Goal: Task Accomplishment & Management: Manage account settings

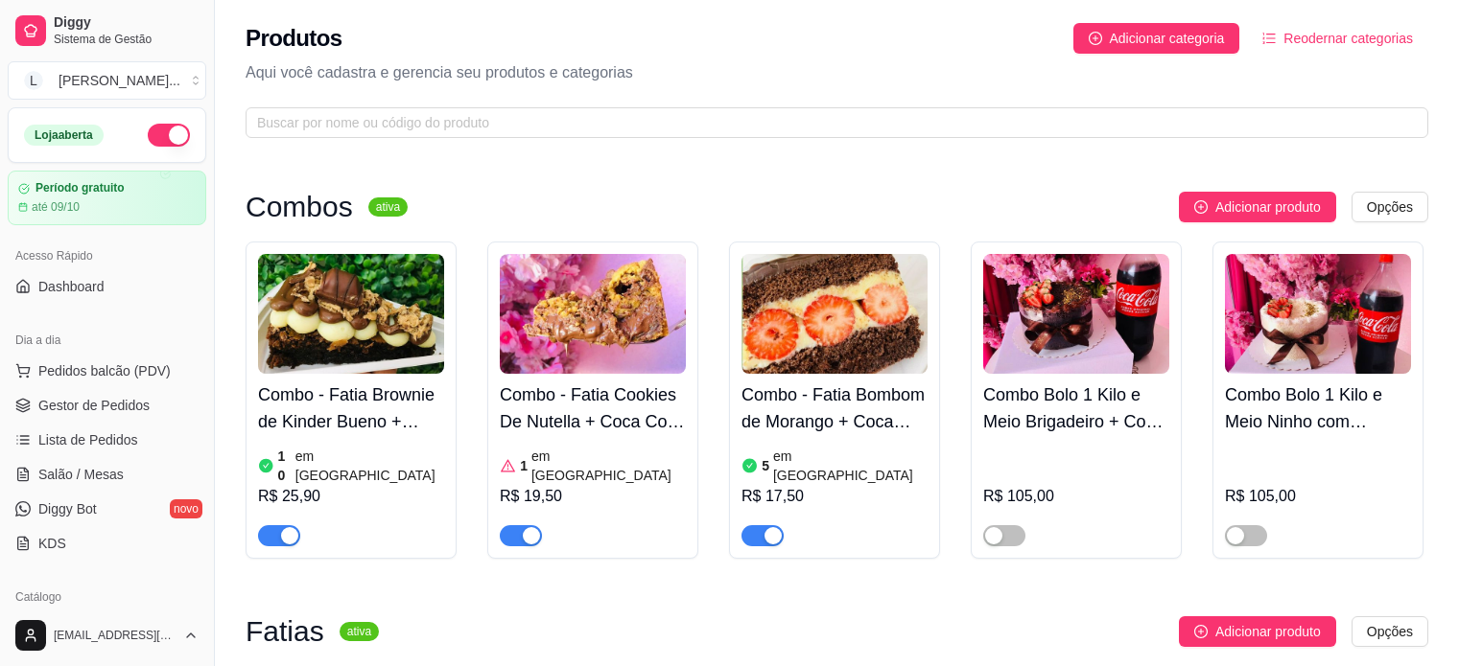
scroll to position [625, 0]
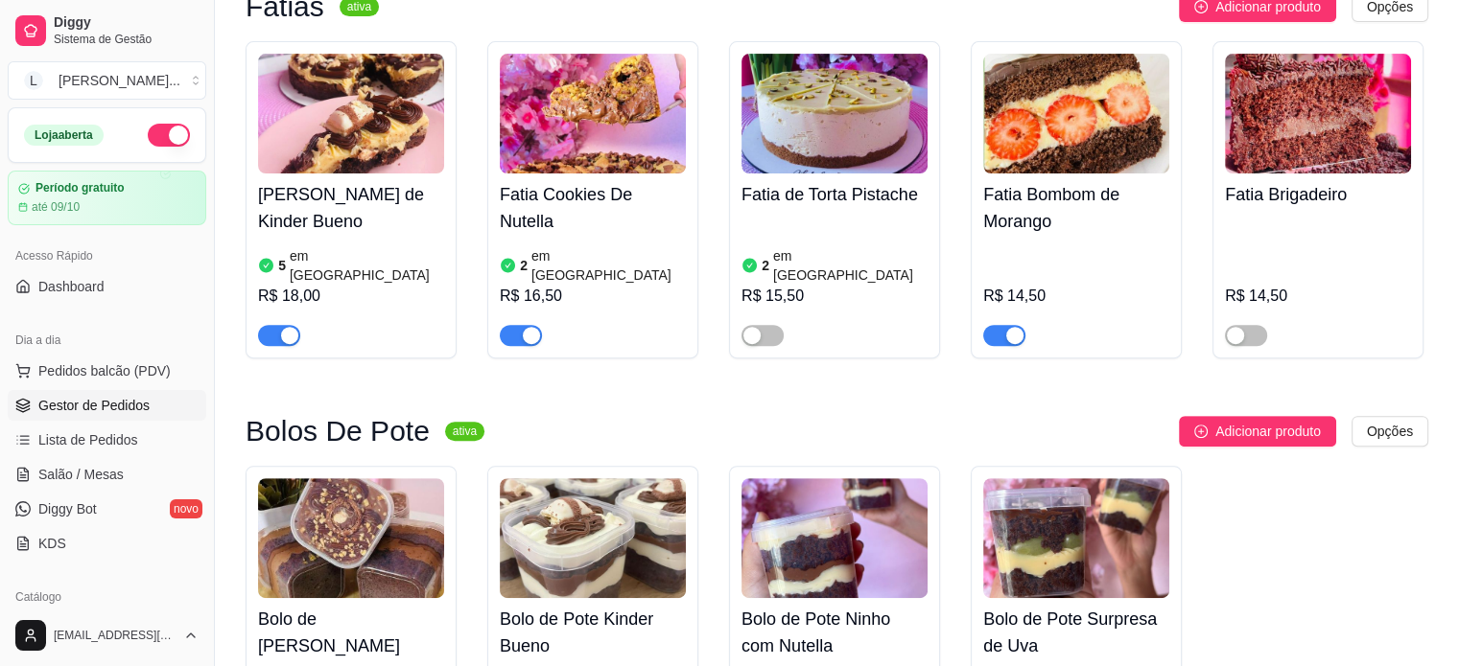
click at [94, 394] on link "Gestor de Pedidos" at bounding box center [107, 405] width 198 height 31
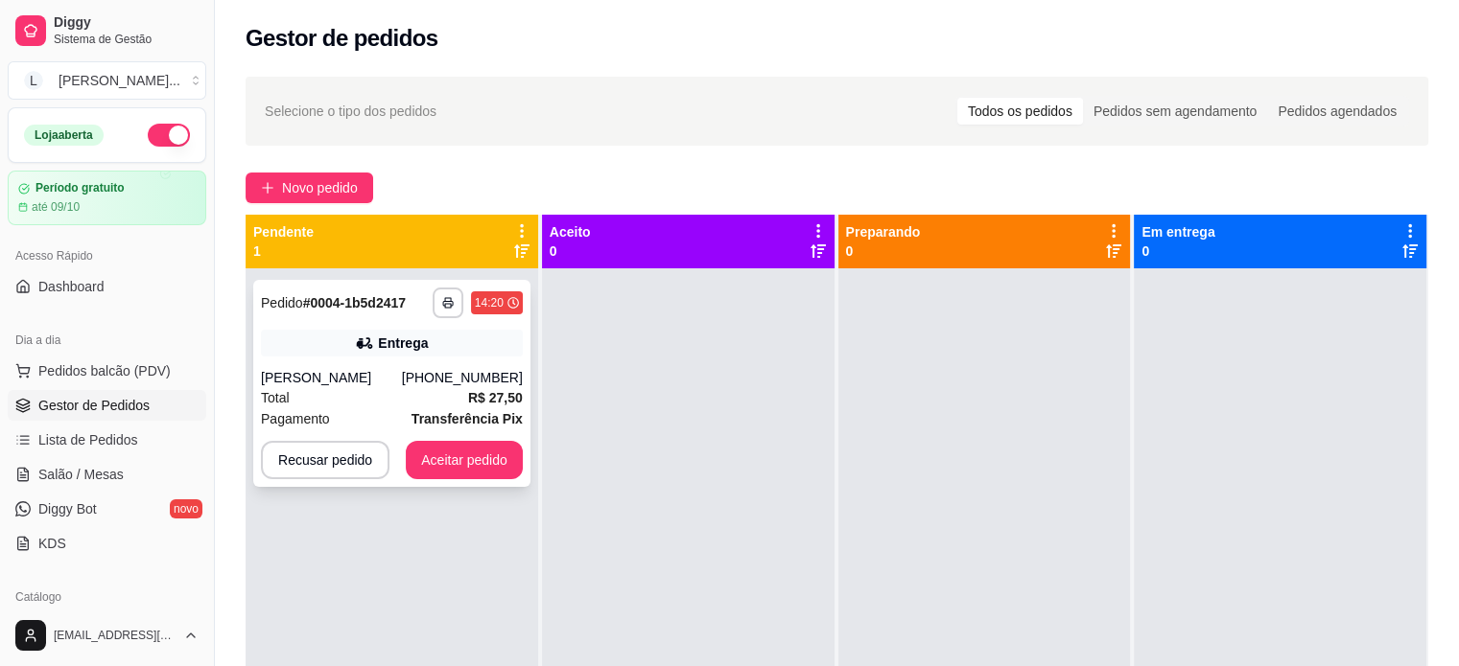
click at [464, 370] on div "[PHONE_NUMBER]" at bounding box center [462, 377] width 121 height 19
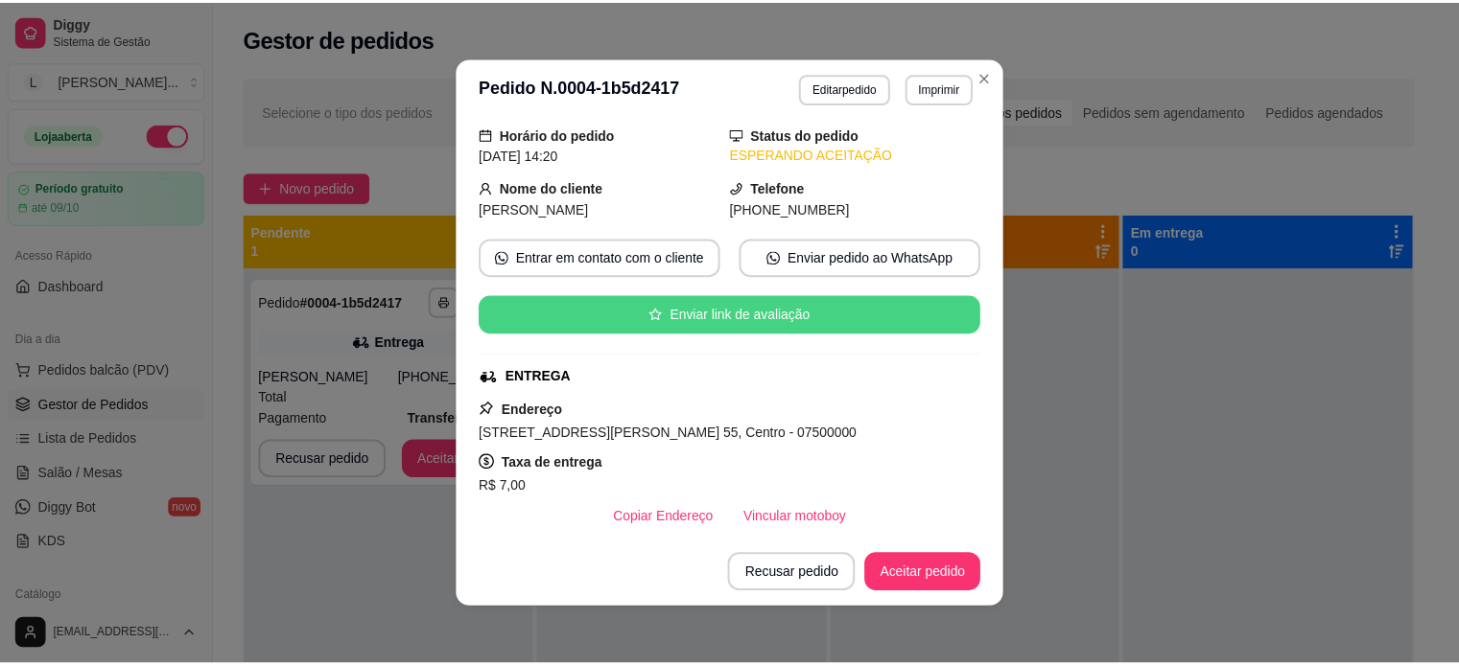
scroll to position [96, 0]
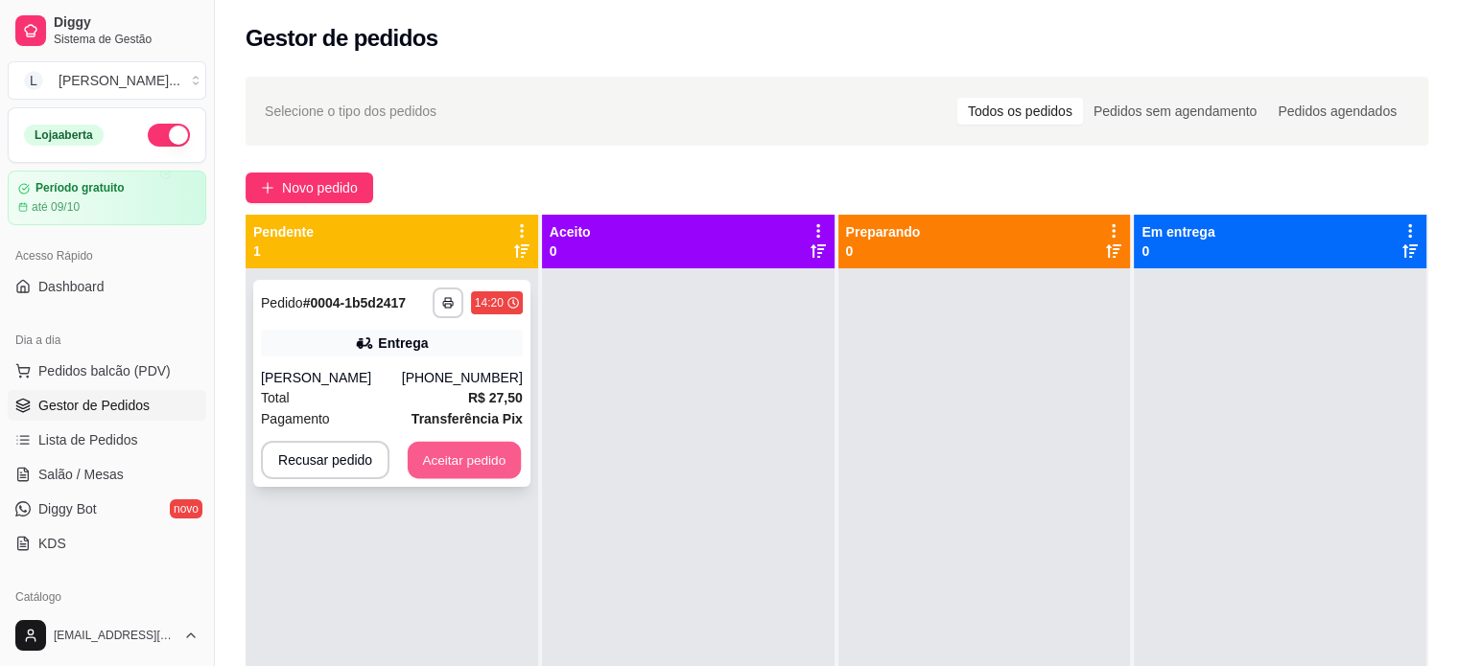
click at [445, 478] on button "Aceitar pedido" at bounding box center [464, 460] width 113 height 37
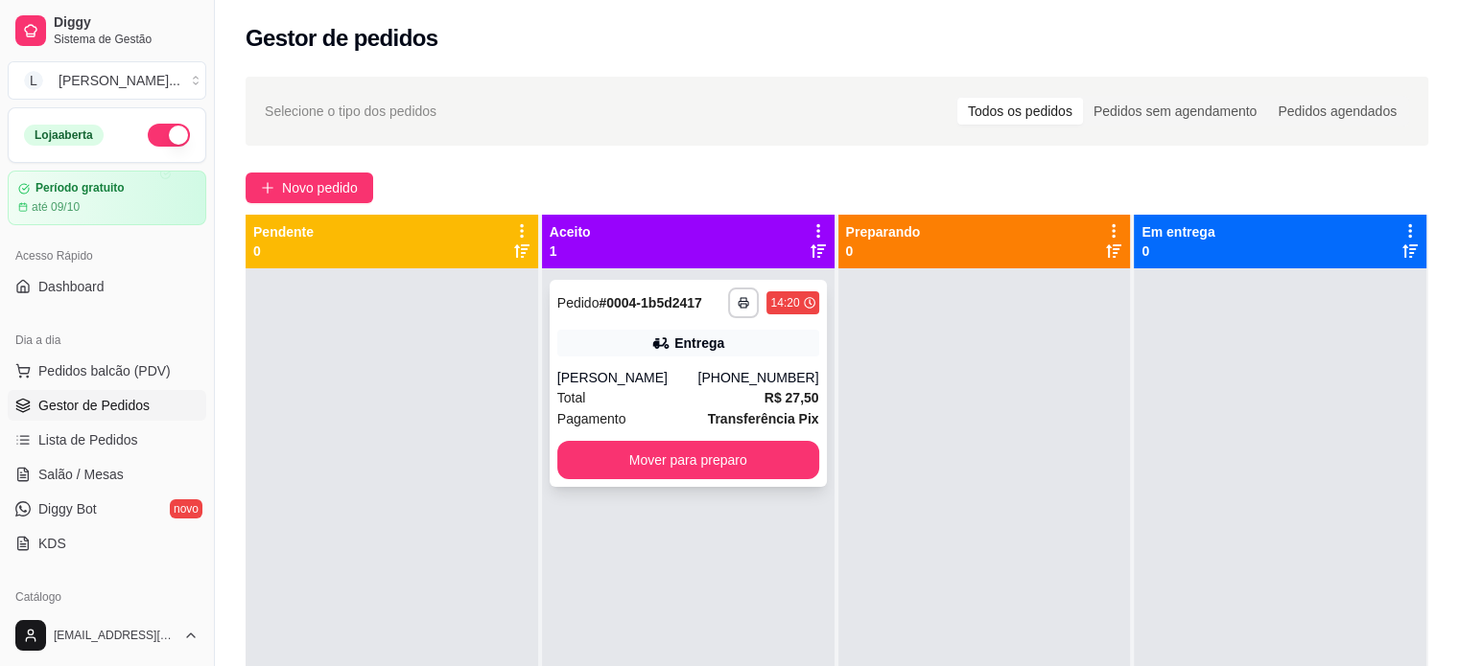
click at [728, 394] on div "Total R$ 27,50" at bounding box center [688, 397] width 262 height 21
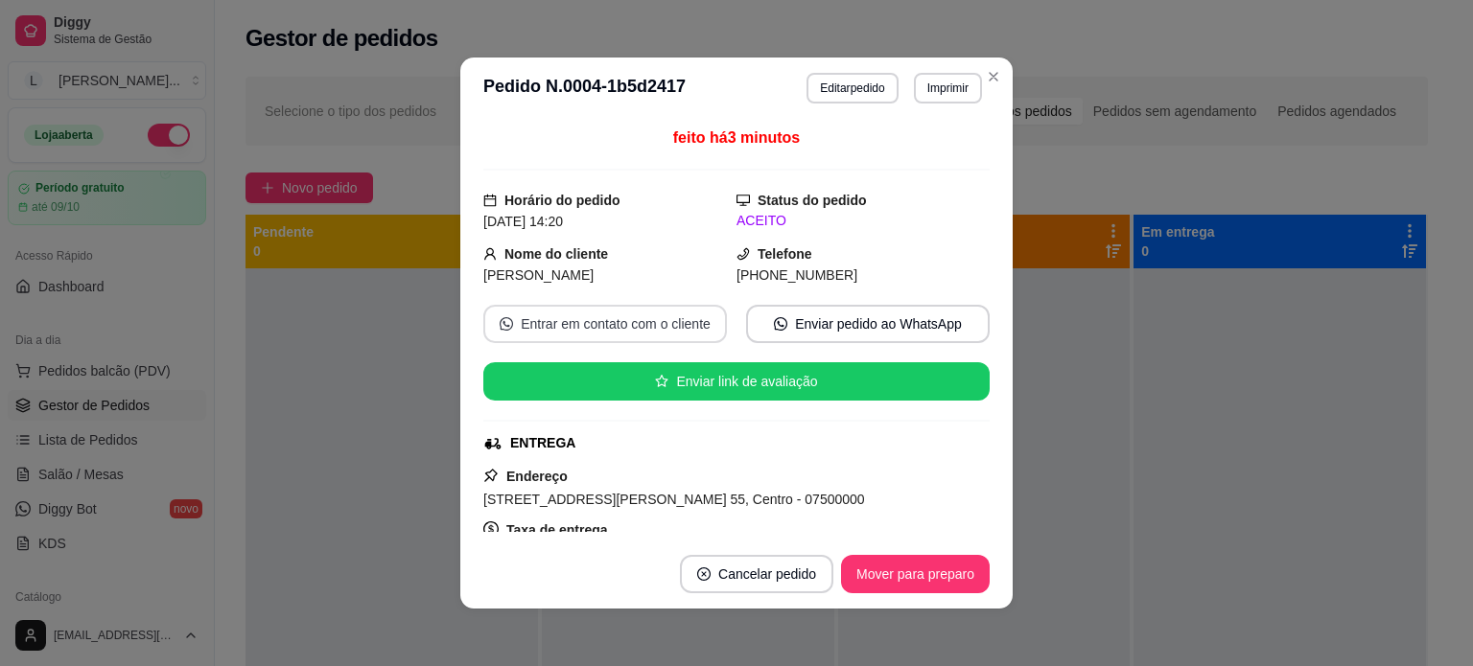
click at [589, 322] on button "Entrar em contato com o cliente" at bounding box center [605, 324] width 244 height 38
click at [909, 572] on button "Mover para preparo" at bounding box center [915, 574] width 149 height 38
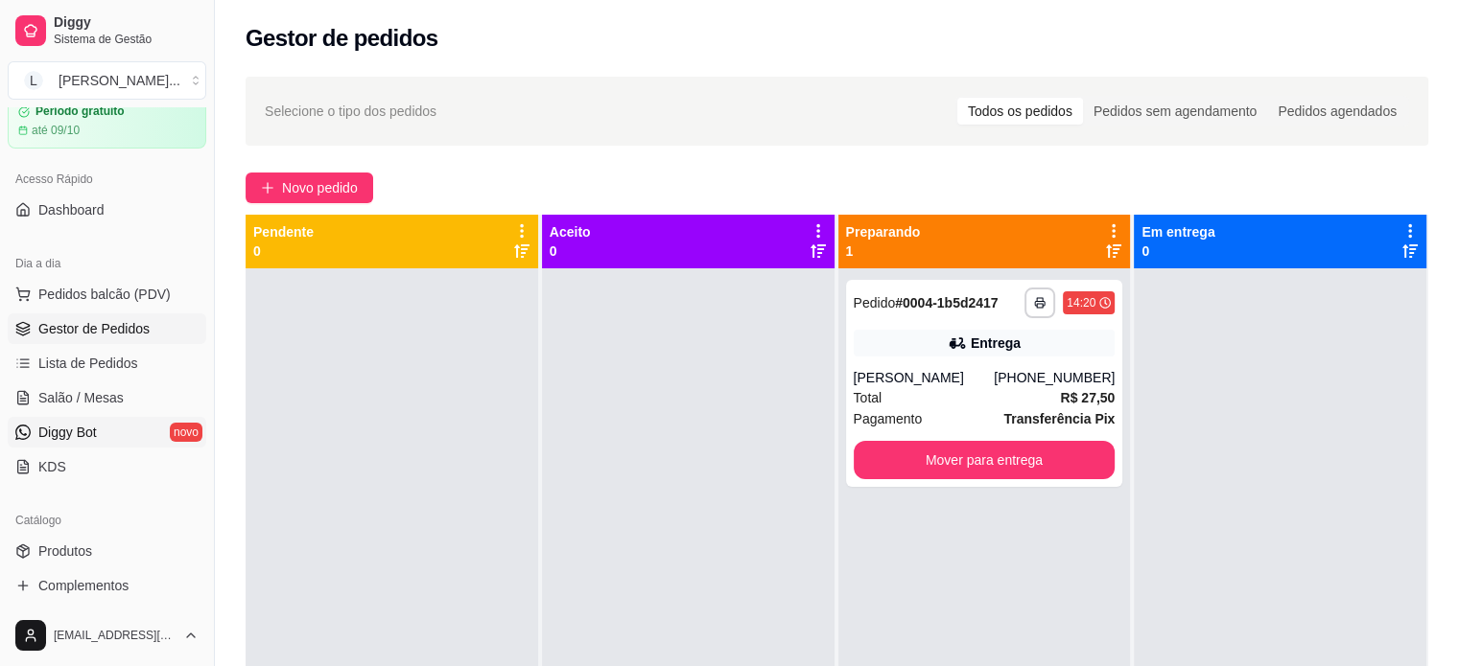
scroll to position [192, 0]
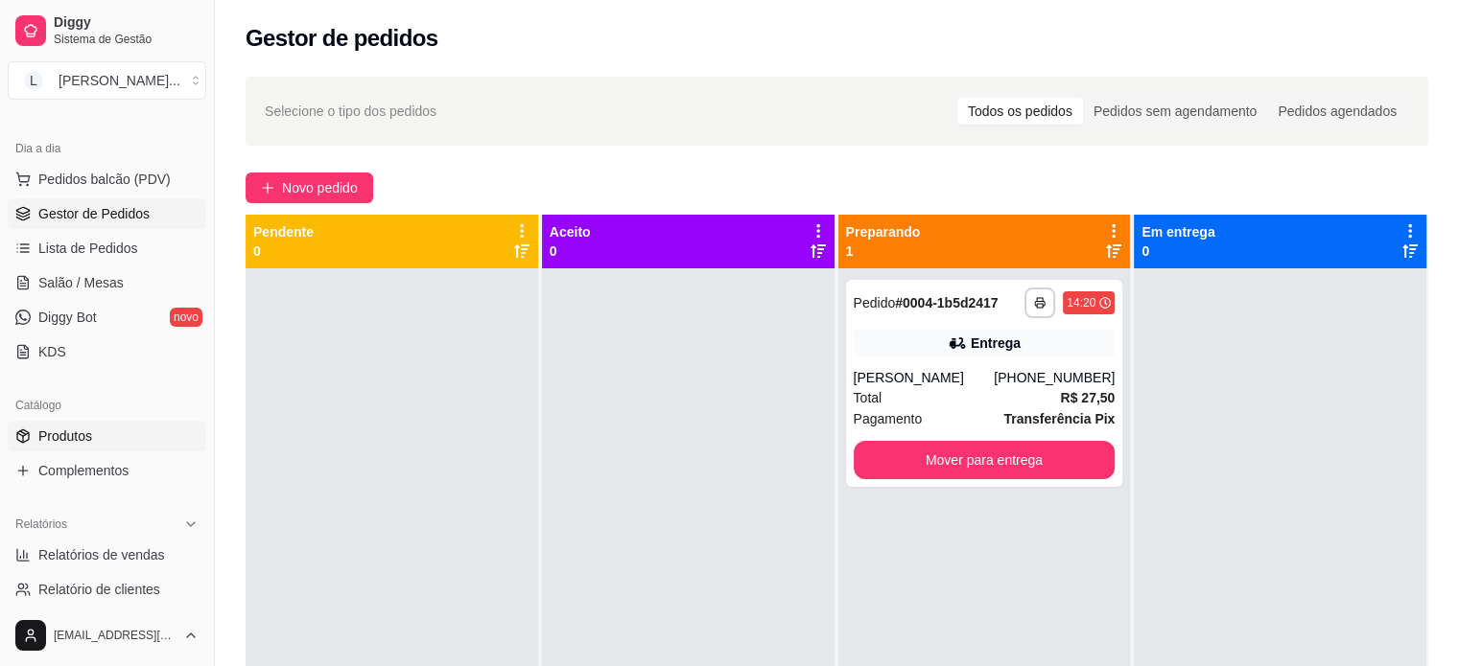
click at [74, 444] on span "Produtos" at bounding box center [65, 436] width 54 height 19
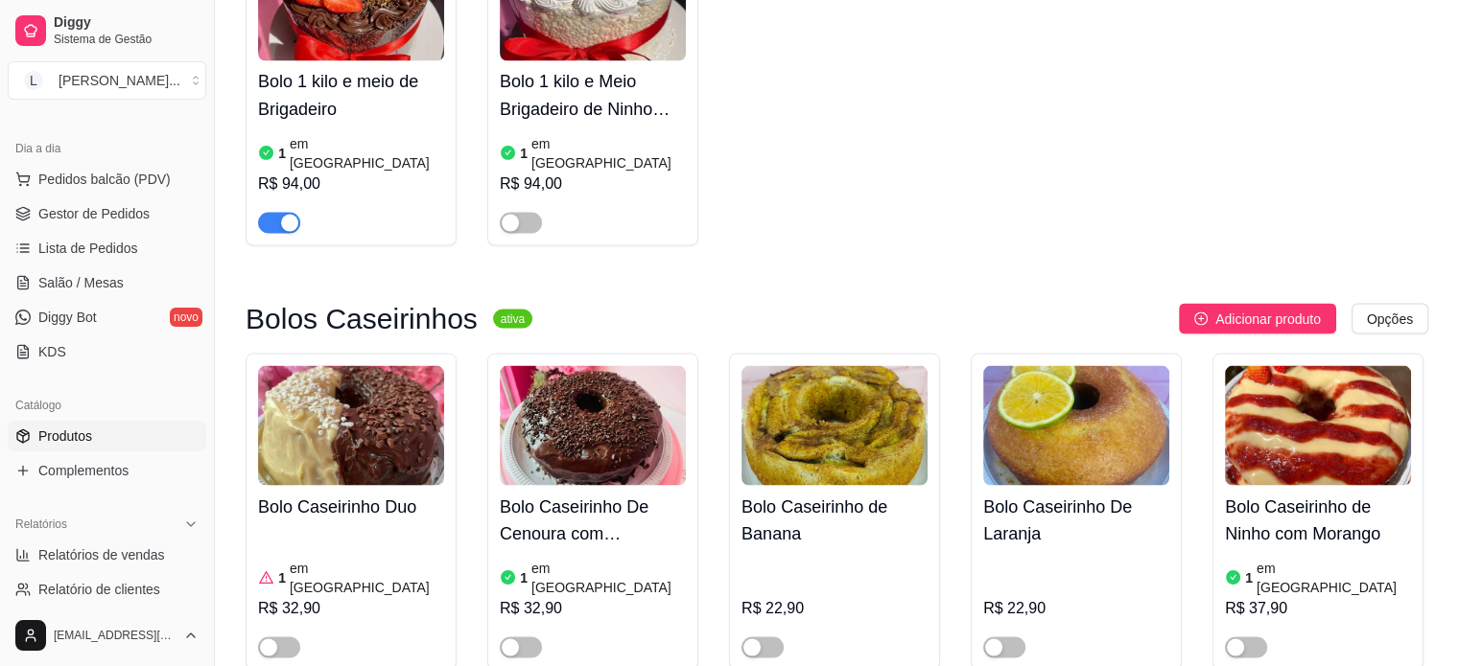
scroll to position [3548, 0]
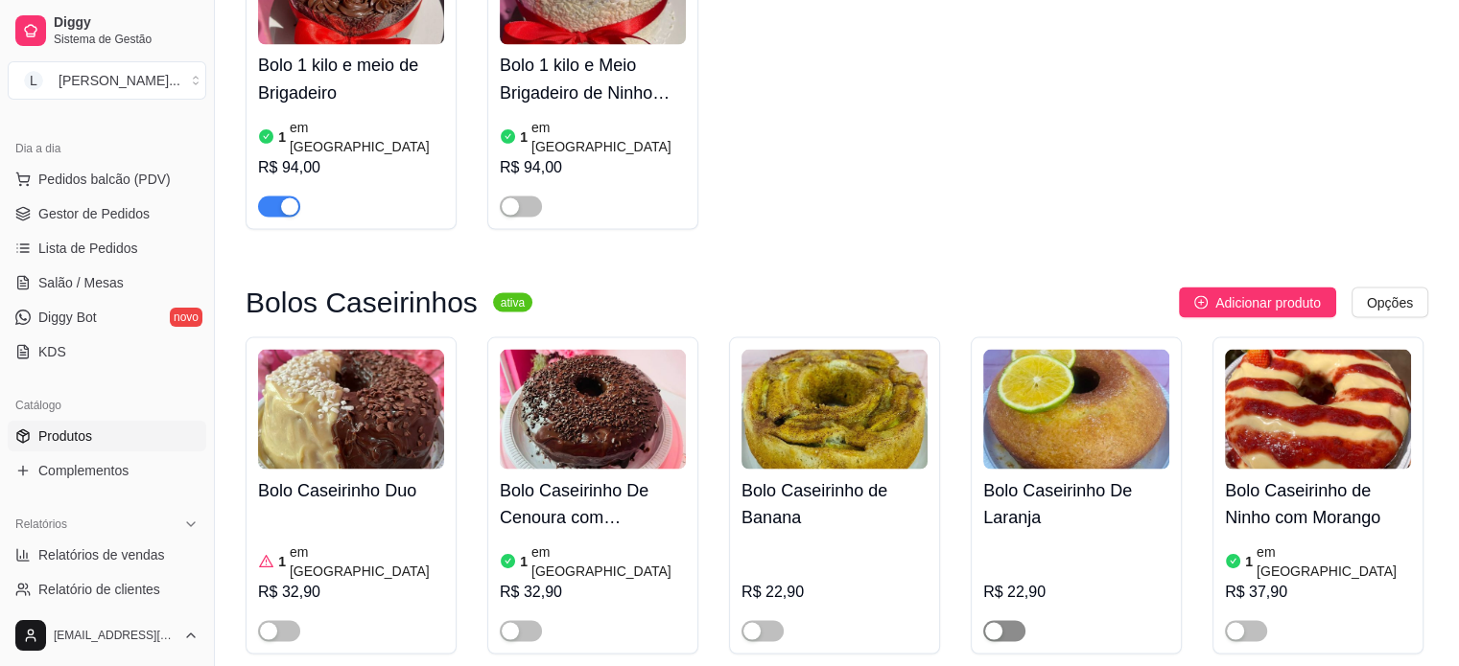
click at [1001, 622] on div "button" at bounding box center [993, 630] width 17 height 17
click at [533, 620] on span "button" at bounding box center [521, 630] width 42 height 21
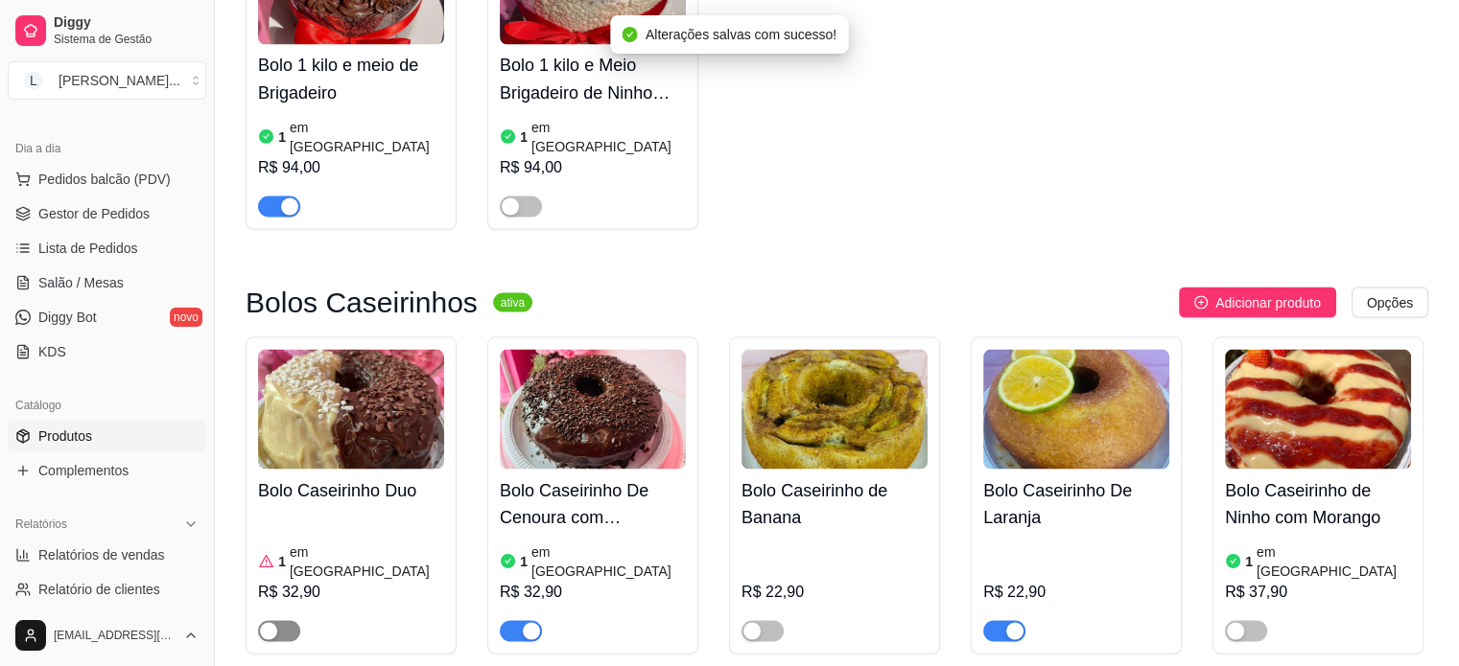
click at [284, 620] on span "button" at bounding box center [279, 630] width 42 height 21
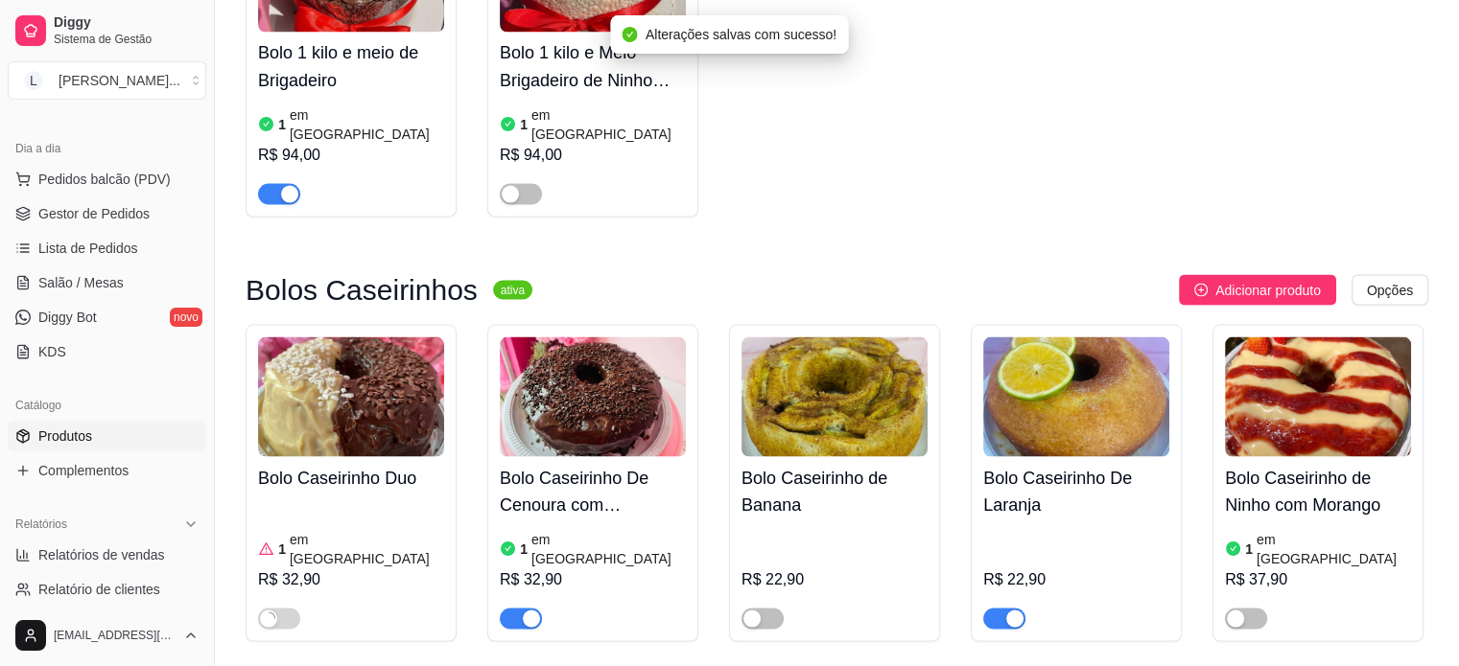
scroll to position [3740, 0]
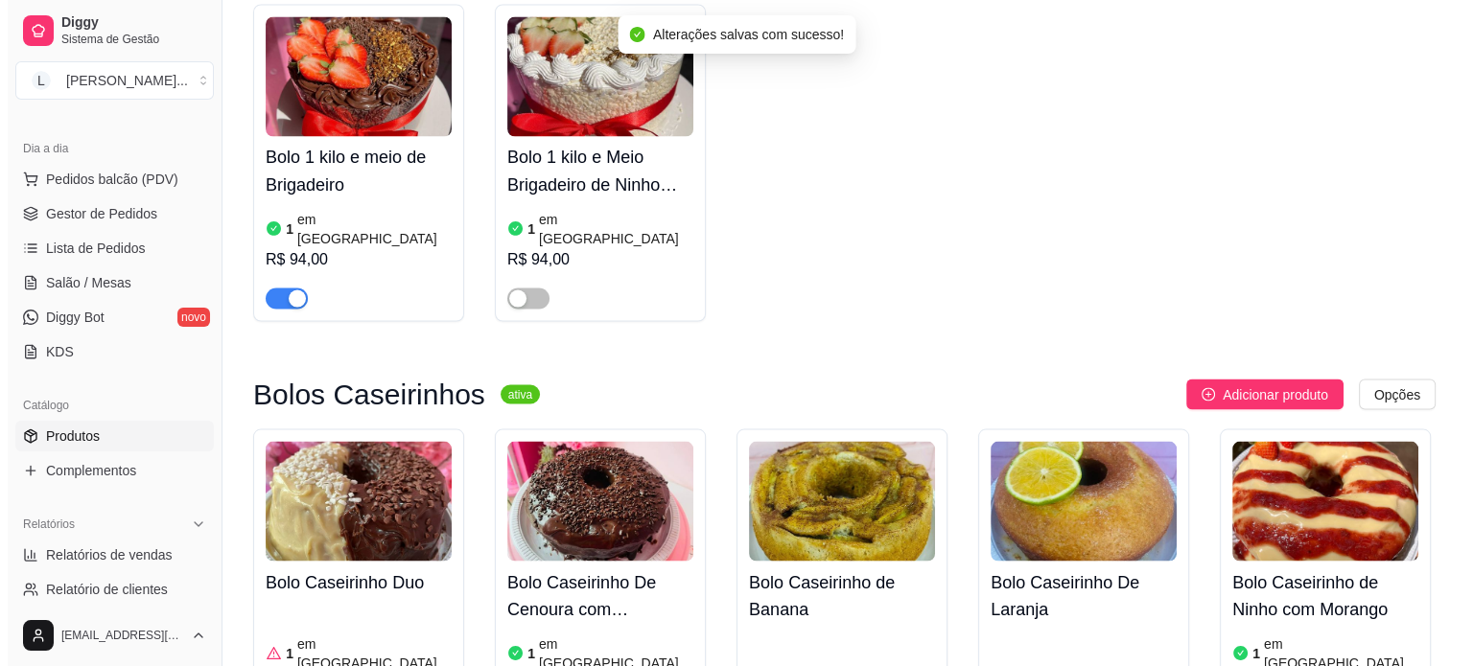
scroll to position [3452, 0]
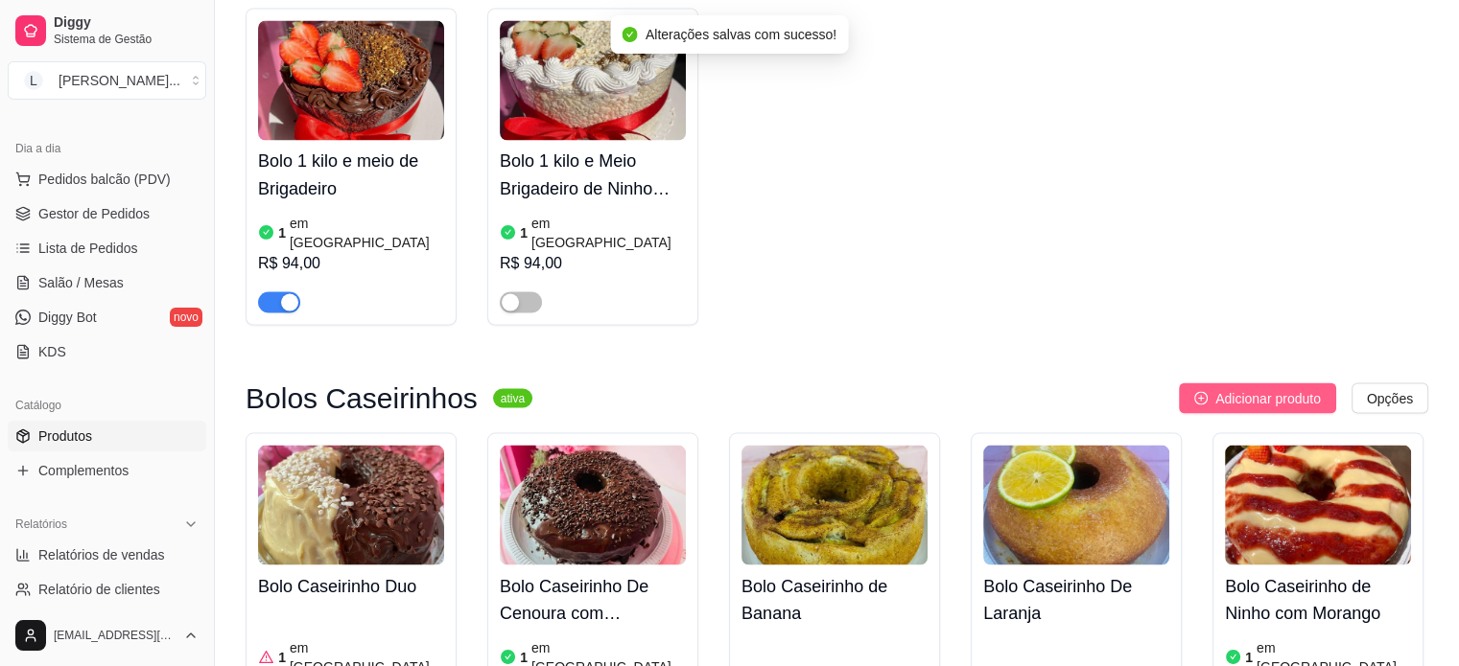
click at [1305, 387] on span "Adicionar produto" at bounding box center [1267, 397] width 105 height 21
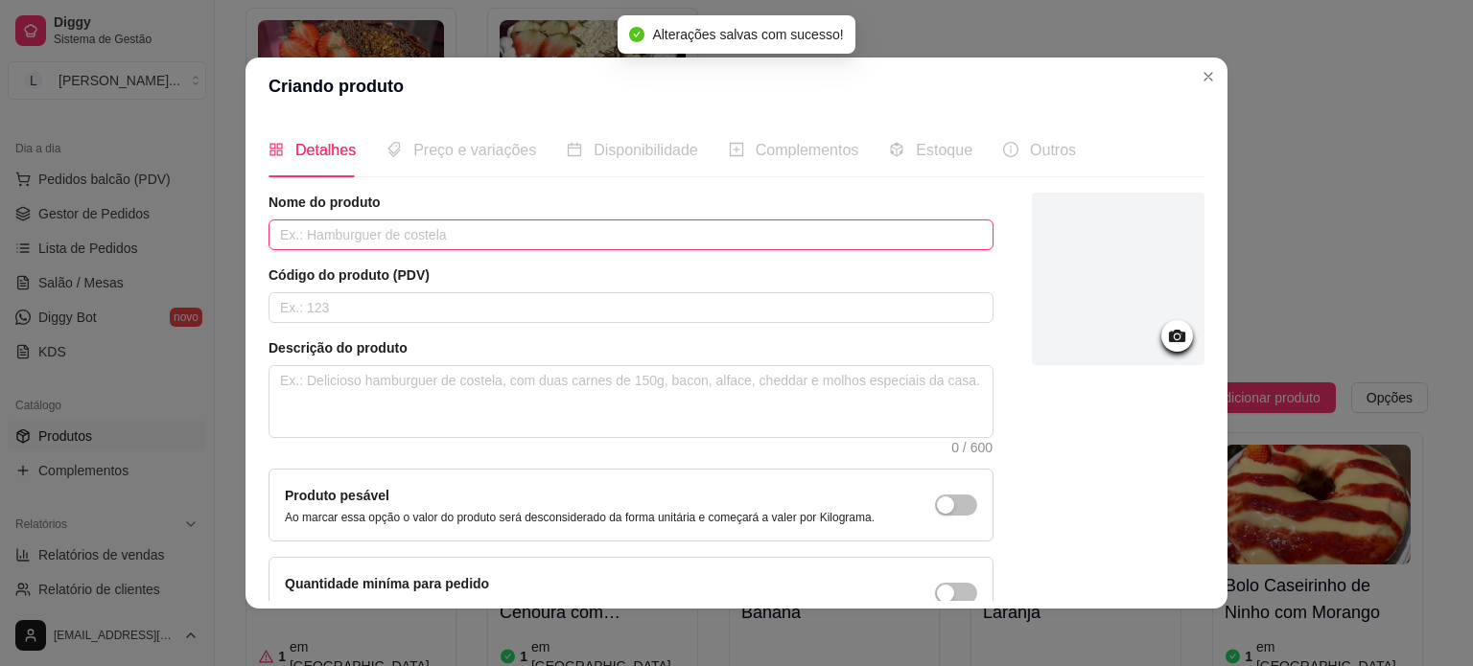
click at [322, 244] on input "text" at bounding box center [630, 235] width 725 height 31
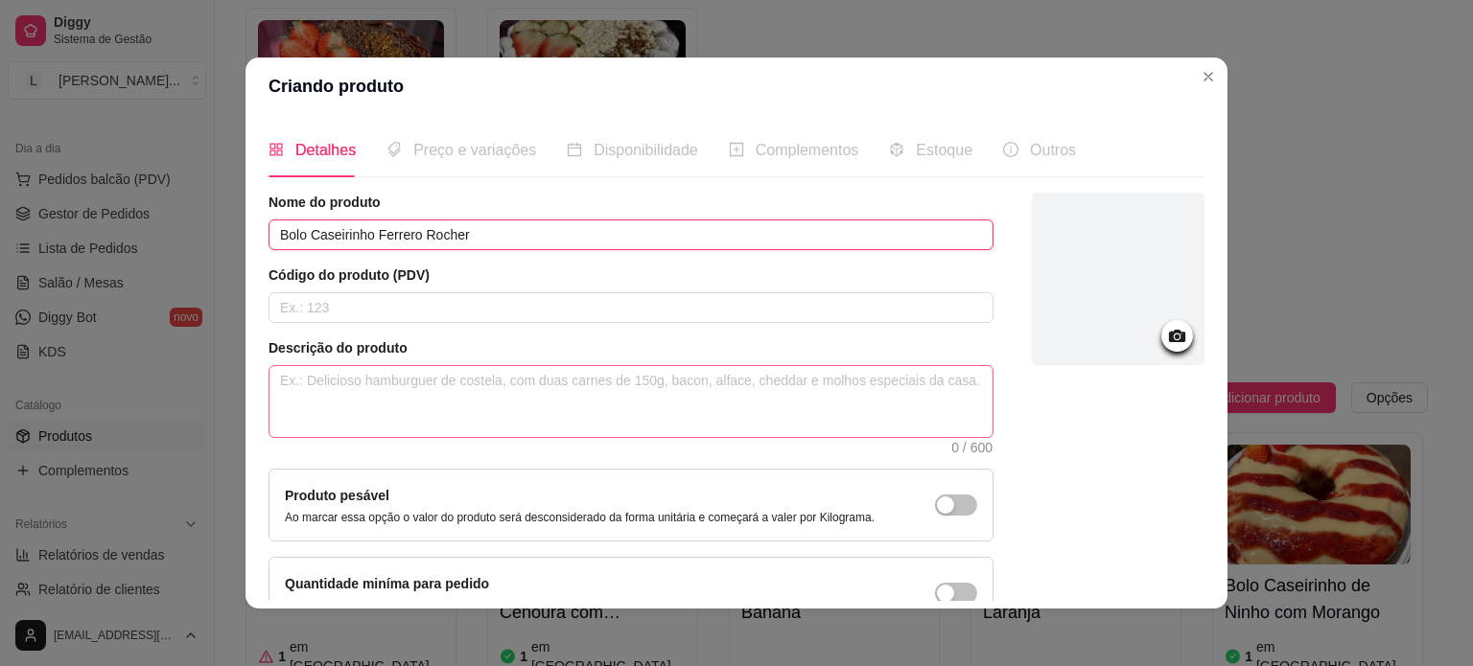
type input "Bolo Caseirinho Ferrero Rocher"
click at [438, 394] on textarea at bounding box center [630, 401] width 723 height 71
type textarea "B"
type textarea "Bo"
type textarea "Bol"
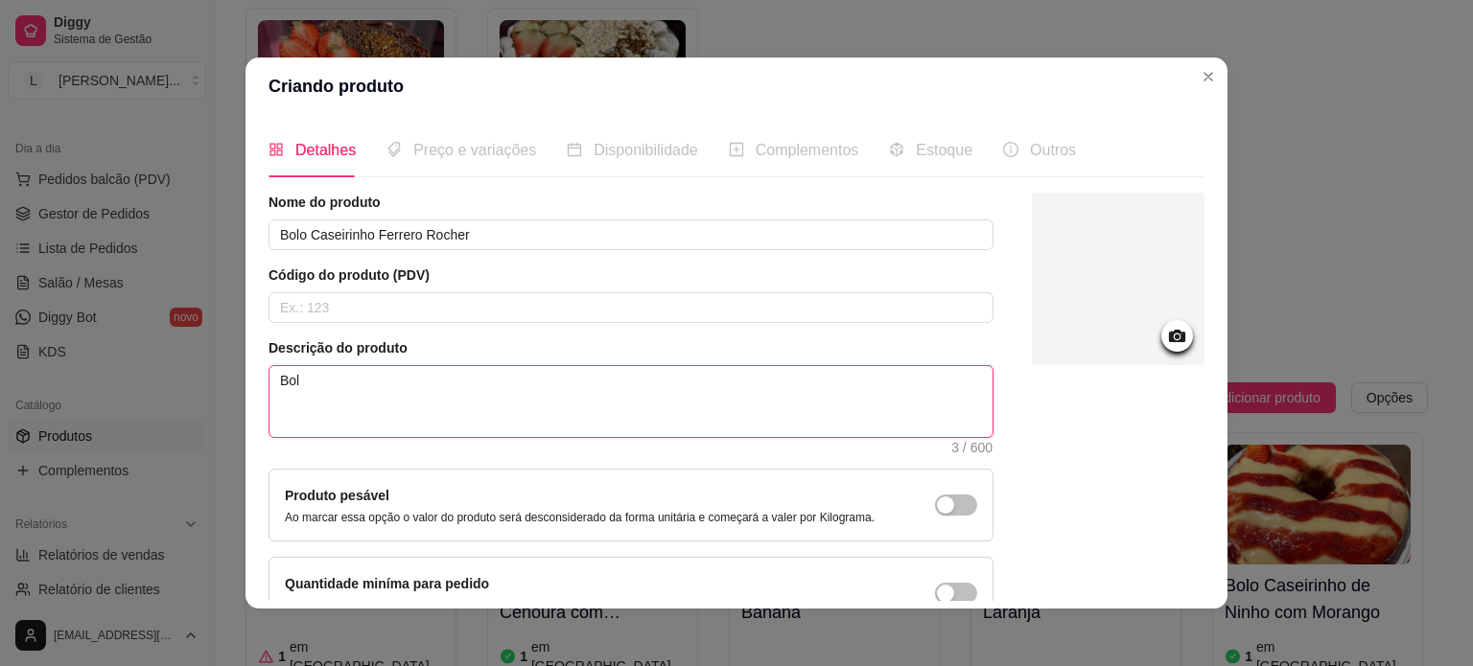
type textarea "Bolo"
type textarea "Bolo c"
type textarea "Bolo cA"
type textarea "Bolo c"
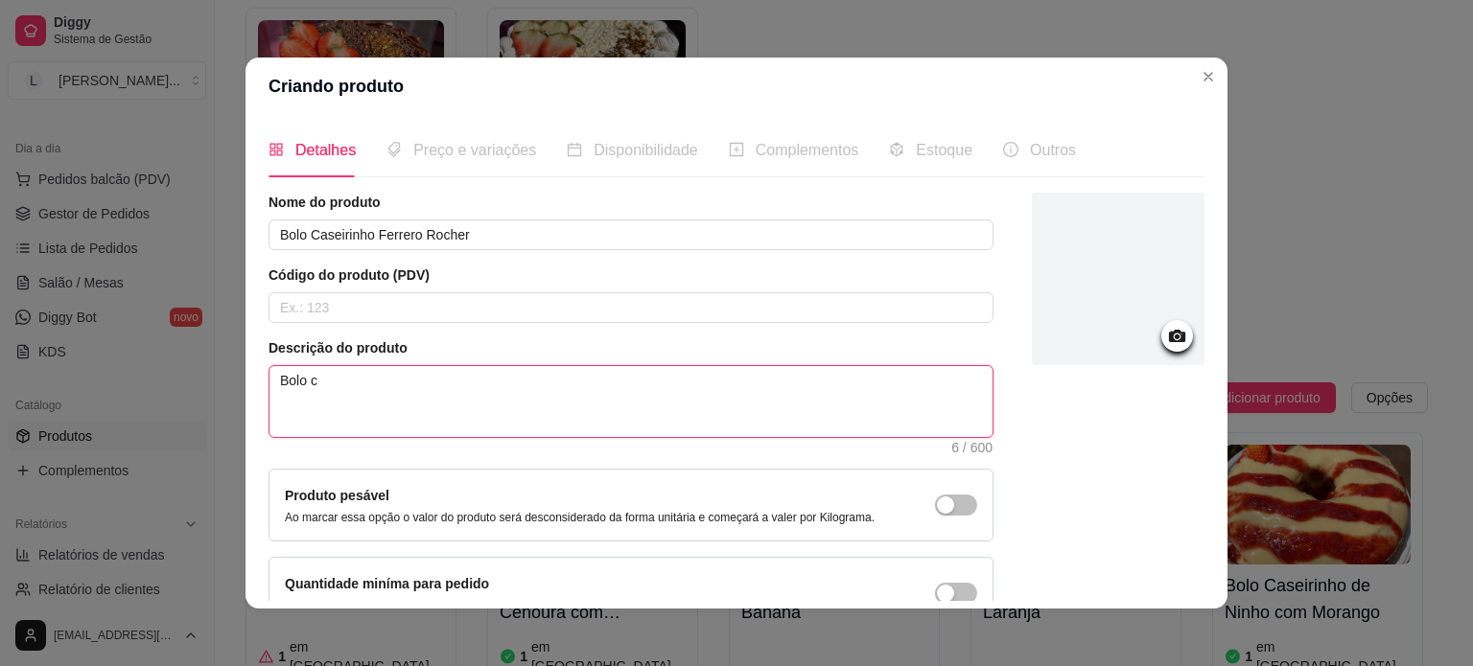
type textarea "Bolo"
type textarea "Bolo c"
type textarea "Bolo ca"
type textarea "Bolo cas"
type textarea "Bolo case"
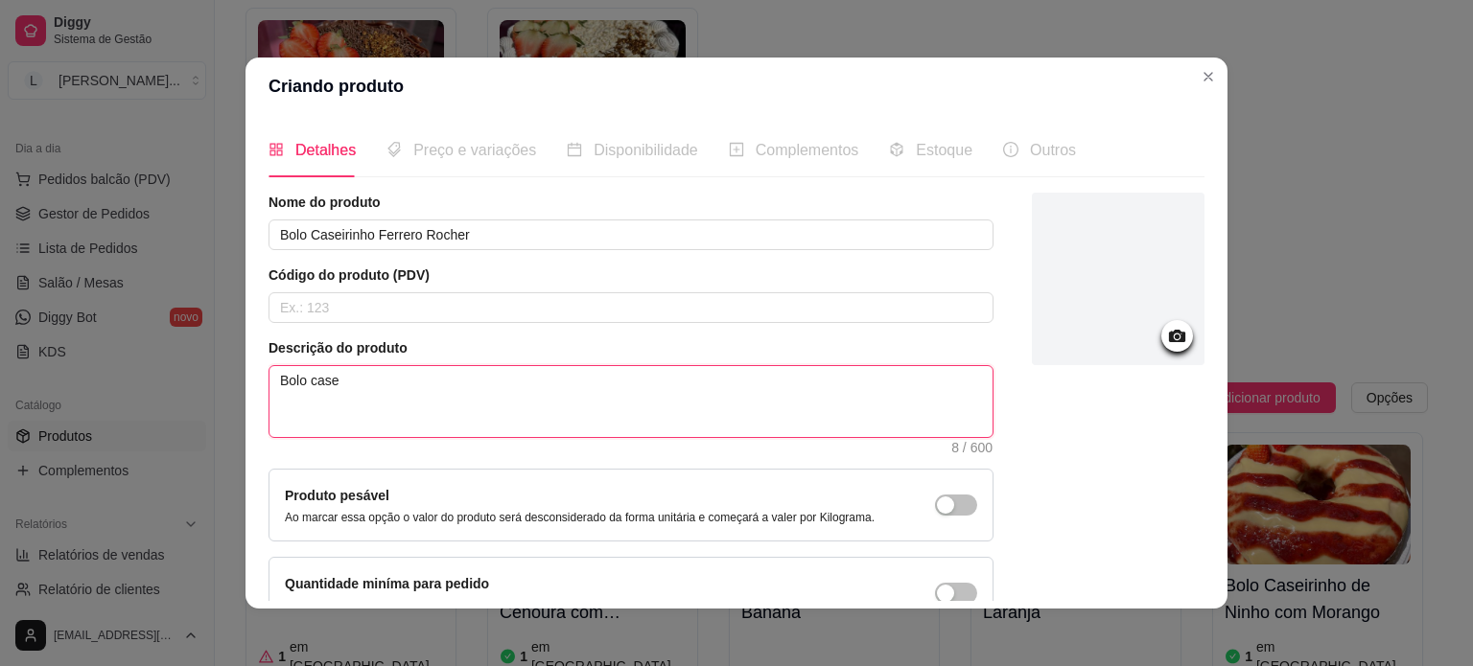
type textarea "Bolo casei"
type textarea "Bolo caseir"
type textarea "Bolo caseiro"
type textarea "Bolo caseiro d"
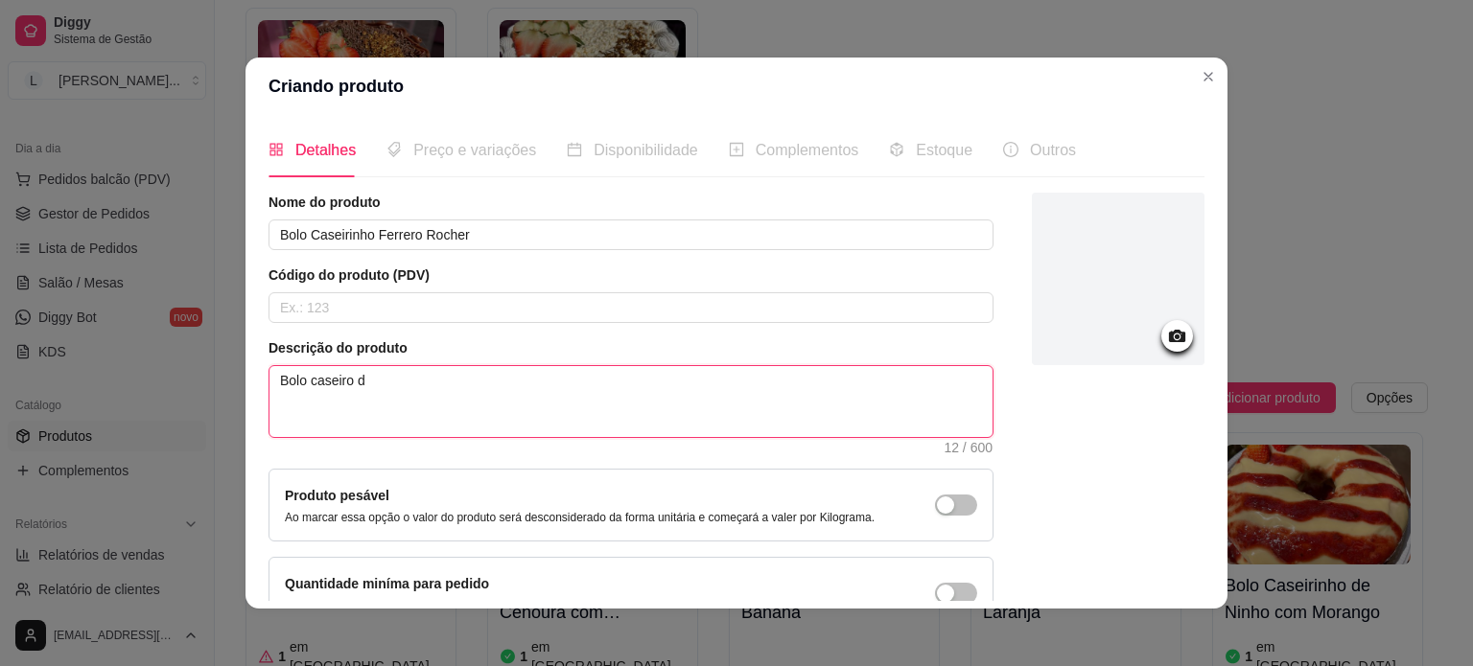
type textarea "Bolo caseiro de"
type textarea "Bolo caseiro de M"
type textarea "Bolo caseiro de Ma"
type textarea "Bolo caseiro de Mas"
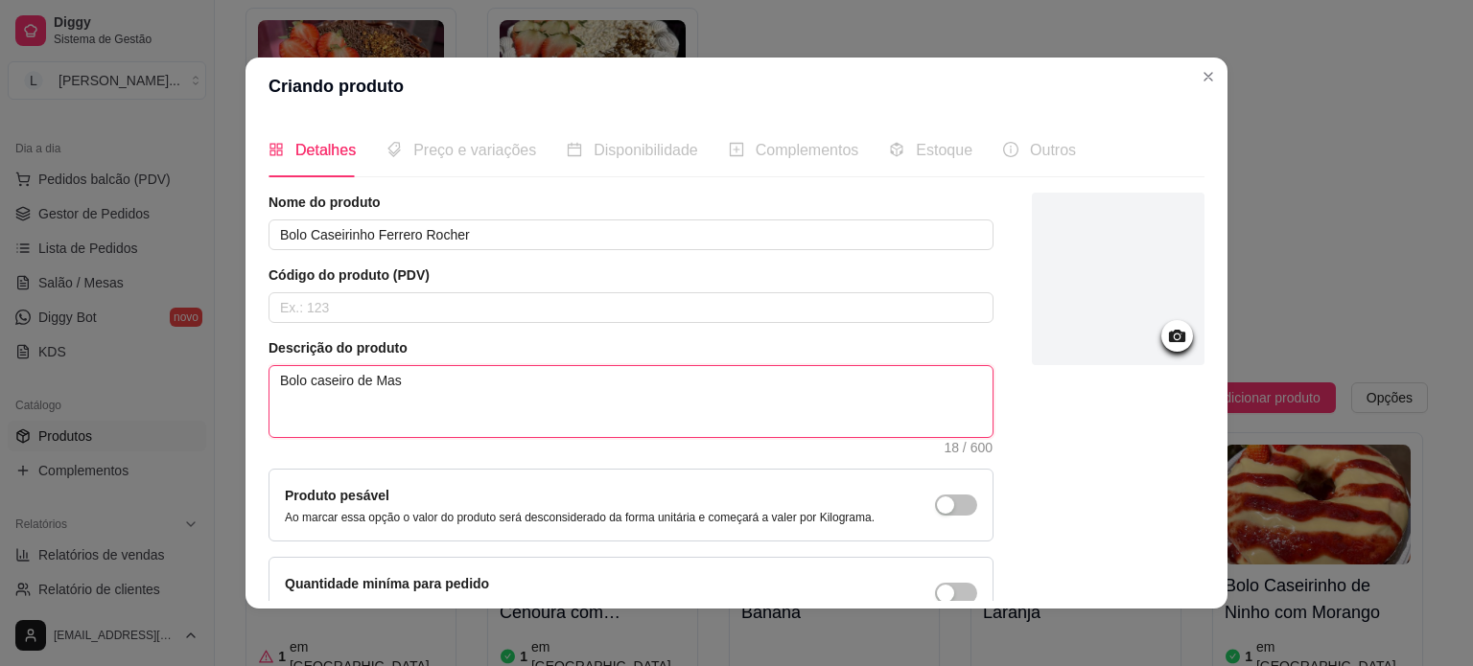
type textarea "Bolo caseiro de Mass"
type textarea "Bolo caseiro de Massa"
type textarea "Bolo caseiro de Massa d"
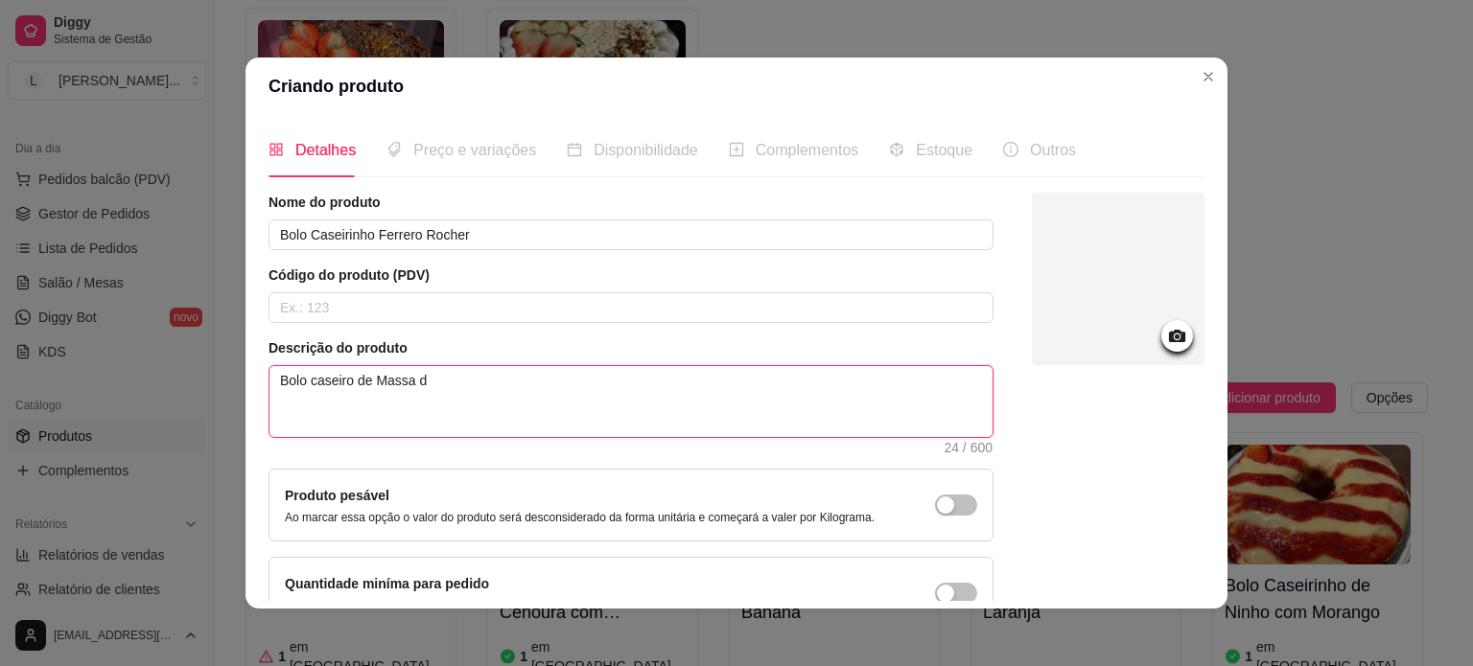
type textarea "Bolo caseiro de Massa d e"
type textarea "Bolo caseiro de Massa d"
type textarea "Bolo caseiro de Massa de"
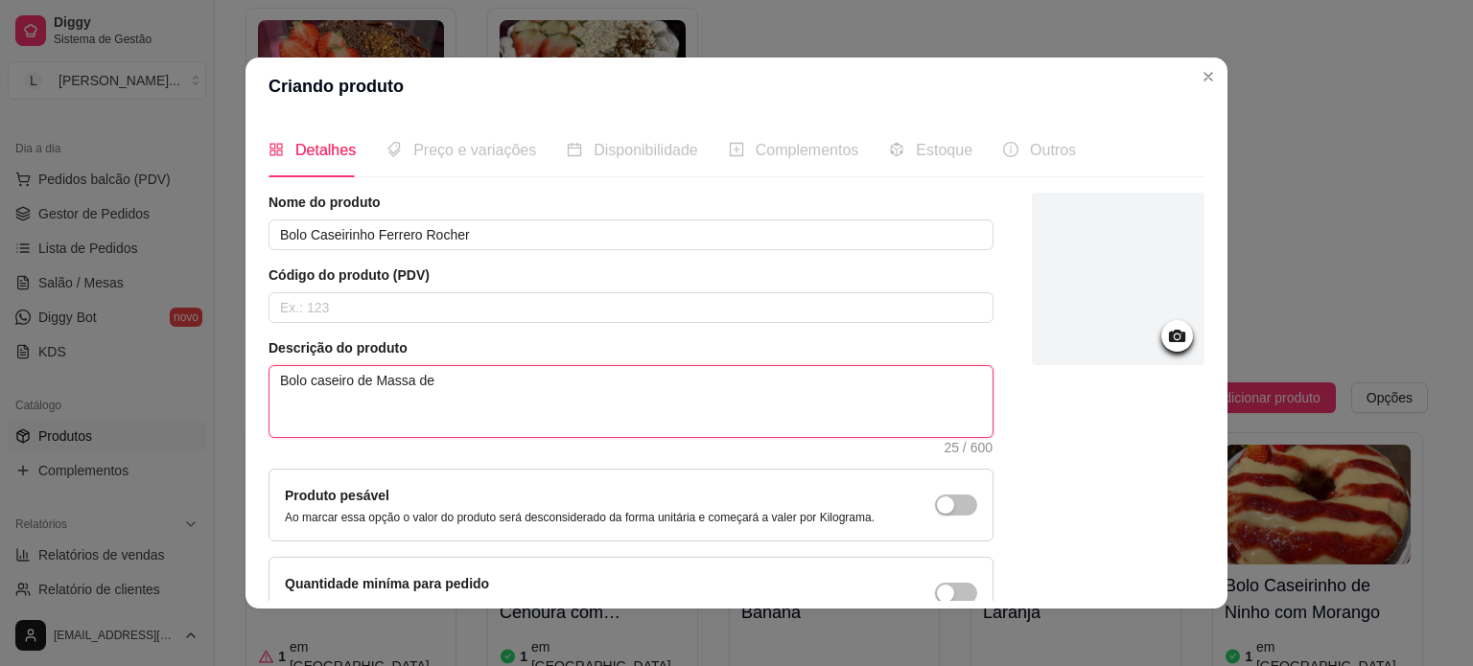
type textarea "Bolo caseiro de Massa de c"
type textarea "Bolo caseiro de Massa de cC"
type textarea "Bolo caseiro de Massa de cCH"
type textarea "Bolo caseiro de Massa de cC"
type textarea "Bolo caseiro de Massa de c"
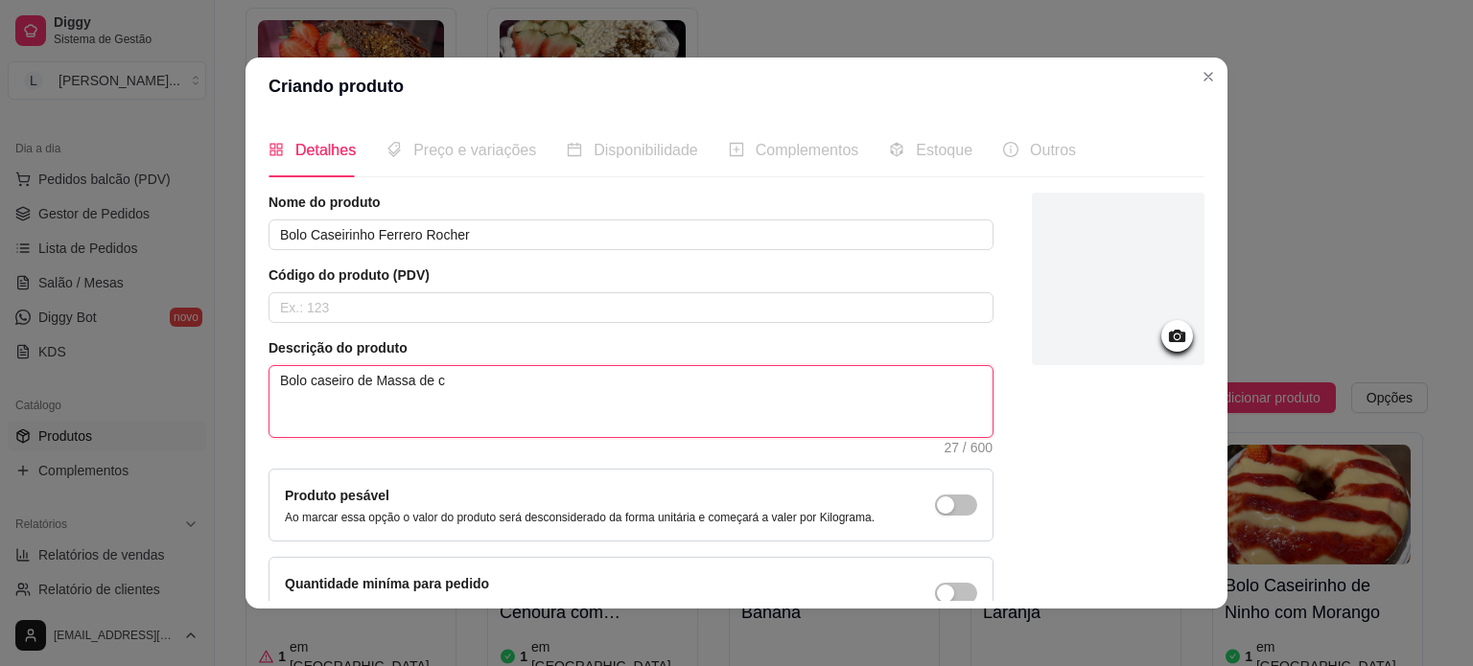
type textarea "Bolo caseiro de Massa de"
type textarea "Bolo caseiro de Massa de c"
type textarea "Bolo caseiro de Massa de ch"
type textarea "Bolo caseiro de Massa de cho"
type textarea "Bolo caseiro de Massa de chol"
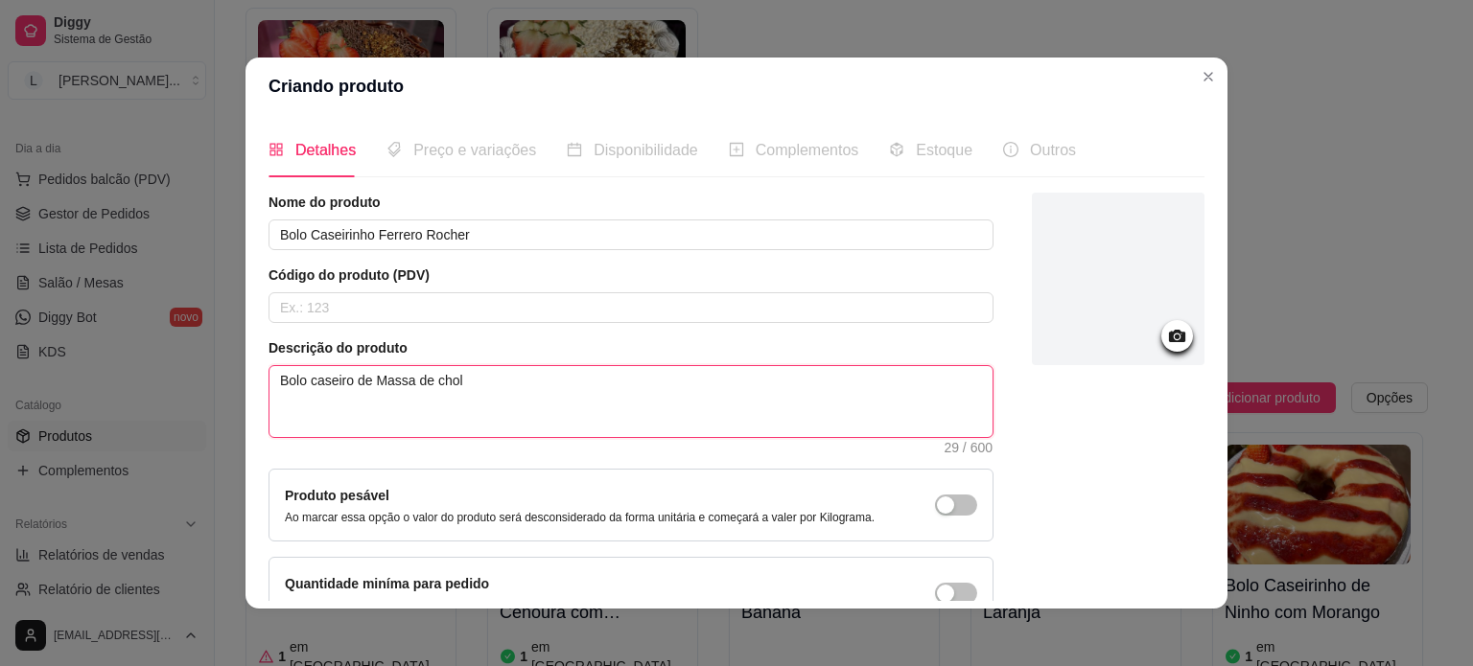
type textarea "Bolo caseiro de Massa de cholc"
type textarea "Bolo caseiro de Massa de chol"
type textarea "Bolo caseiro de Massa de cho"
type textarea "Bolo caseiro de Massa de choc"
type textarea "Bolo caseiro de Massa de choco"
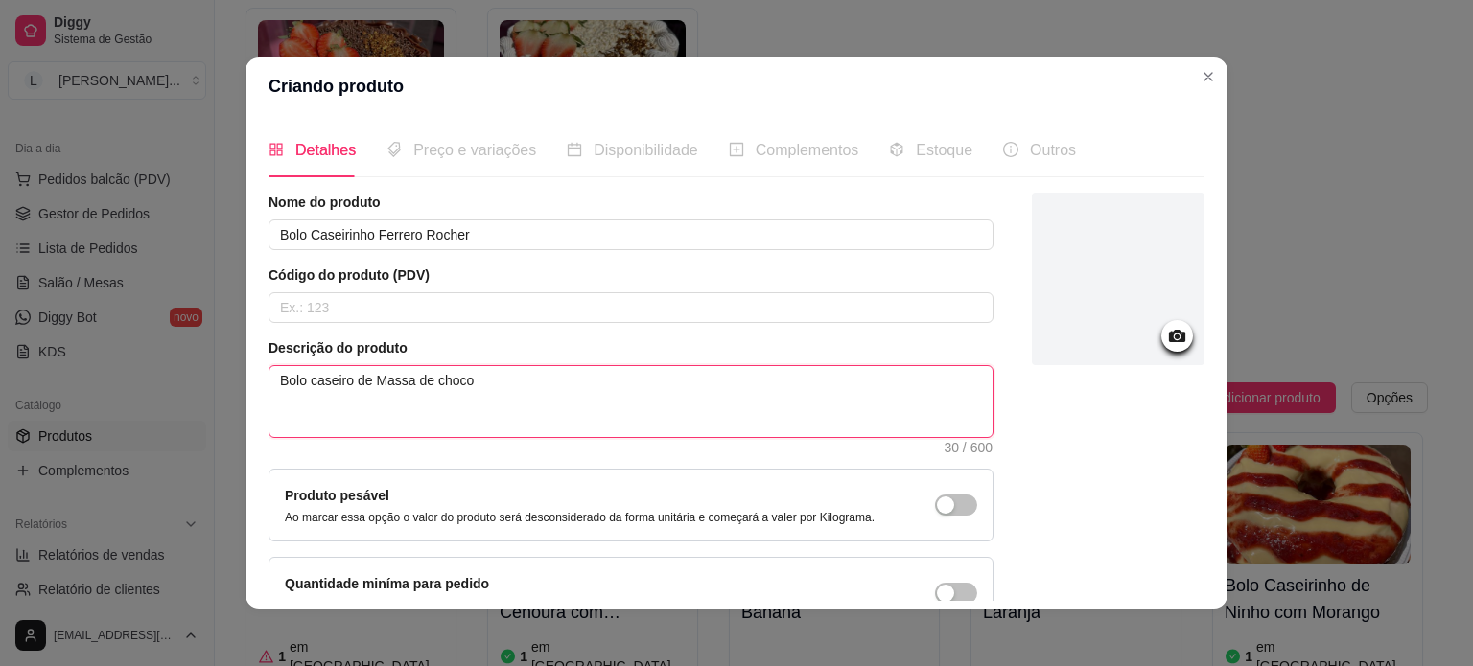
type textarea "Bolo caseiro de Massa de chocol"
type textarea "Bolo caseiro de Massa de chocola"
type textarea "Bolo caseiro de Massa de chocolar"
type textarea "Bolo caseiro de Massa de chocolart"
type textarea "Bolo caseiro de Massa de chocolarte"
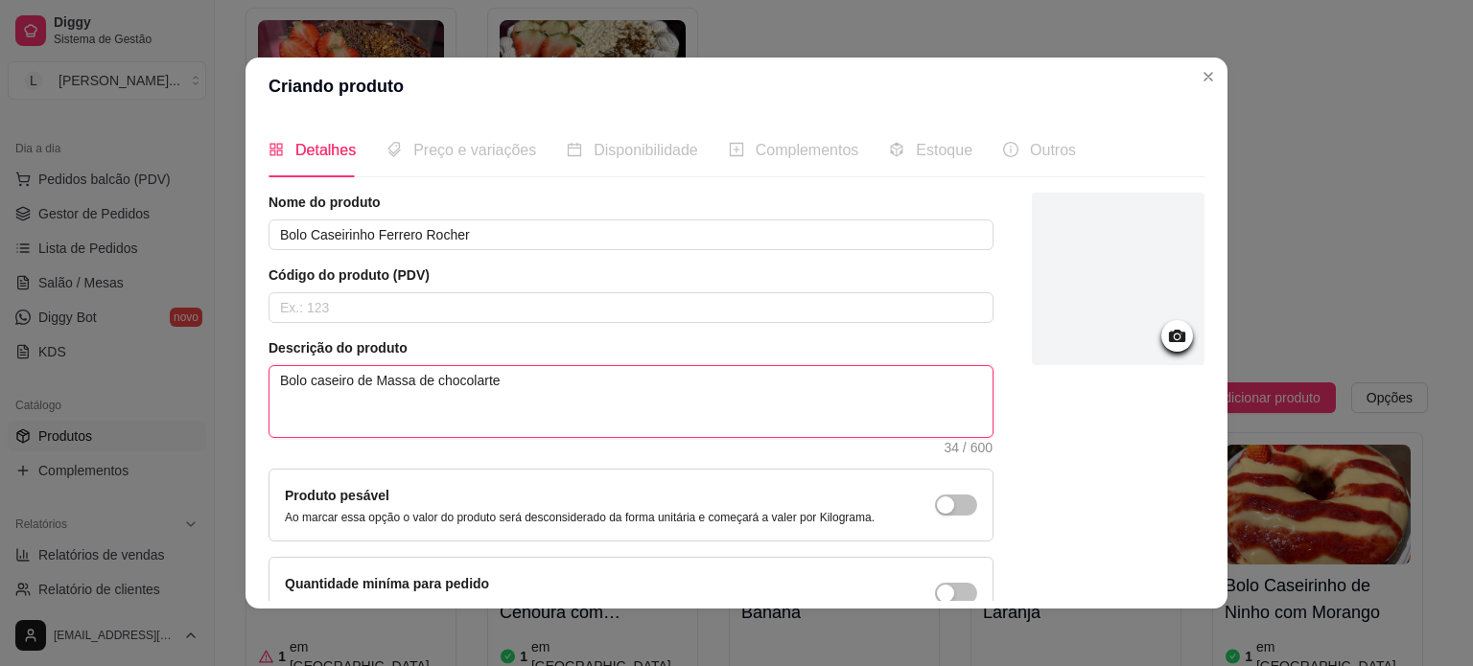
type textarea "Bolo caseiro de Massa de chocolart"
type textarea "Bolo caseiro de Massa de chocolar"
type textarea "Bolo caseiro de Massa de chocola"
type textarea "Bolo caseiro de Massa de chocolat"
type textarea "Bolo caseiro de Massa de chocolate"
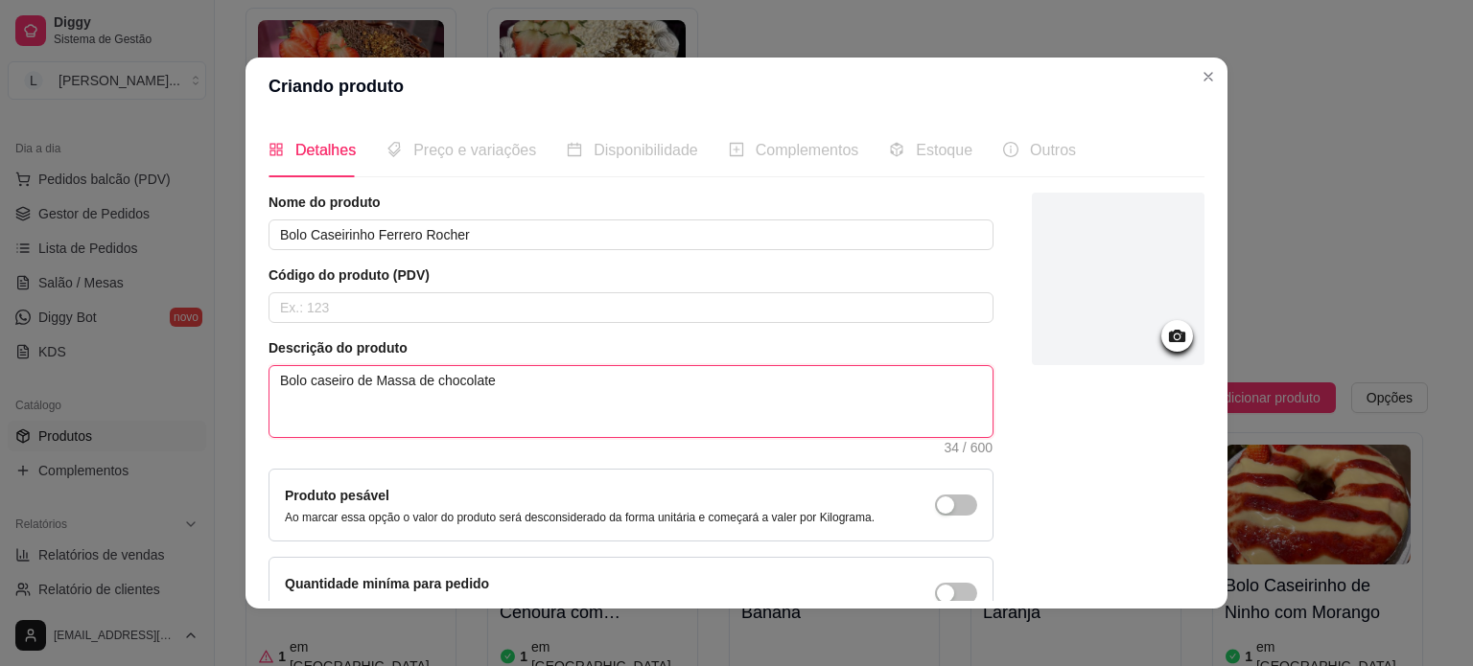
type textarea "Bolo caseiro de Massa de chocolate"
type textarea "Bolo caseiro de Massa de chocolate,"
type textarea "Bolo caseiro de Massa de chocolate, c"
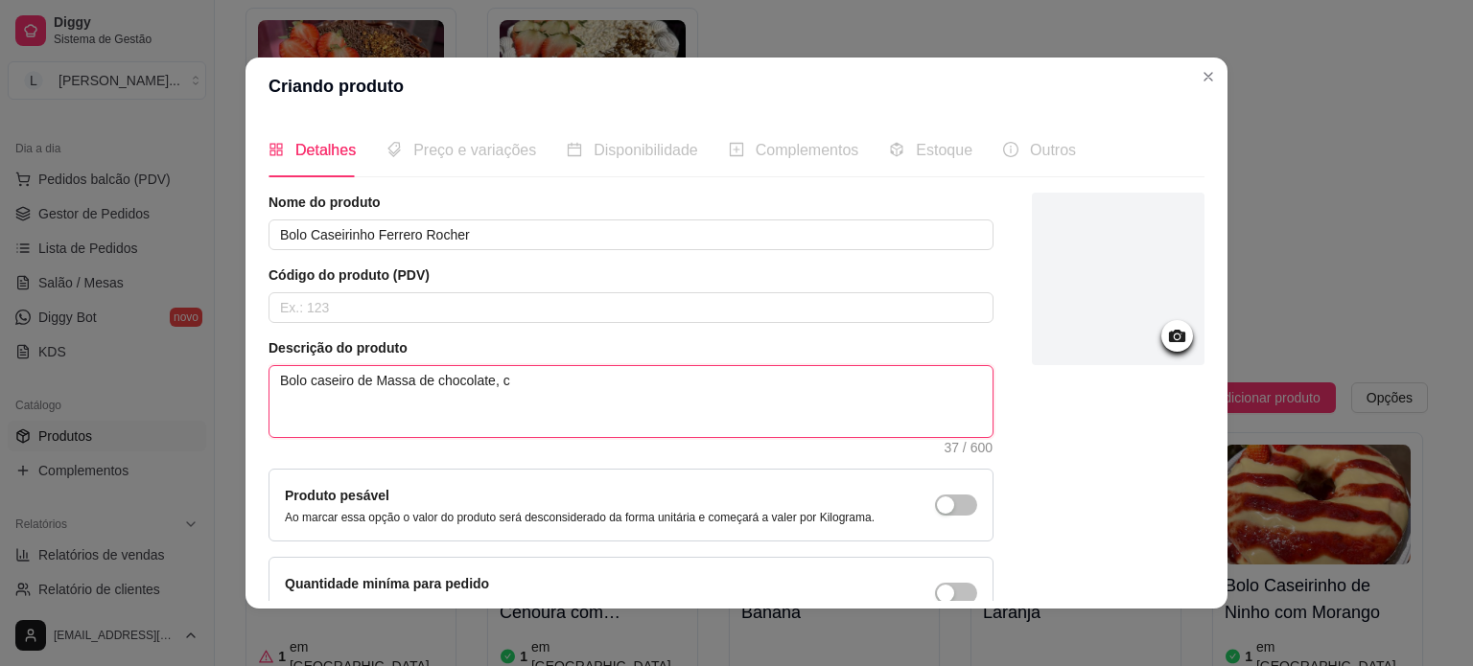
type textarea "Bolo caseiro de Massa de chocolate, co"
type textarea "Bolo caseiro de Massa de chocolate, cob"
type textarea "Bolo caseiro de Massa de chocolate, cobe"
type textarea "Bolo caseiro de Massa de chocolate, cober"
type textarea "Bolo caseiro de Massa de chocolate, cobert"
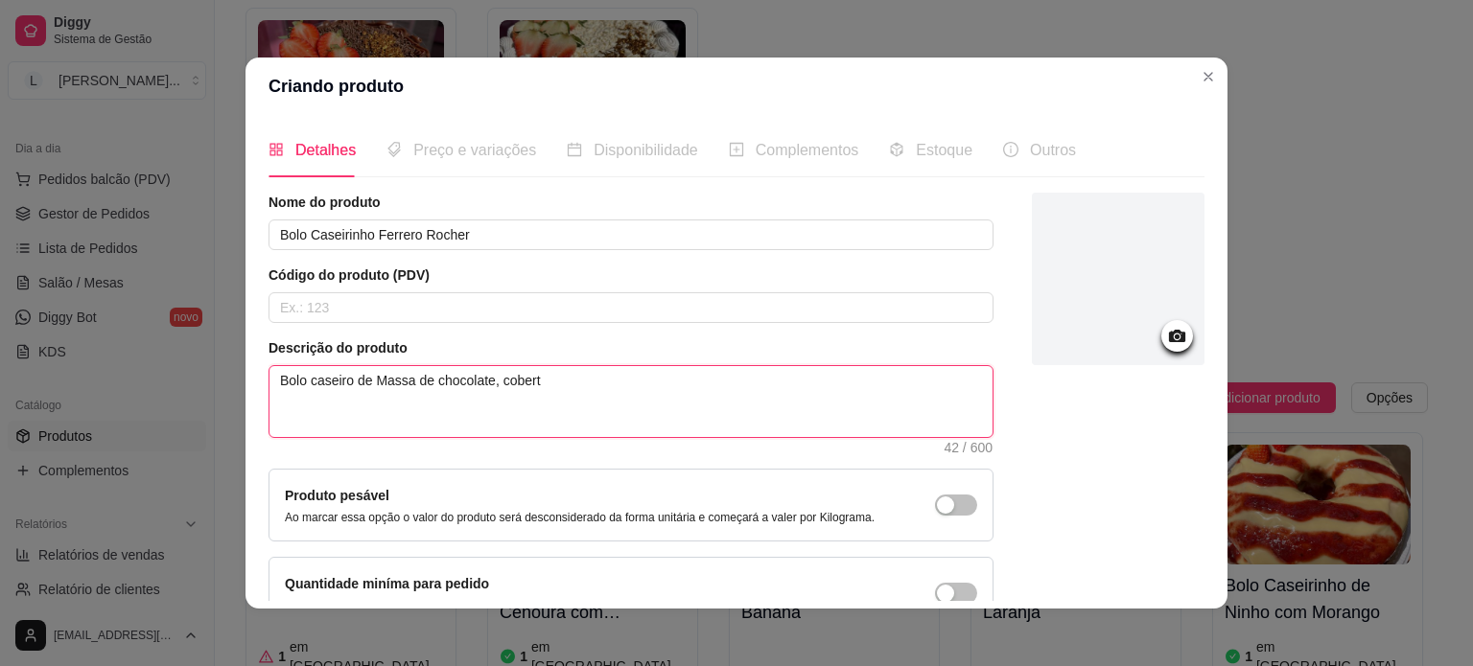
type textarea "Bolo caseiro de Massa de chocolate, coberto"
type textarea "Bolo caseiro de Massa de chocolate, coberto c"
type textarea "Bolo caseiro de Massa de chocolate, coberto co"
type textarea "Bolo caseiro de Massa de chocolate, coberto com"
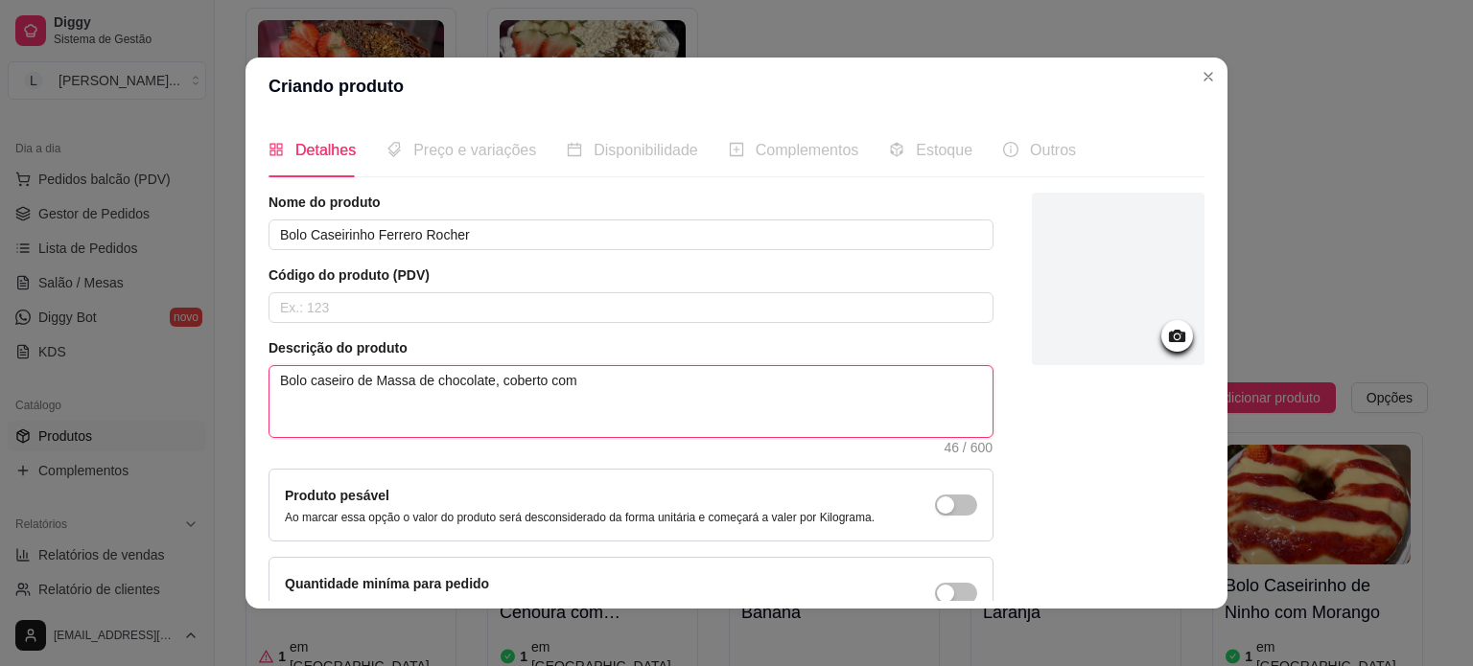
type textarea "Bolo caseiro de Massa de chocolate, coberto com"
type textarea "Bolo caseiro de Massa de chocolate, coberto com b"
type textarea "Bolo caseiro de Massa de chocolate, coberto com br"
type textarea "Bolo caseiro de Massa de chocolate, coberto com bri"
type textarea "Bolo caseiro de Massa de chocolate, coberto com brig"
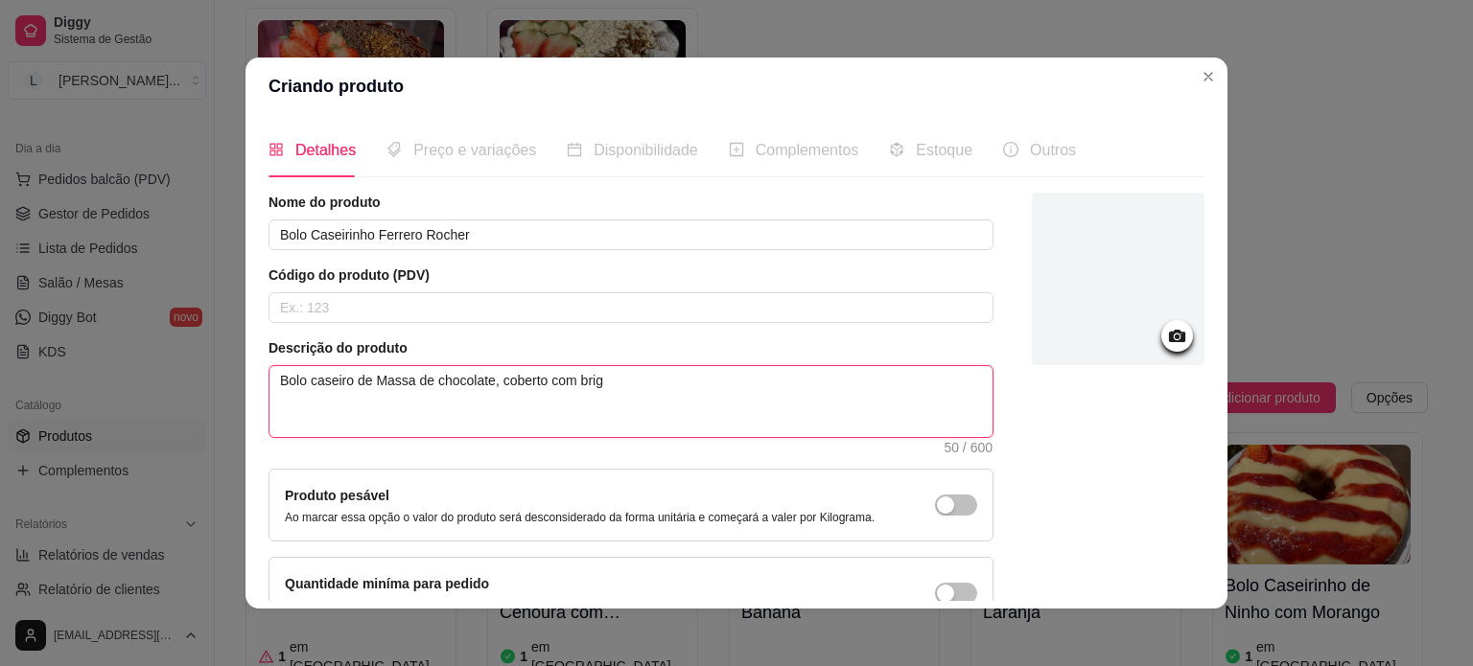
type textarea "Bolo caseiro de Massa de chocolate, coberto com briga"
type textarea "Bolo caseiro de Massa de chocolate, coberto com brigad"
type textarea "Bolo caseiro de Massa de chocolate, coberto com brigade"
type textarea "Bolo caseiro de Massa de chocolate, coberto com brigadei"
type textarea "Bolo caseiro de Massa de chocolate, coberto com brigadeir"
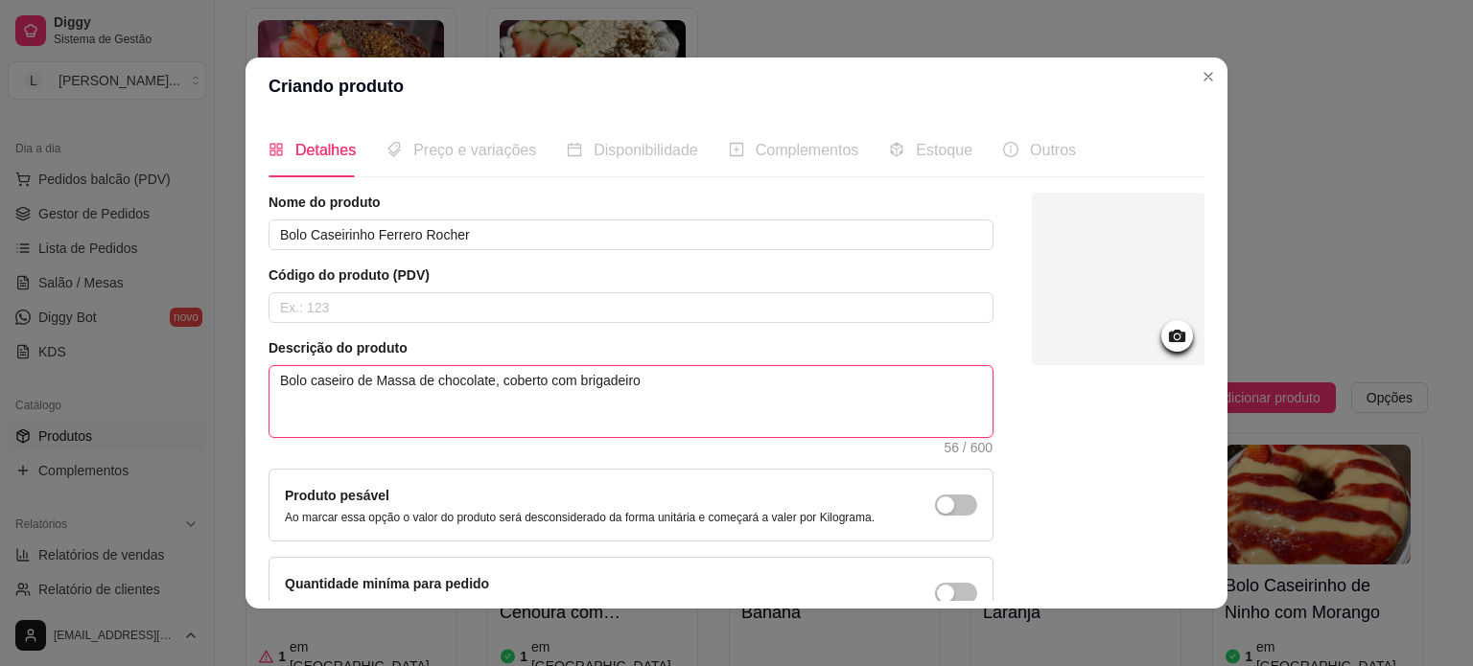
type textarea "Bolo caseiro de Massa de chocolate, coberto com brigadeiro"
type textarea "Bolo caseiro de Massa de chocolate, coberto com brigadeiro d"
type textarea "Bolo caseiro de Massa de chocolate, coberto com brigadeiro de"
type textarea "Bolo caseiro de Massa de chocolate, coberto com brigadeiro de n"
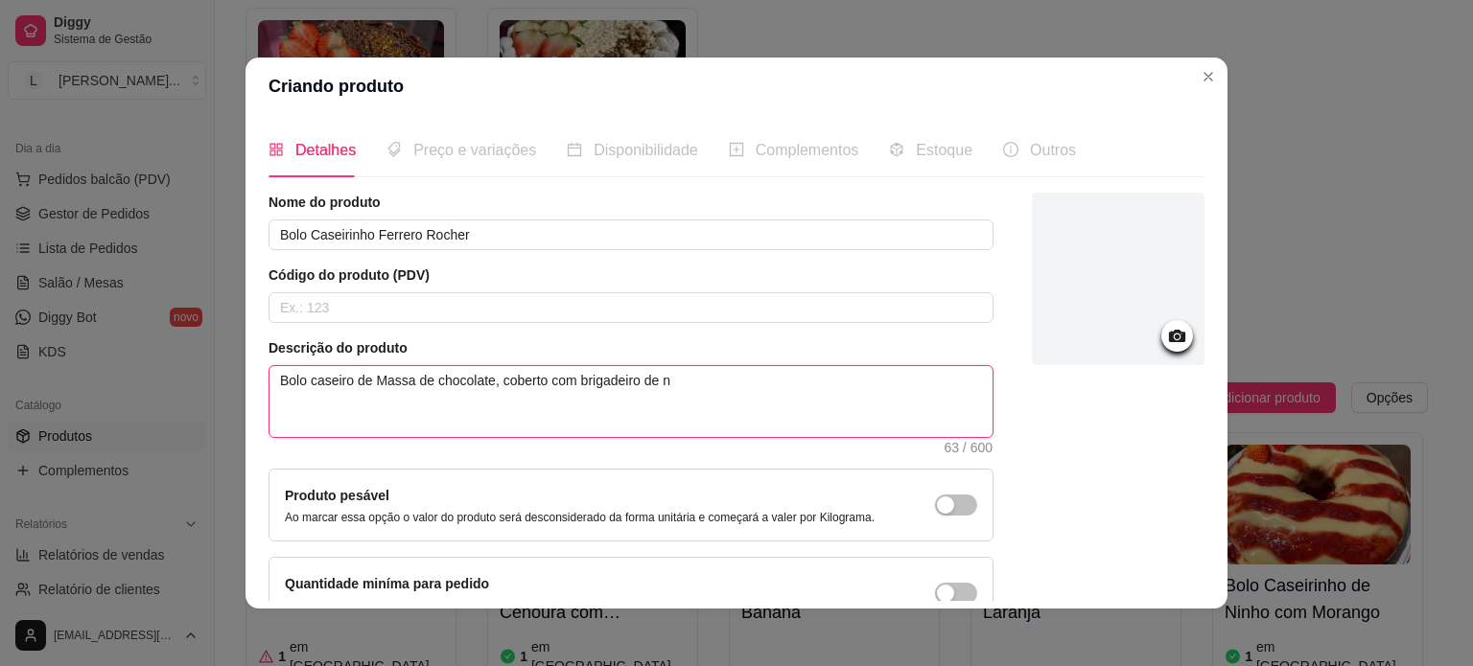
type textarea "Bolo caseiro de Massa de chocolate, coberto com brigadeiro de nu"
type textarea "Bolo caseiro de Massa de chocolate, coberto com brigadeiro de nut"
type textarea "Bolo caseiro de Massa de chocolate, coberto com brigadeiro de nute"
type textarea "Bolo caseiro de Massa de chocolate, coberto com brigadeiro de nutel"
type textarea "Bolo caseiro de Massa de chocolate, coberto com brigadeiro de nutell"
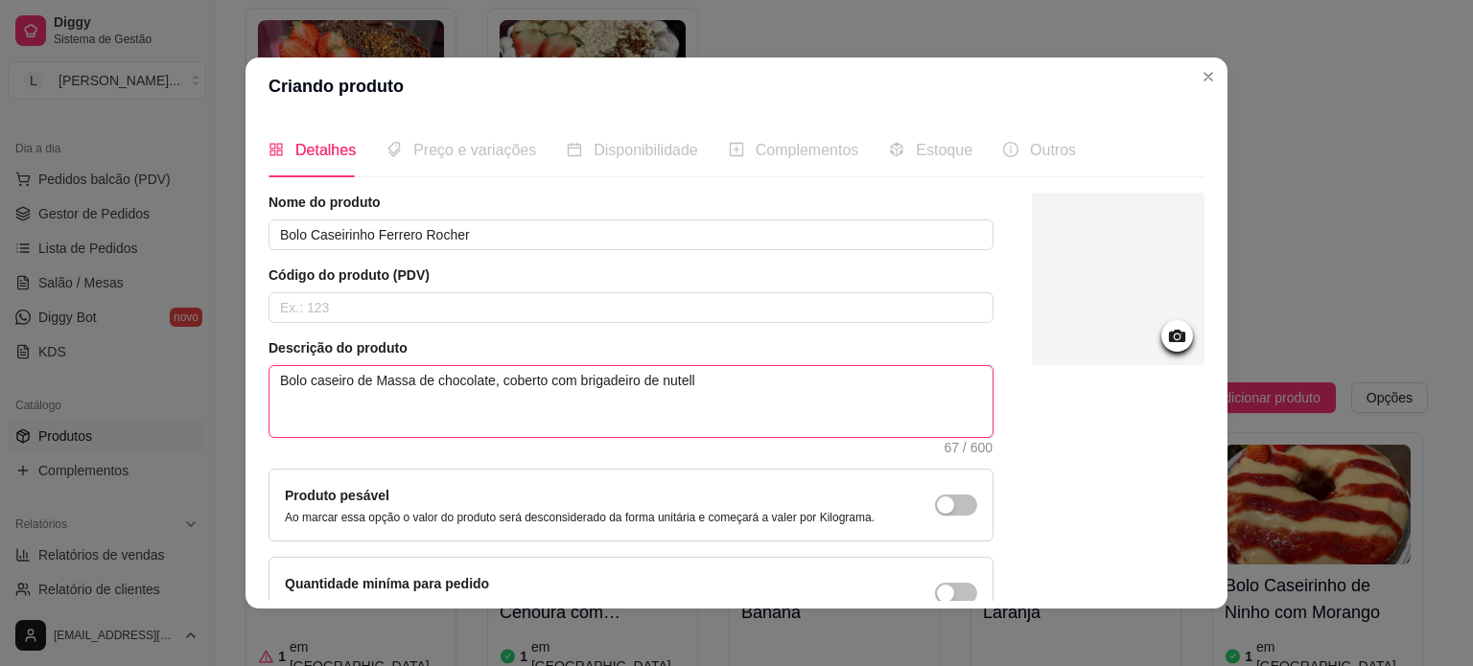
type textarea "Bolo caseiro de Massa de chocolate, coberto com brigadeiro de nutella"
type textarea "Bolo caseiro de Massa de chocolate, coberto com brigadeiro de nutella,"
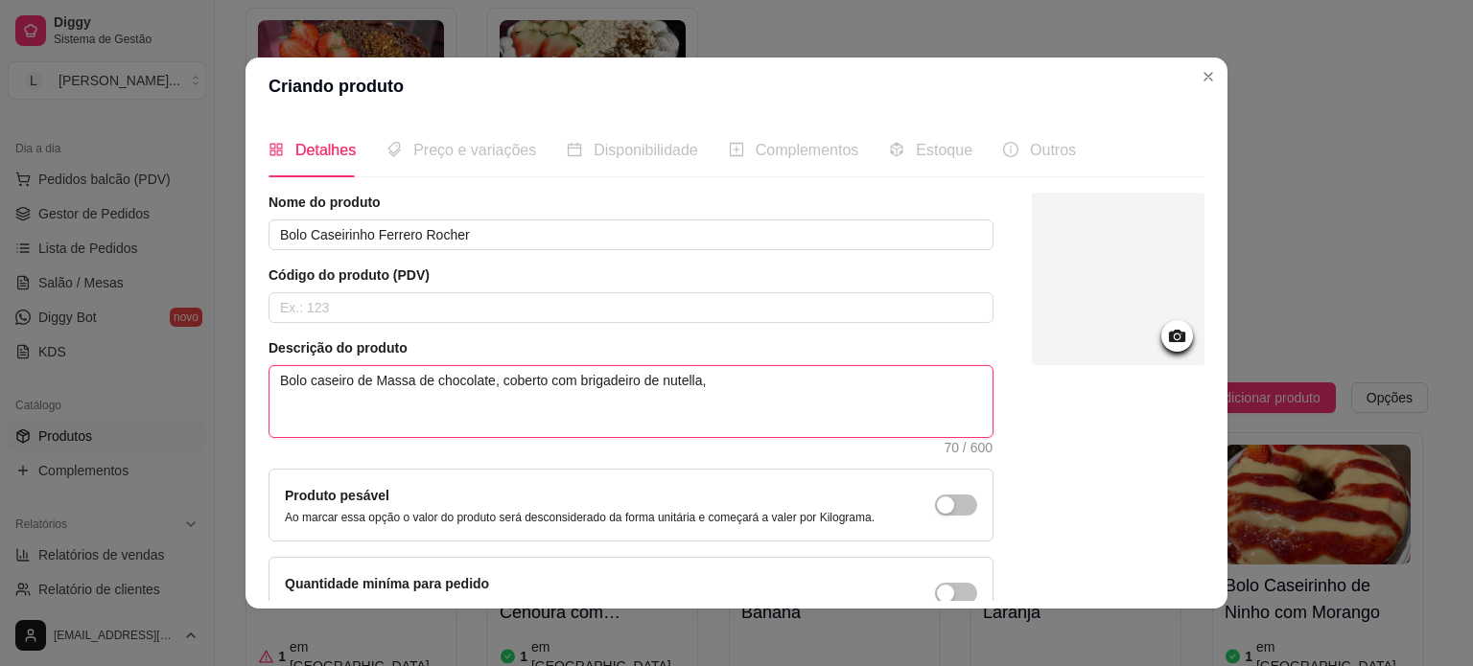
type textarea "Bolo caseiro de Massa de chocolate, coberto com brigadeiro de nutella, n"
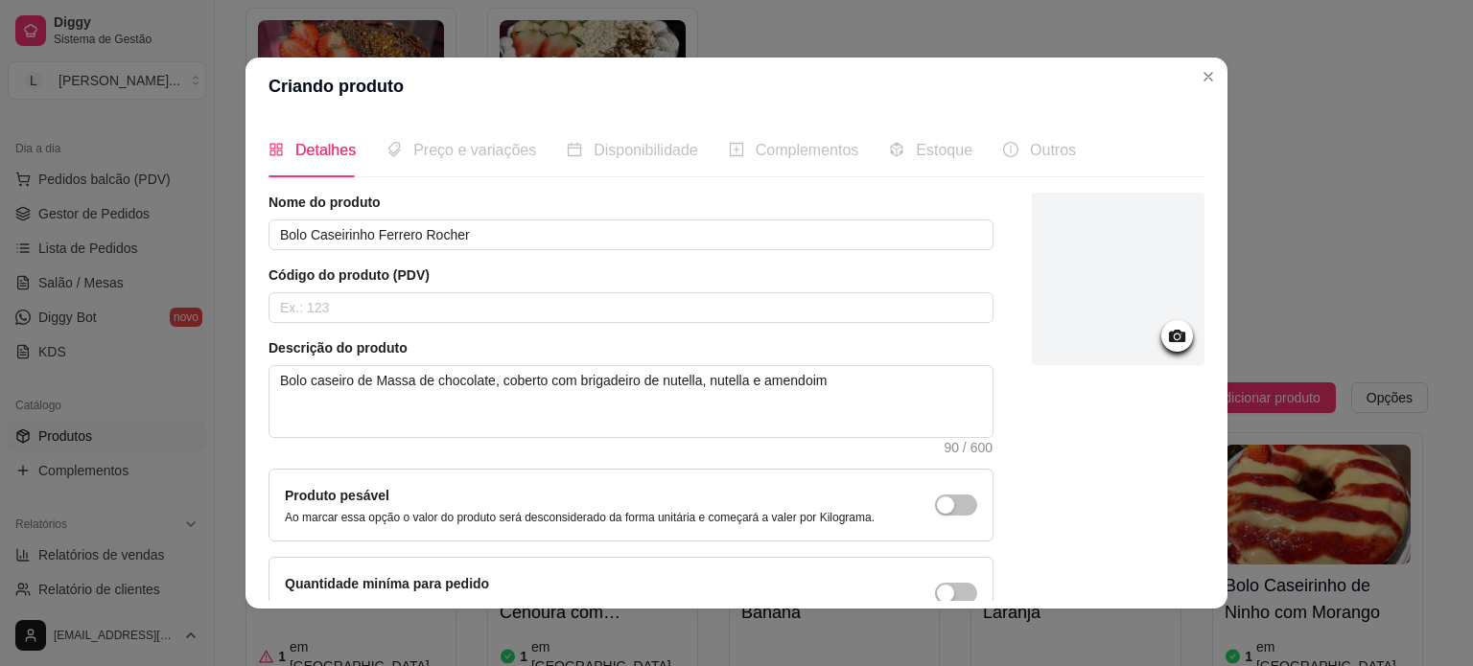
click at [1119, 329] on div at bounding box center [1118, 279] width 173 height 173
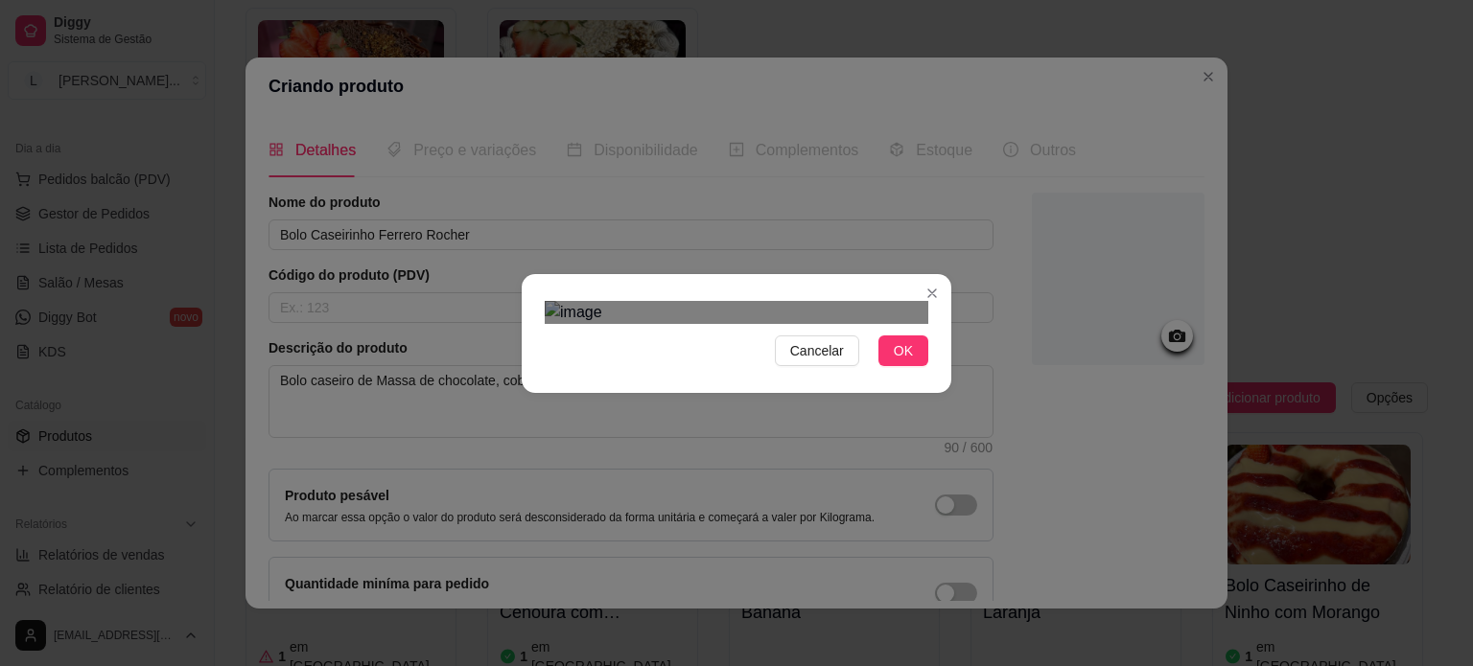
click at [545, 349] on div "Use the arrow keys to move the crop selection area" at bounding box center [717, 521] width 345 height 345
click at [644, 382] on div "Use the arrow keys to move the crop selection area" at bounding box center [717, 554] width 345 height 345
click at [954, 578] on div "Cancelar OK" at bounding box center [736, 333] width 1473 height 666
click at [774, 421] on div "Use the arrow keys to move the crop selection area" at bounding box center [737, 564] width 384 height 384
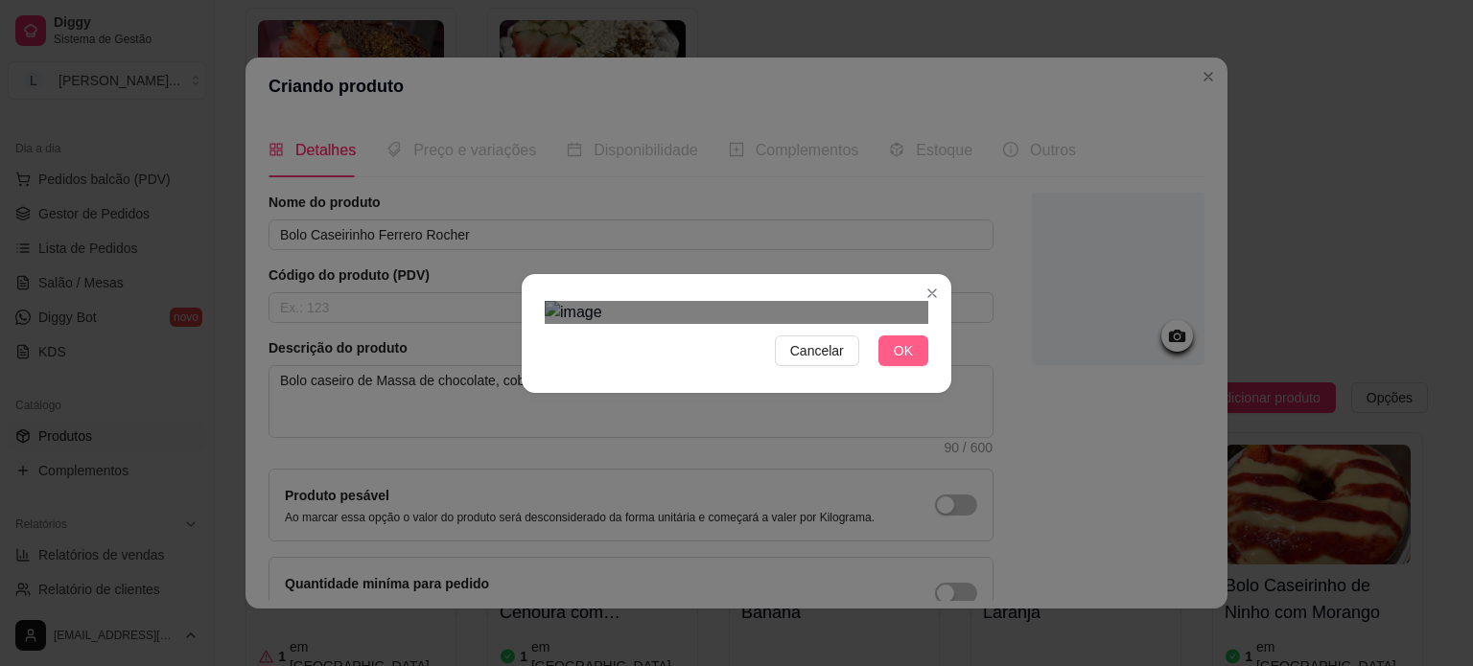
click at [894, 362] on span "OK" at bounding box center [903, 350] width 19 height 21
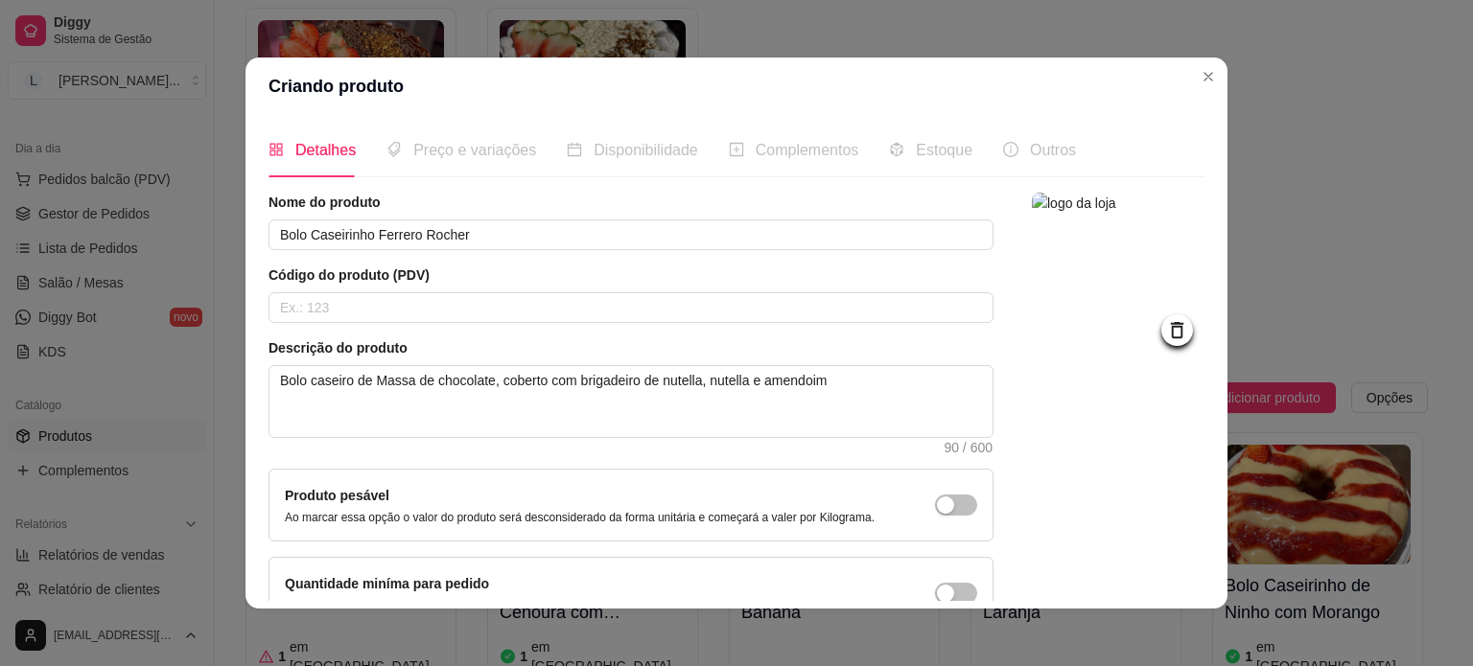
scroll to position [111, 0]
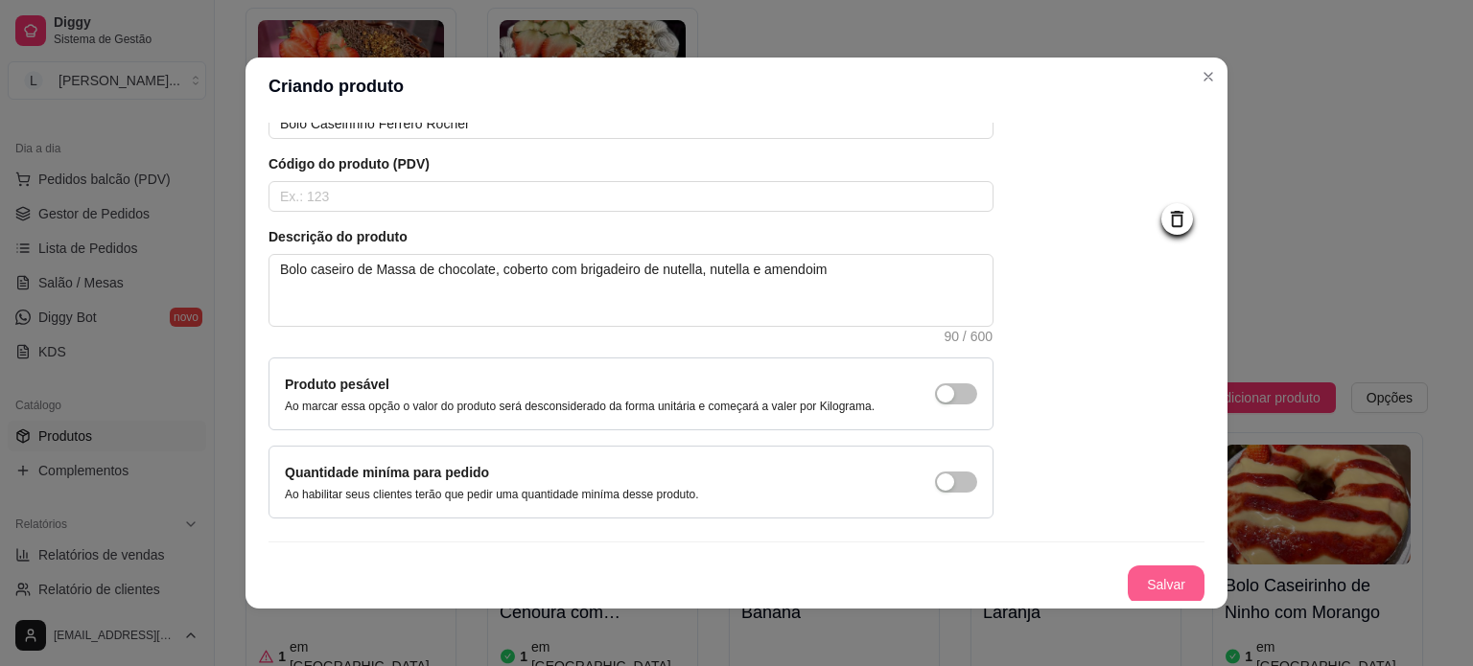
click at [1139, 586] on button "Salvar" at bounding box center [1166, 585] width 77 height 38
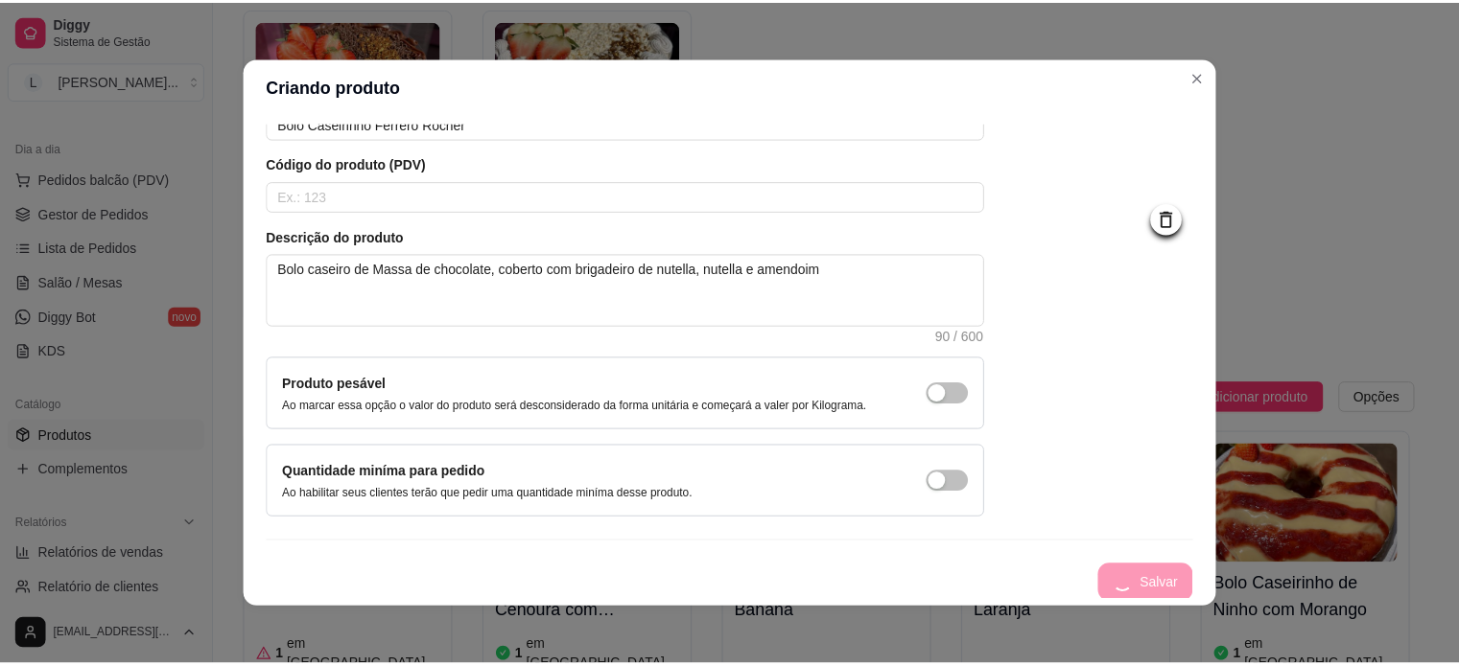
scroll to position [0, 0]
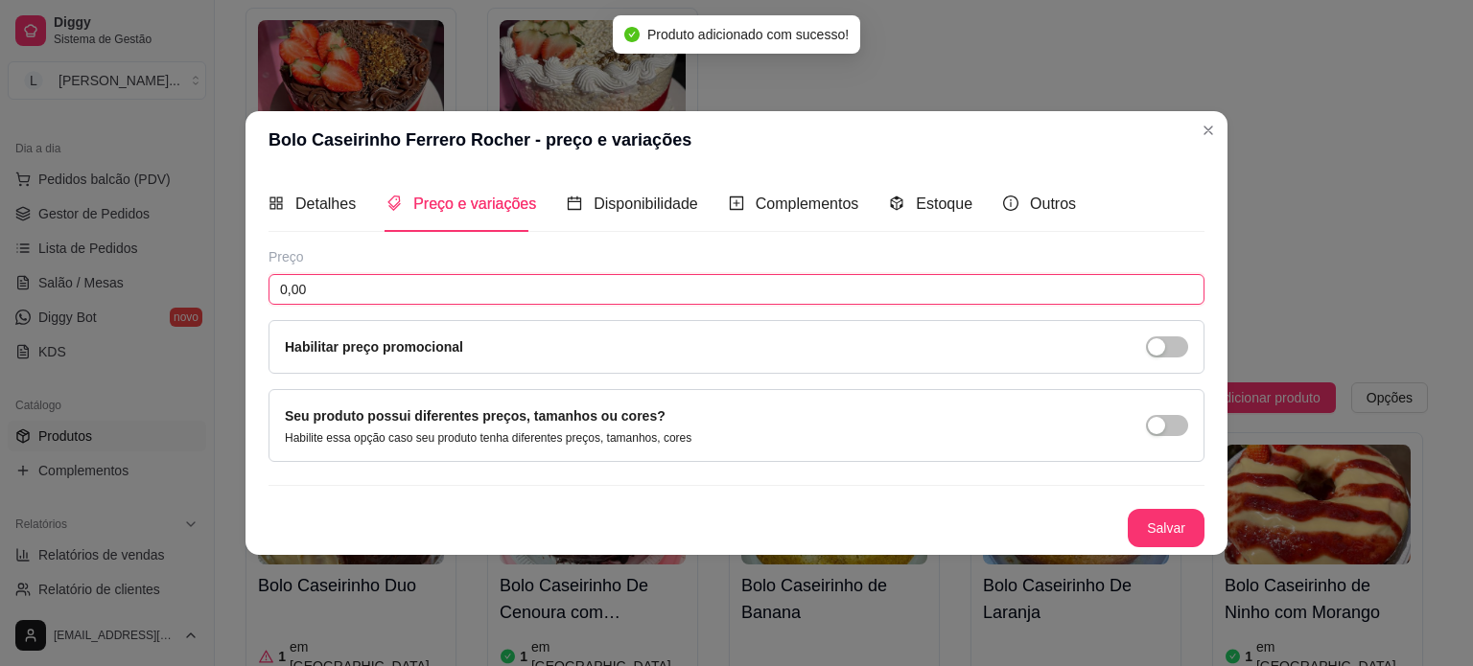
click at [445, 298] on input "0,00" at bounding box center [736, 289] width 936 height 31
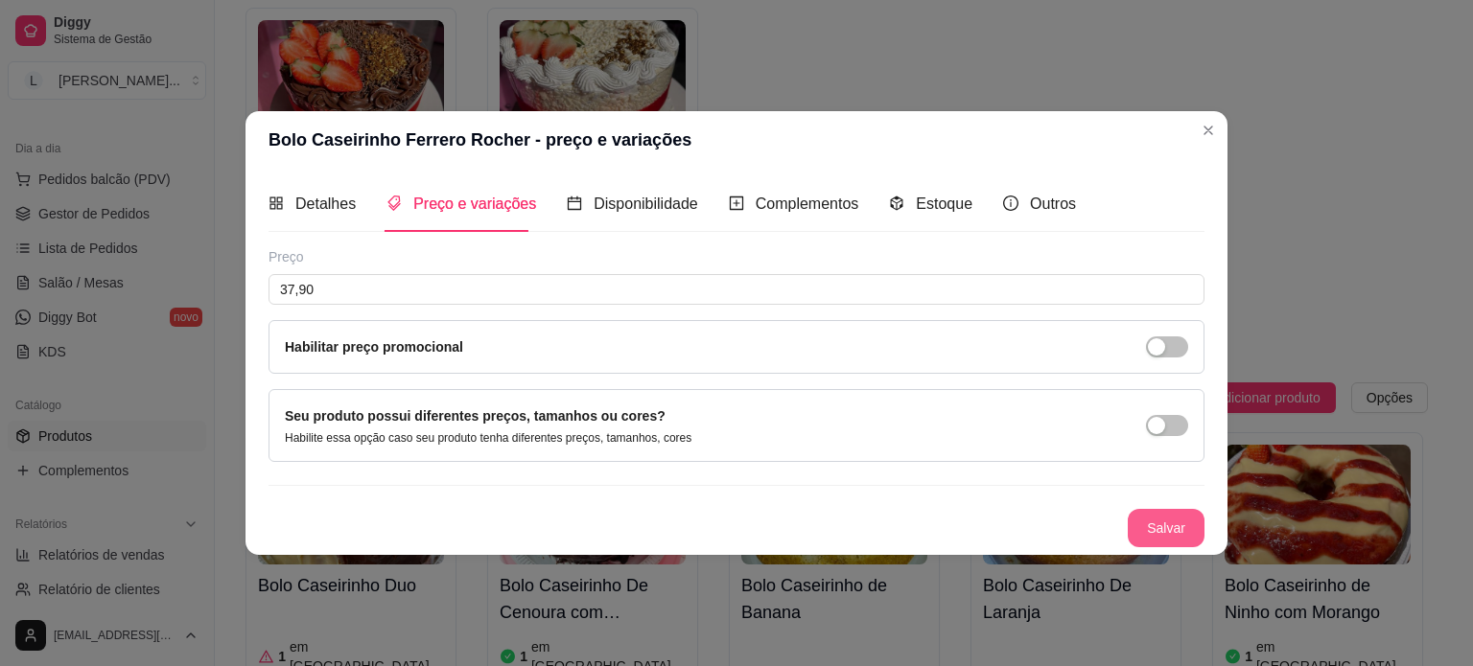
click at [1166, 537] on button "Salvar" at bounding box center [1166, 528] width 77 height 38
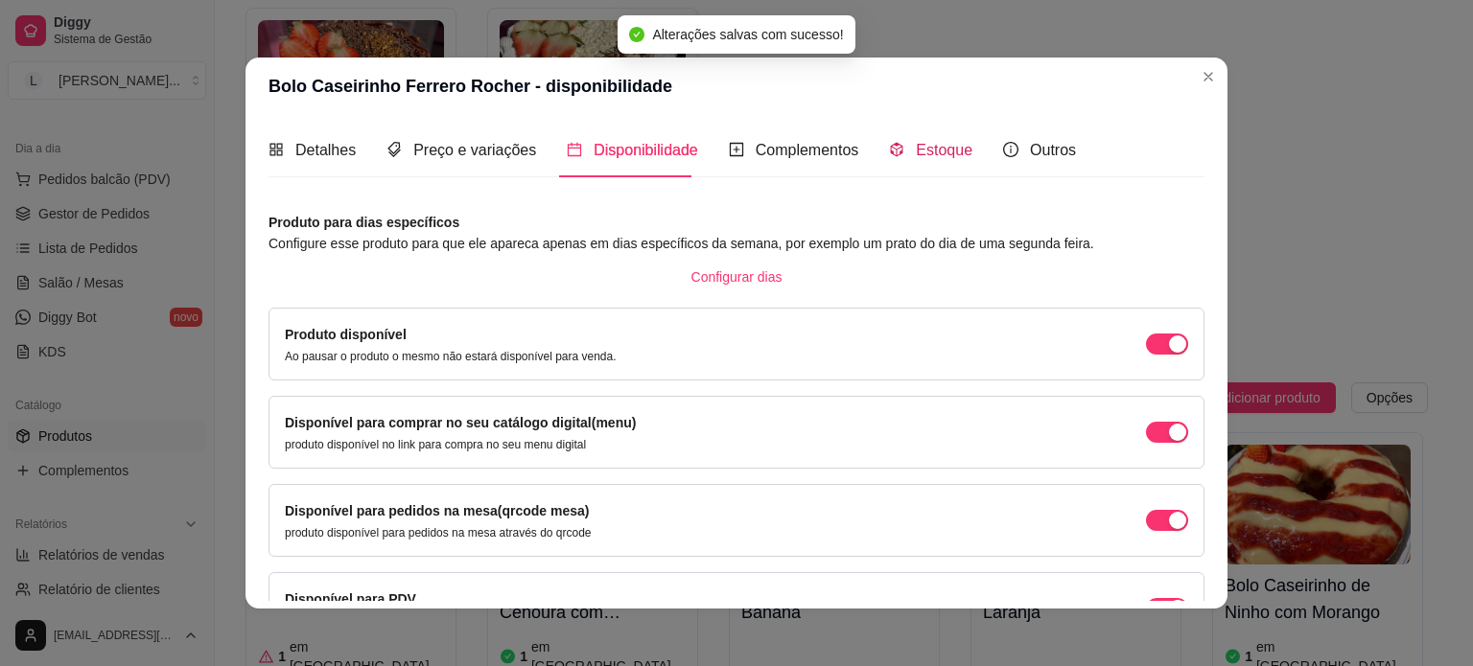
click at [925, 156] on span "Estoque" at bounding box center [944, 150] width 57 height 16
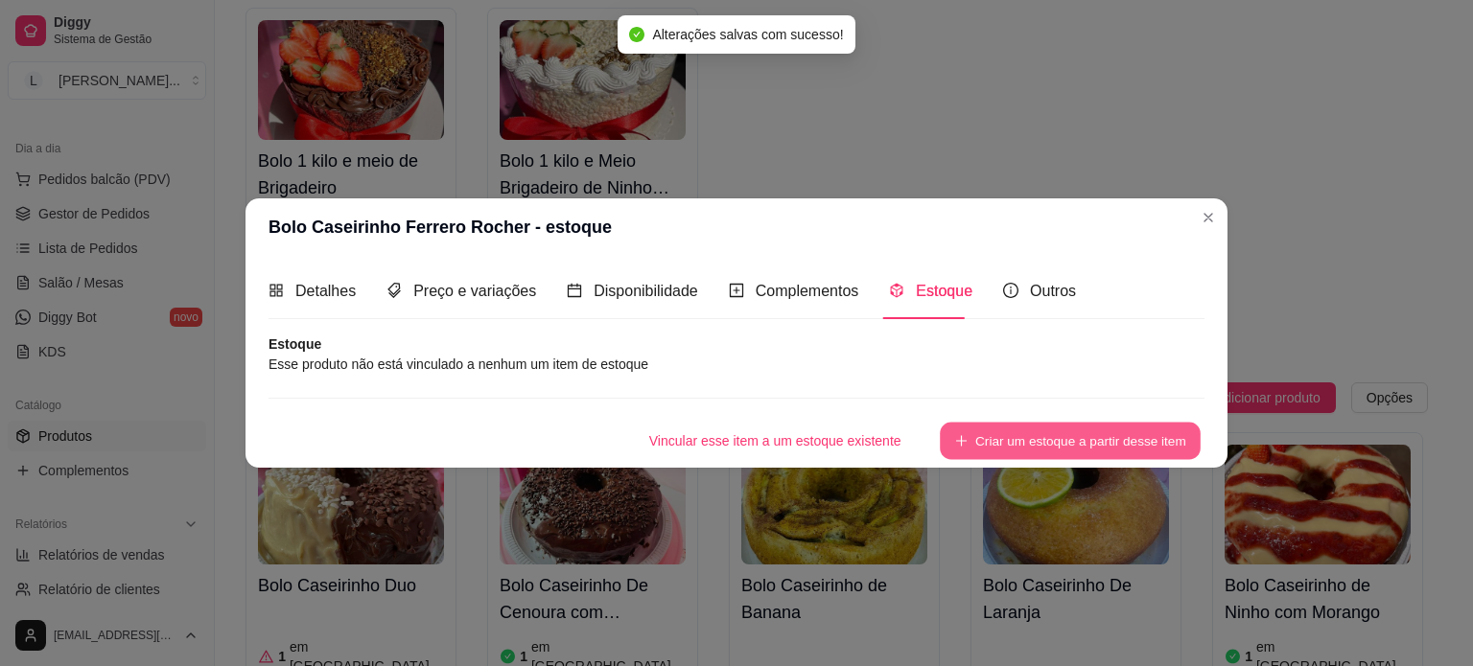
click at [1051, 446] on button "Criar um estoque a partir desse item" at bounding box center [1070, 440] width 261 height 37
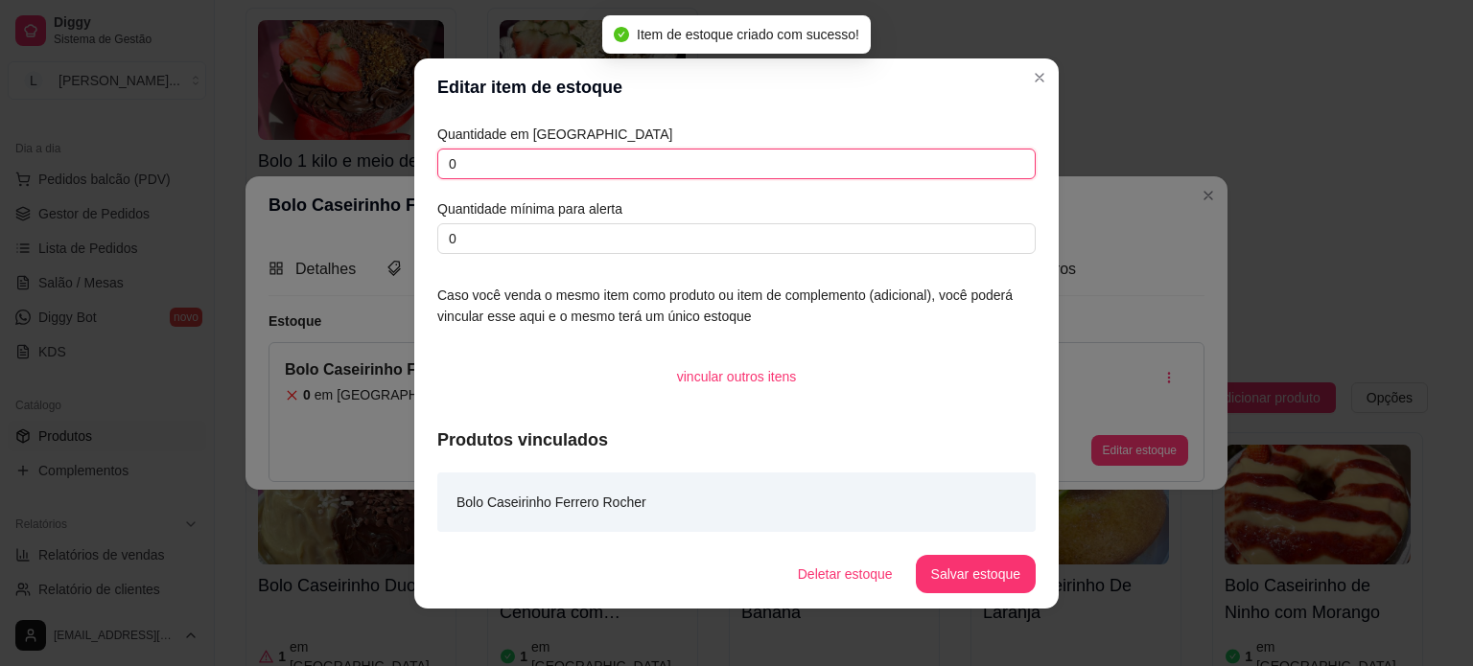
click at [483, 165] on input "0" at bounding box center [736, 164] width 598 height 31
drag, startPoint x: 466, startPoint y: 161, endPoint x: 421, endPoint y: 161, distance: 45.1
click at [421, 161] on div "Quantidade em estoque 0 Quantidade mínima para alerta 0 Caso você venda o mesmo…" at bounding box center [736, 328] width 644 height 424
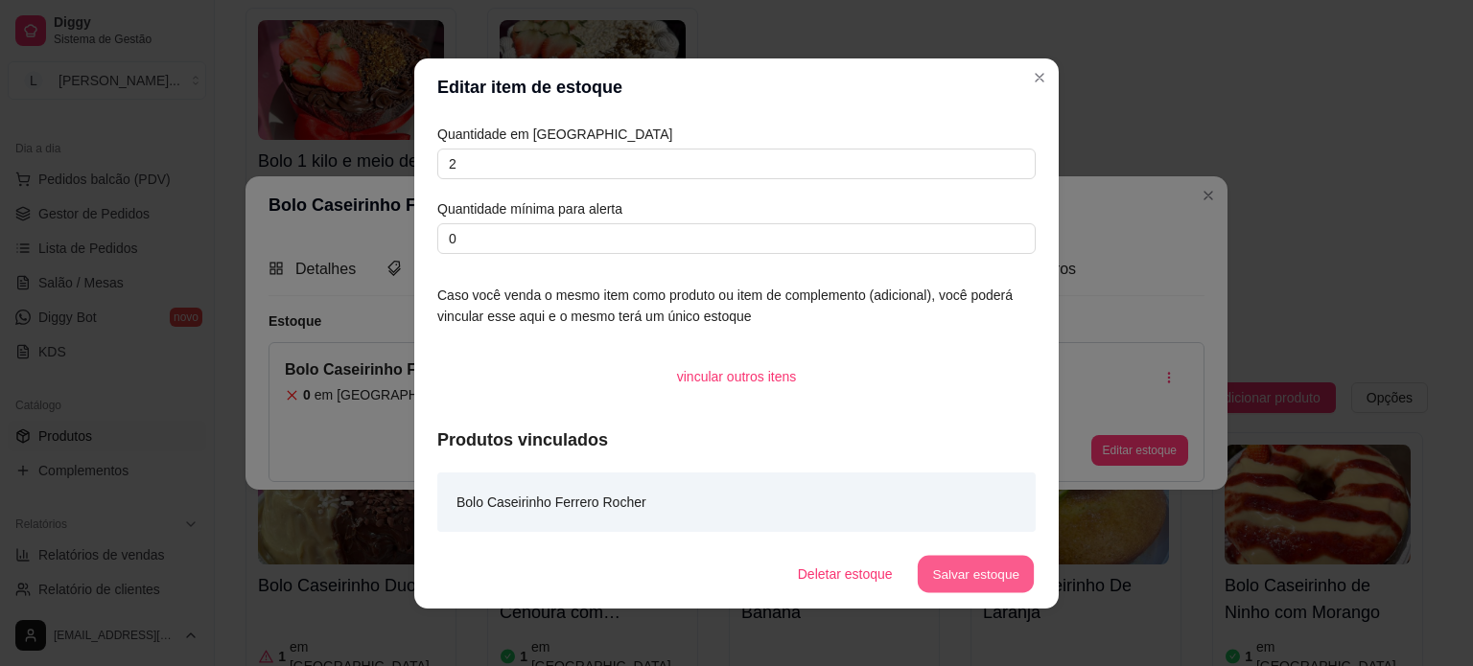
click at [990, 569] on button "Salvar estoque" at bounding box center [975, 573] width 117 height 37
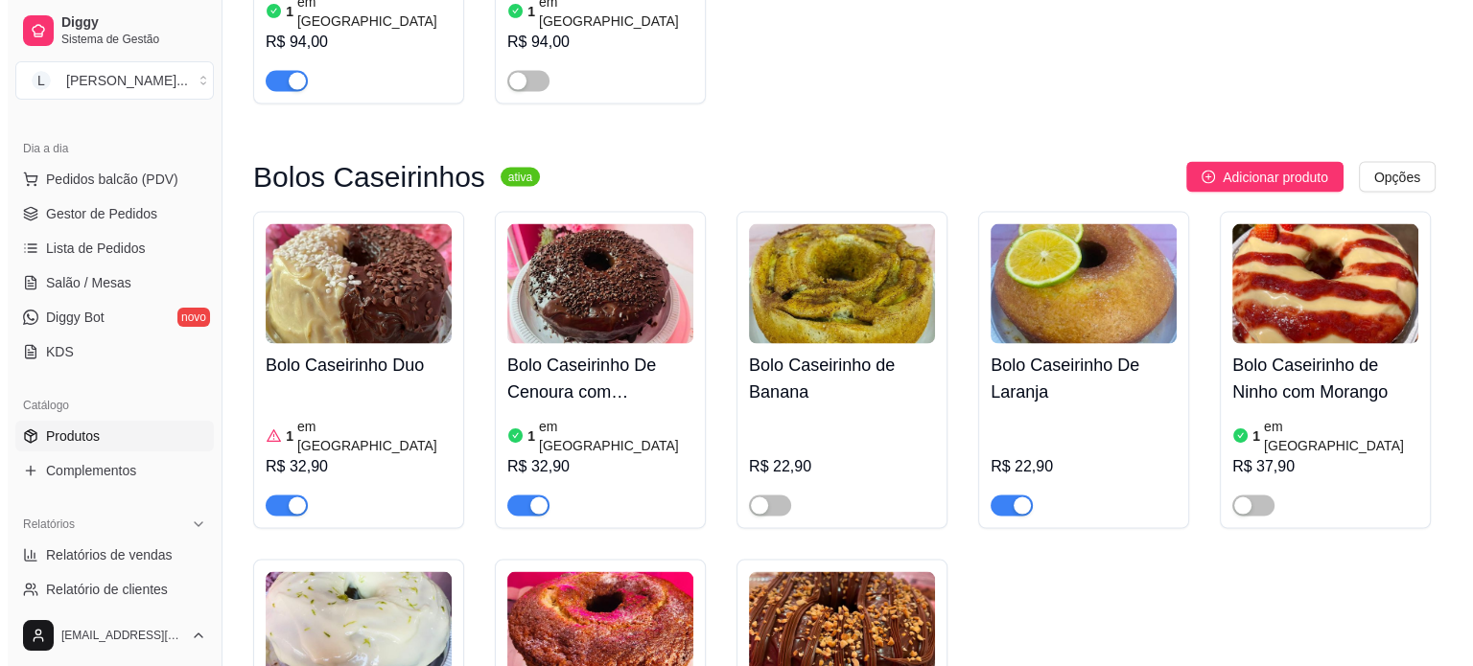
scroll to position [3644, 0]
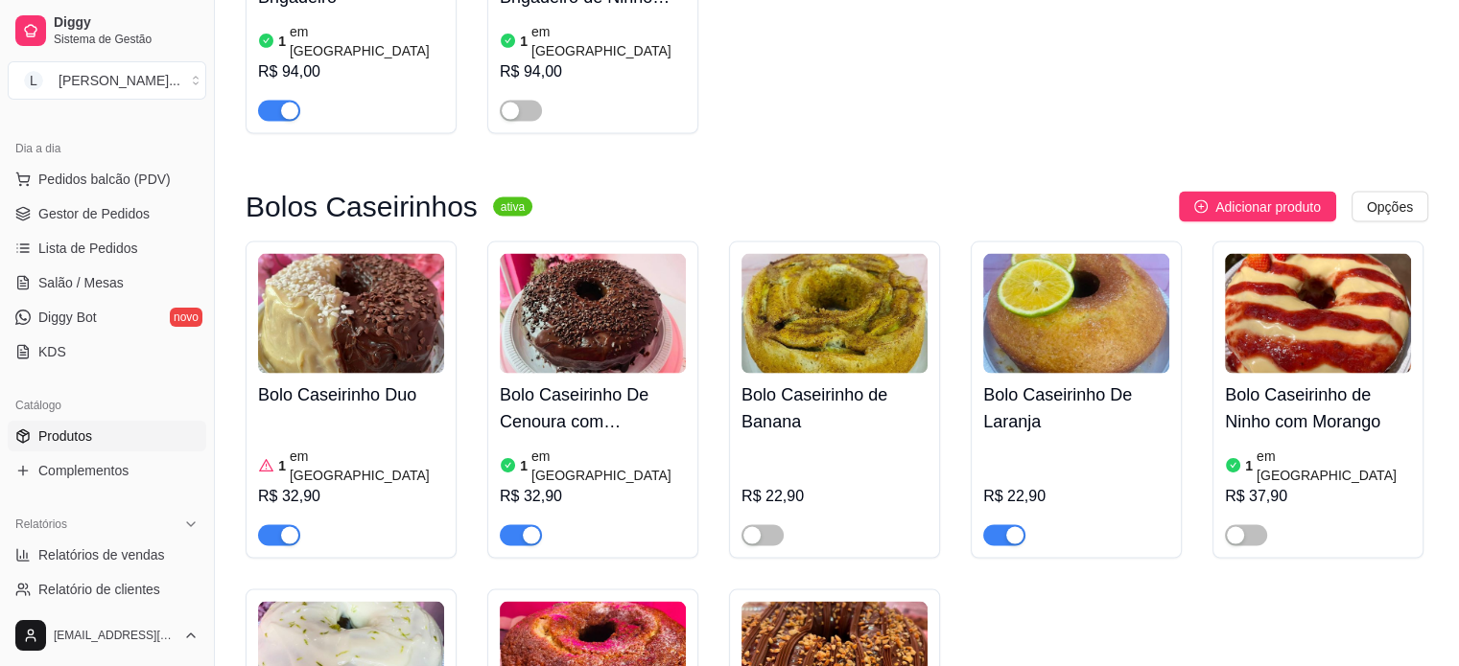
click at [871, 601] on img at bounding box center [834, 661] width 186 height 120
click at [603, 253] on img at bounding box center [593, 313] width 186 height 120
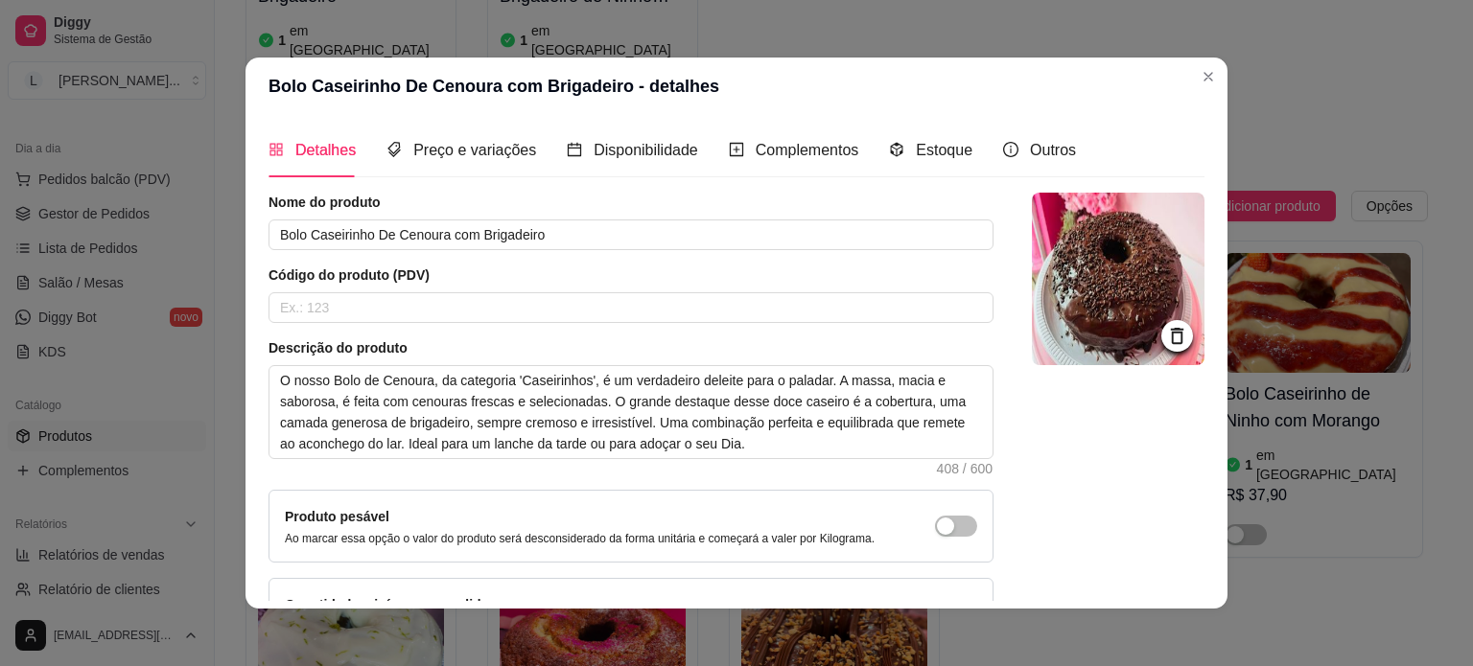
click at [1058, 263] on img at bounding box center [1118, 279] width 173 height 173
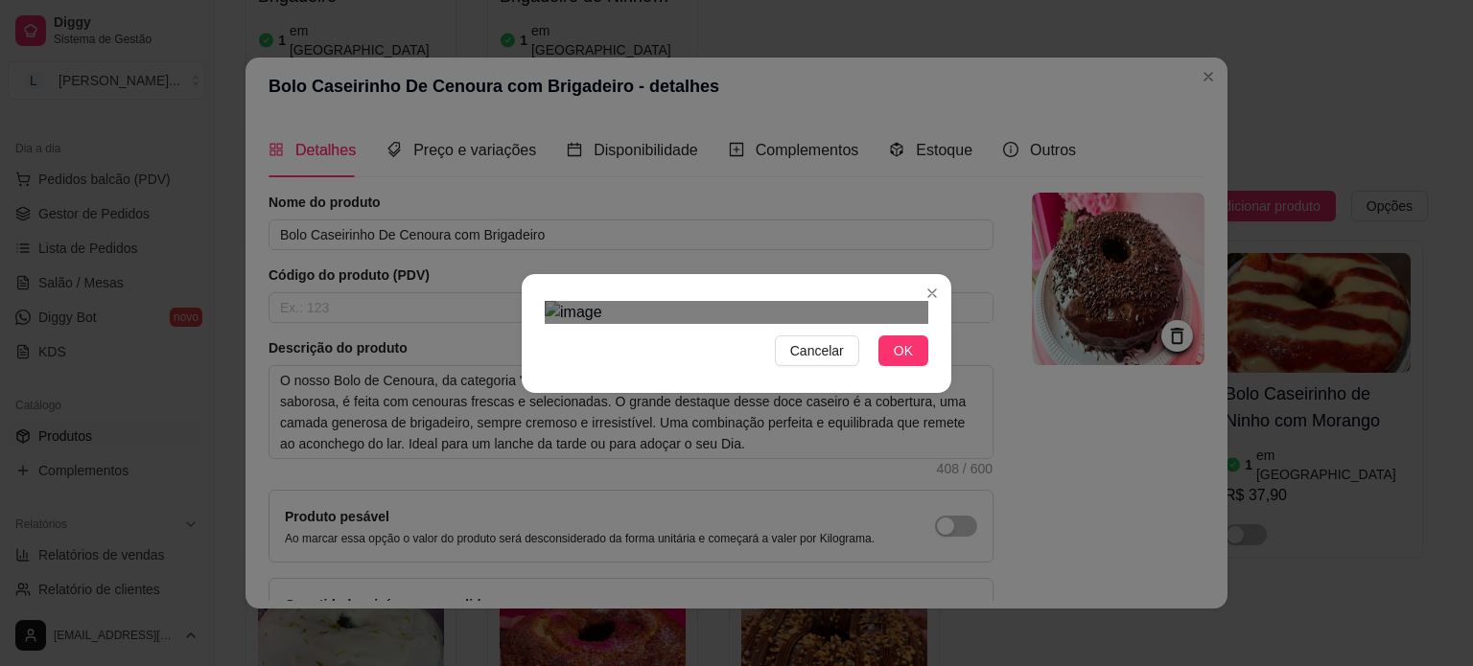
click at [665, 433] on div "Use the arrow keys to move the crop selection area" at bounding box center [719, 605] width 345 height 345
click at [930, 374] on div "Cancelar OK" at bounding box center [737, 333] width 430 height 81
click at [914, 366] on button "OK" at bounding box center [903, 351] width 50 height 31
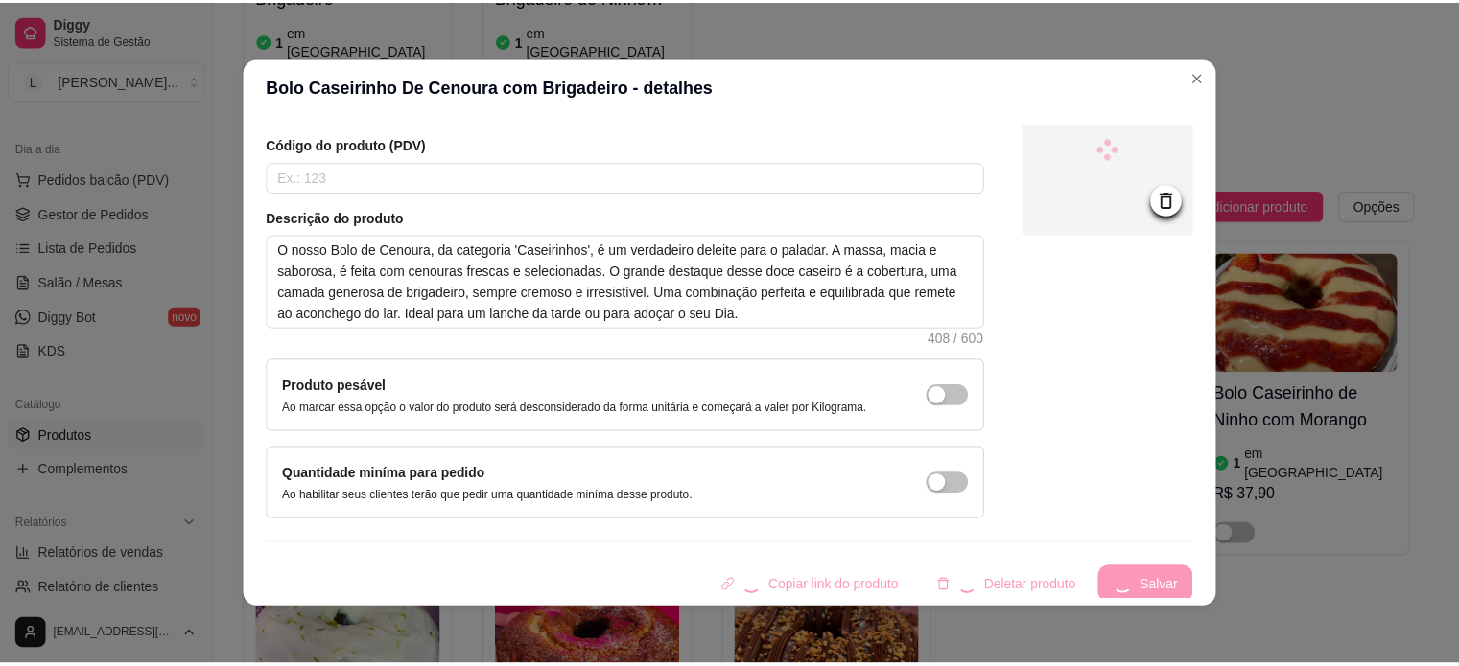
scroll to position [132, 0]
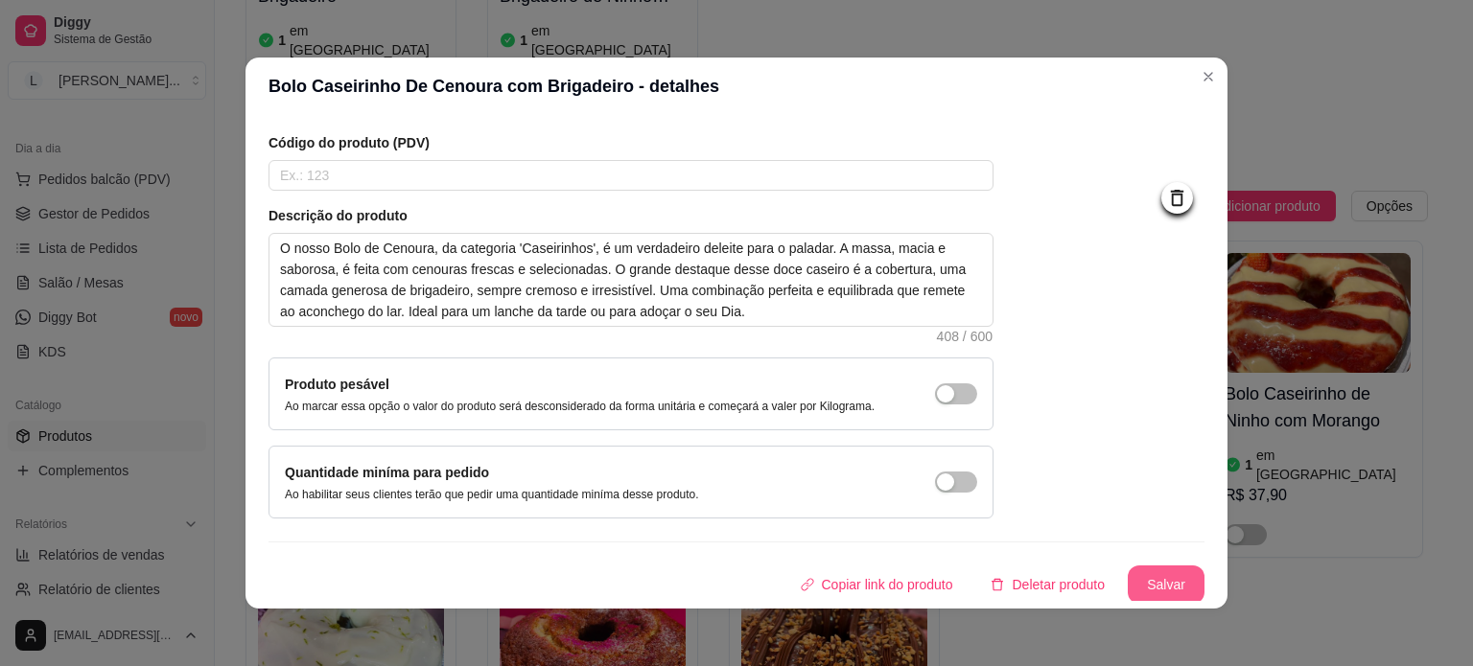
click at [1147, 582] on button "Salvar" at bounding box center [1166, 585] width 77 height 38
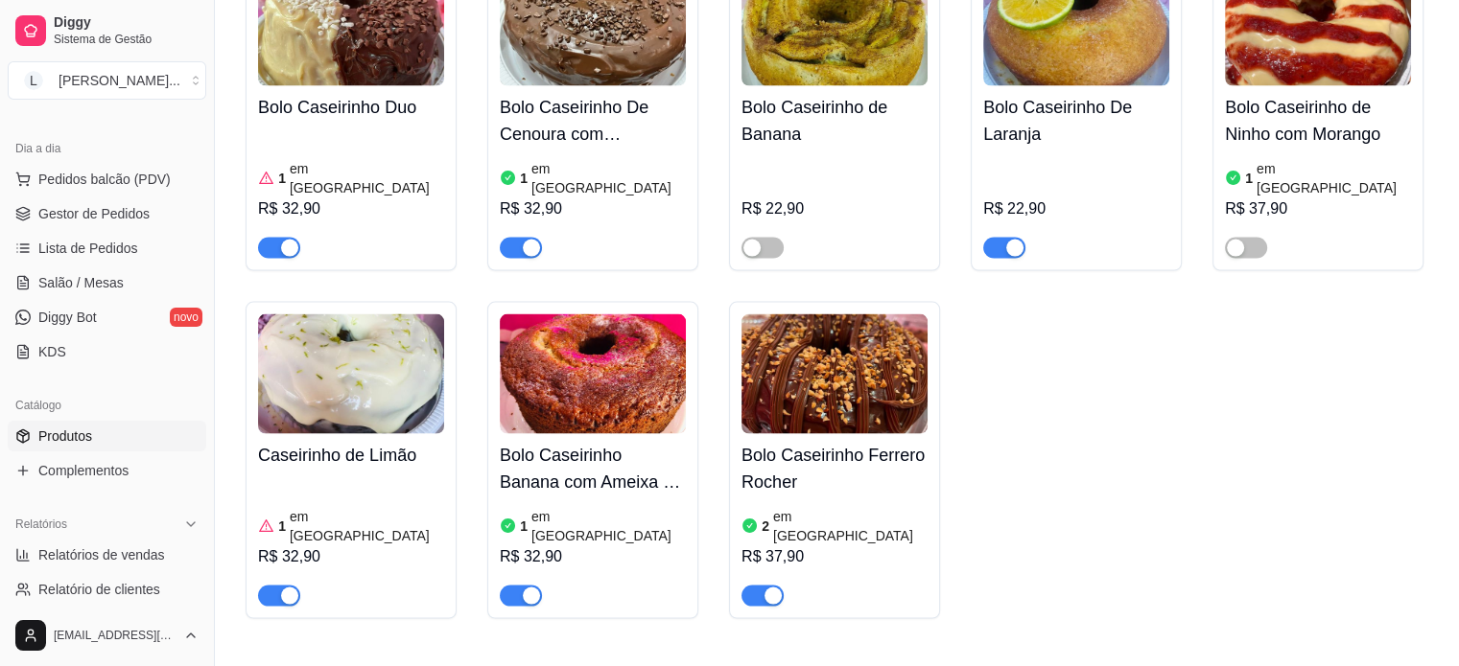
scroll to position [3932, 0]
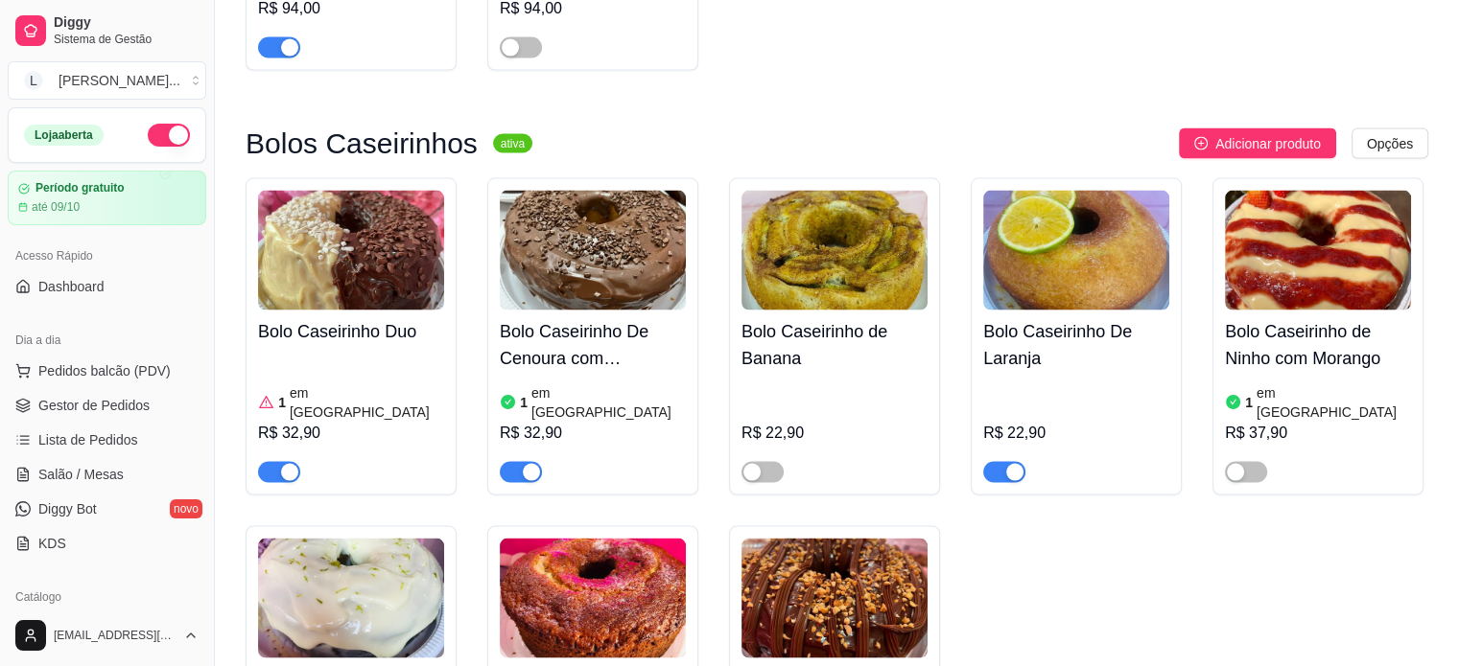
scroll to position [3836, 0]
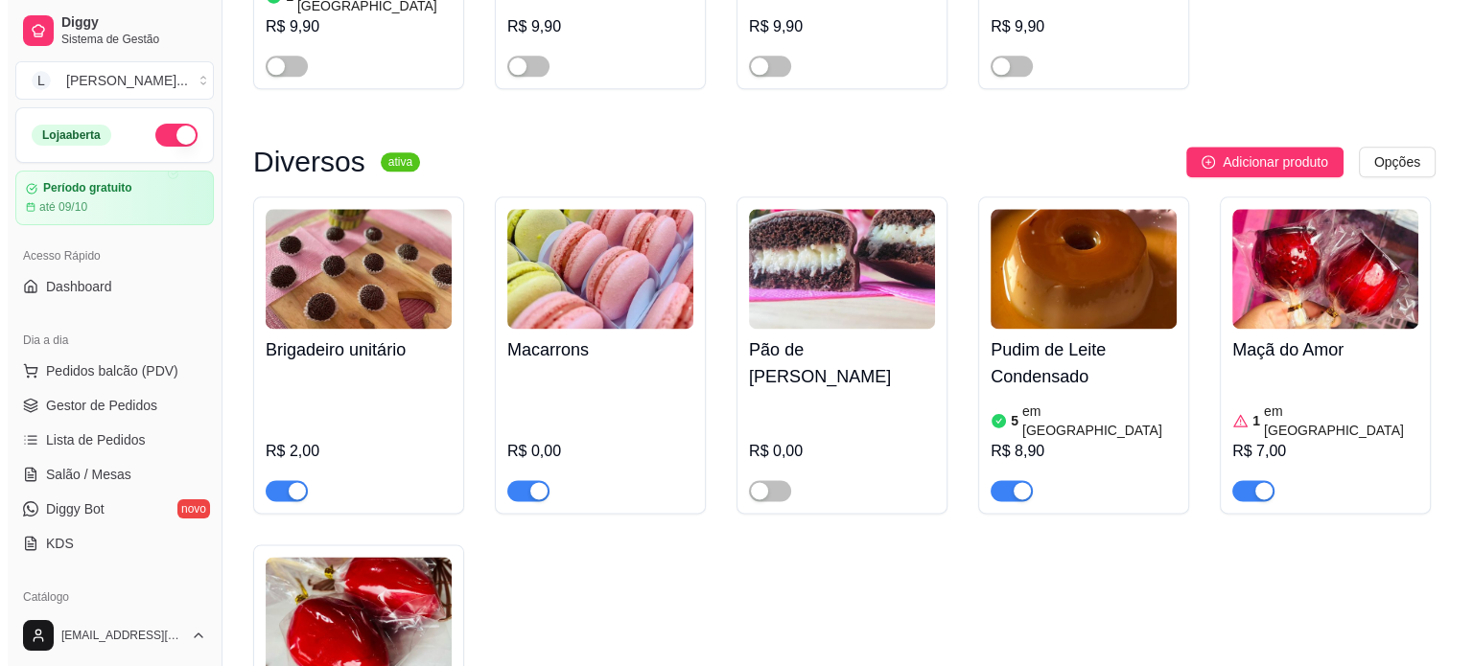
scroll to position [2301, 0]
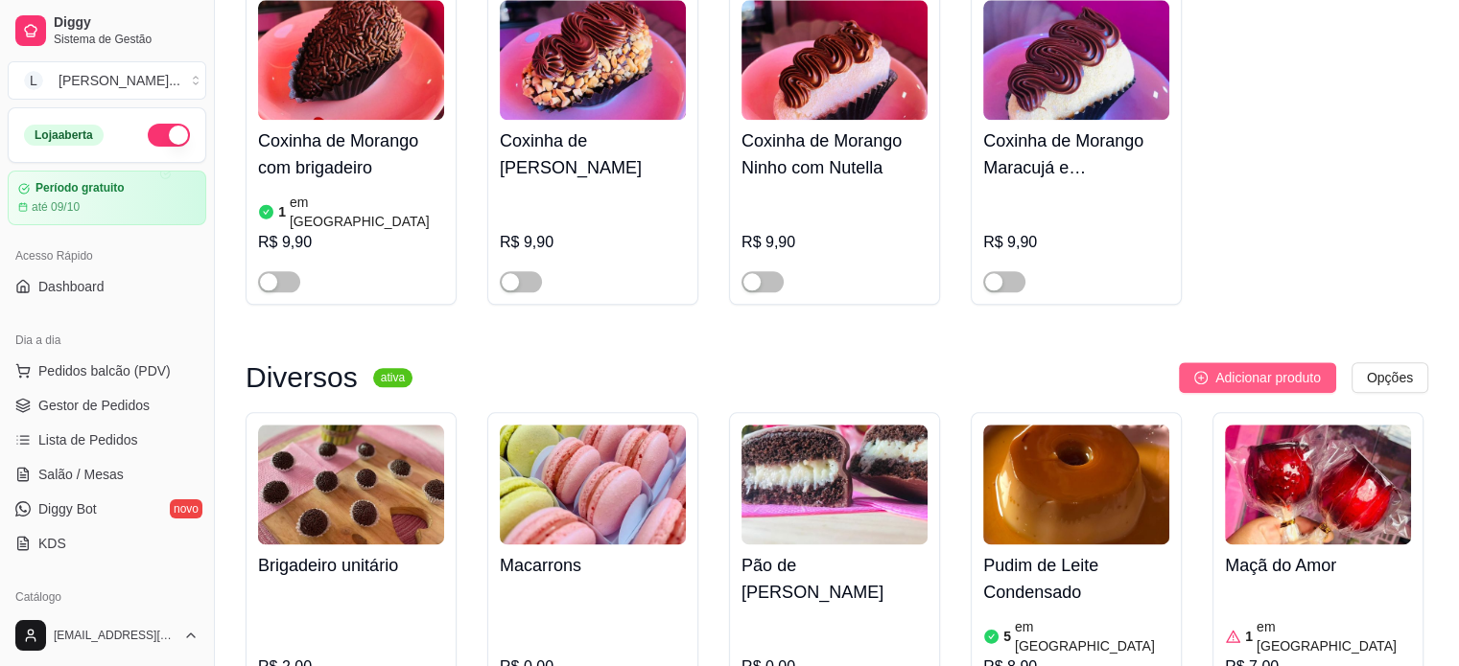
click at [1194, 362] on button "Adicionar produto" at bounding box center [1257, 377] width 157 height 31
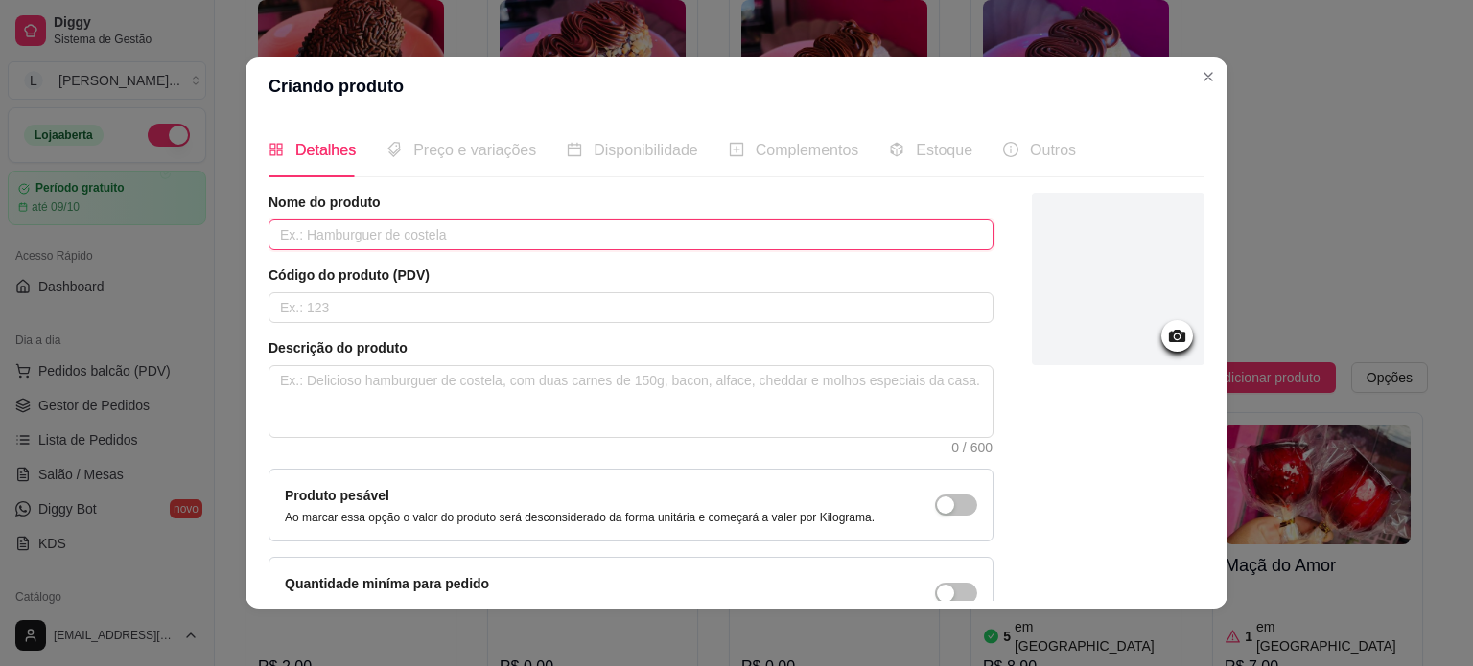
click at [407, 229] on input "text" at bounding box center [630, 235] width 725 height 31
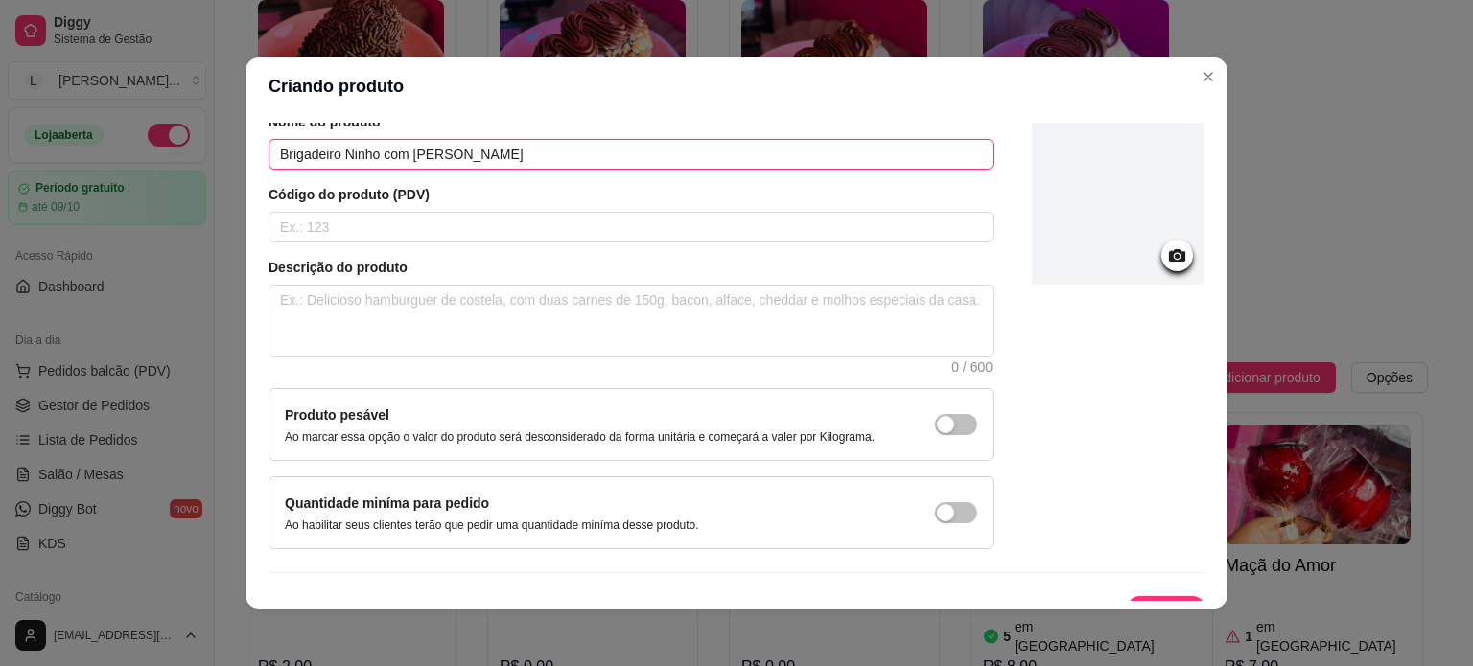
scroll to position [96, 0]
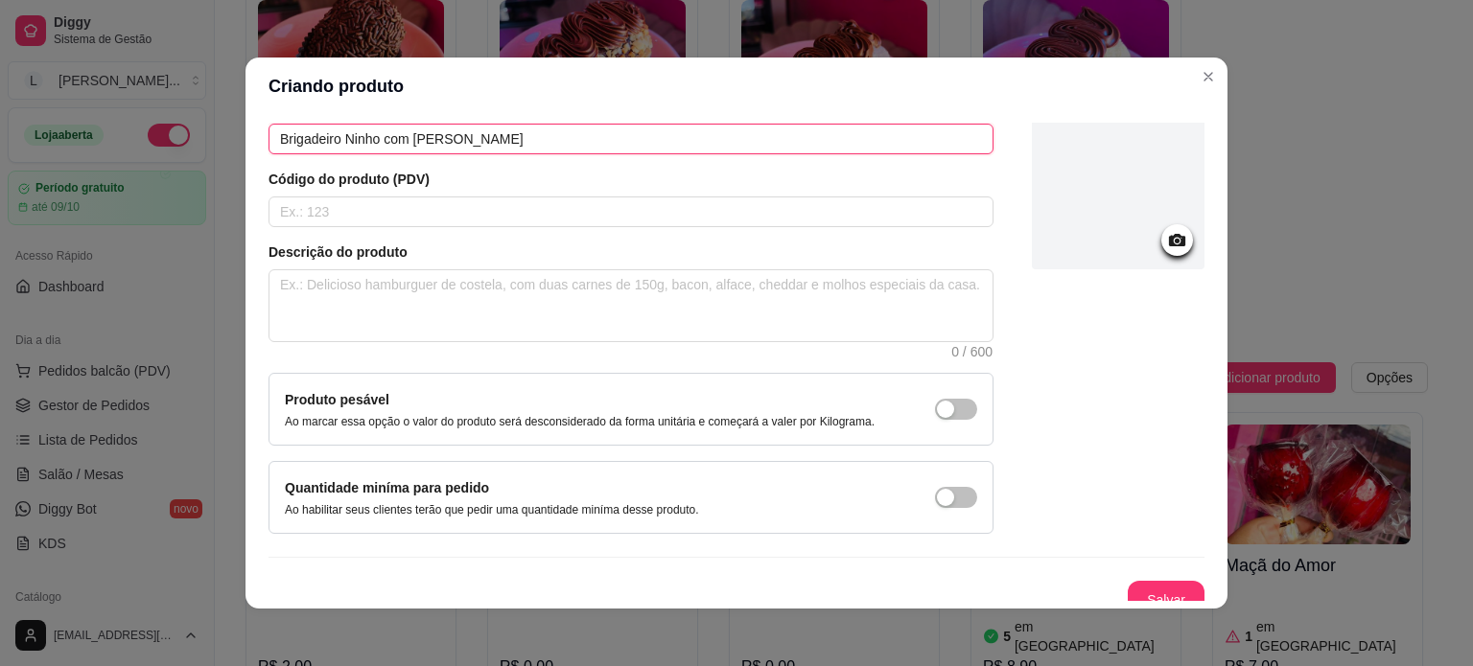
type input "Brigadeiro Ninho com [PERSON_NAME]"
click at [1161, 242] on div at bounding box center [1177, 240] width 32 height 32
click at [1161, 248] on div at bounding box center [1177, 240] width 32 height 32
click at [1143, 224] on div at bounding box center [1118, 183] width 173 height 173
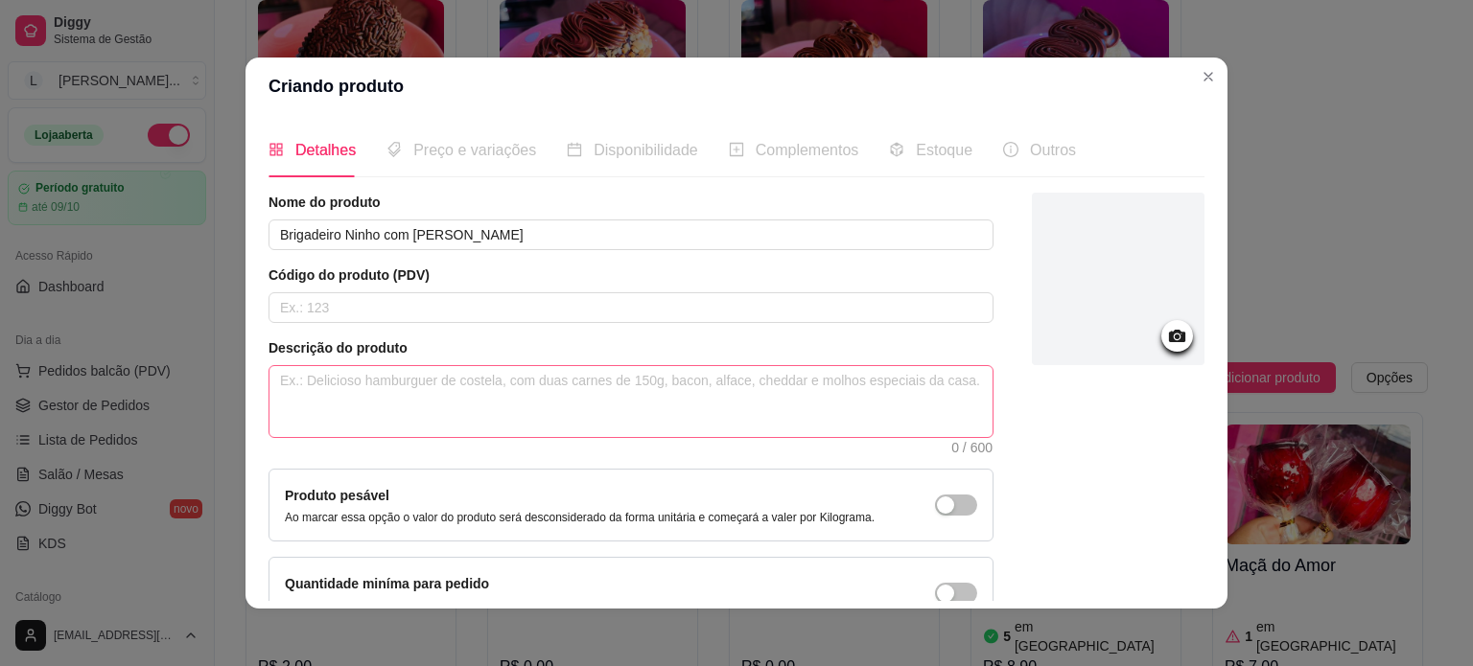
scroll to position [111, 0]
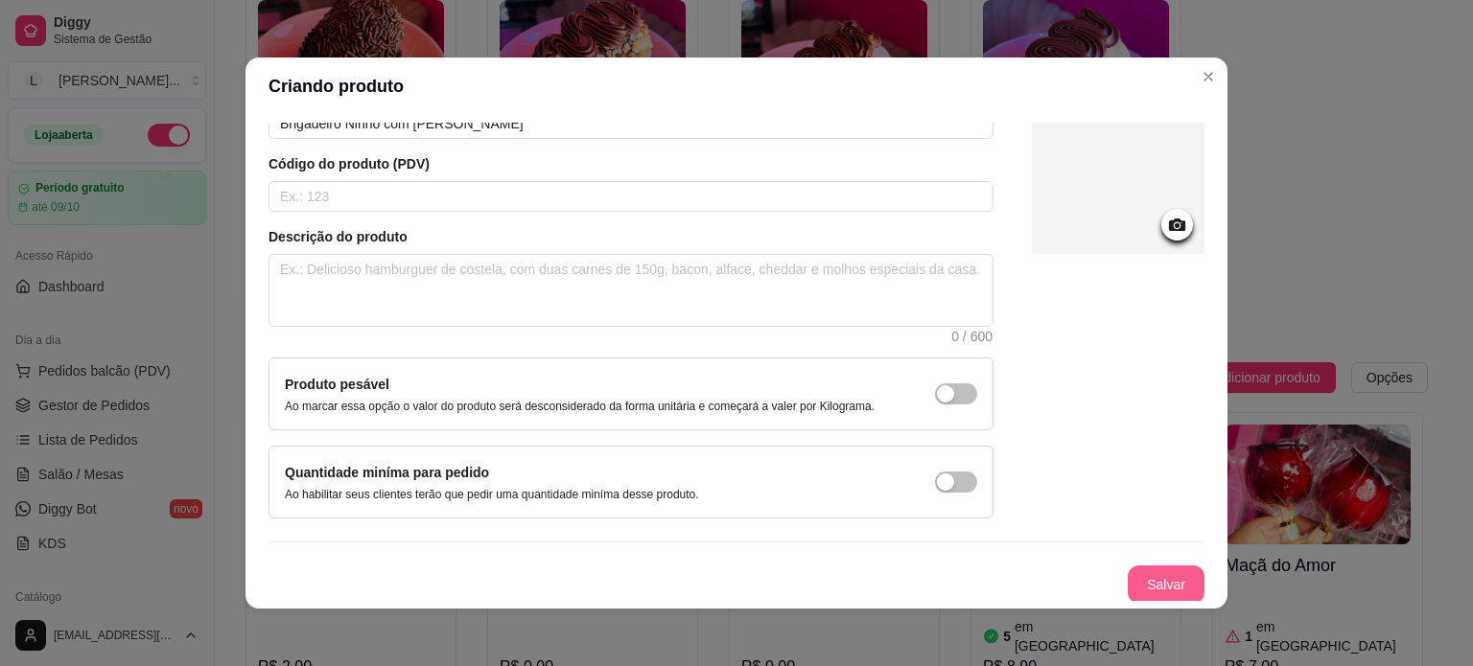
click at [1128, 582] on button "Salvar" at bounding box center [1166, 585] width 77 height 38
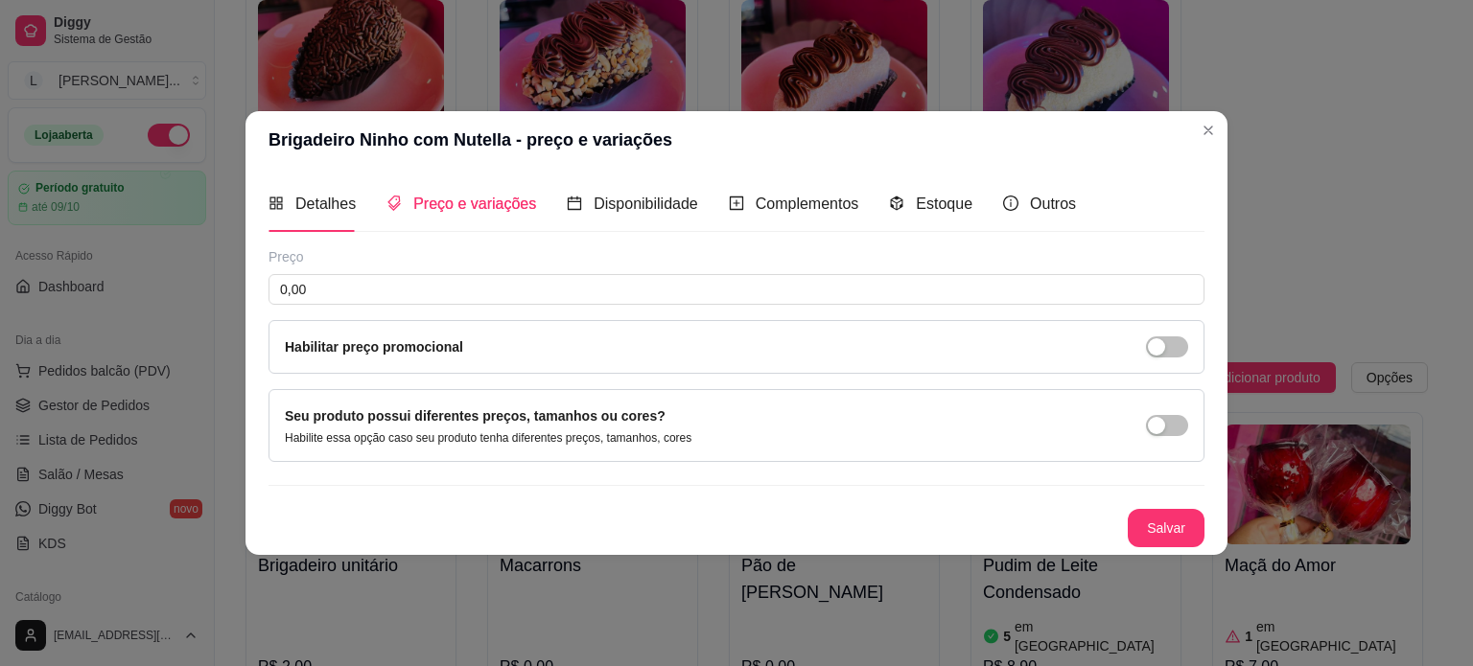
scroll to position [0, 0]
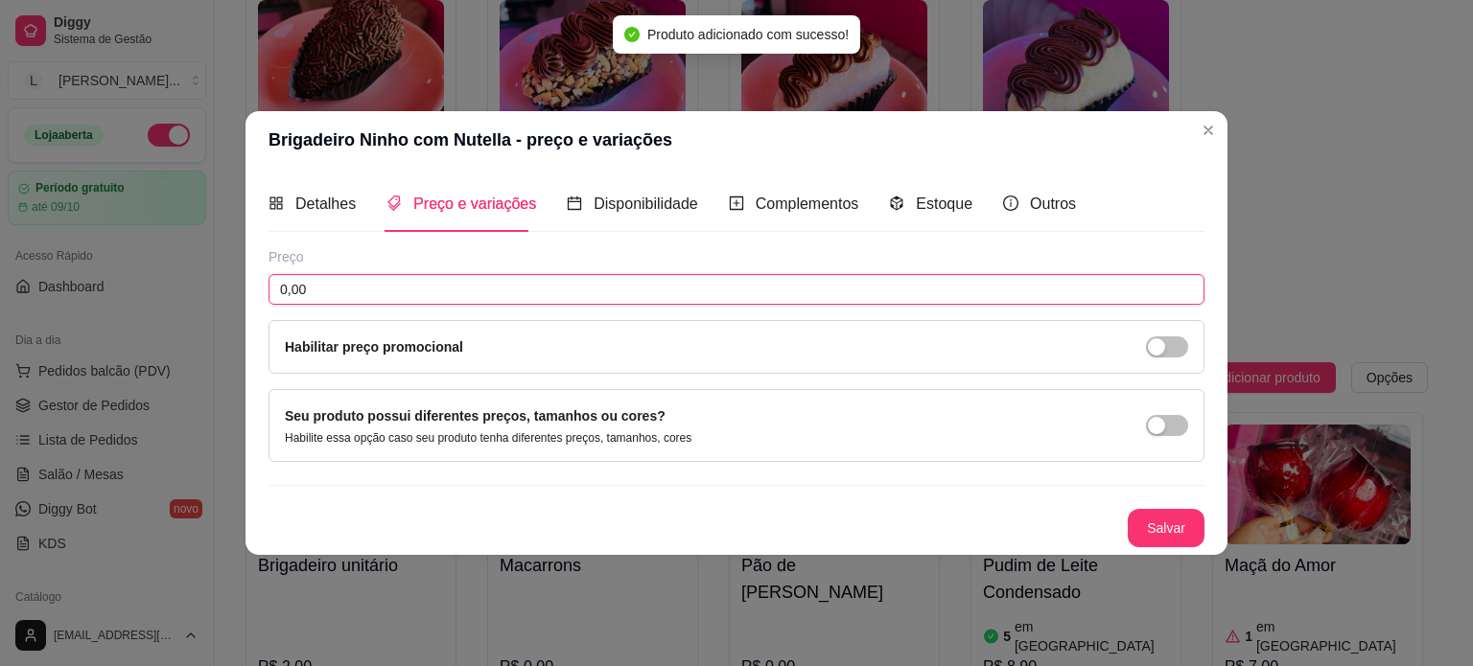
click at [461, 296] on input "0,00" at bounding box center [736, 289] width 936 height 31
type input "2,30"
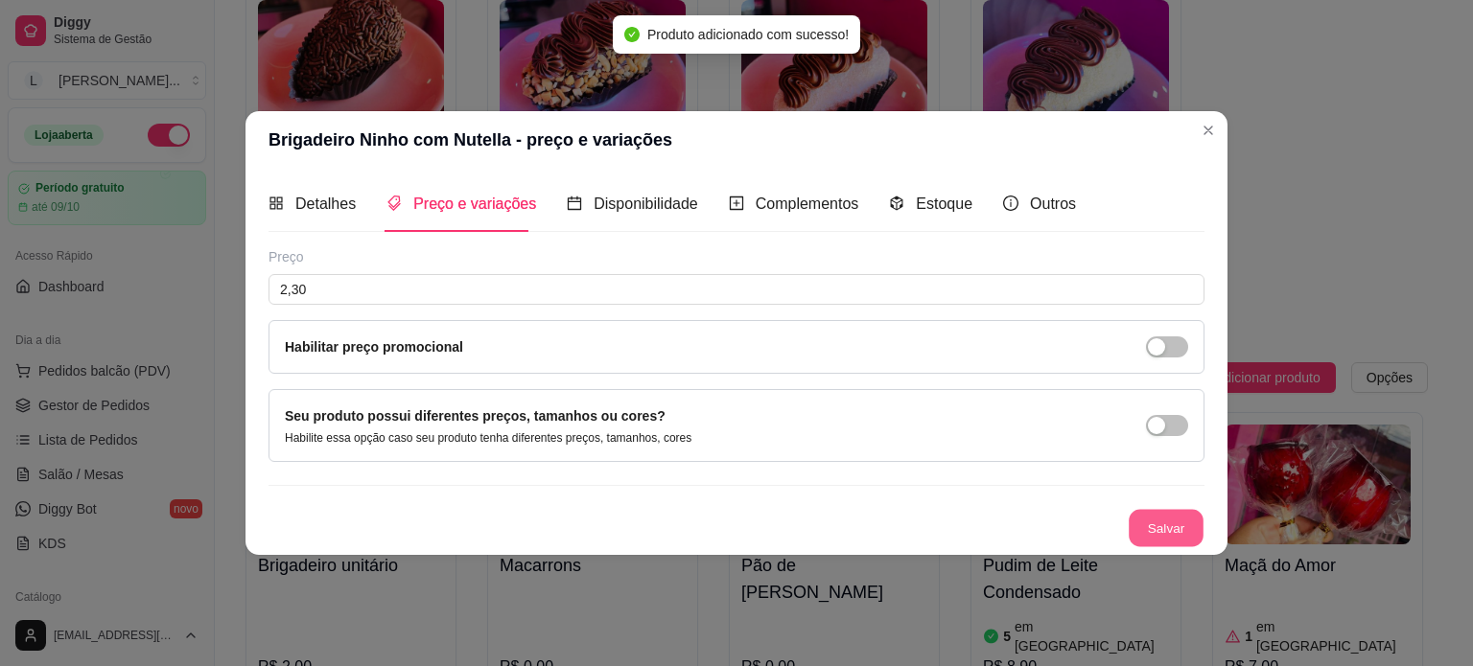
click at [1181, 513] on button "Salvar" at bounding box center [1166, 527] width 75 height 37
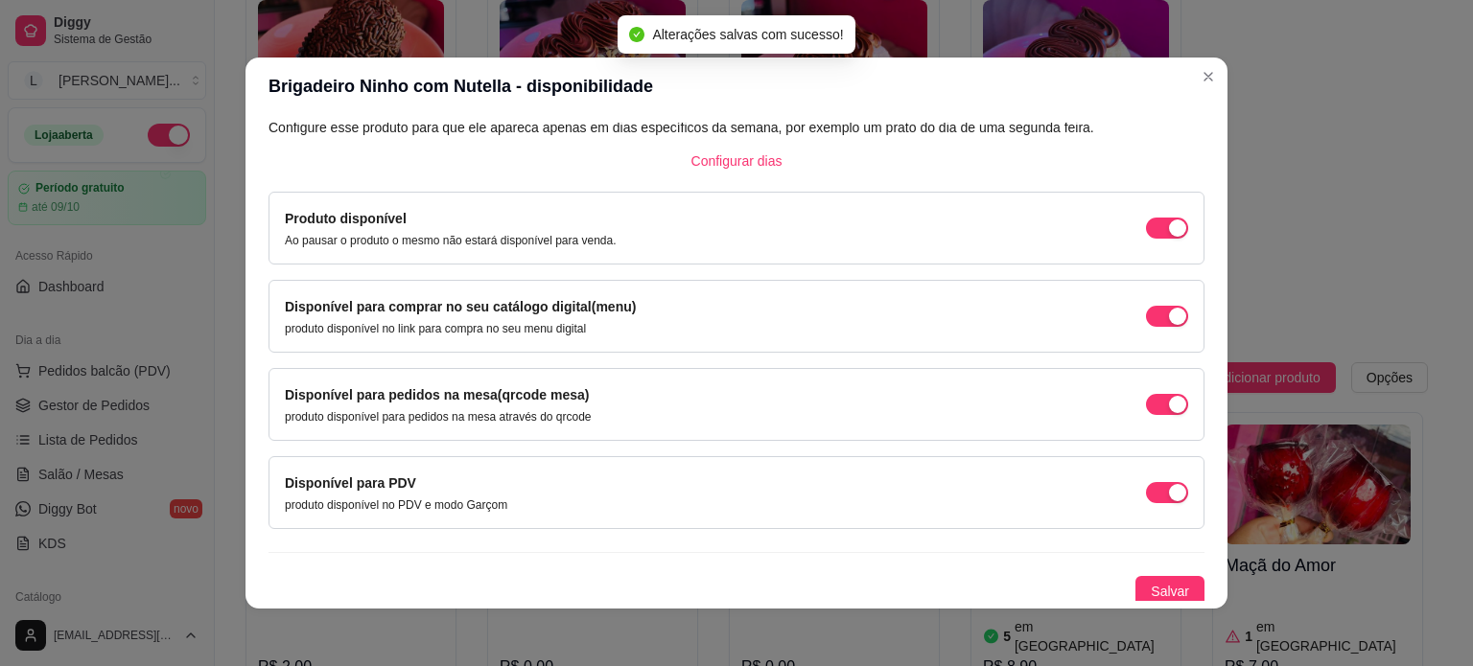
scroll to position [119, 0]
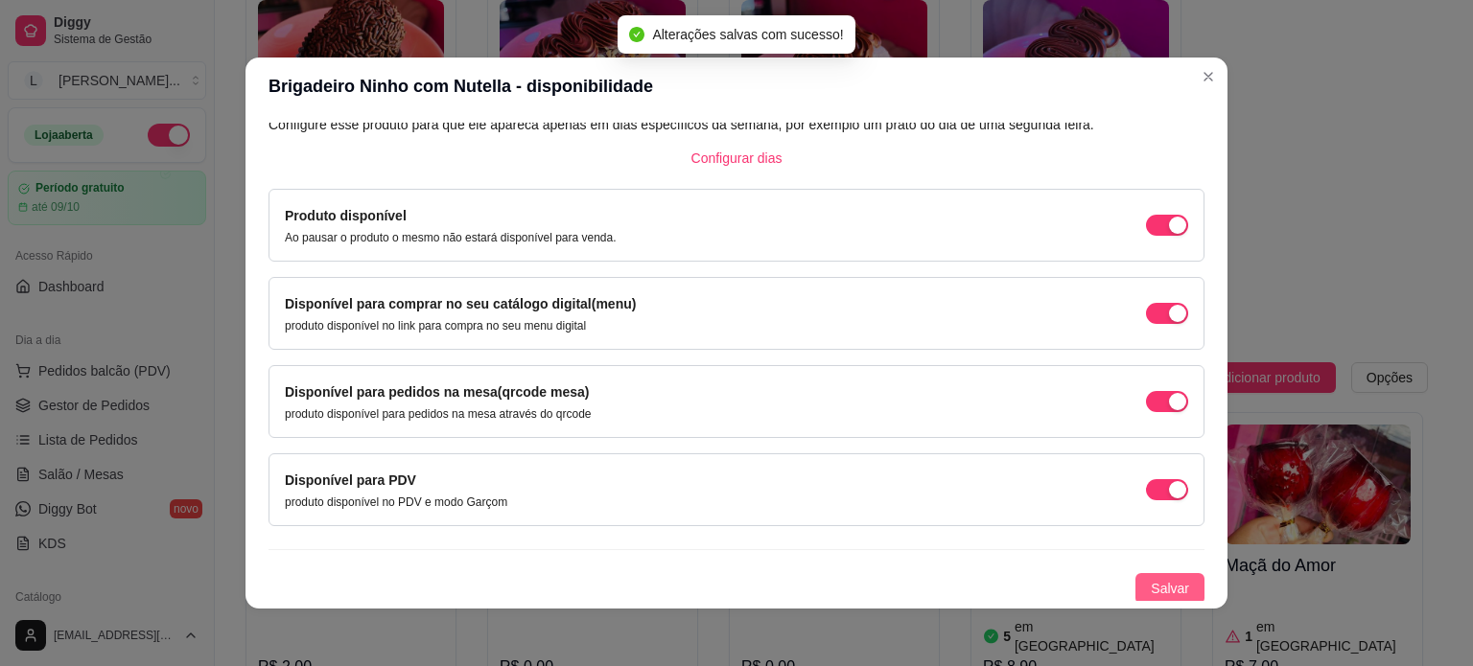
click at [1151, 583] on span "Salvar" at bounding box center [1170, 588] width 38 height 21
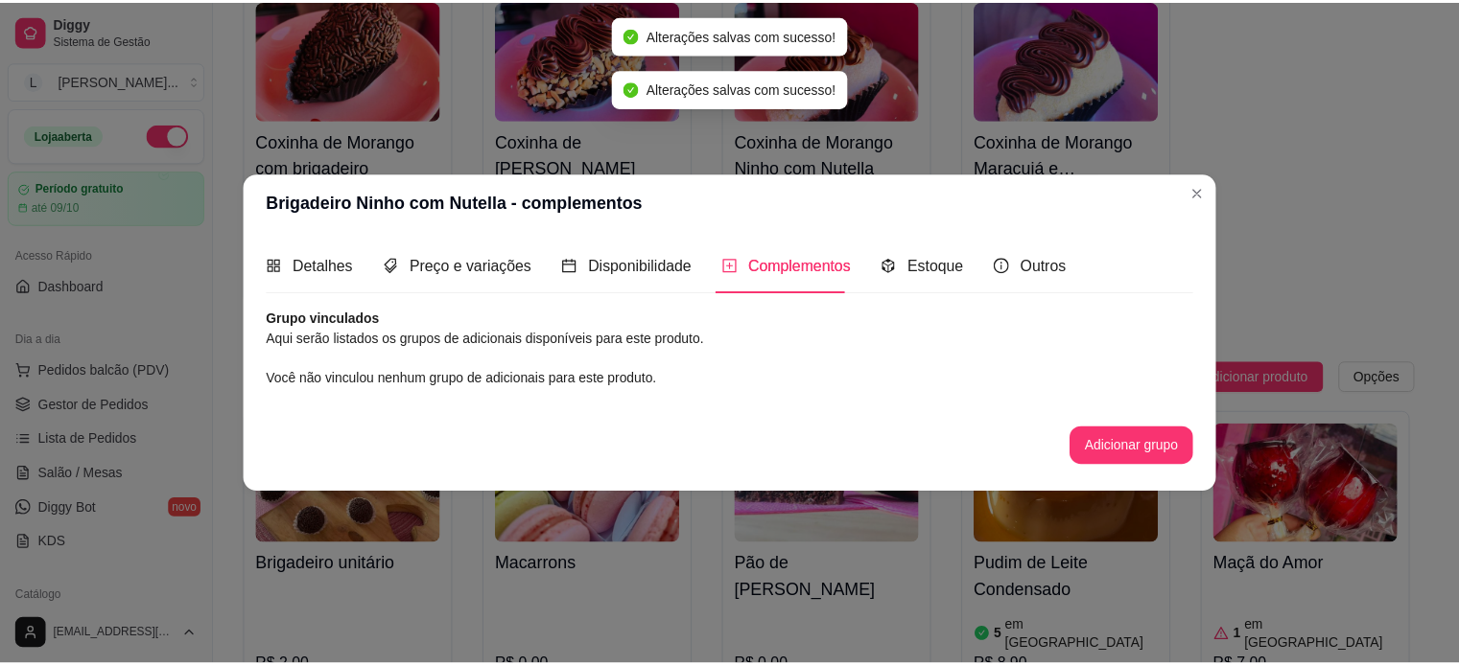
scroll to position [0, 0]
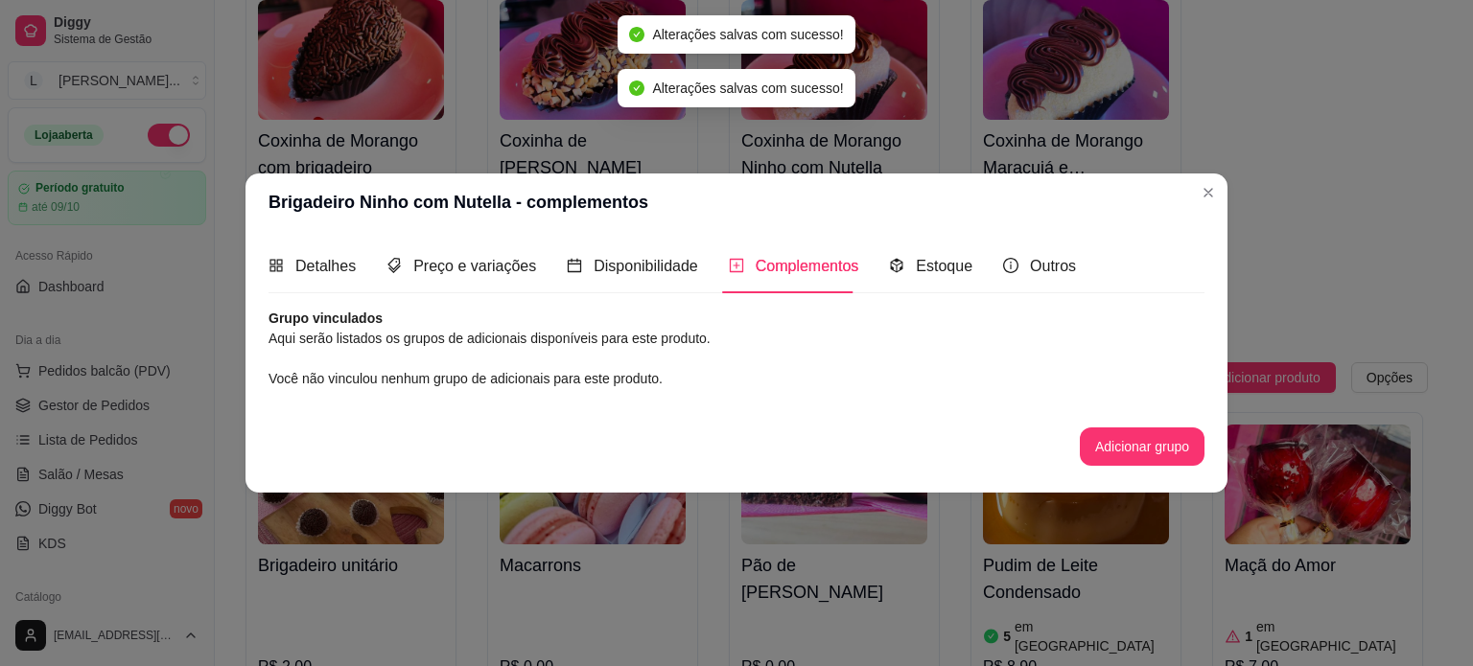
click at [1190, 193] on header "Brigadeiro Ninho com Nutella - complementos" at bounding box center [736, 203] width 982 height 58
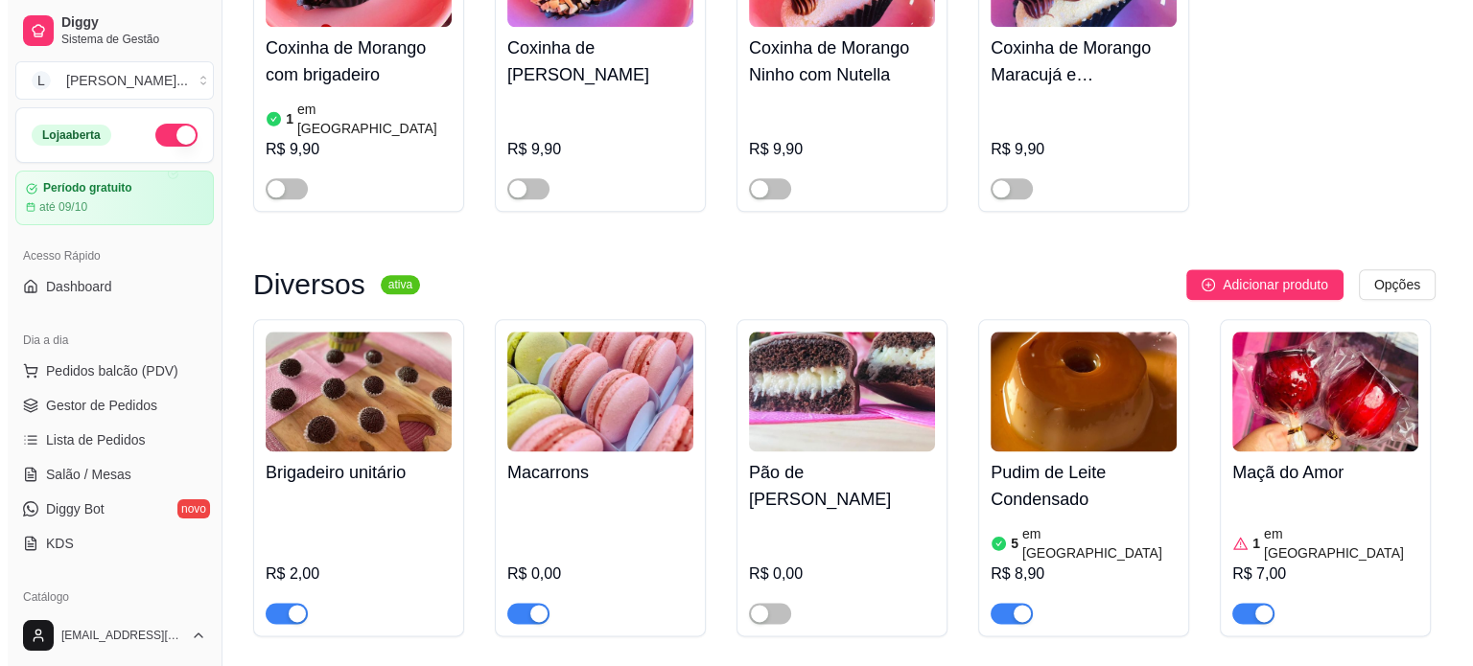
scroll to position [2493, 0]
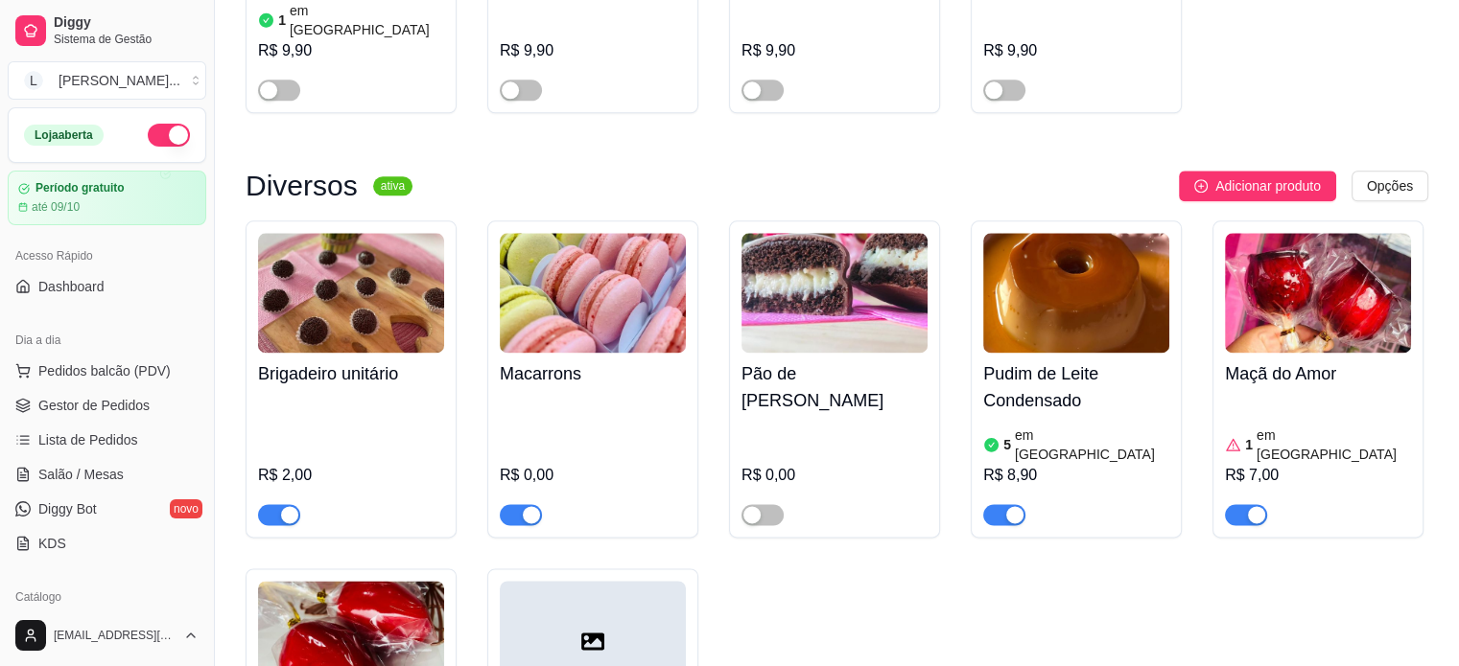
click at [311, 241] on img at bounding box center [351, 293] width 186 height 120
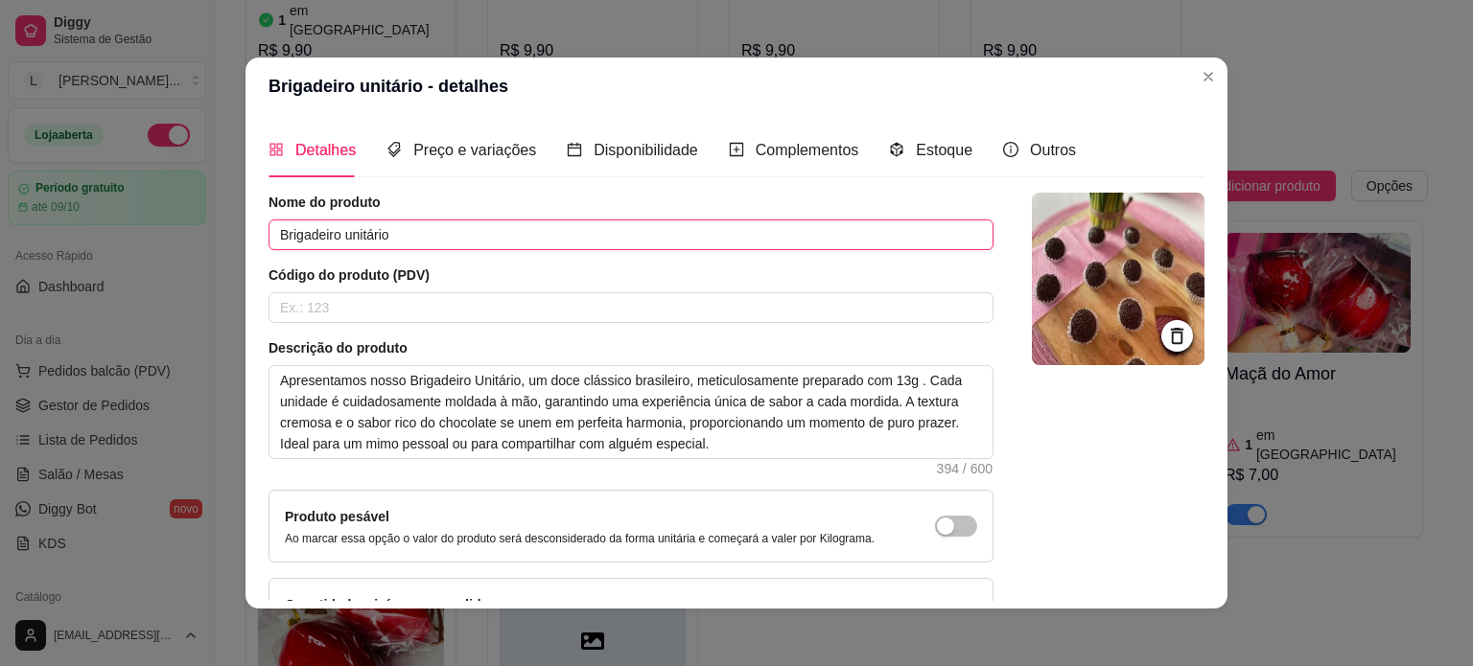
drag, startPoint x: 472, startPoint y: 236, endPoint x: 335, endPoint y: 223, distance: 137.7
click at [335, 223] on input "Brigadeiro unitário" at bounding box center [630, 235] width 725 height 31
click at [349, 239] on input "Brigadeiro Tracional" at bounding box center [630, 235] width 725 height 31
drag, startPoint x: 349, startPoint y: 239, endPoint x: 734, endPoint y: 252, distance: 384.8
click at [737, 252] on div "Nome do produto Brigadeiro Tracional Código do produto (PDV) Descrição do produ…" at bounding box center [630, 422] width 725 height 458
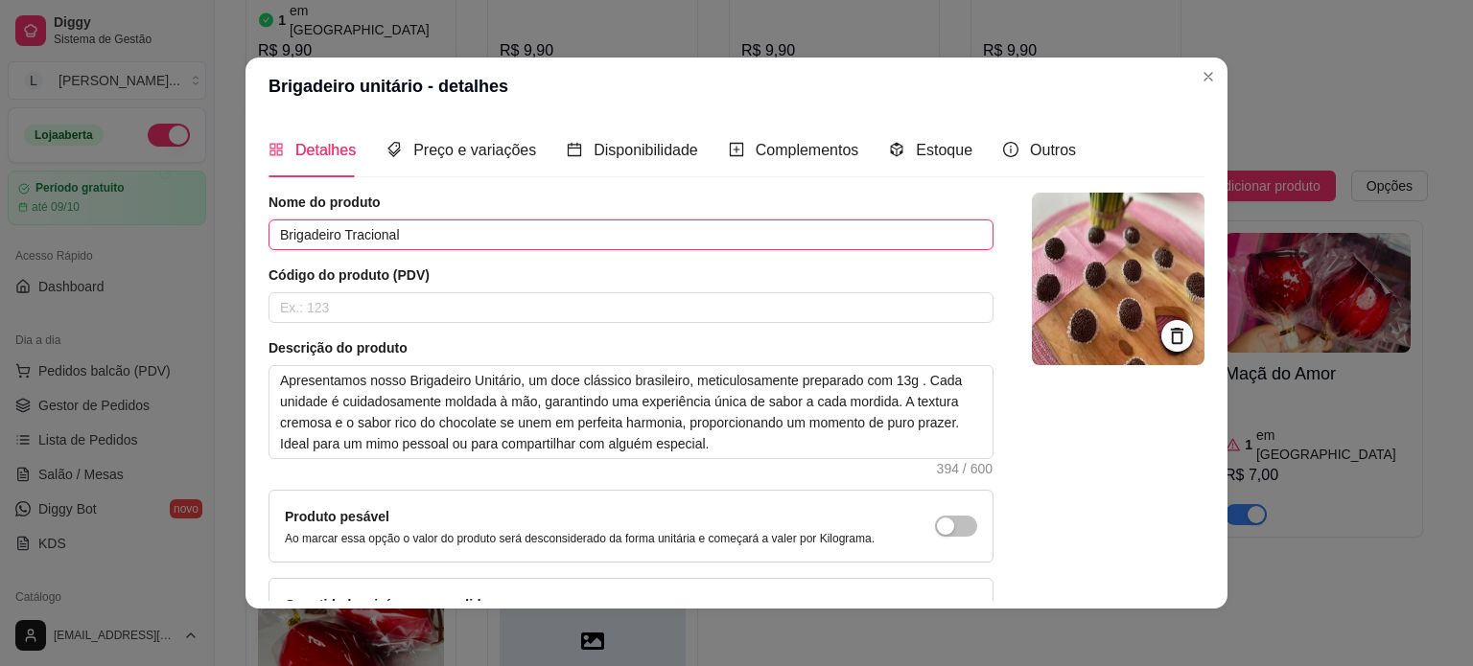
click at [349, 232] on input "Brigadeiro Tracional" at bounding box center [630, 235] width 725 height 31
click at [354, 233] on input "Brigadeiro Tracional" at bounding box center [630, 235] width 725 height 31
click at [496, 237] on input "Brigadeiro Tradicional" at bounding box center [630, 235] width 725 height 31
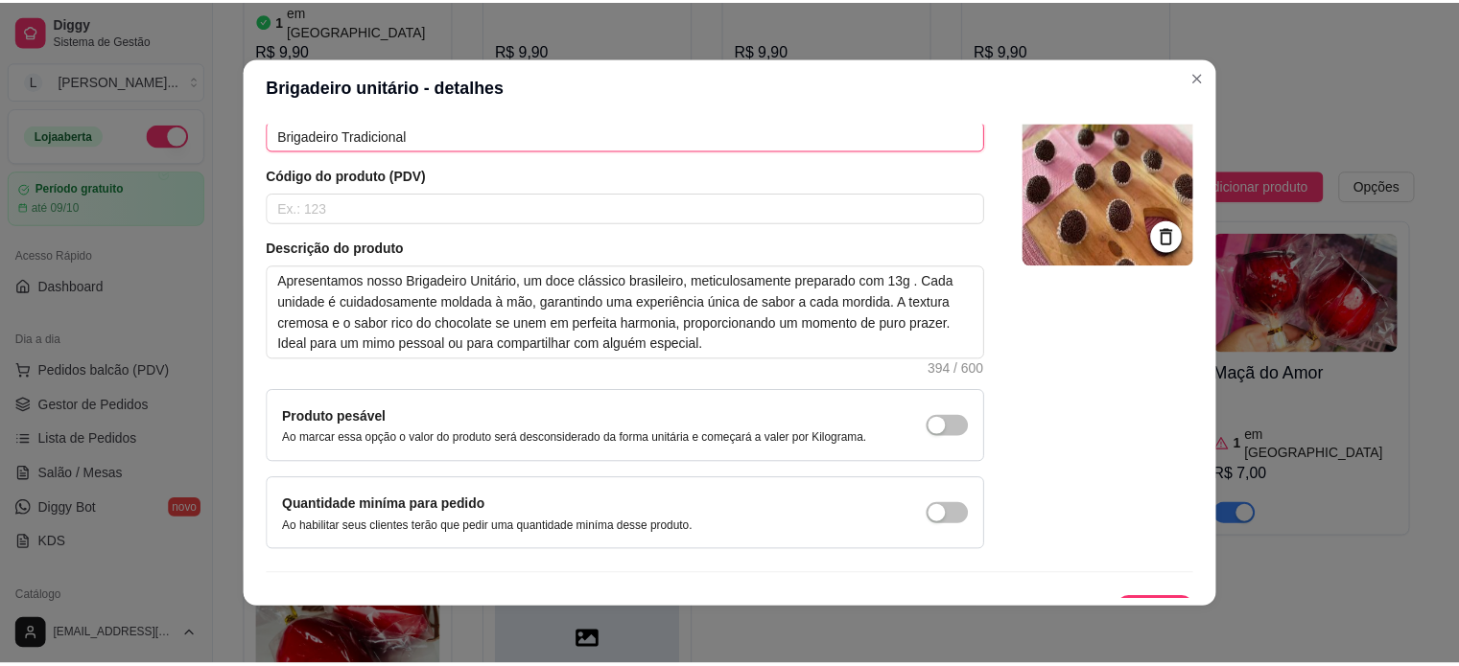
scroll to position [132, 0]
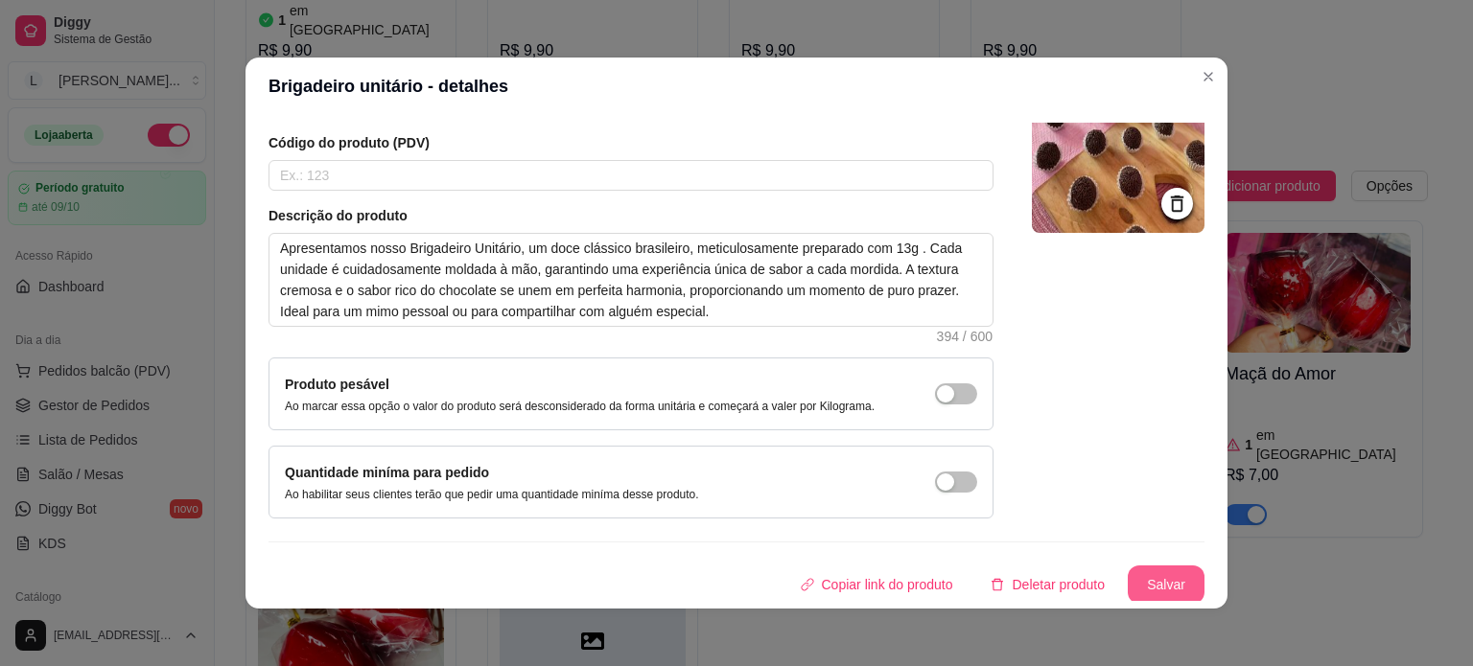
type input "Brigadeiro Tradicional"
click at [1160, 587] on button "Salvar" at bounding box center [1166, 585] width 77 height 38
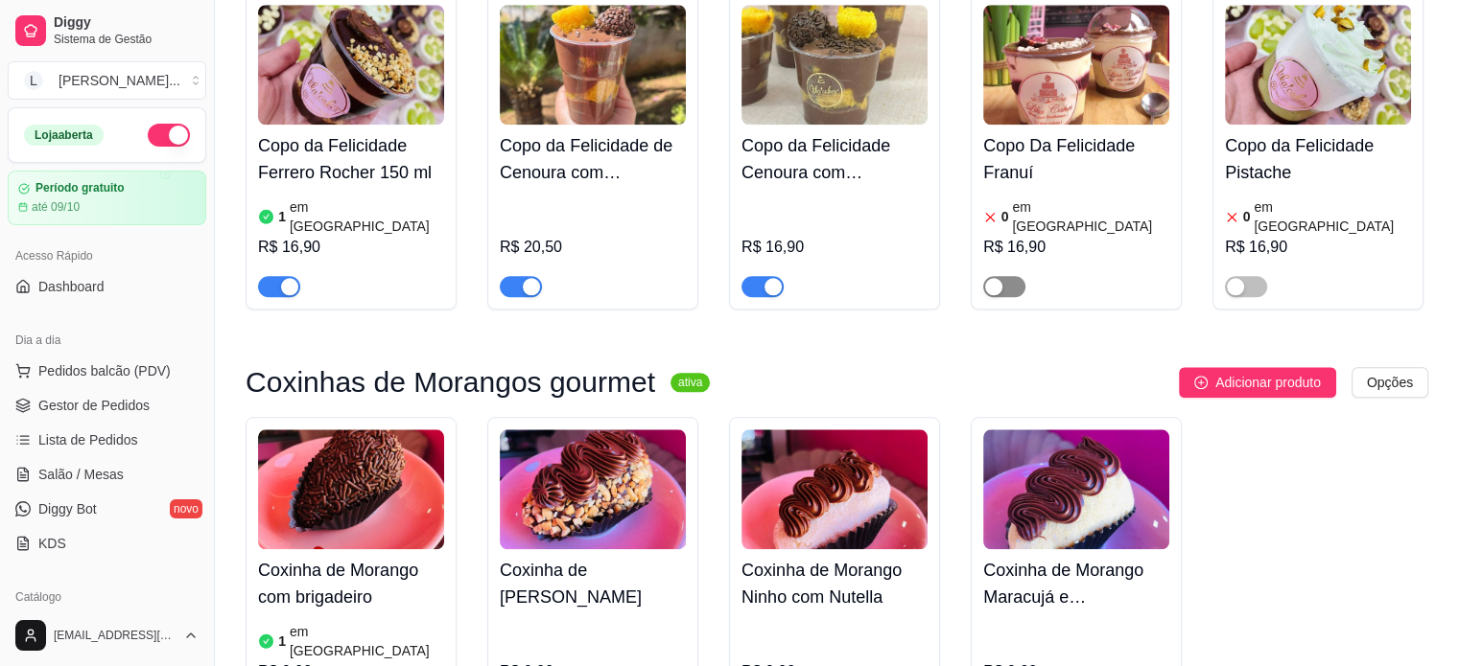
scroll to position [1726, 0]
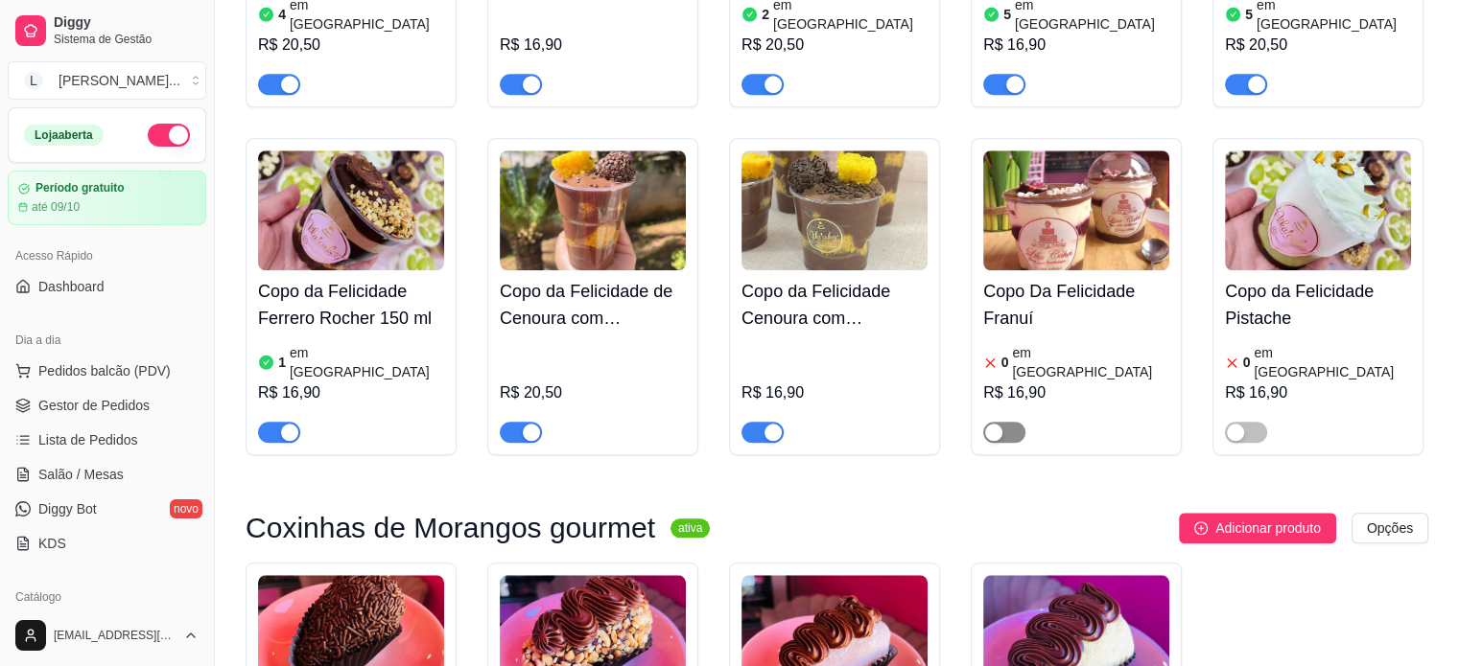
click at [1005, 422] on span "button" at bounding box center [1004, 432] width 42 height 21
click at [1234, 422] on span "button" at bounding box center [1246, 432] width 42 height 21
click at [1055, 278] on h4 "Copo Da Felicidade Franuí" at bounding box center [1076, 305] width 186 height 54
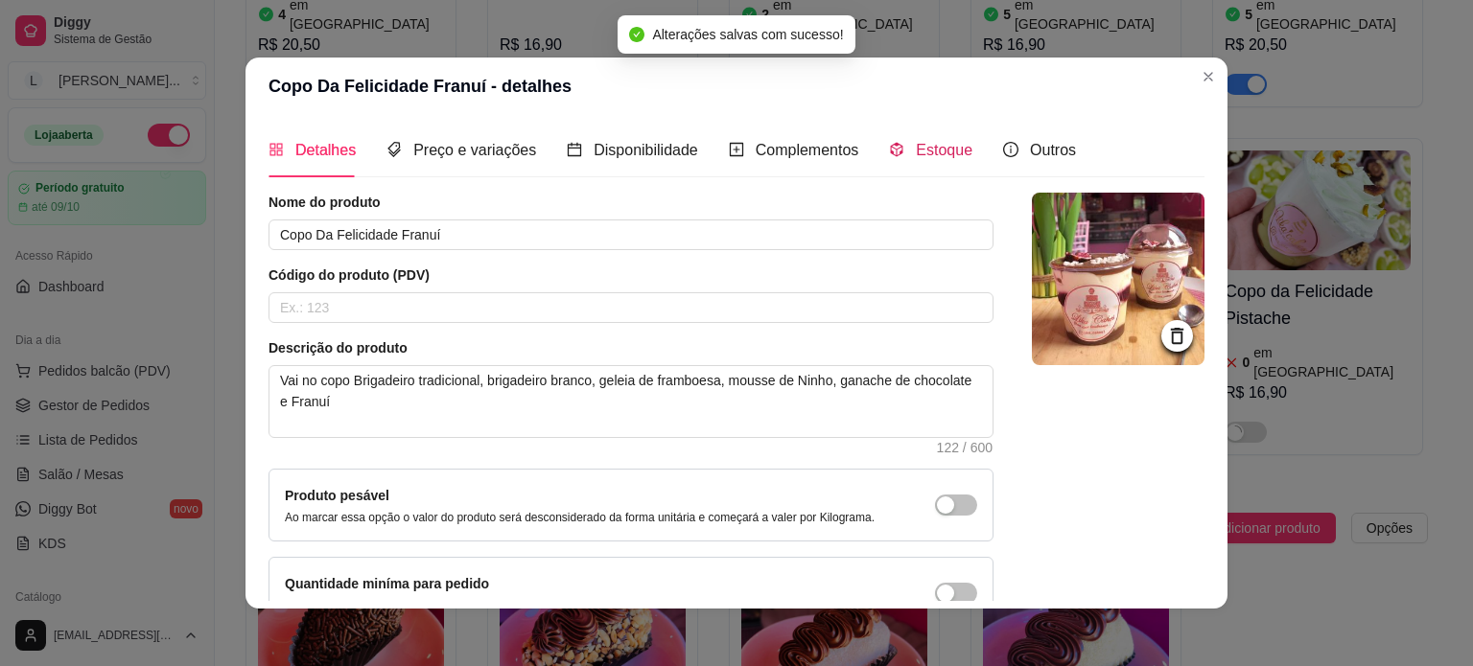
click at [890, 144] on icon "code-sandbox" at bounding box center [896, 149] width 15 height 15
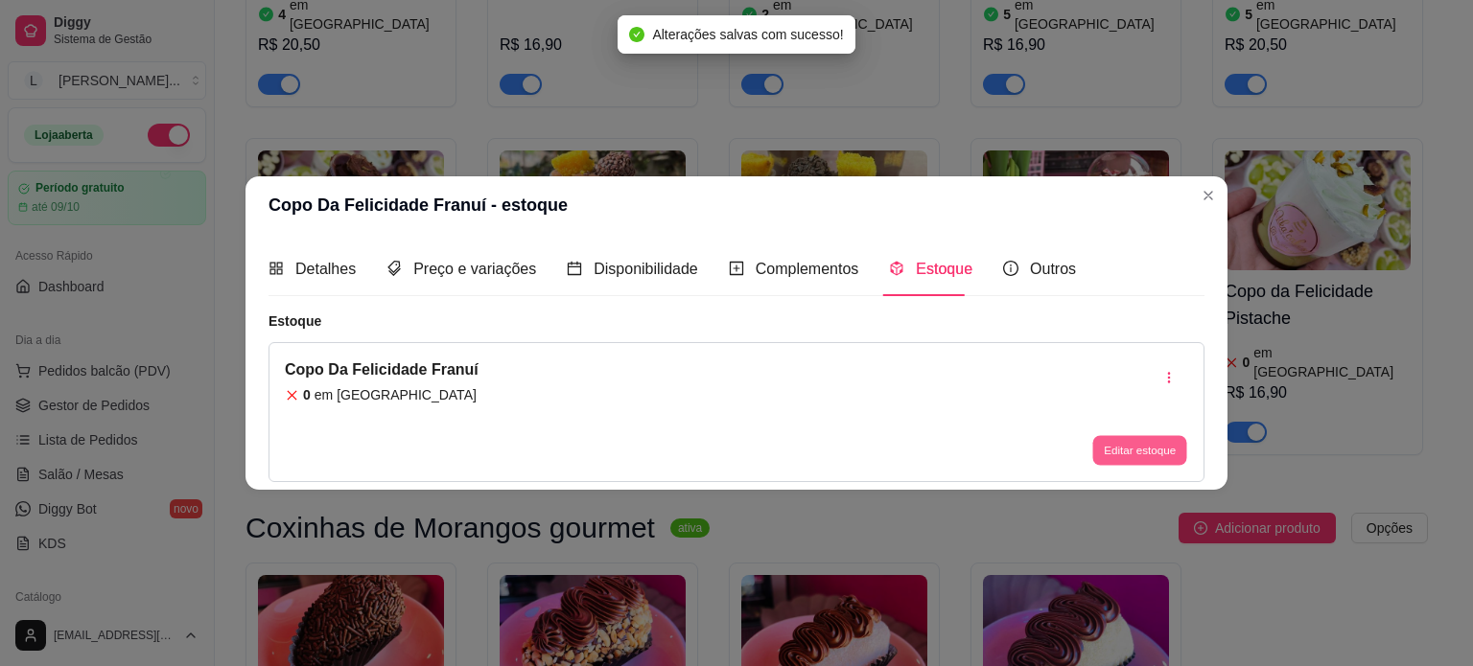
click at [1112, 453] on button "Editar estoque" at bounding box center [1139, 451] width 94 height 30
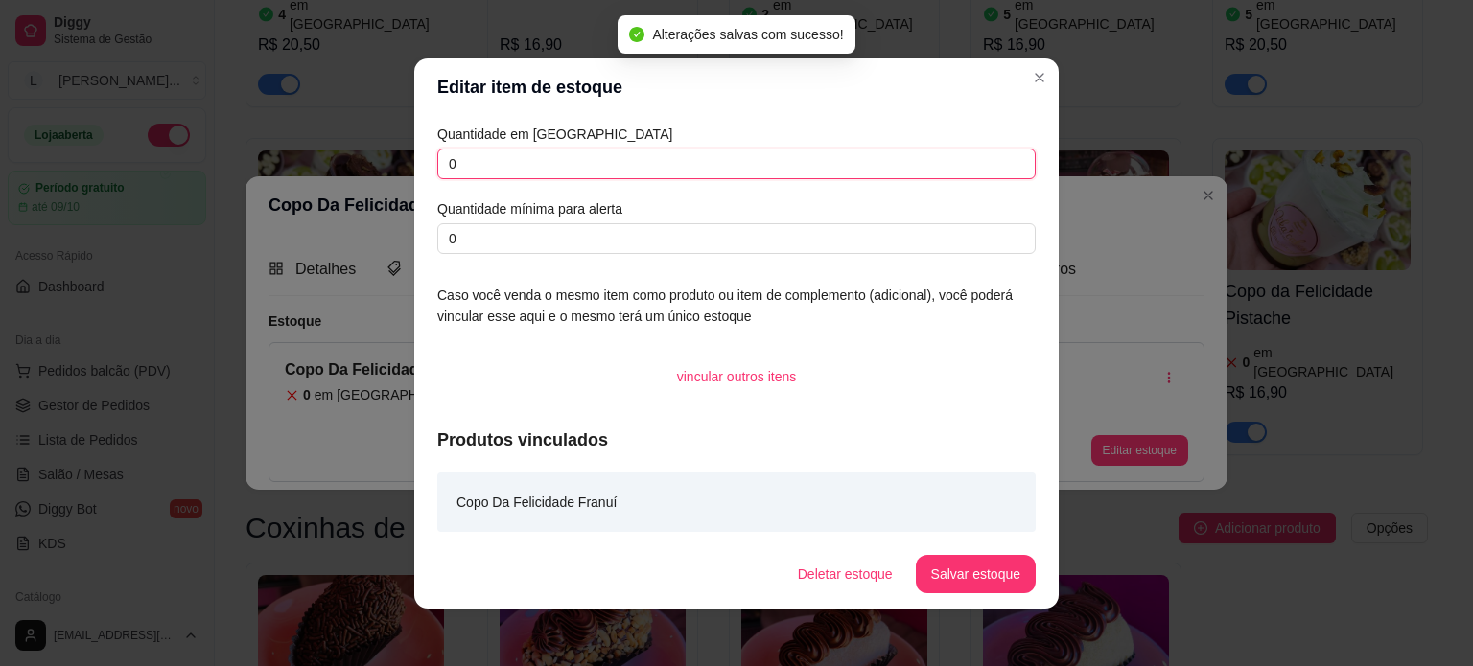
click at [373, 141] on div "Editar item de estoque Quantidade em estoque 0 Quantidade mínima para alerta 0 …" at bounding box center [736, 333] width 1473 height 666
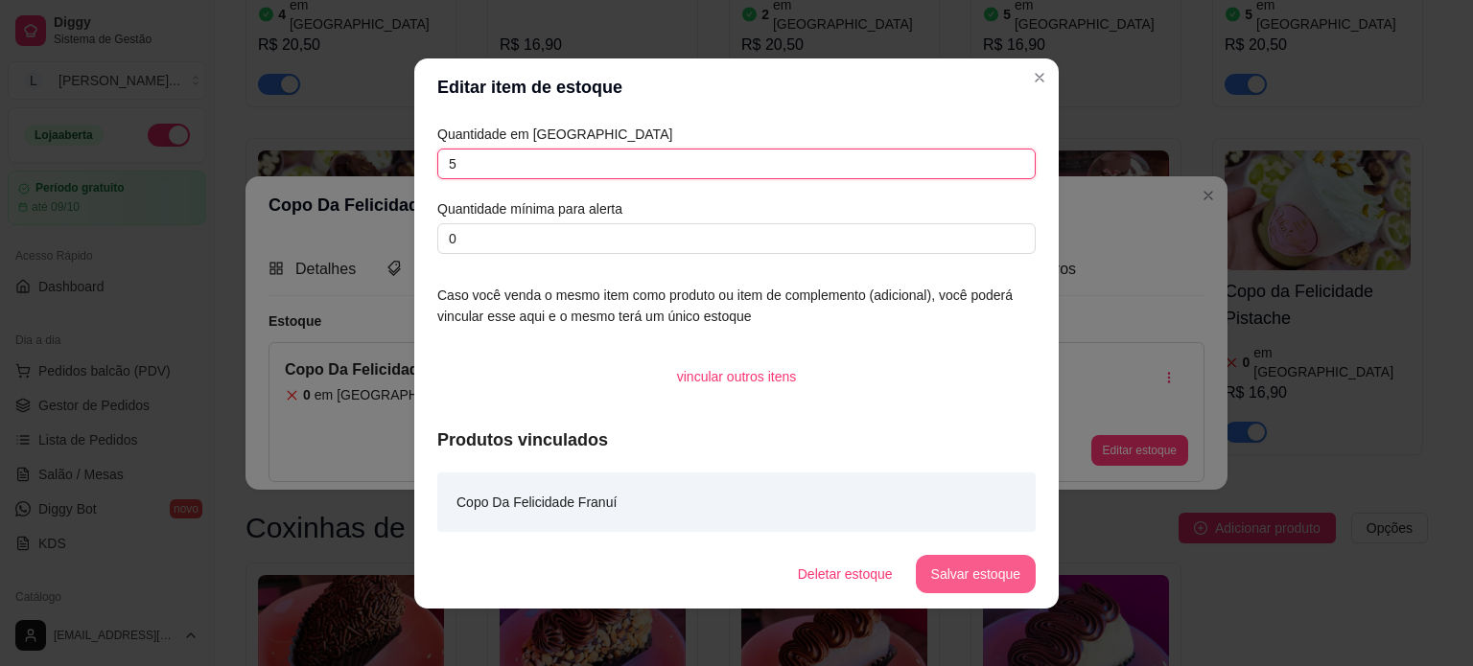
type input "5"
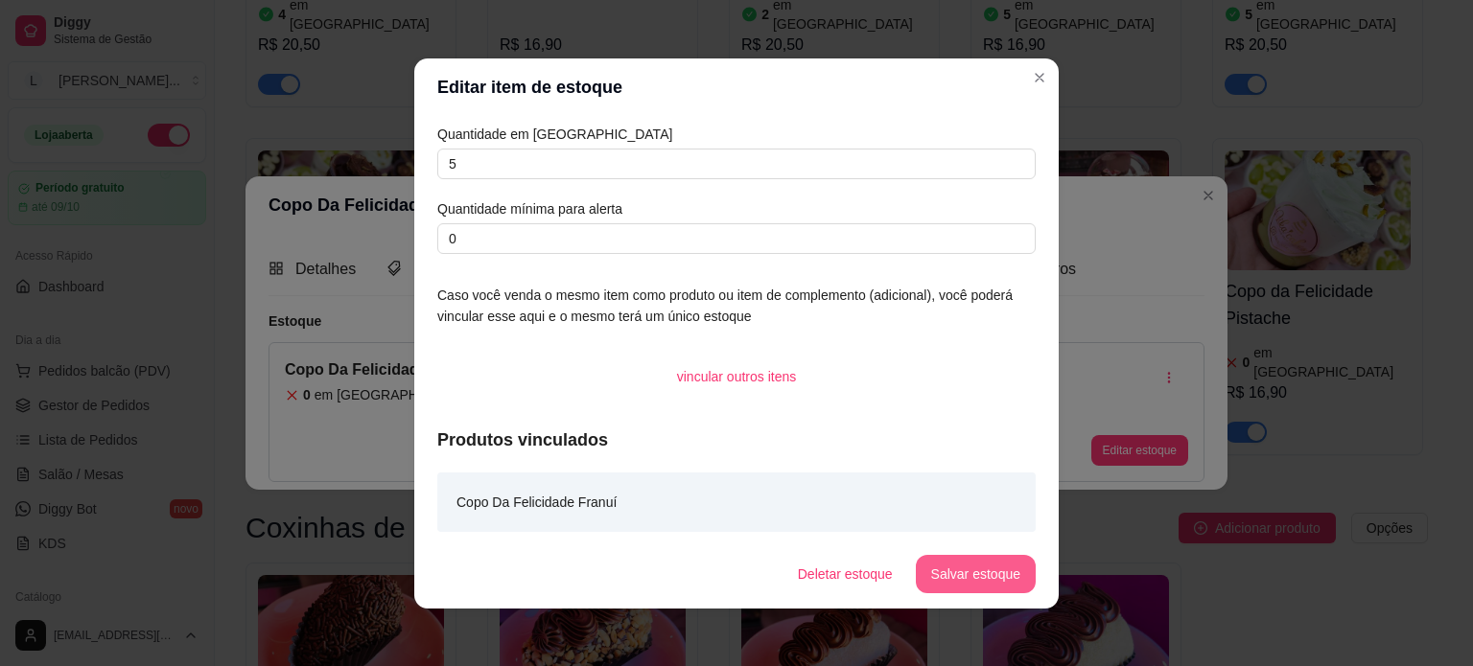
click at [926, 585] on button "Salvar estoque" at bounding box center [976, 574] width 120 height 38
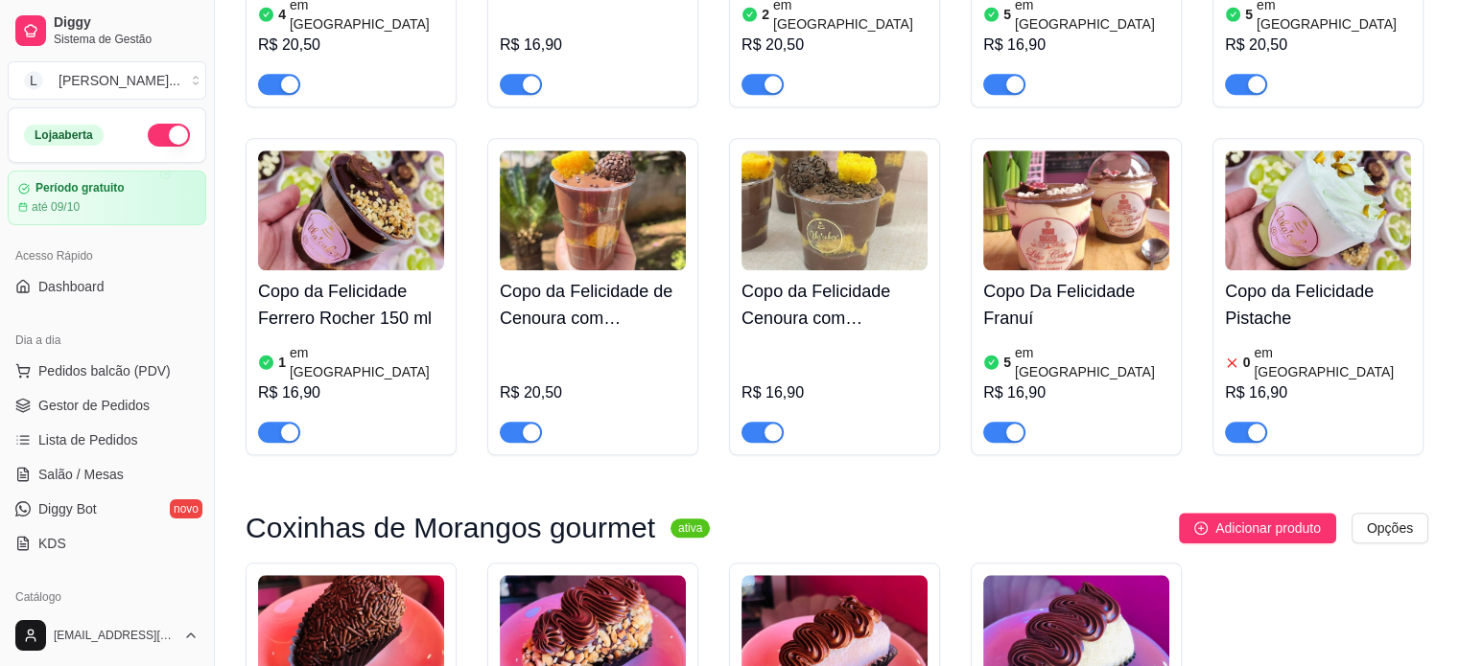
click at [1286, 343] on article "em [GEOGRAPHIC_DATA]" at bounding box center [1331, 362] width 157 height 38
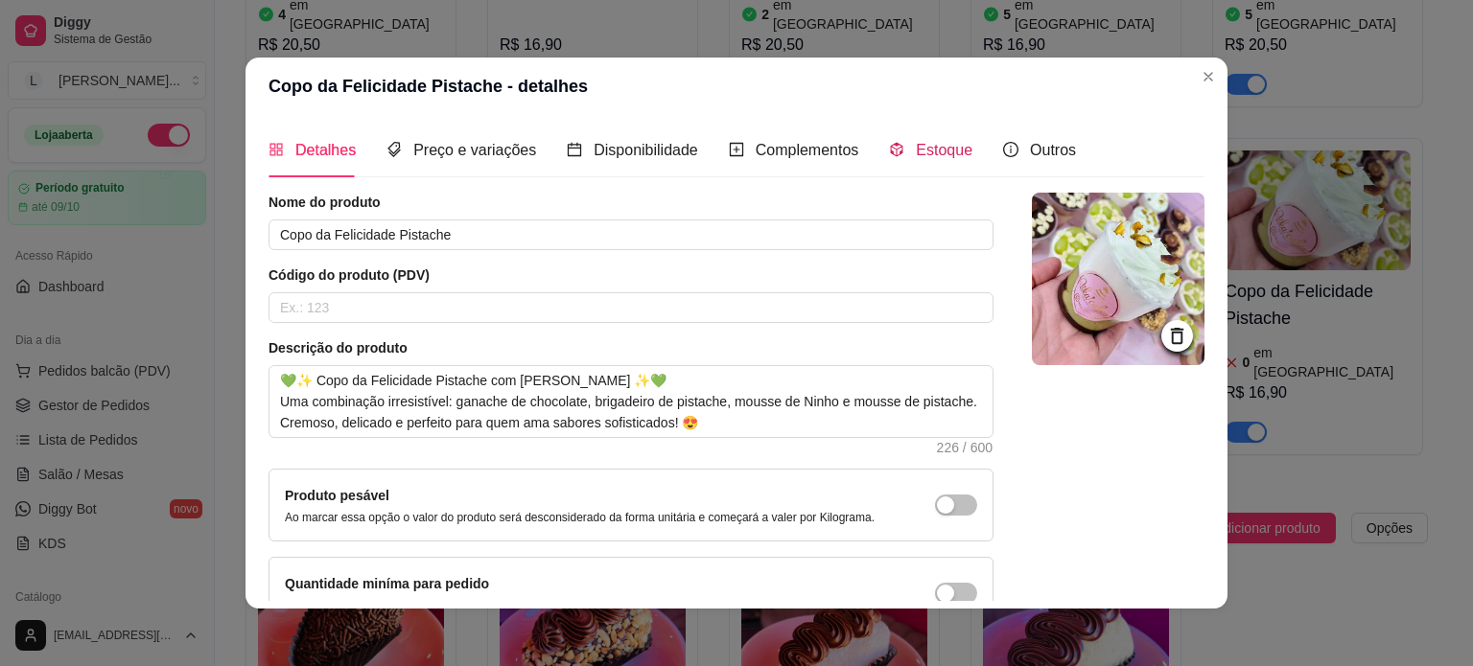
click at [932, 148] on span "Estoque" at bounding box center [944, 150] width 57 height 16
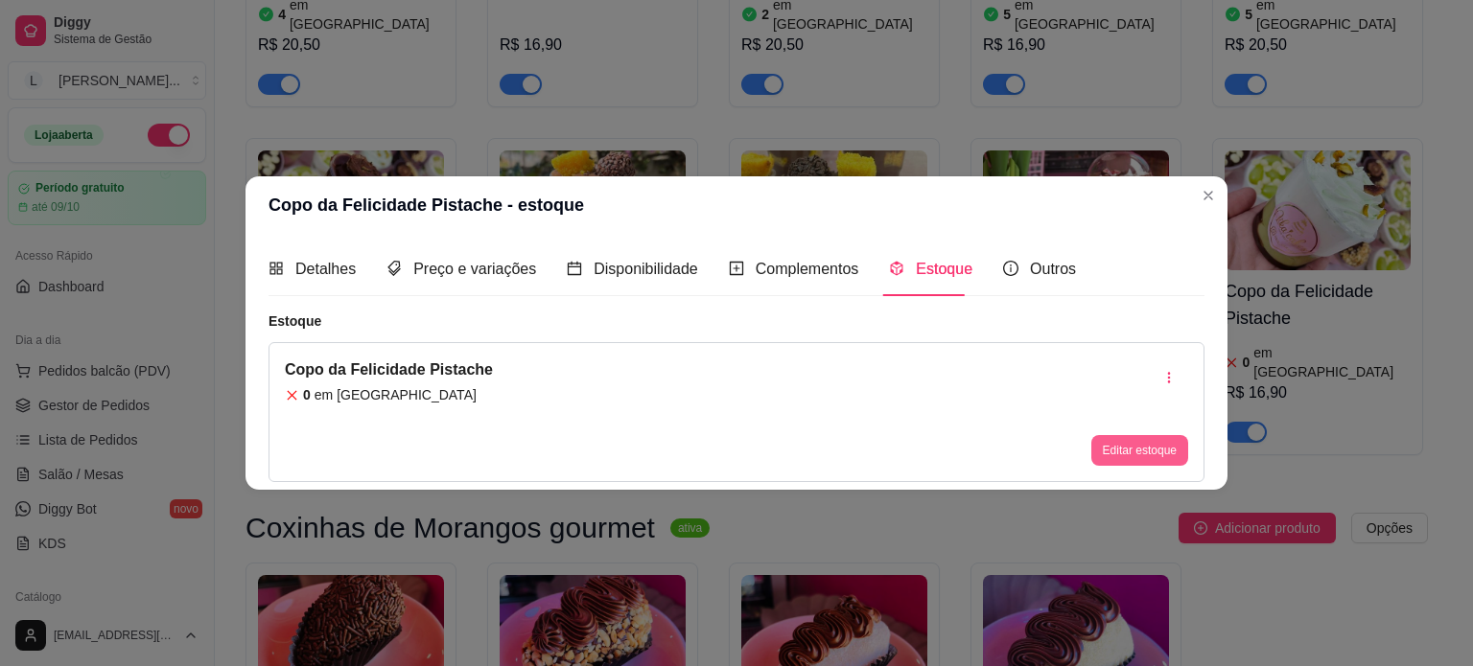
click at [1124, 463] on button "Editar estoque" at bounding box center [1139, 450] width 97 height 31
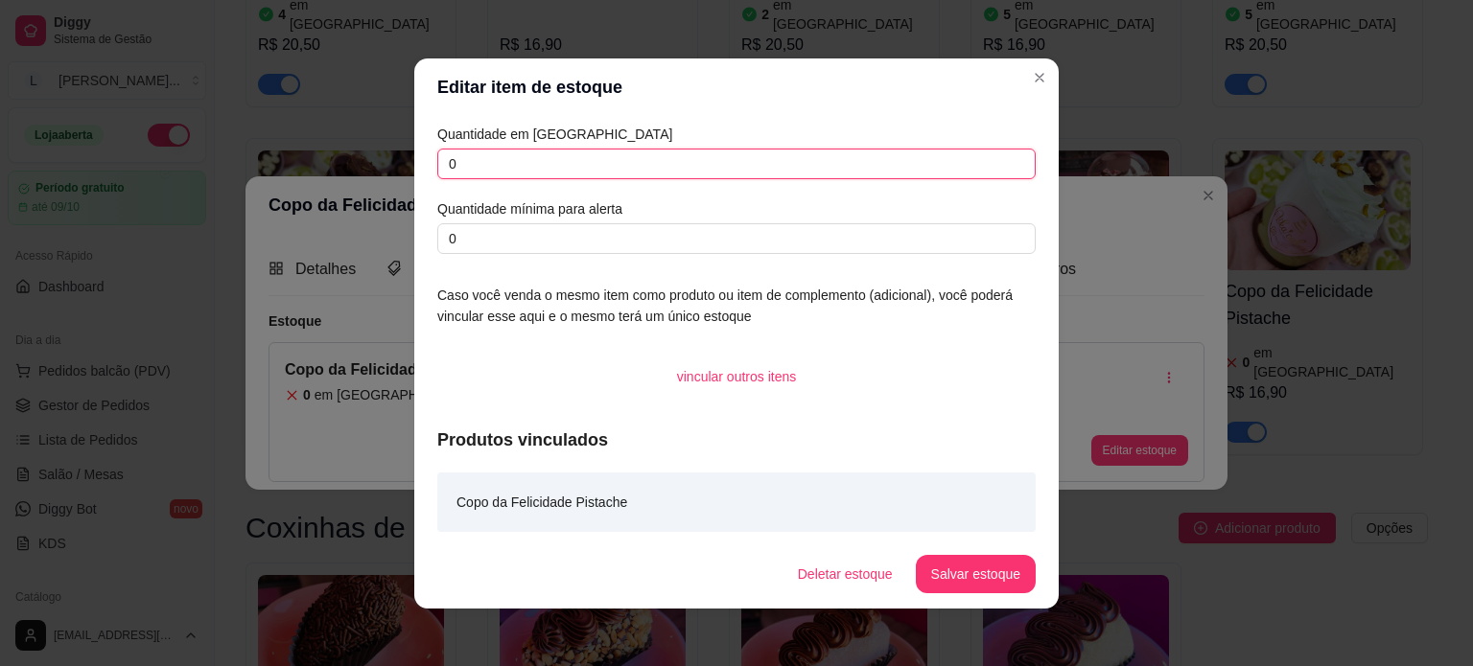
drag, startPoint x: 430, startPoint y: 175, endPoint x: 387, endPoint y: 197, distance: 47.2
click at [345, 179] on div "Editar item de estoque Quantidade em estoque 0 Quantidade mínima para alerta 0 …" at bounding box center [736, 333] width 1473 height 666
type input "5"
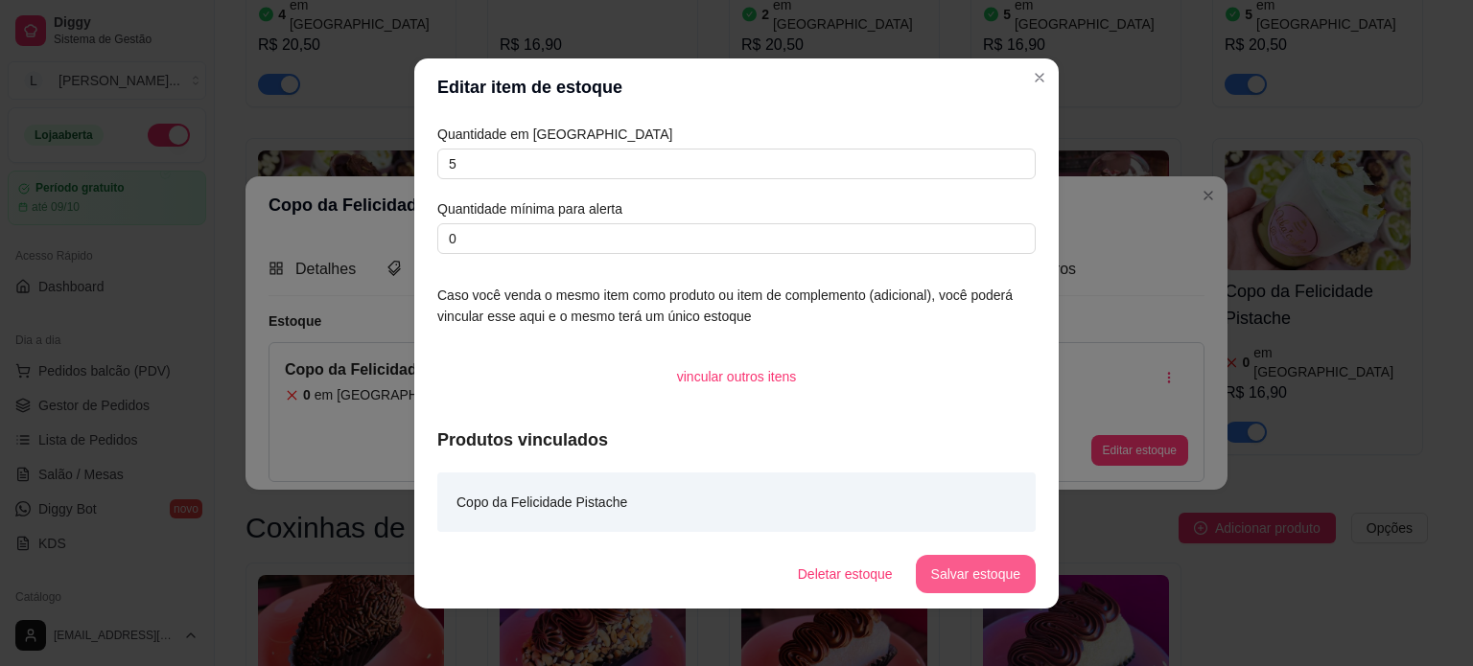
click at [968, 576] on button "Salvar estoque" at bounding box center [976, 574] width 120 height 38
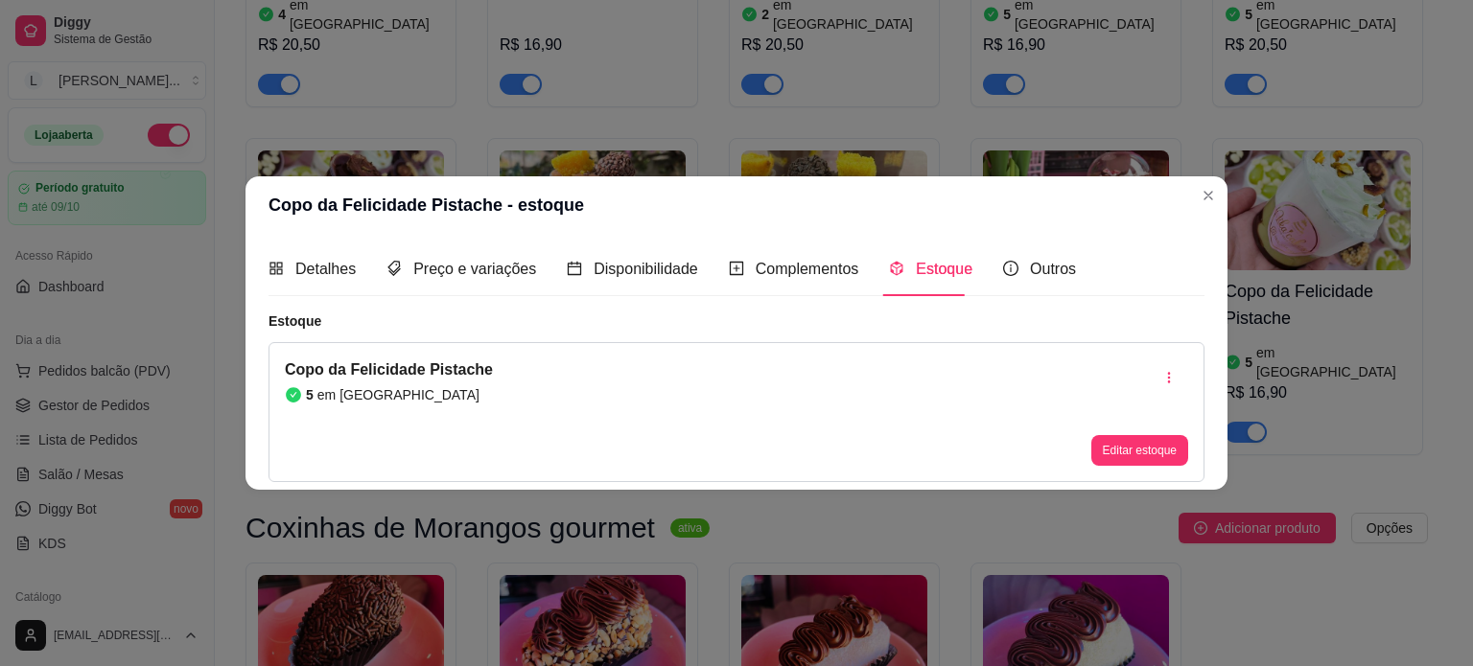
click at [1188, 188] on header "Copo da Felicidade Pistache - estoque" at bounding box center [736, 205] width 982 height 58
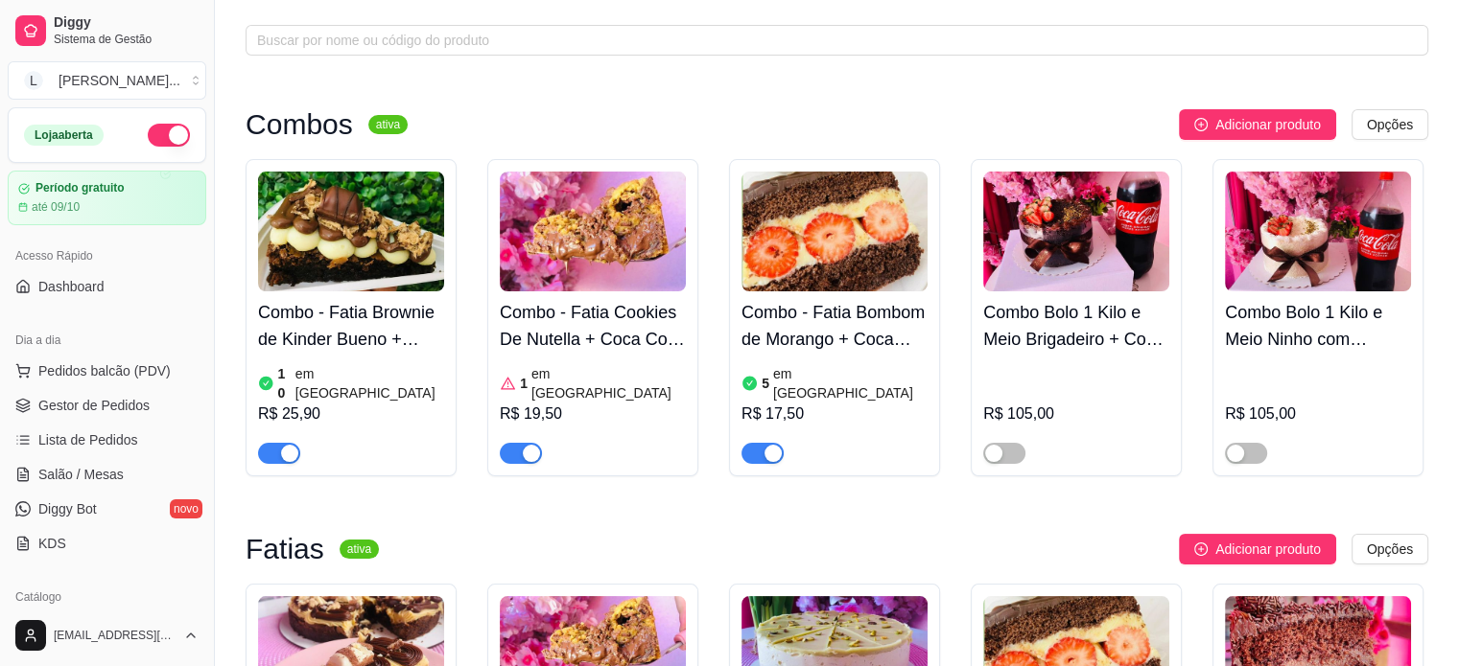
scroll to position [0, 0]
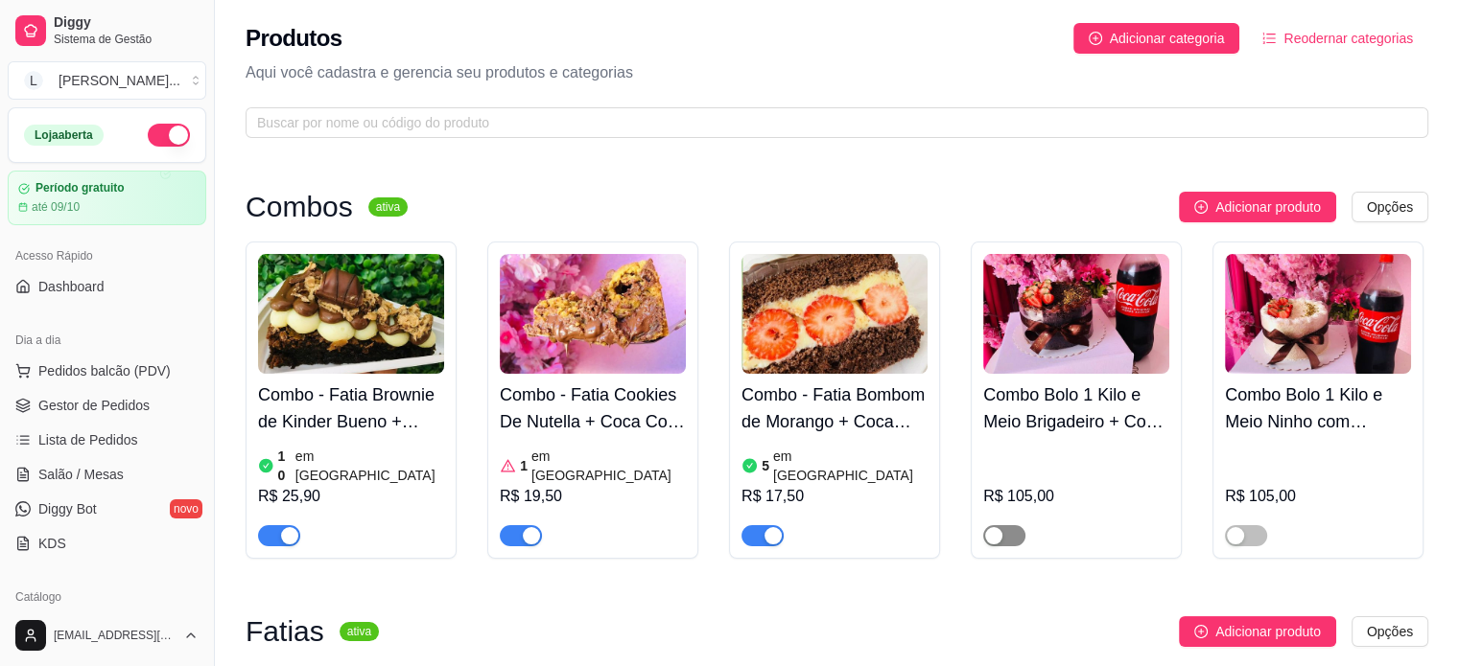
click at [987, 527] on div "button" at bounding box center [993, 535] width 17 height 17
click at [1266, 514] on div at bounding box center [1318, 527] width 186 height 38
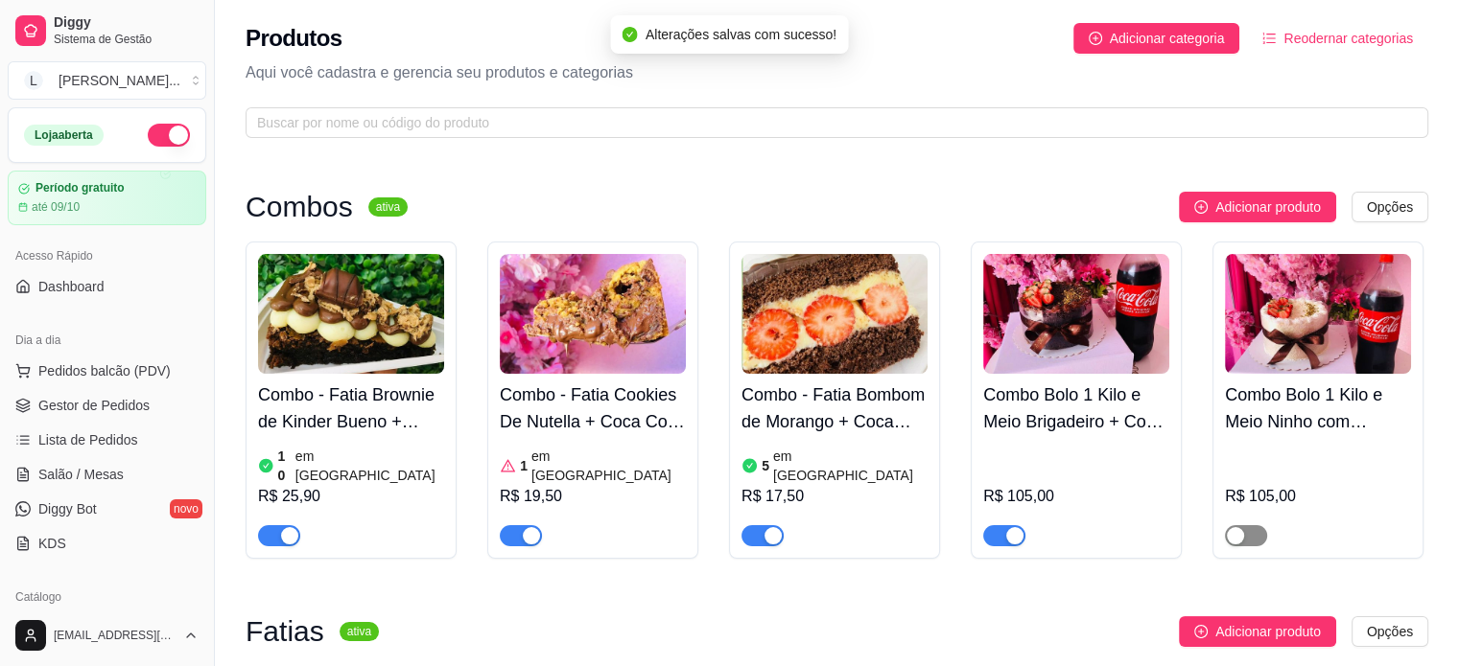
click at [1254, 525] on span "button" at bounding box center [1246, 535] width 42 height 21
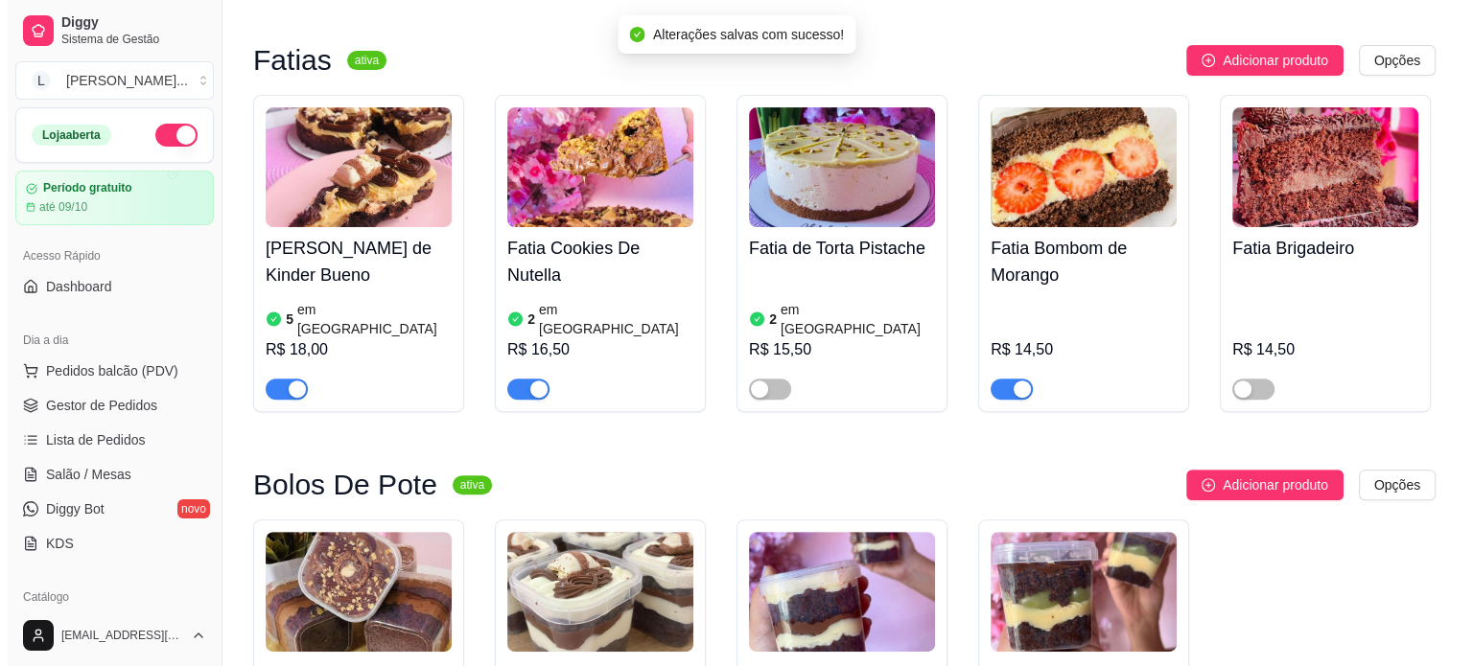
scroll to position [575, 0]
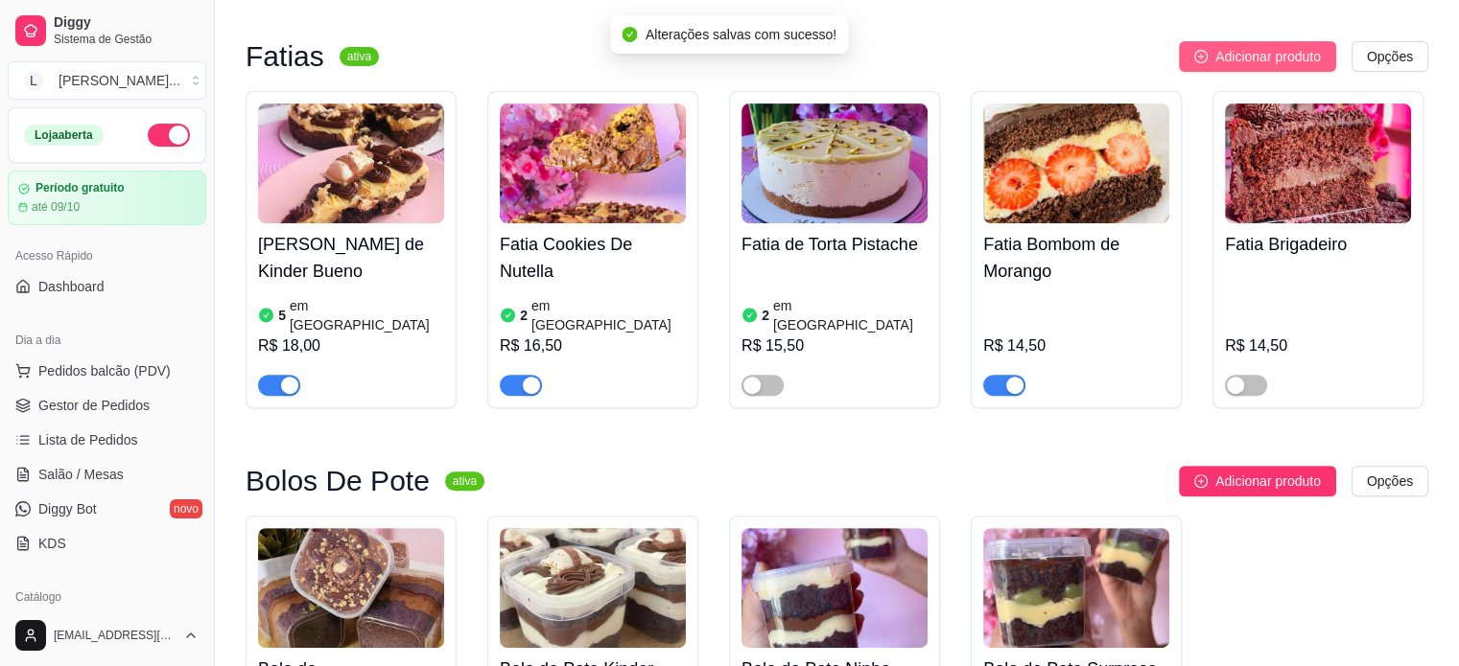
click at [1277, 46] on span "Adicionar produto" at bounding box center [1267, 56] width 105 height 21
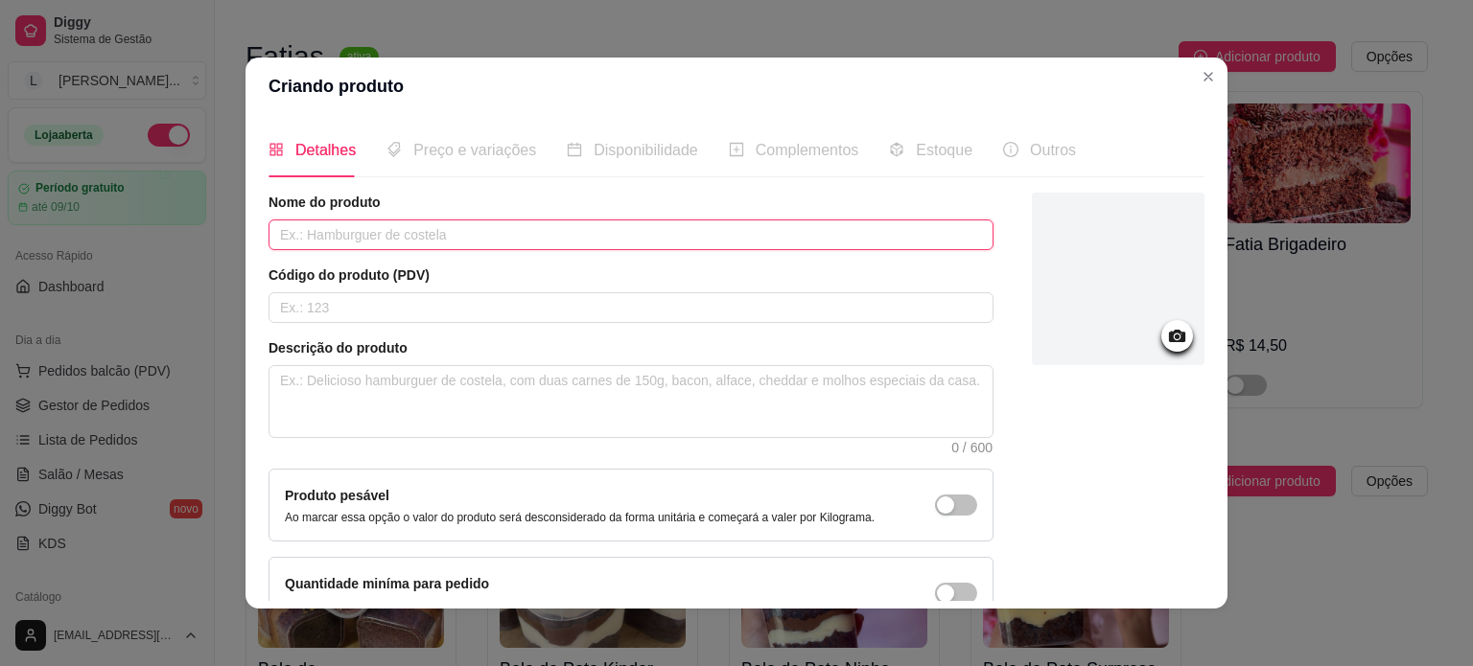
click at [387, 236] on input "text" at bounding box center [630, 235] width 725 height 31
drag, startPoint x: 308, startPoint y: 232, endPoint x: 644, endPoint y: 225, distance: 336.6
click at [644, 225] on input "Cheesecake" at bounding box center [630, 235] width 725 height 31
type input "Cheesecake De Frutas Vermelhas"
click at [1175, 336] on circle at bounding box center [1177, 337] width 5 height 5
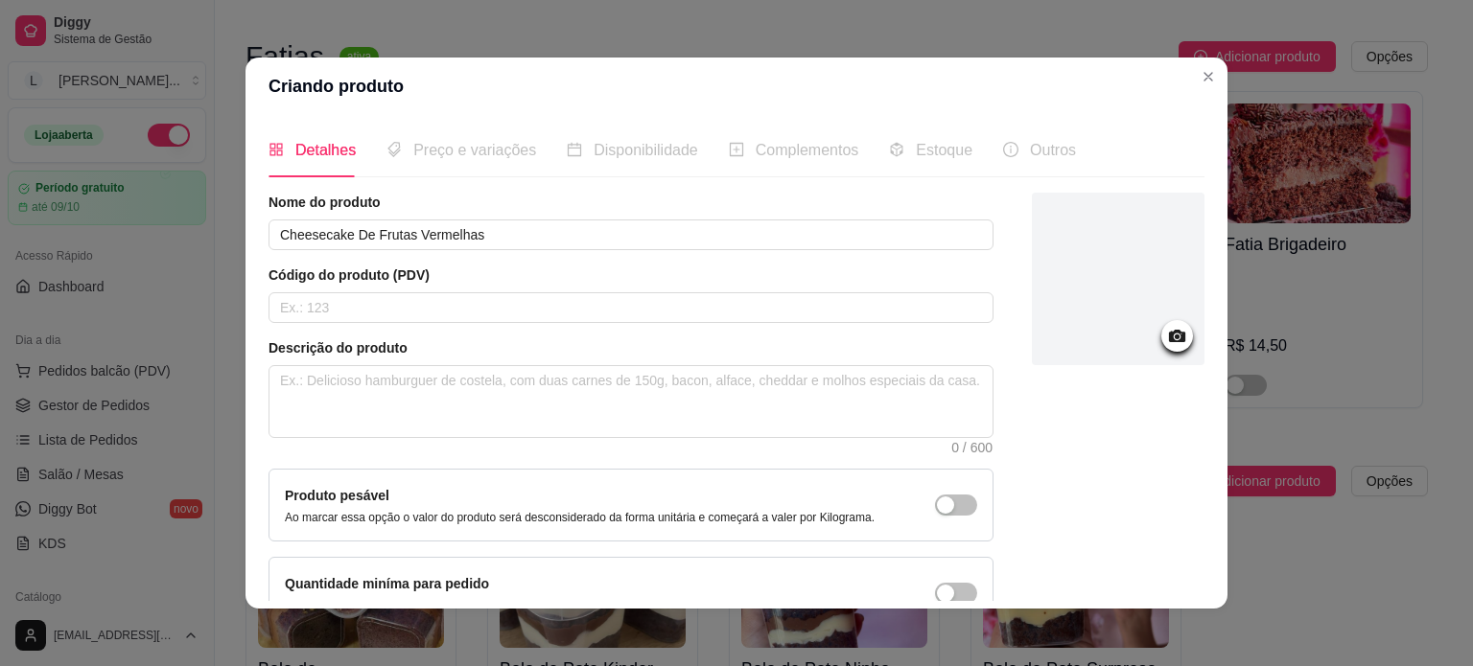
click at [1166, 342] on icon at bounding box center [1177, 336] width 22 height 22
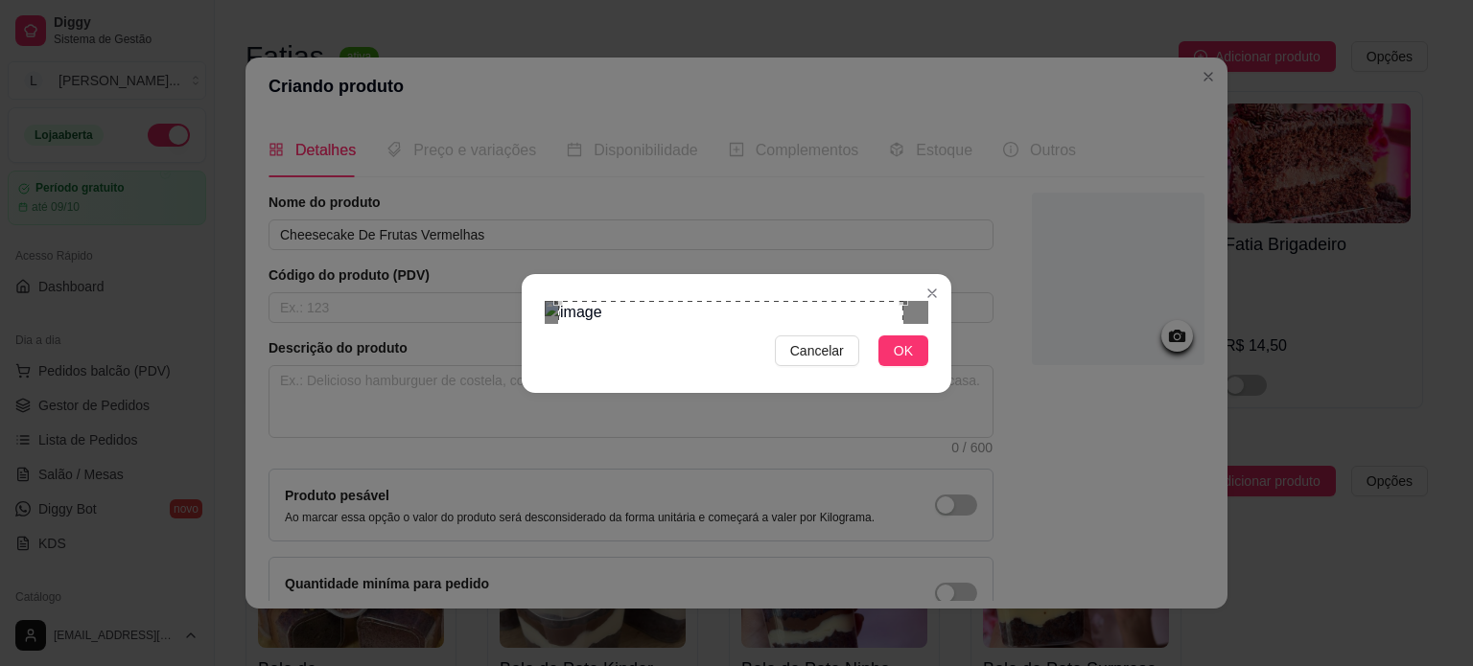
click at [771, 301] on div "Use the arrow keys to move the crop selection area" at bounding box center [730, 473] width 345 height 345
click at [846, 301] on div "Use the arrow keys to move the crop selection area" at bounding box center [735, 473] width 345 height 345
click at [842, 301] on div "Use the arrow keys to move the crop selection area" at bounding box center [743, 473] width 345 height 345
click at [910, 366] on button "OK" at bounding box center [903, 351] width 50 height 31
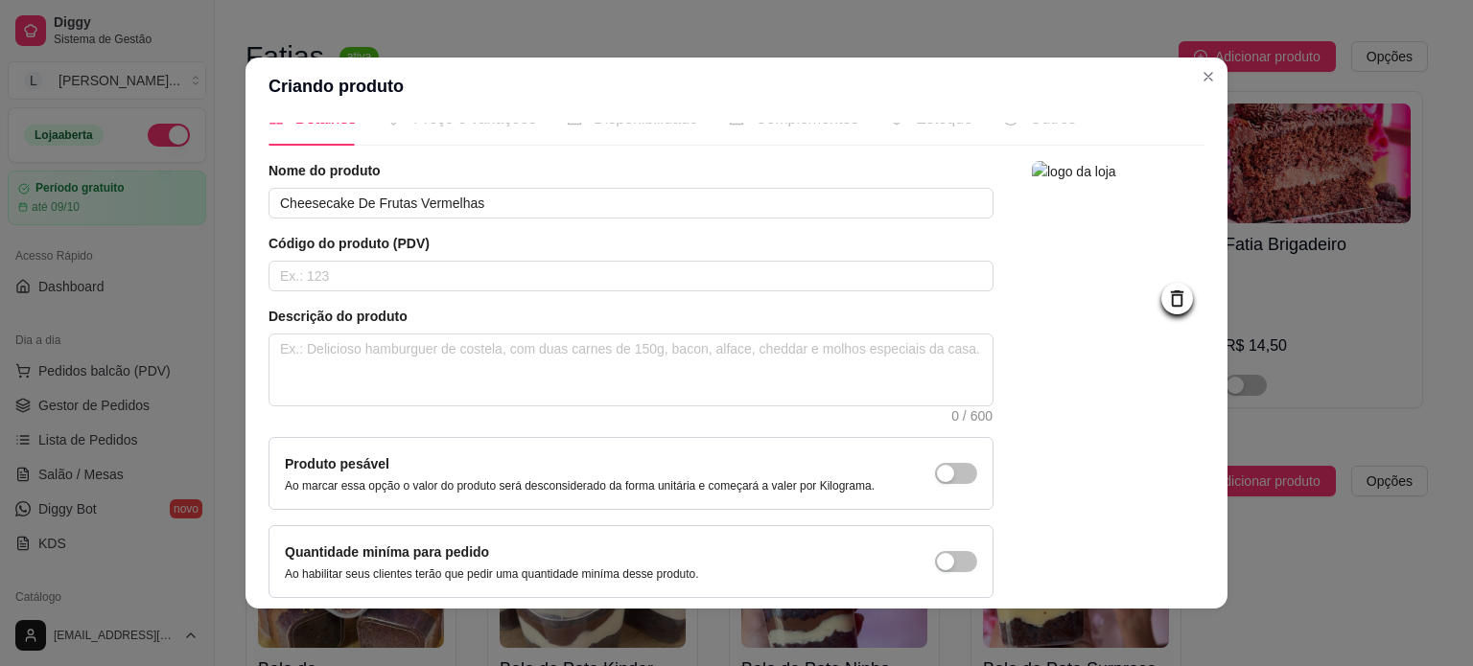
scroll to position [111, 0]
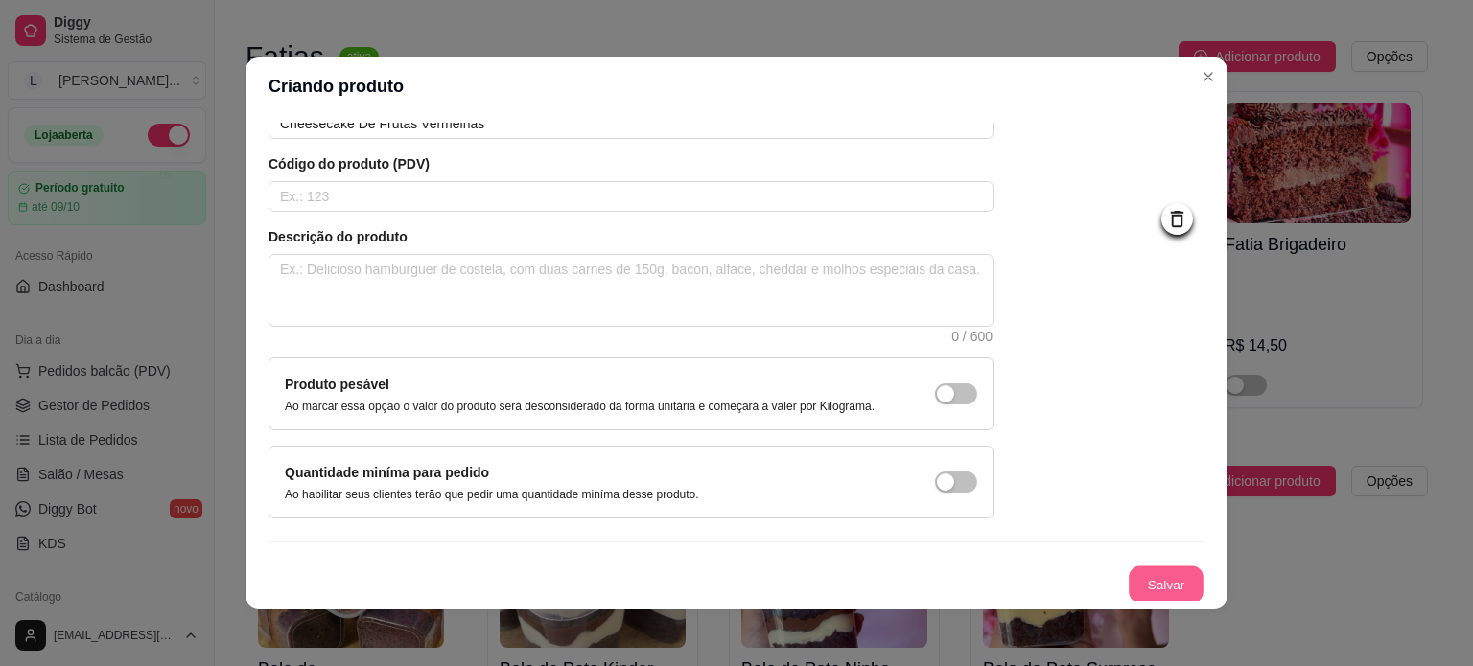
click at [1150, 596] on button "Salvar" at bounding box center [1166, 585] width 75 height 37
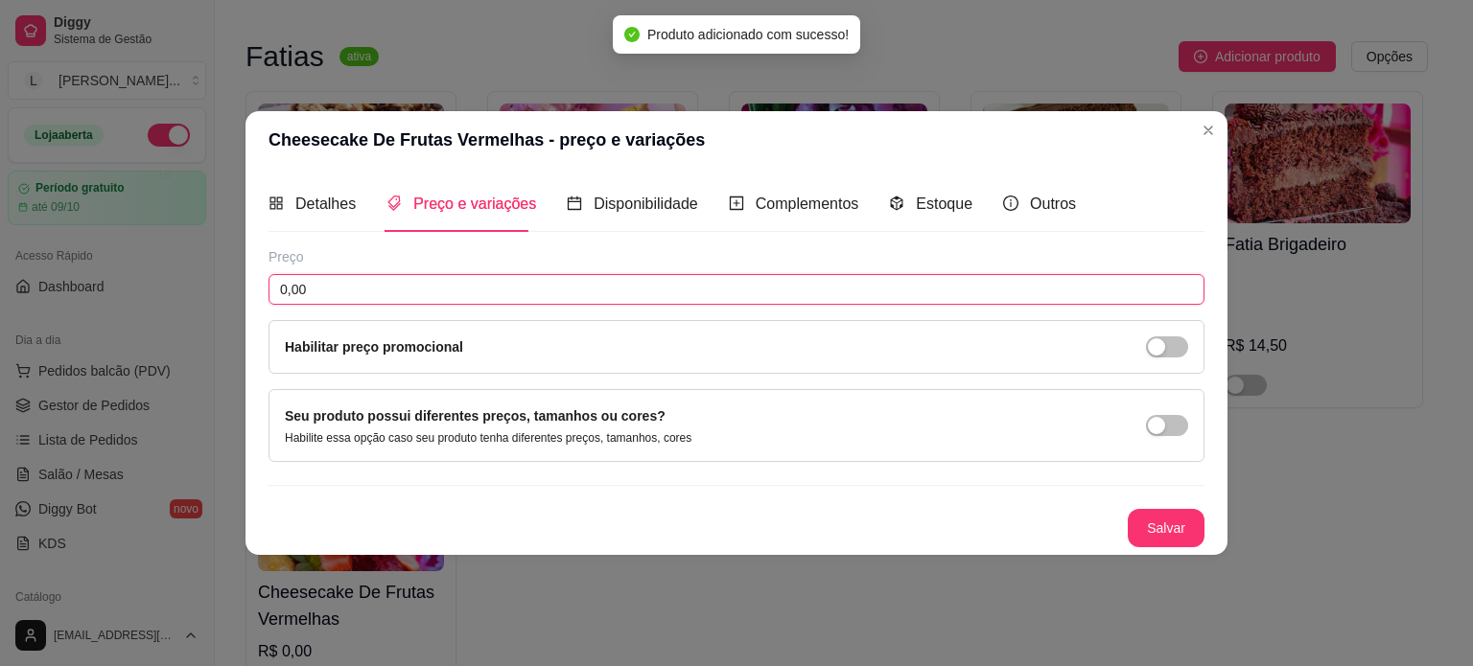
click at [552, 288] on input "0,00" at bounding box center [736, 289] width 936 height 31
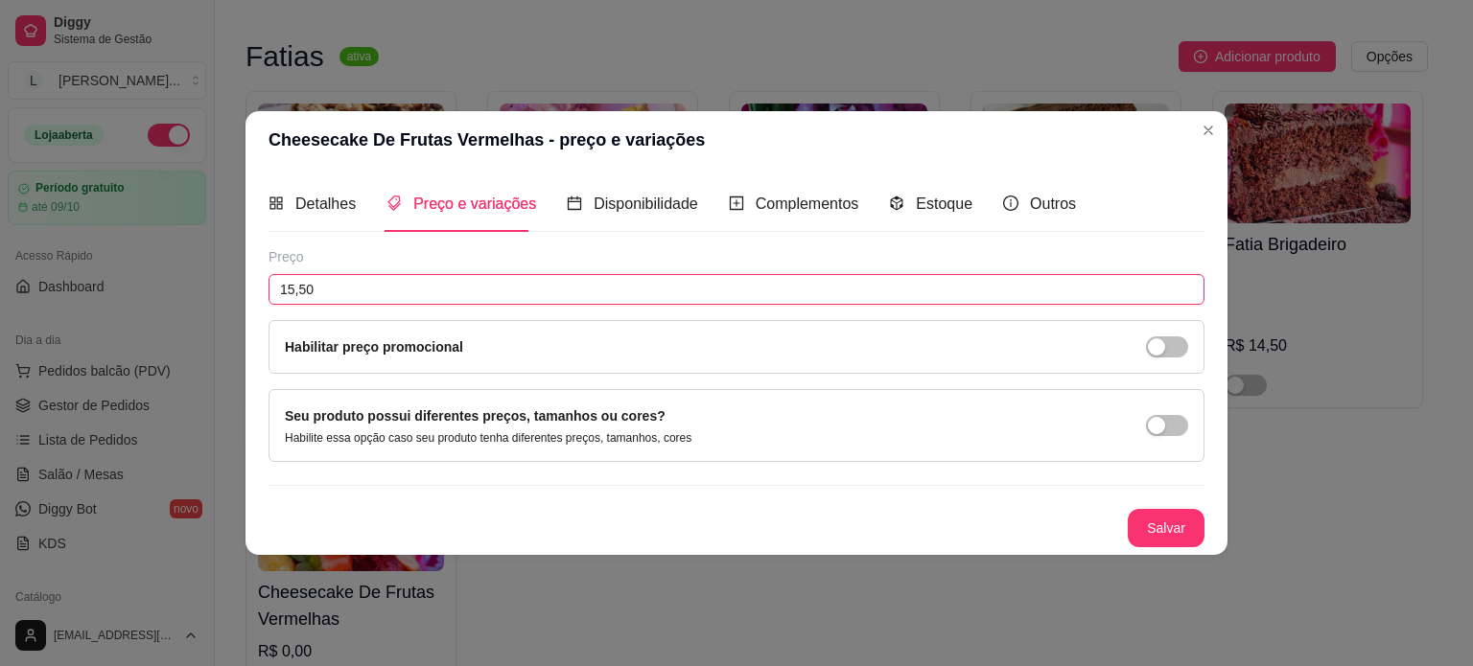
type input "15,50"
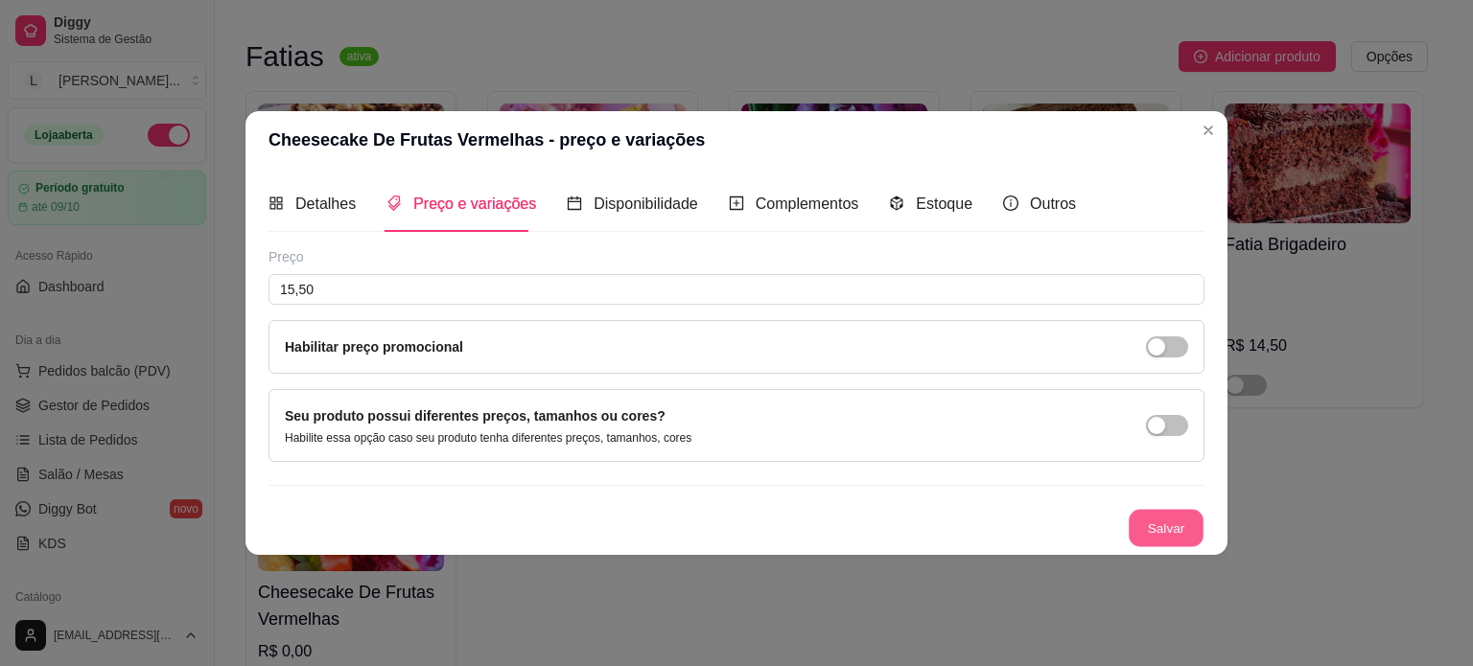
click at [1147, 515] on button "Salvar" at bounding box center [1166, 527] width 75 height 37
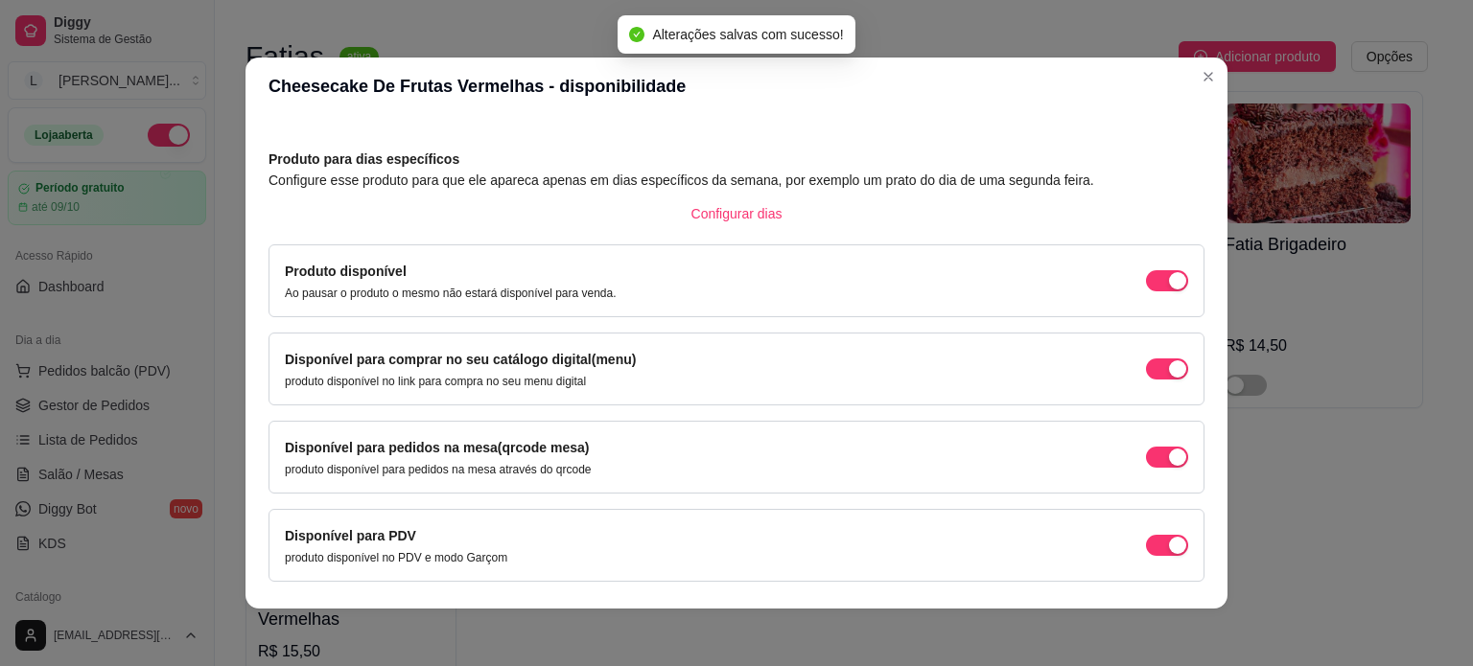
scroll to position [119, 0]
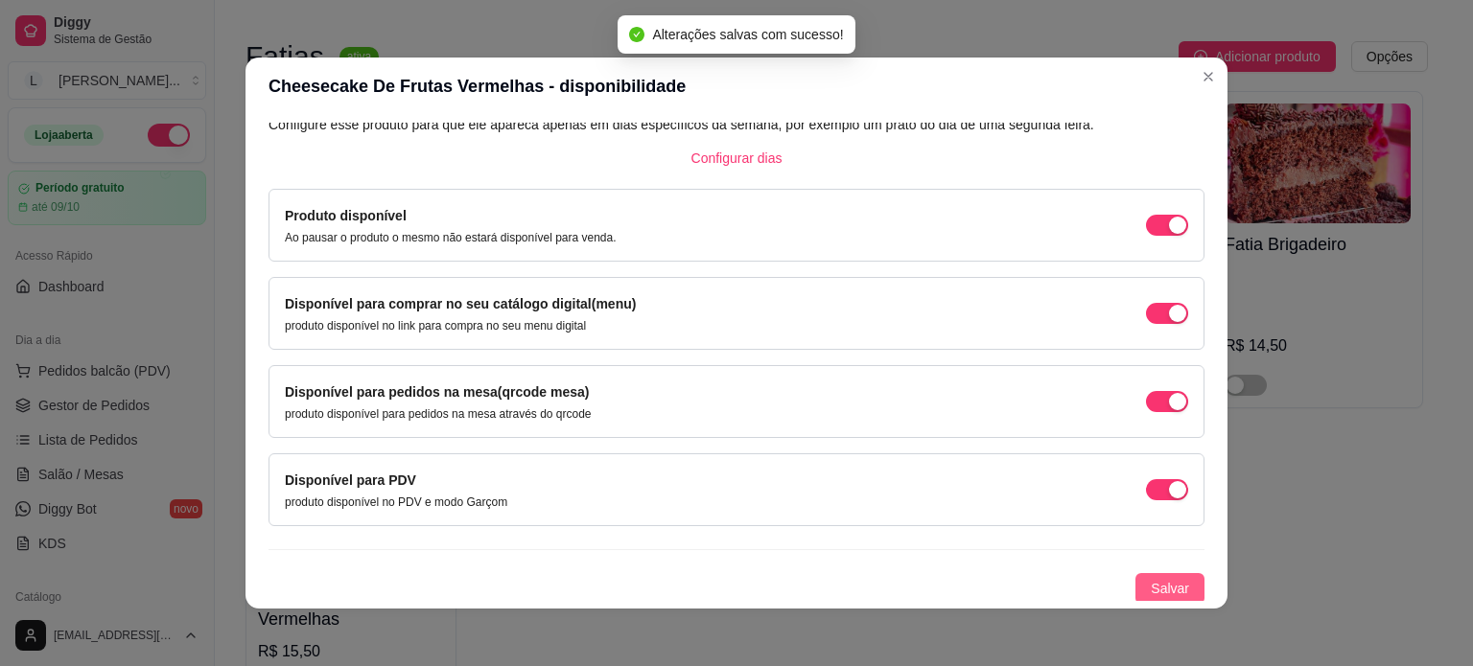
click at [1151, 594] on span "Salvar" at bounding box center [1170, 588] width 38 height 21
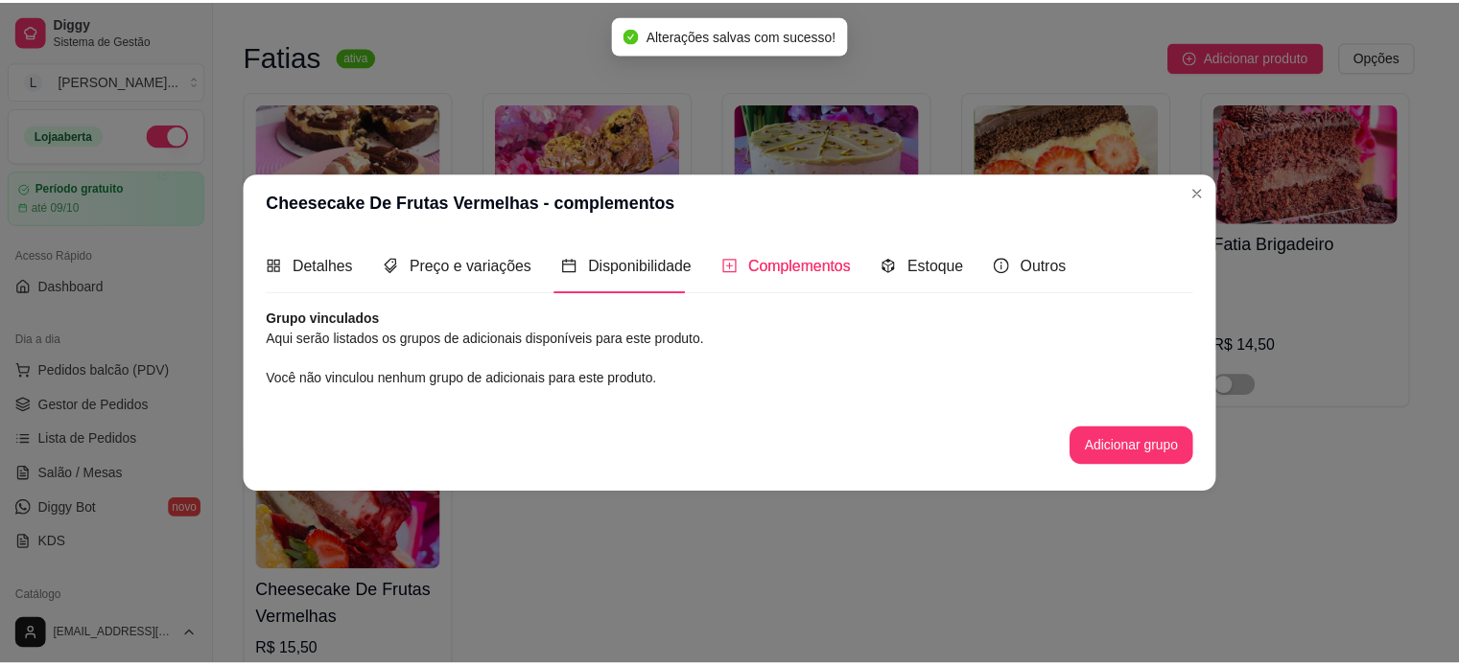
scroll to position [0, 0]
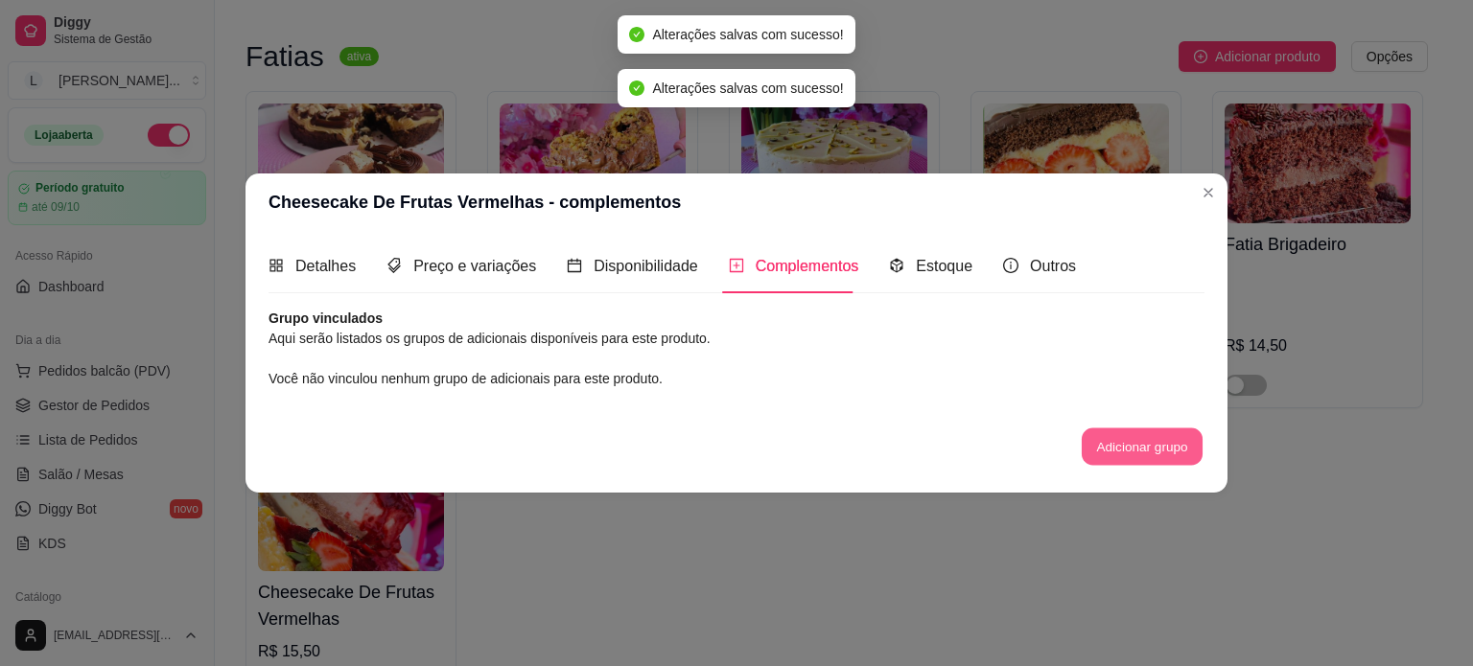
click at [1123, 434] on button "Adicionar grupo" at bounding box center [1142, 447] width 121 height 37
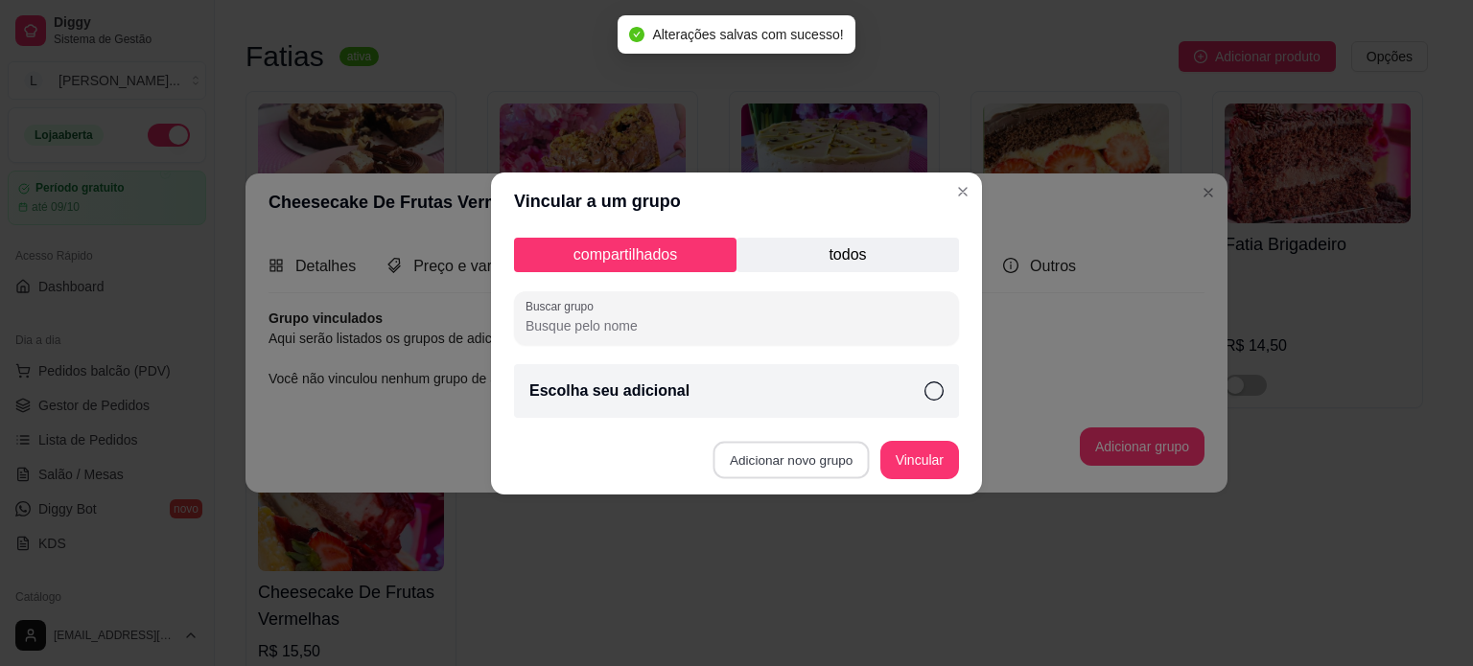
click at [862, 470] on button "Adicionar novo grupo" at bounding box center [791, 459] width 156 height 37
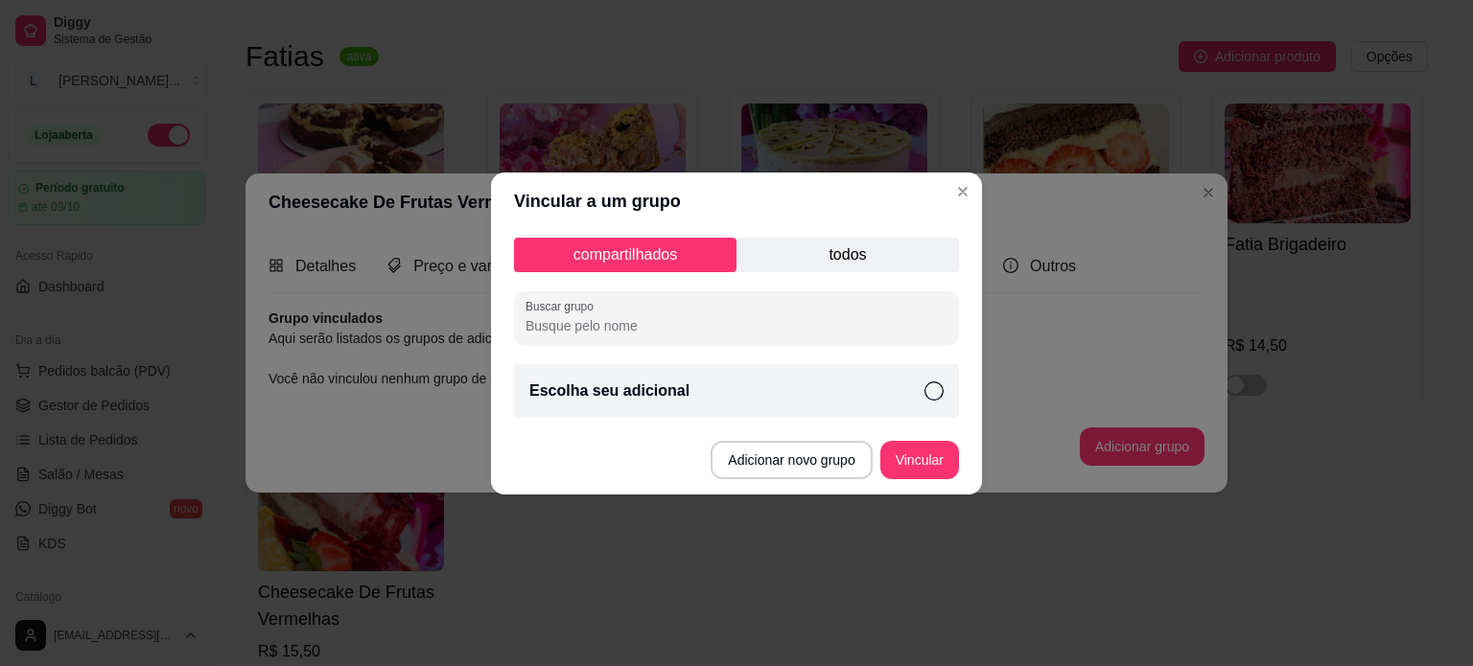
click at [949, 201] on header "Vincular a um grupo" at bounding box center [736, 202] width 491 height 58
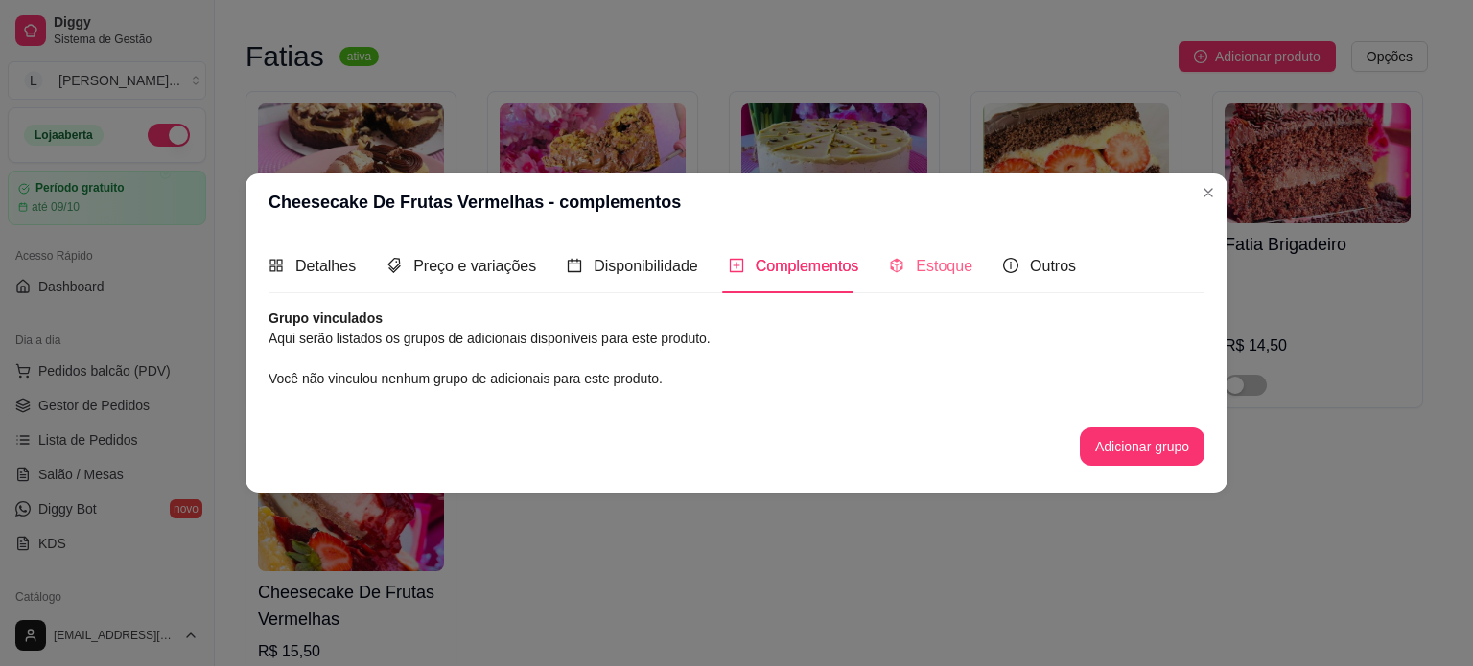
click at [954, 282] on div "Estoque" at bounding box center [930, 266] width 83 height 55
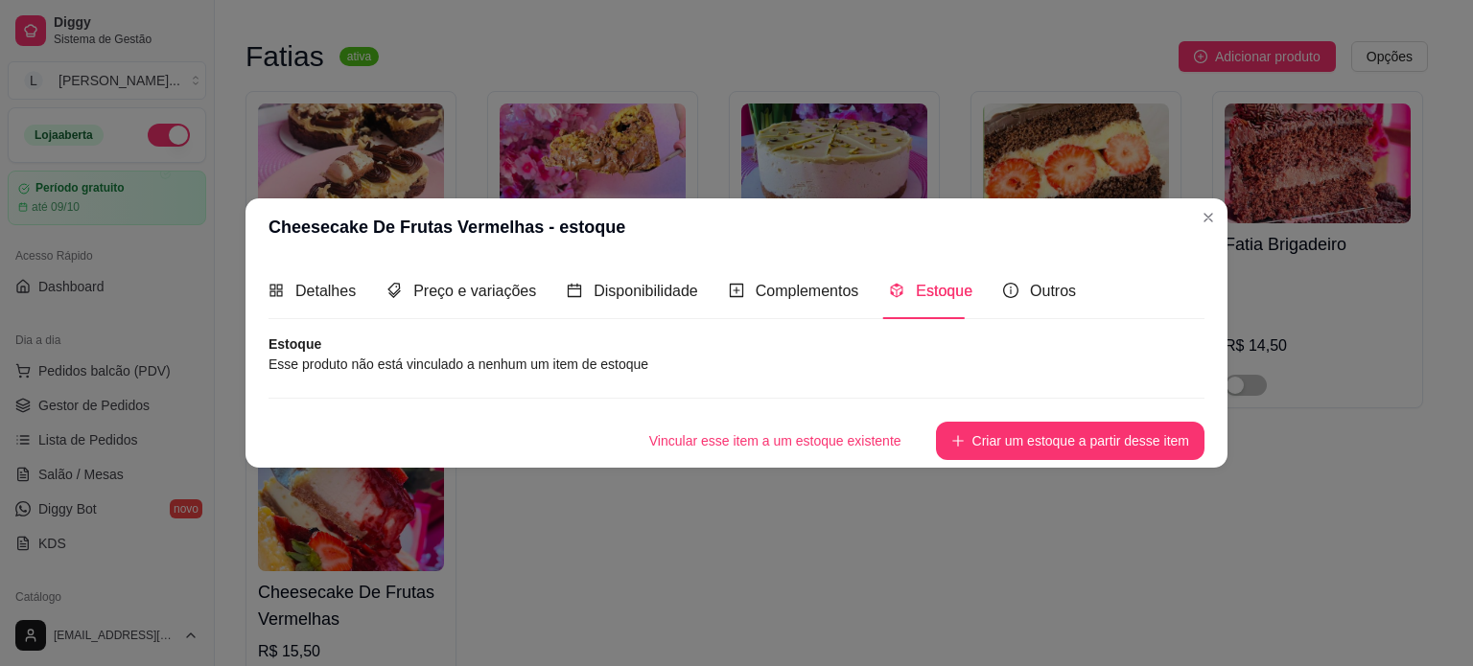
click at [1111, 457] on button "Criar um estoque a partir desse item" at bounding box center [1070, 441] width 268 height 38
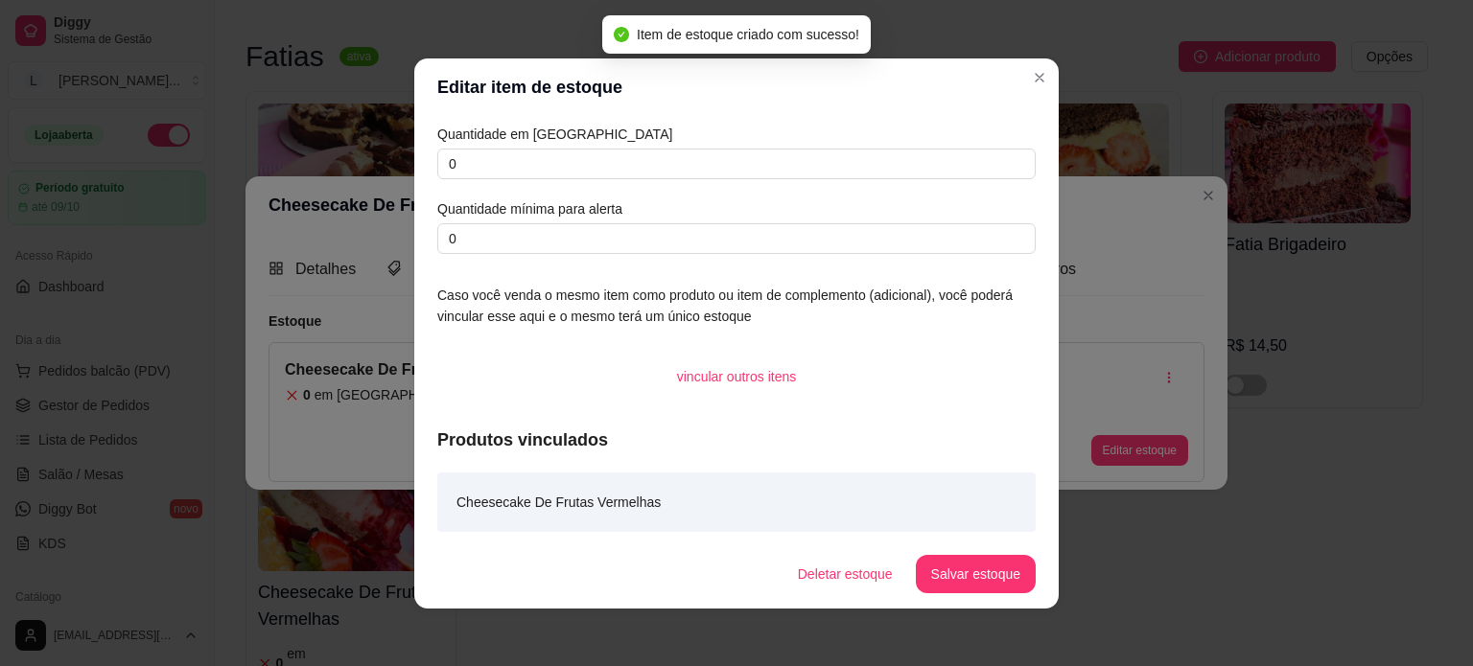
click at [451, 143] on article "Quantidade em estoque" at bounding box center [736, 134] width 598 height 21
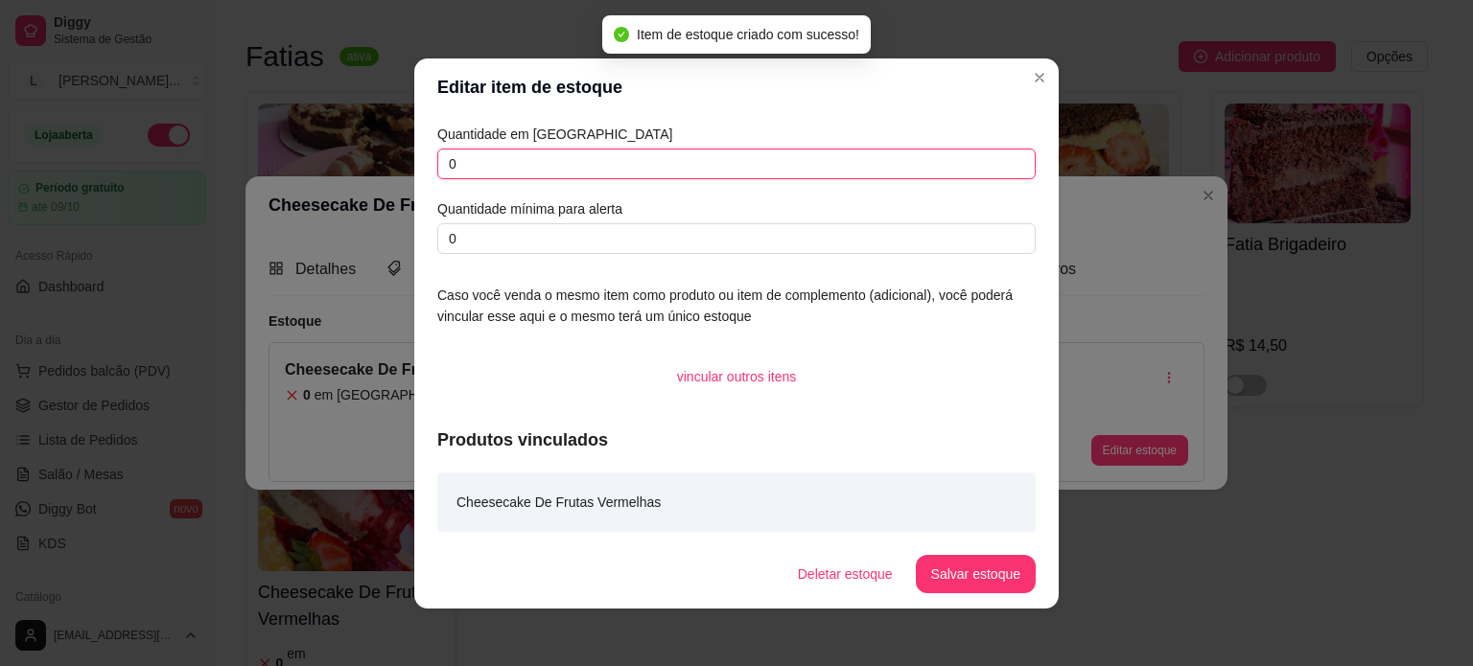
click at [467, 164] on input "0" at bounding box center [736, 164] width 598 height 31
type input "0"
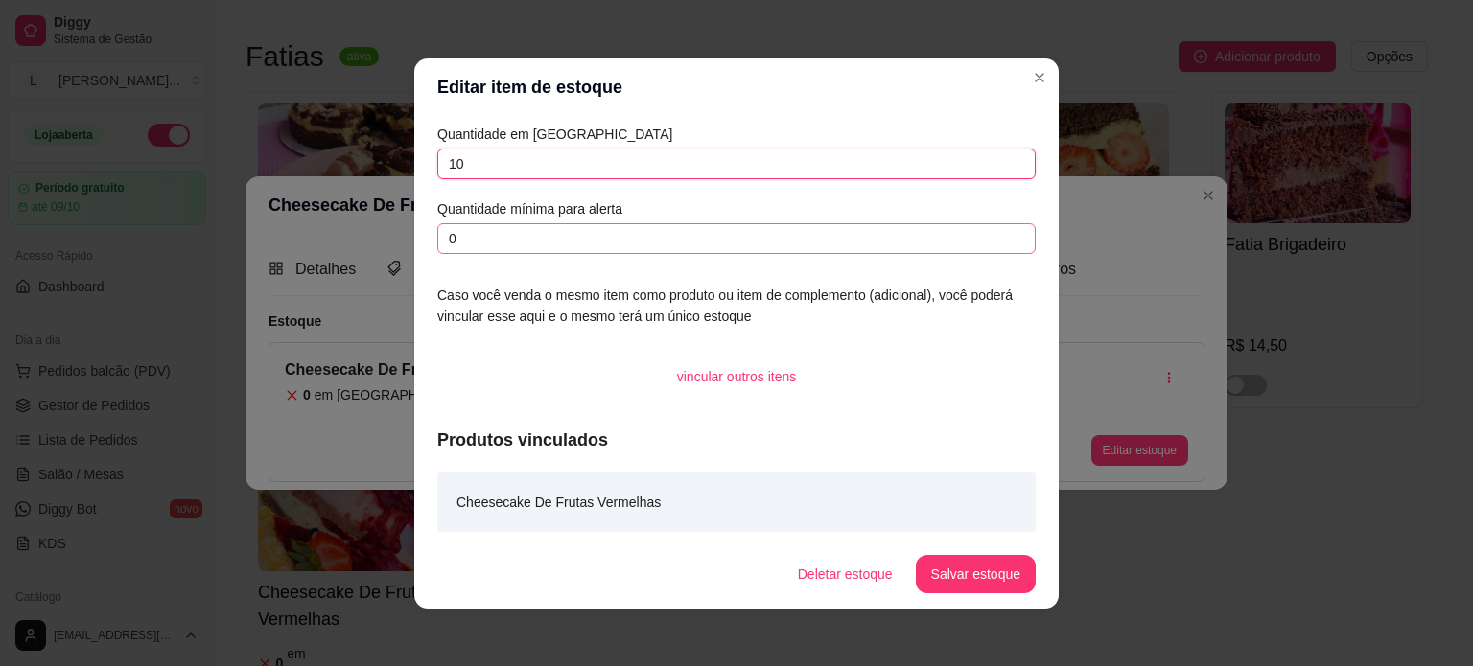
type input "10"
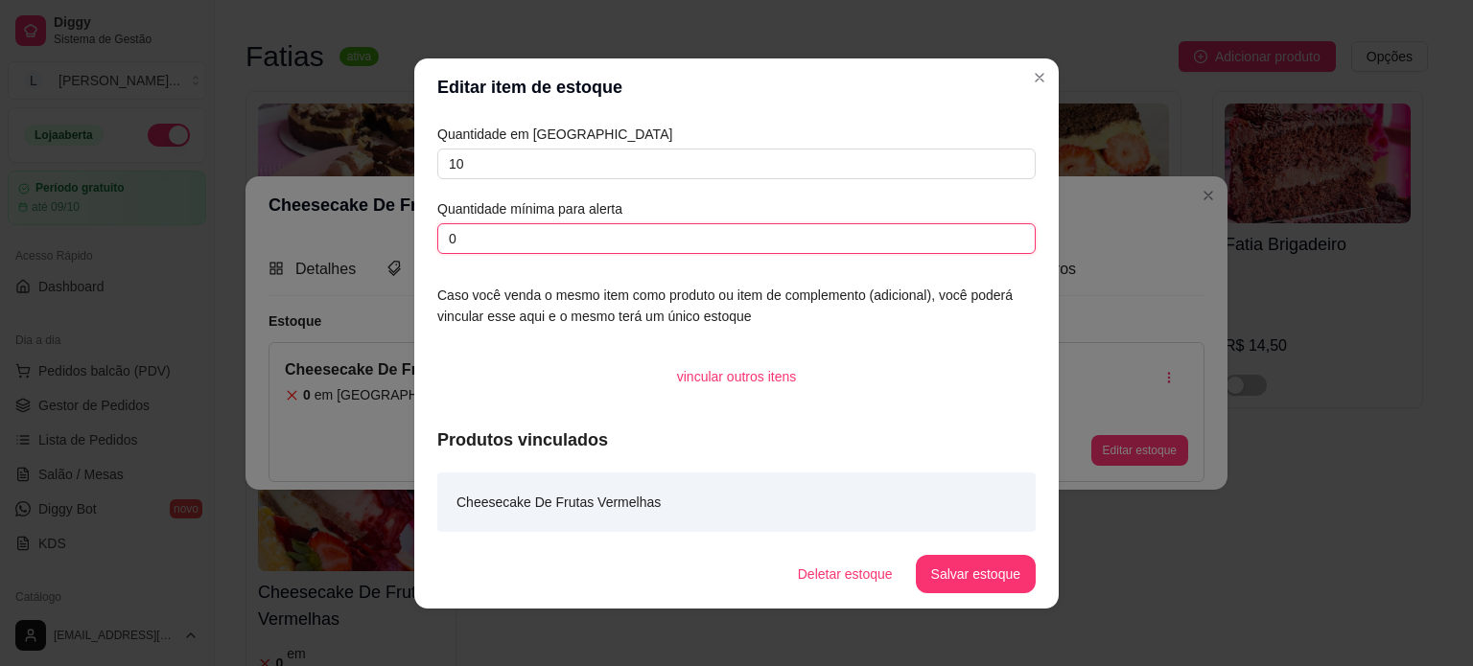
click at [673, 226] on input "0" at bounding box center [736, 238] width 598 height 31
type input "5"
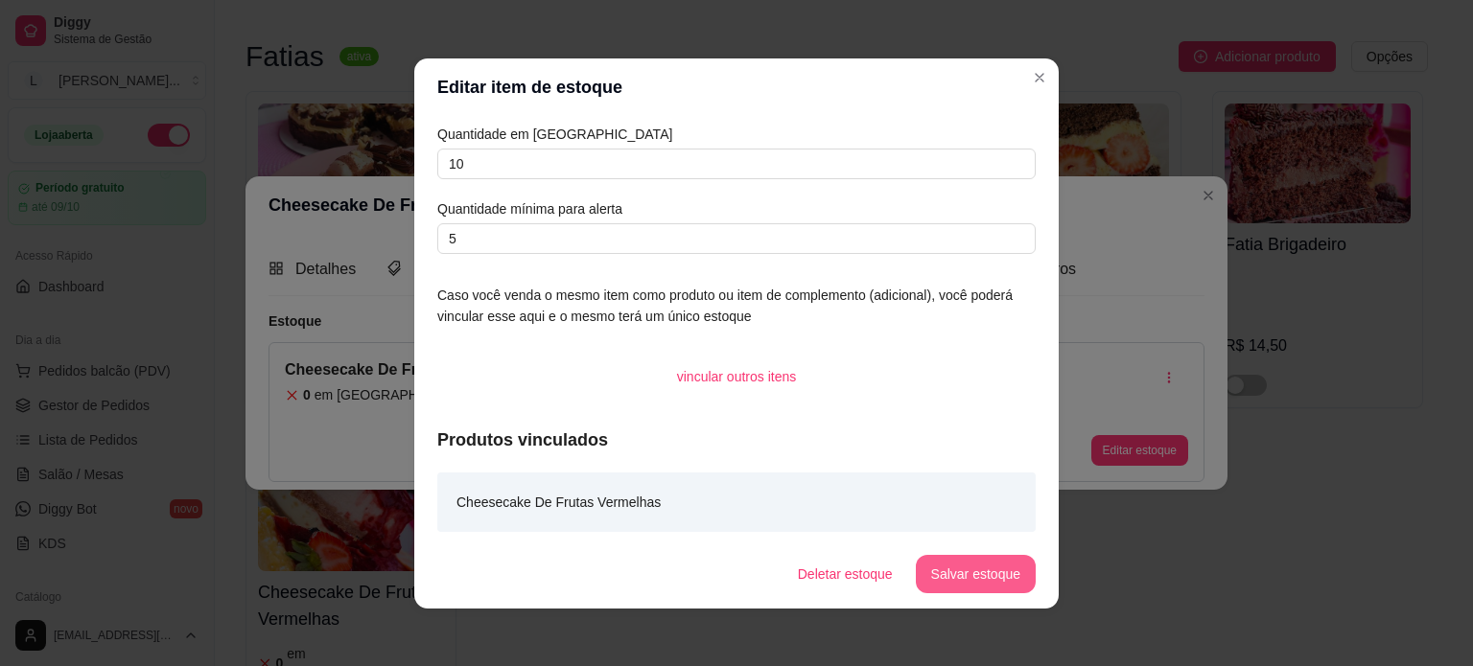
click at [961, 590] on button "Salvar estoque" at bounding box center [976, 574] width 120 height 38
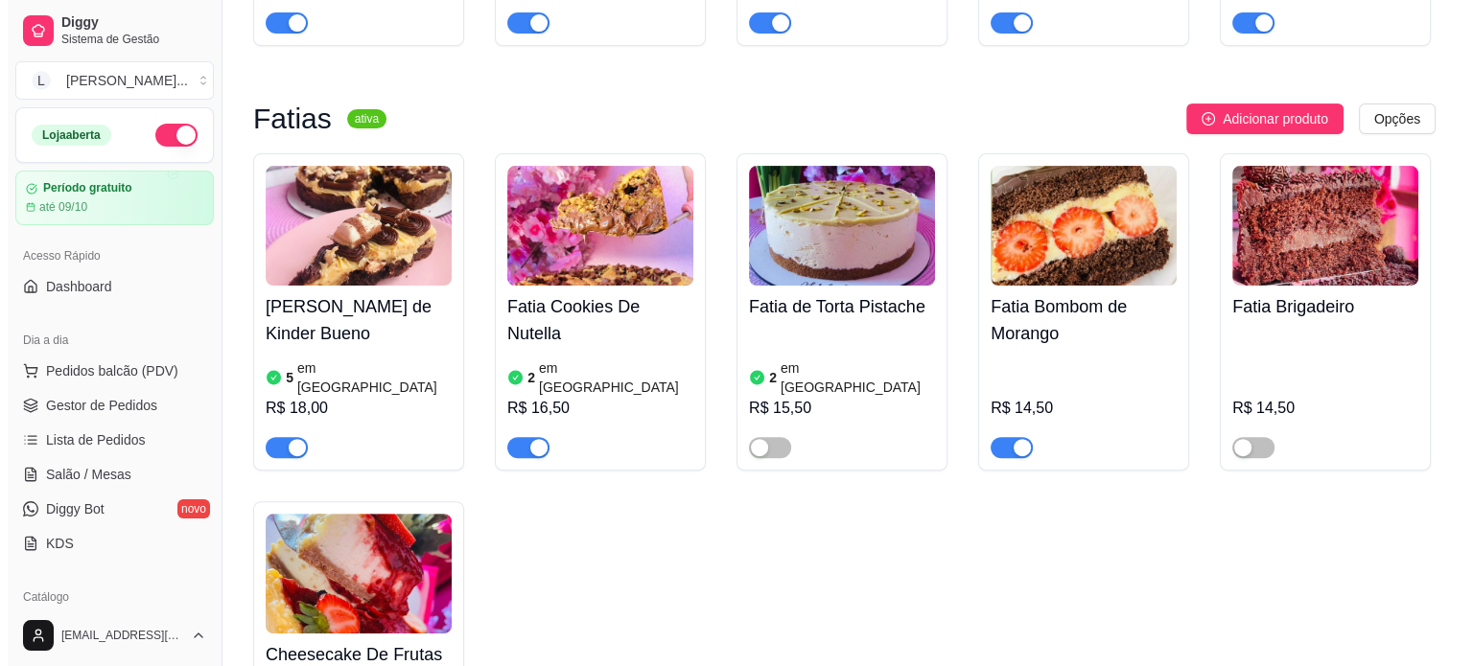
scroll to position [479, 0]
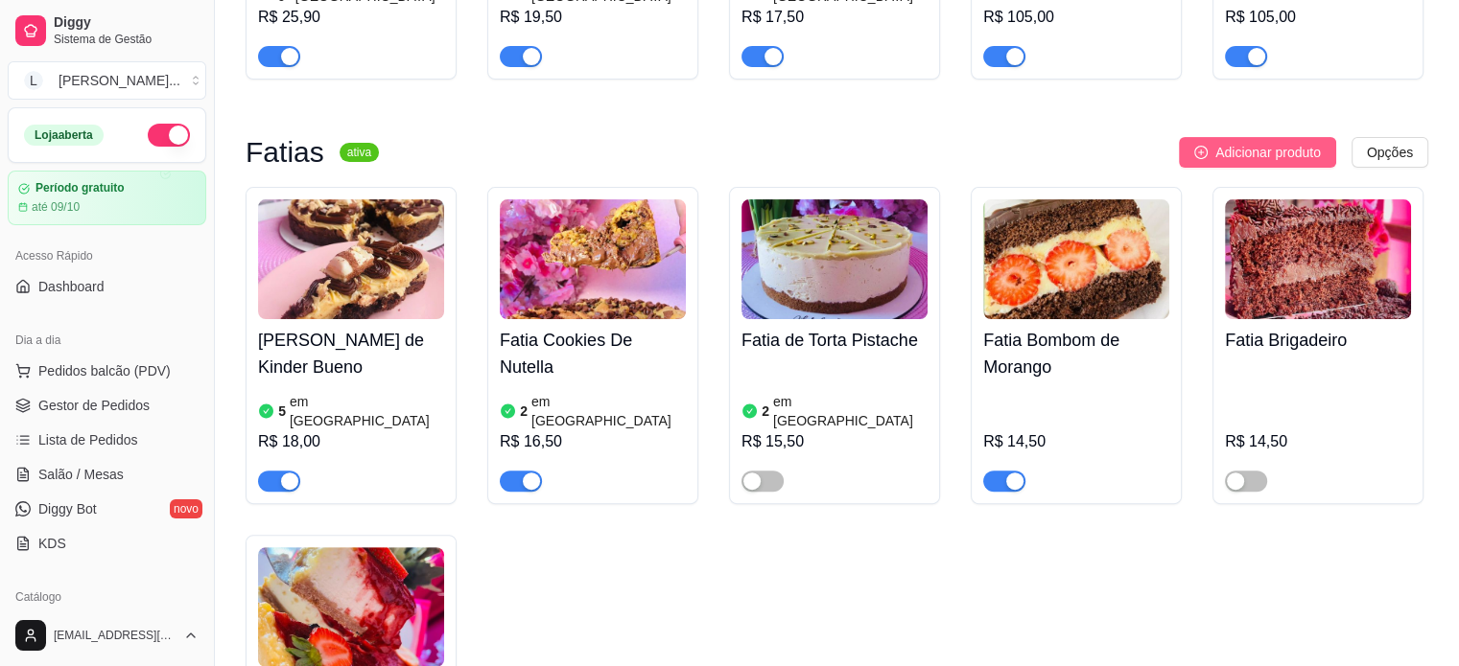
click at [1252, 142] on span "Adicionar produto" at bounding box center [1267, 152] width 105 height 21
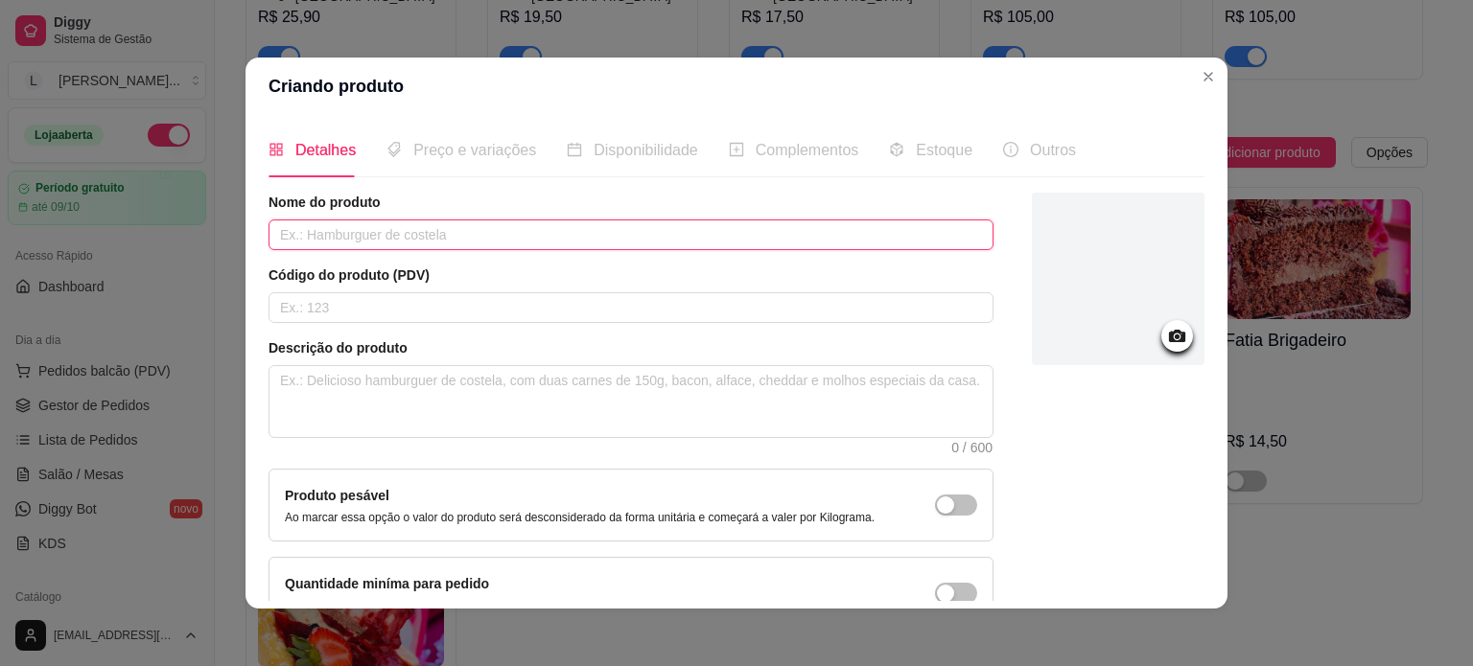
click at [343, 242] on input "text" at bounding box center [630, 235] width 725 height 31
type input "Fatia de Bolo Prestigio"
click at [1175, 337] on circle at bounding box center [1177, 337] width 5 height 5
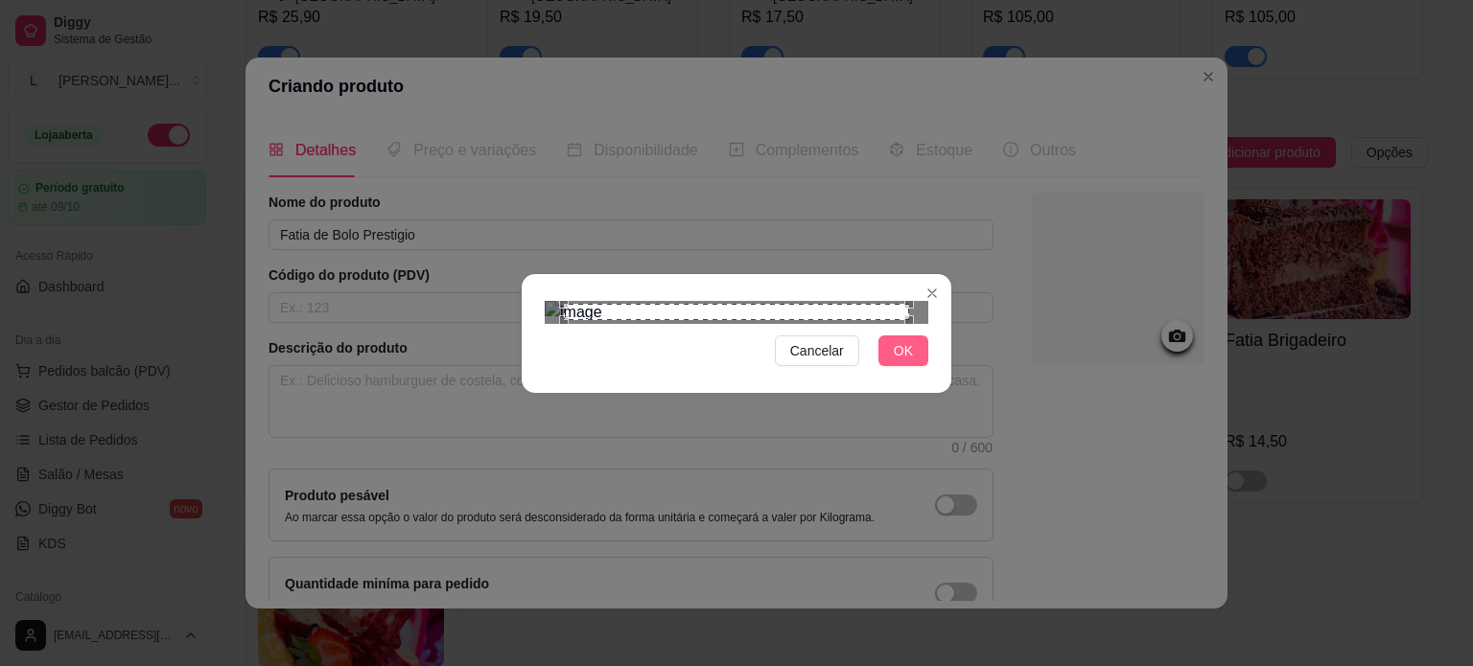
click at [895, 362] on span "OK" at bounding box center [903, 350] width 19 height 21
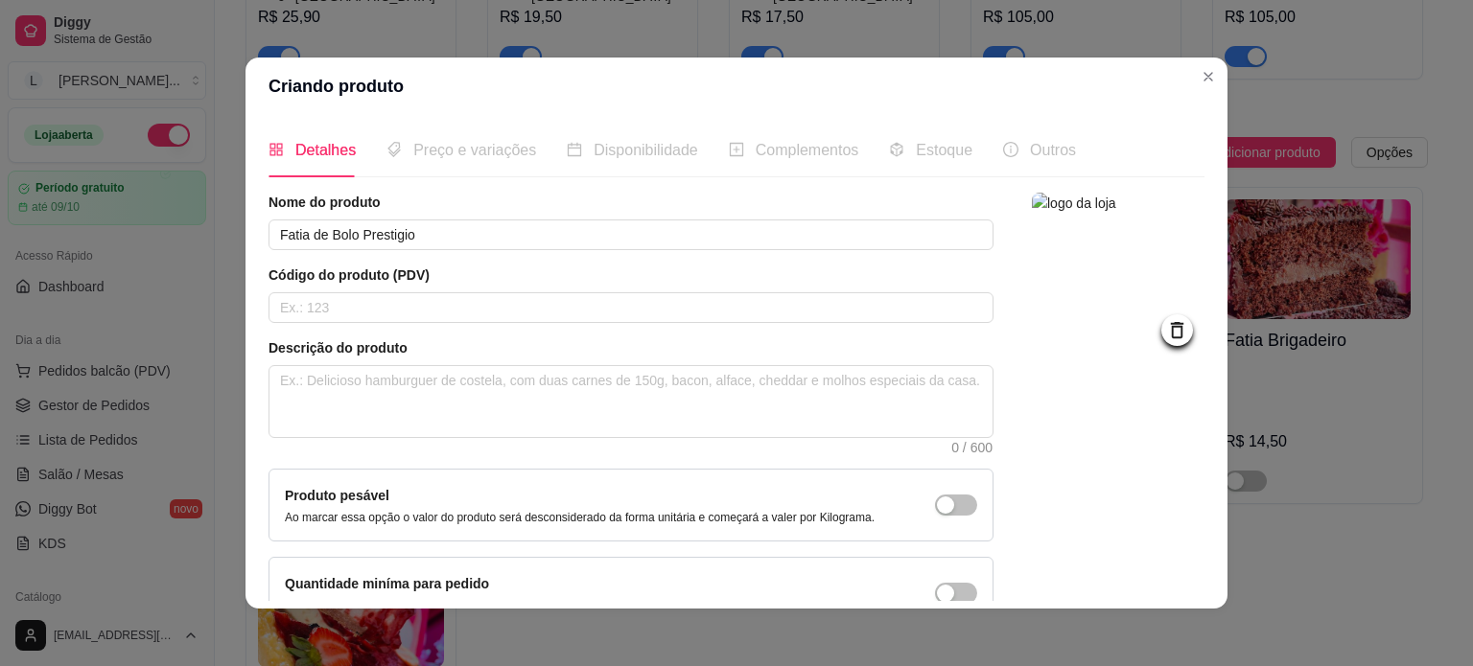
click at [417, 164] on div "Preço e variações" at bounding box center [461, 150] width 150 height 55
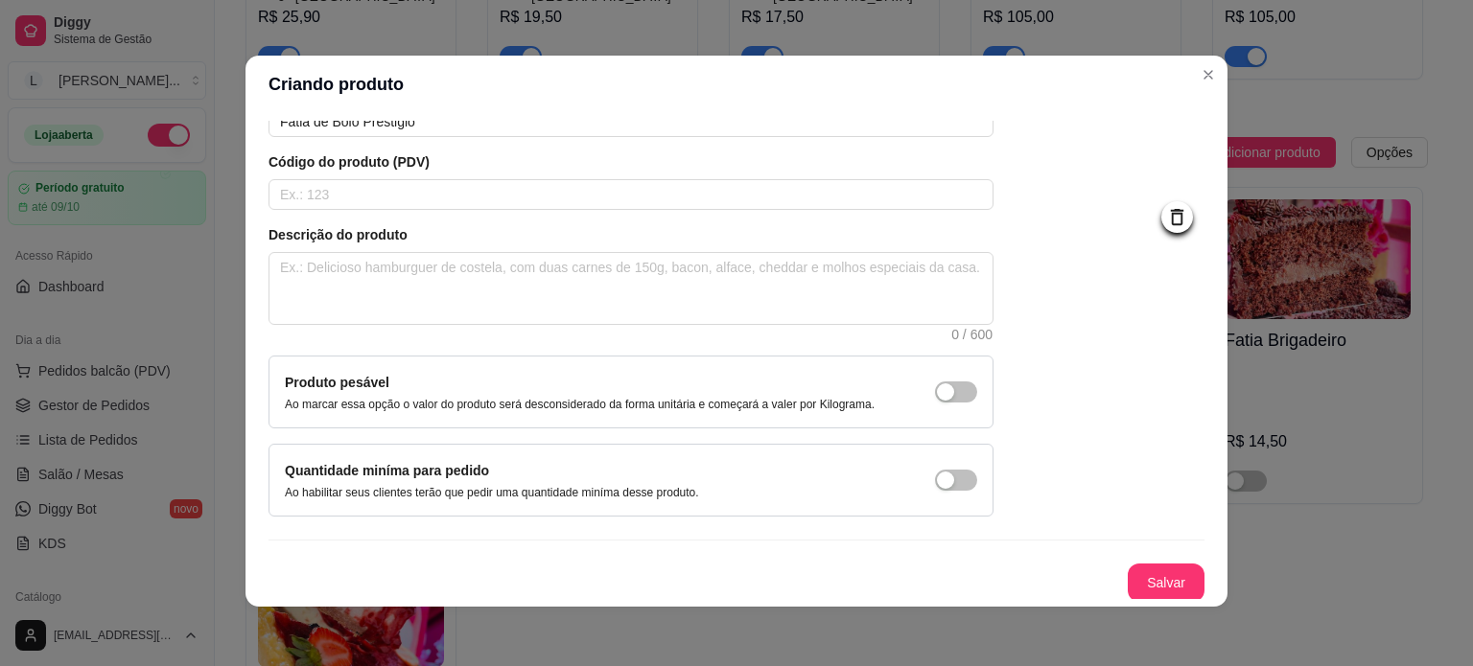
scroll to position [4, 0]
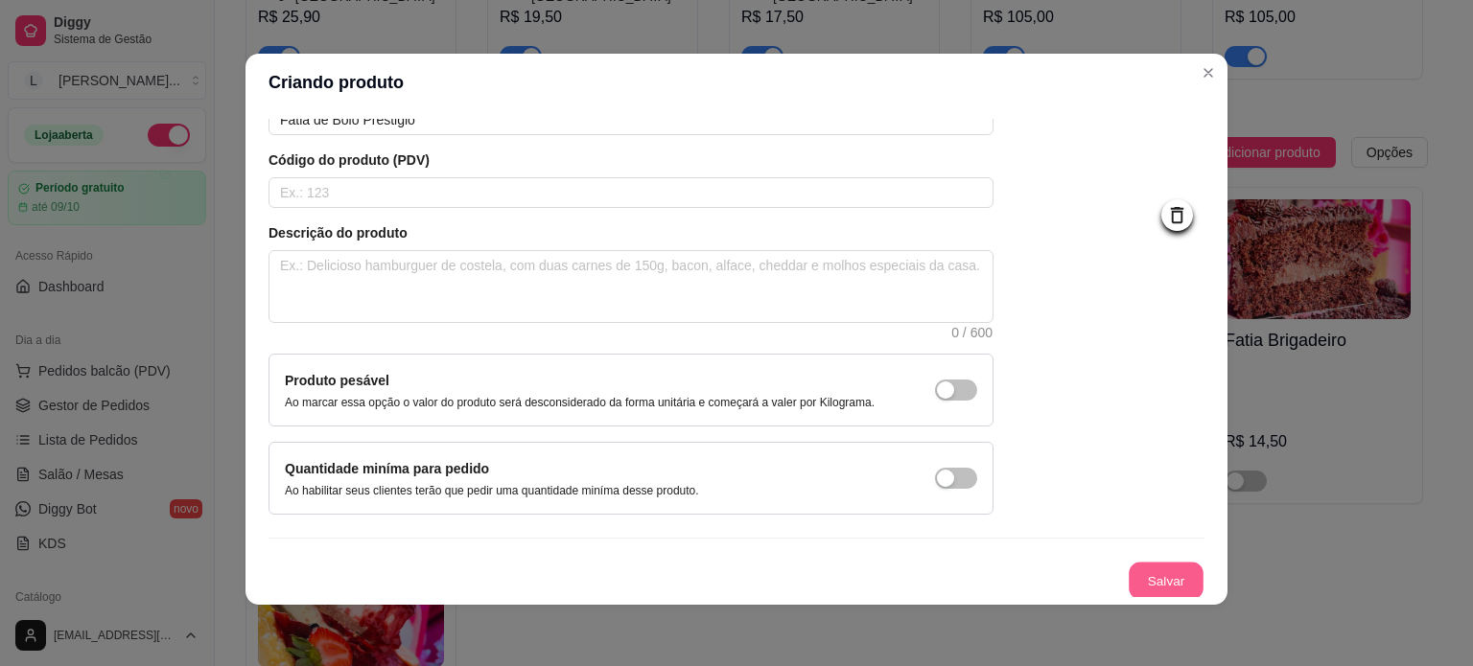
click at [1137, 581] on button "Salvar" at bounding box center [1166, 581] width 75 height 37
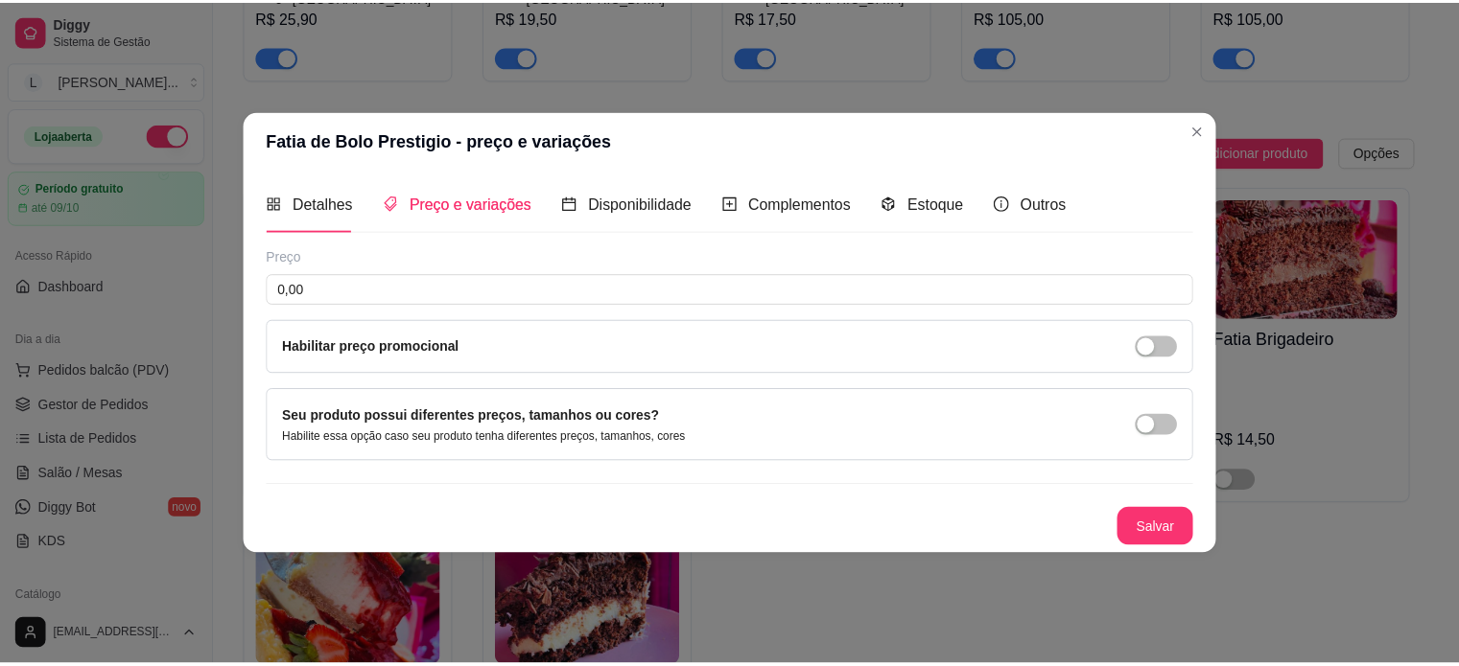
scroll to position [0, 0]
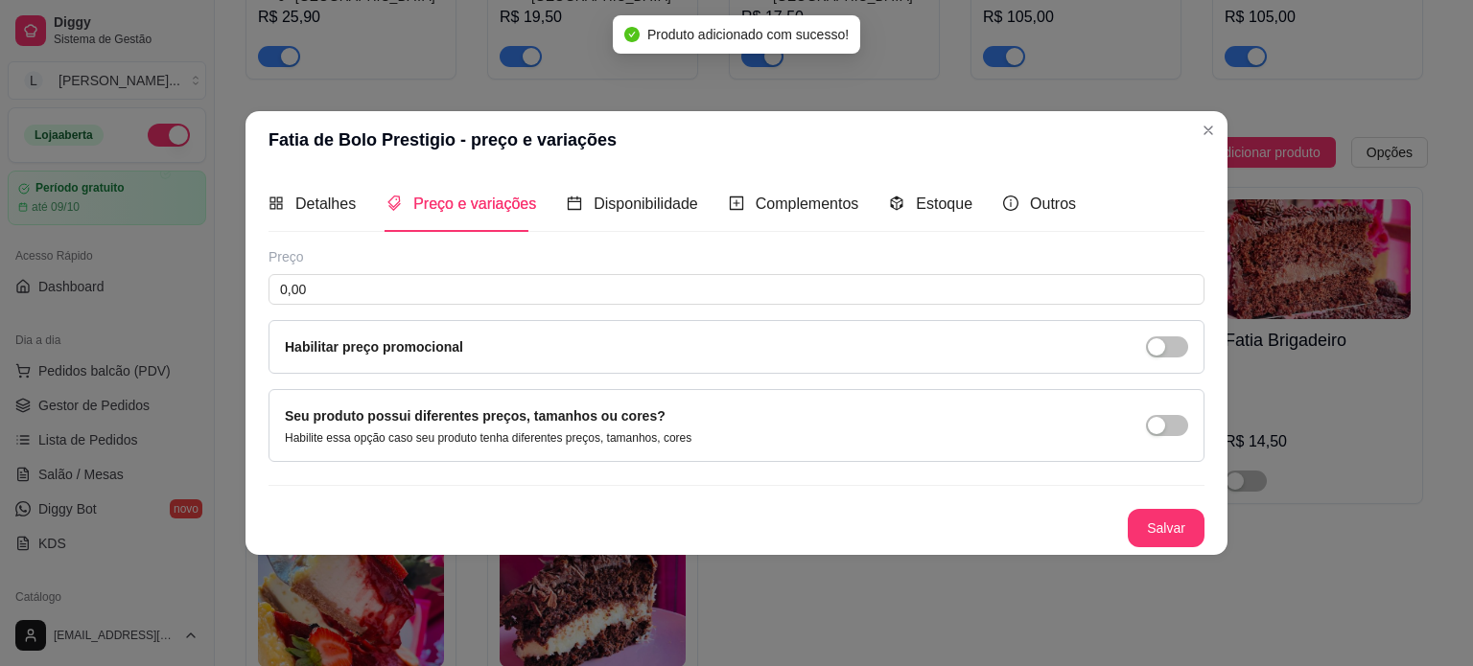
click at [410, 271] on div "Preço 0,00 Habilitar preço promocional" at bounding box center [736, 310] width 936 height 127
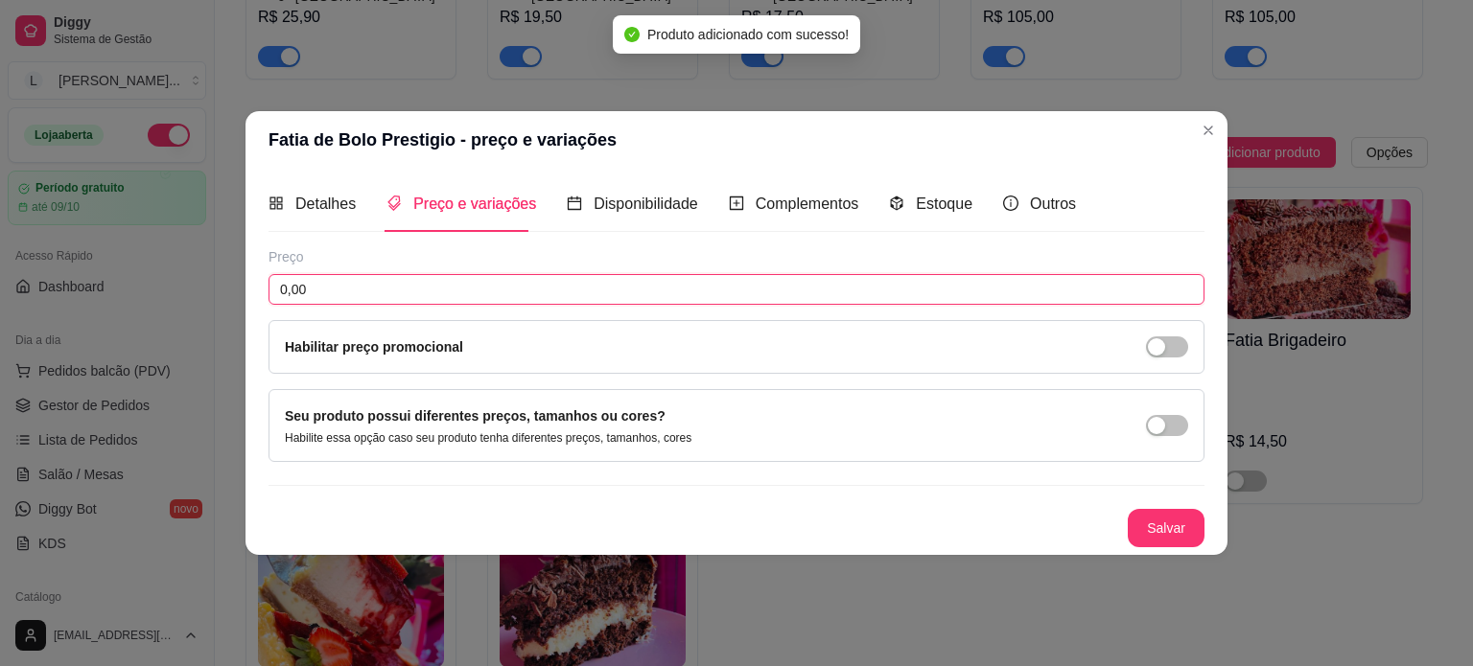
click at [409, 276] on input "0,00" at bounding box center [736, 289] width 936 height 31
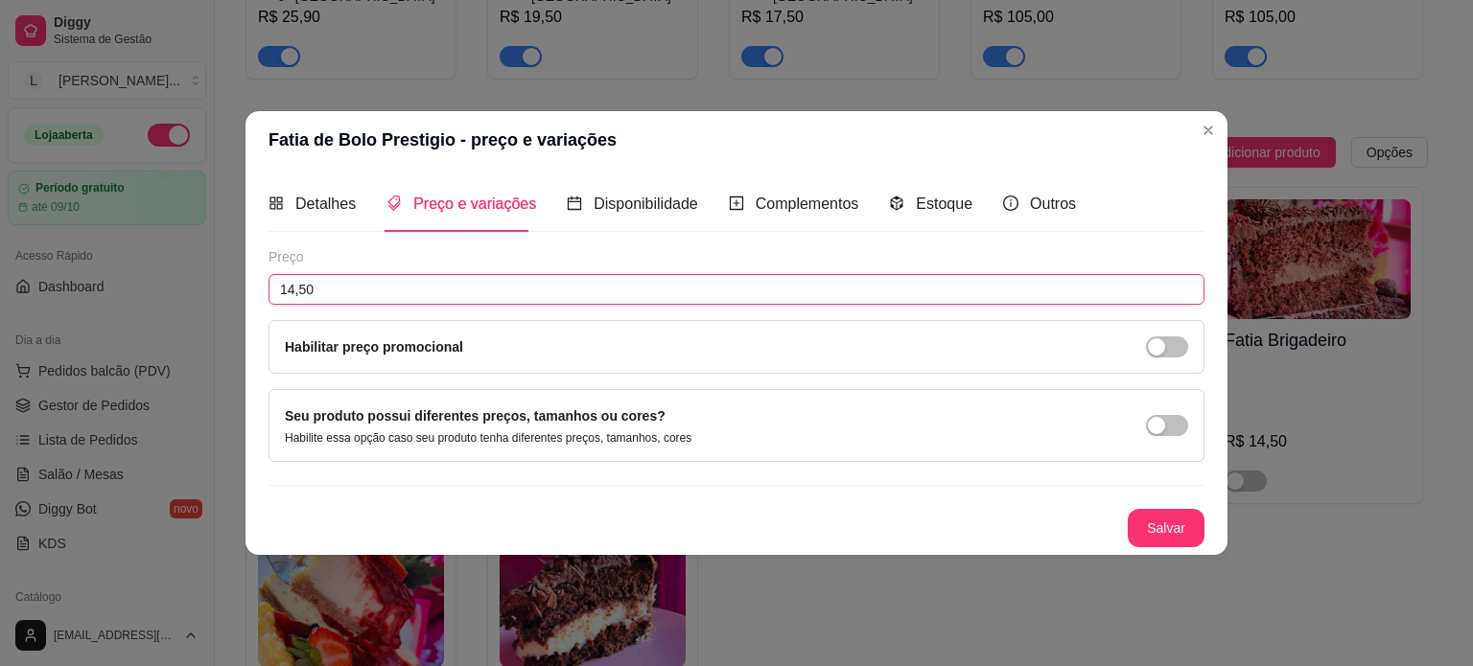
type input "14,50"
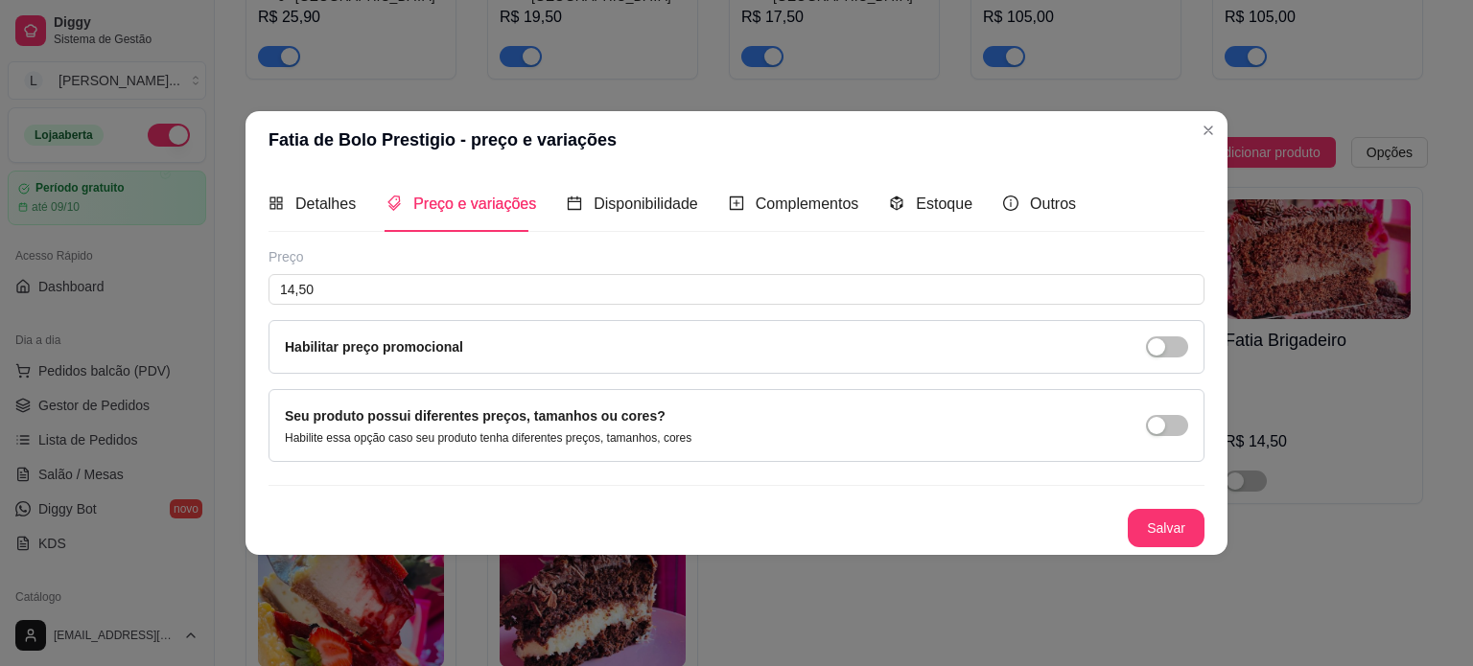
click at [1222, 522] on div "Detalhes Preço e variações Disponibilidade Complementos Estoque Outros Nome do …" at bounding box center [736, 361] width 982 height 385
click at [1180, 529] on button "Salvar" at bounding box center [1166, 528] width 77 height 38
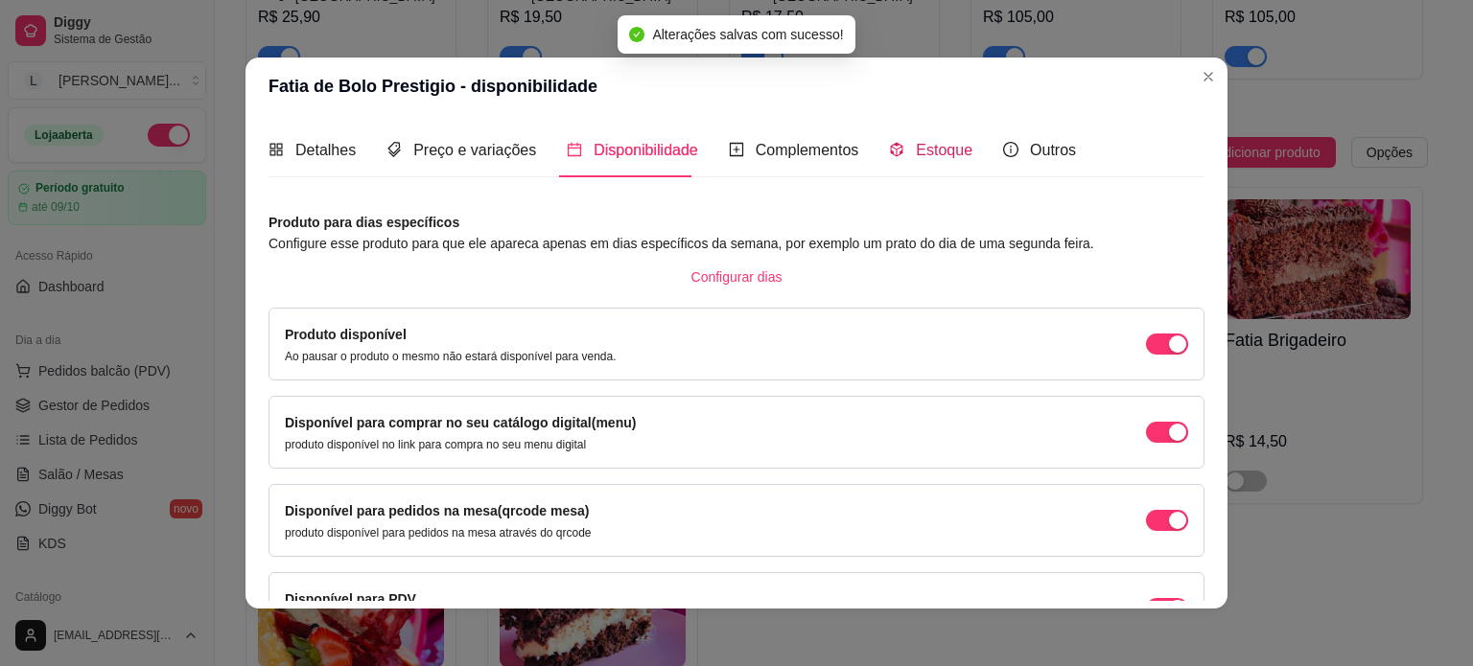
click at [916, 146] on span "Estoque" at bounding box center [944, 150] width 57 height 16
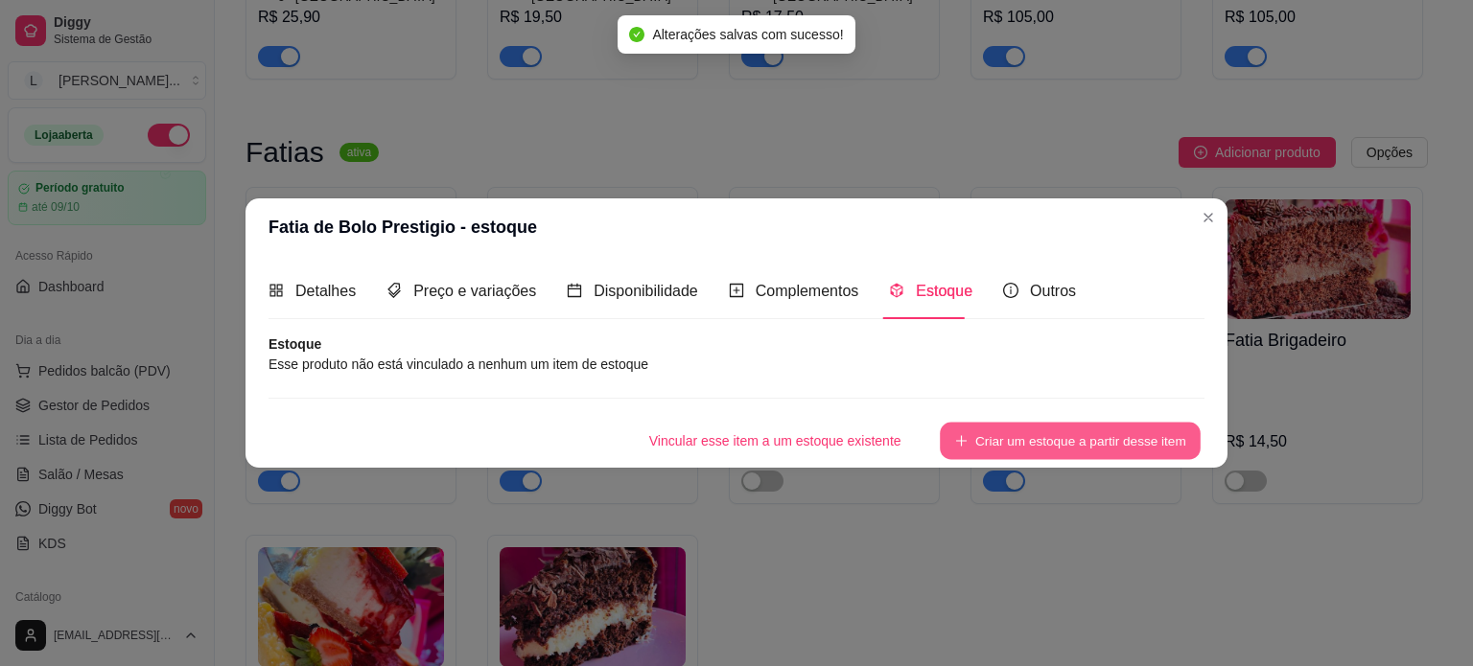
click at [1085, 426] on button "Criar um estoque a partir desse item" at bounding box center [1070, 440] width 261 height 37
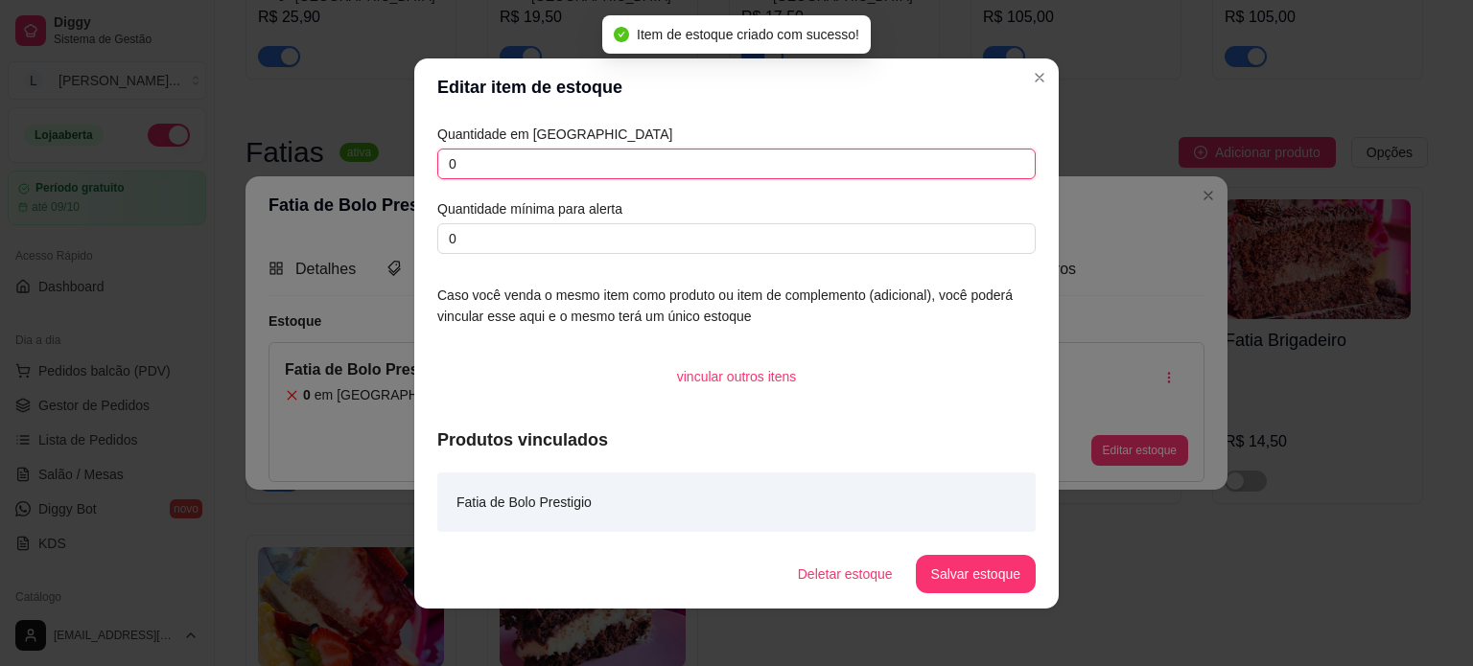
click at [480, 152] on input "0" at bounding box center [736, 164] width 598 height 31
click at [414, 156] on div "Quantidade em estoque 0 Quantidade mínima para alerta 0 Caso você venda o mesmo…" at bounding box center [736, 328] width 644 height 424
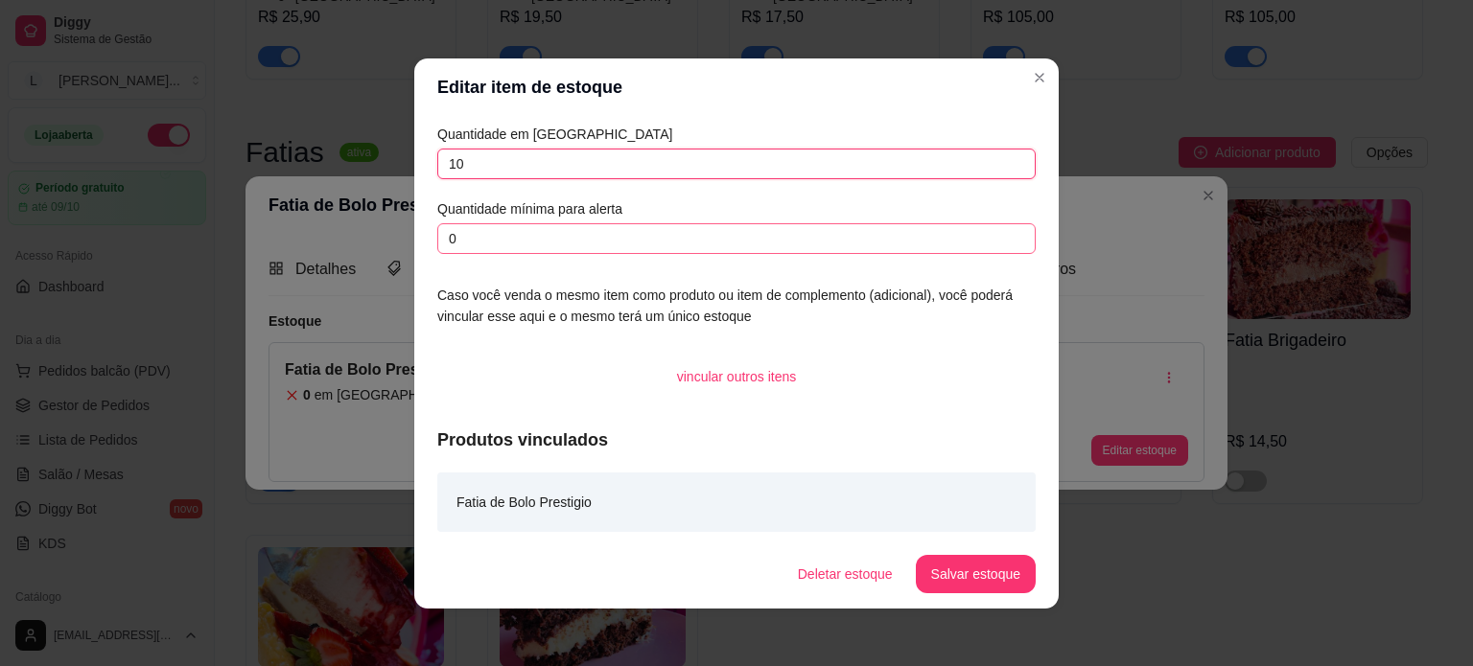
type input "10"
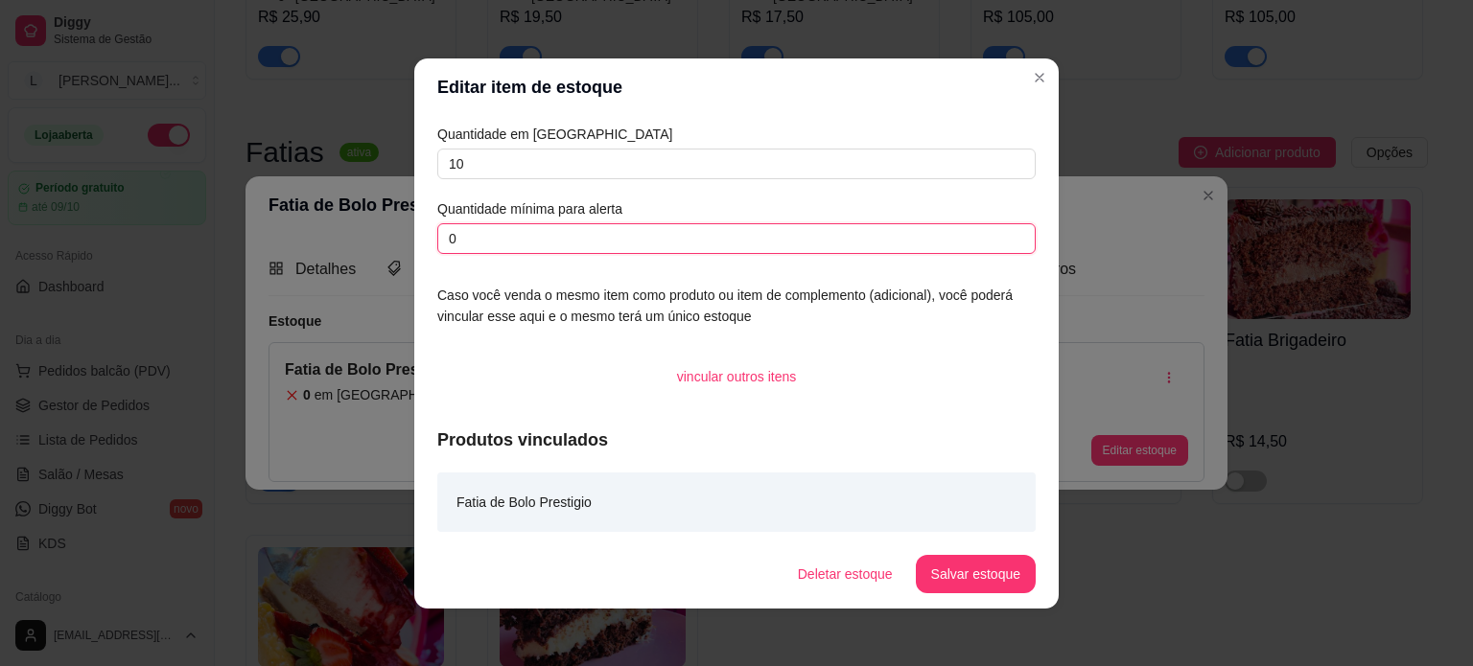
click at [662, 247] on input "0" at bounding box center [736, 238] width 598 height 31
type input "2"
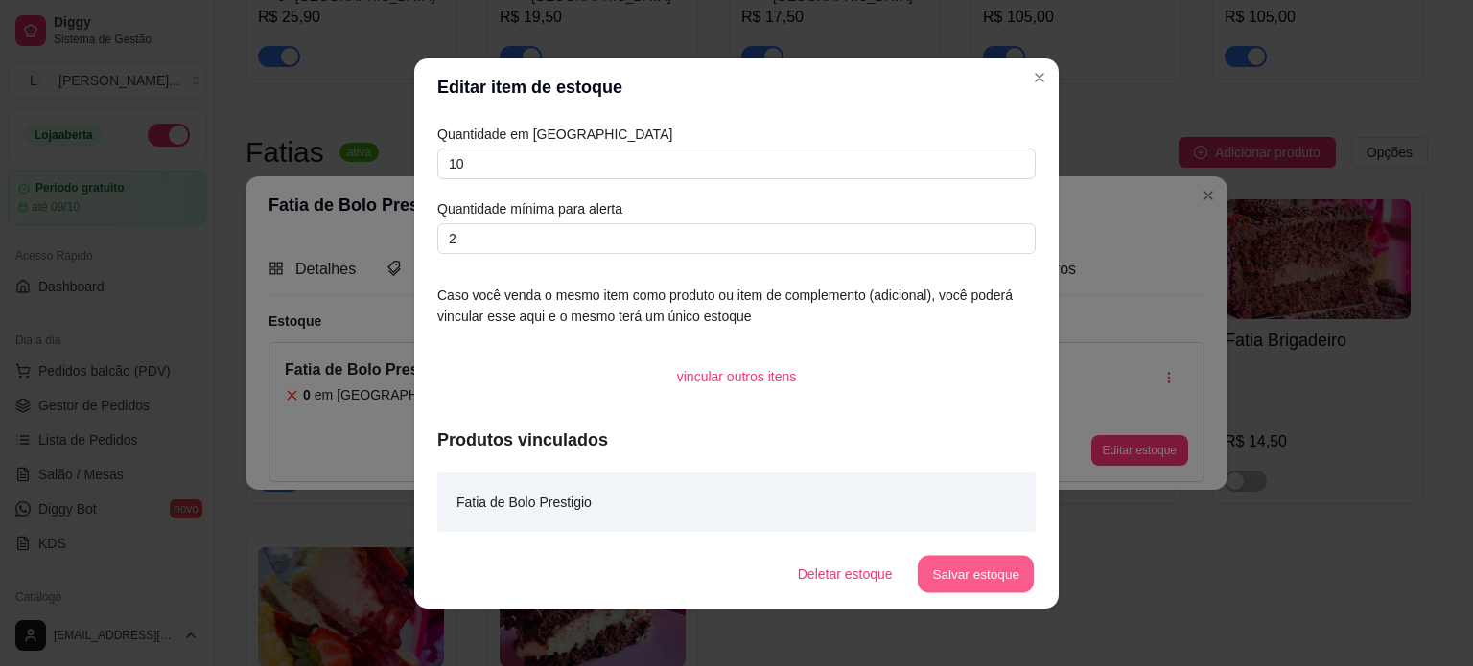
click at [993, 567] on button "Salvar estoque" at bounding box center [975, 573] width 117 height 37
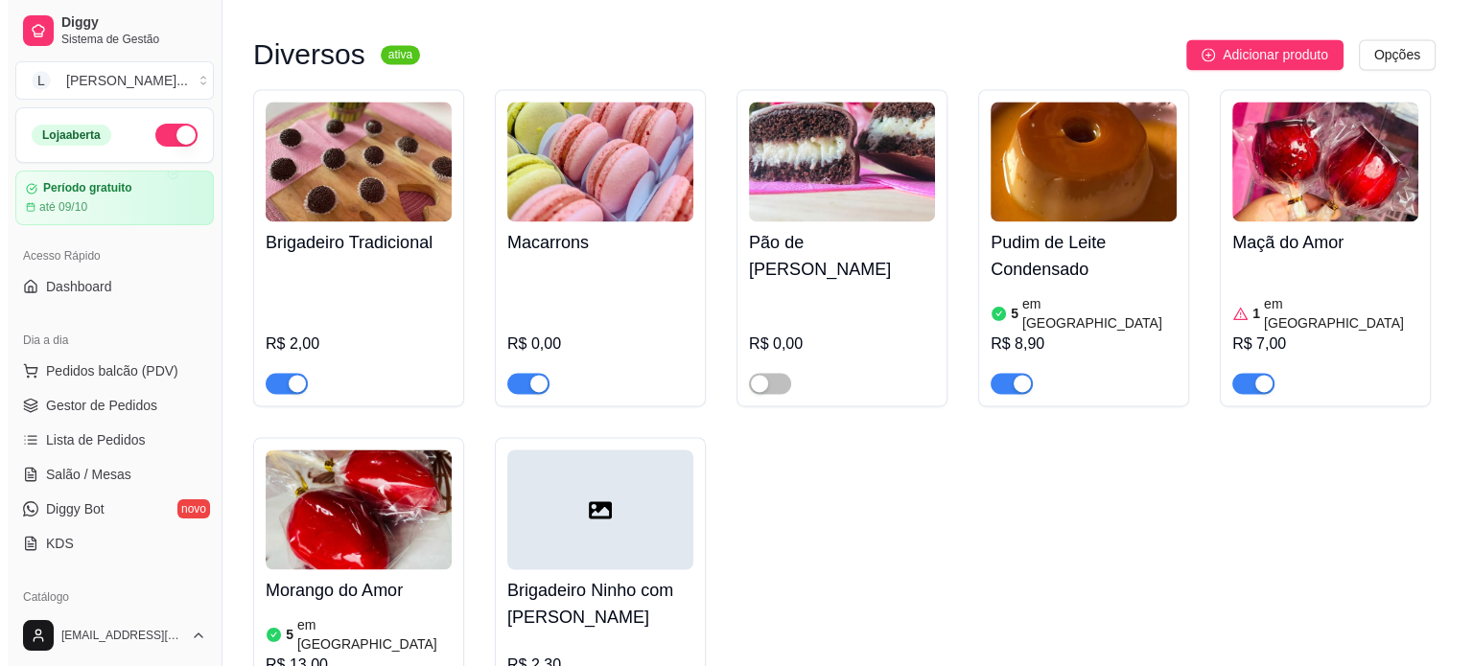
scroll to position [2781, 0]
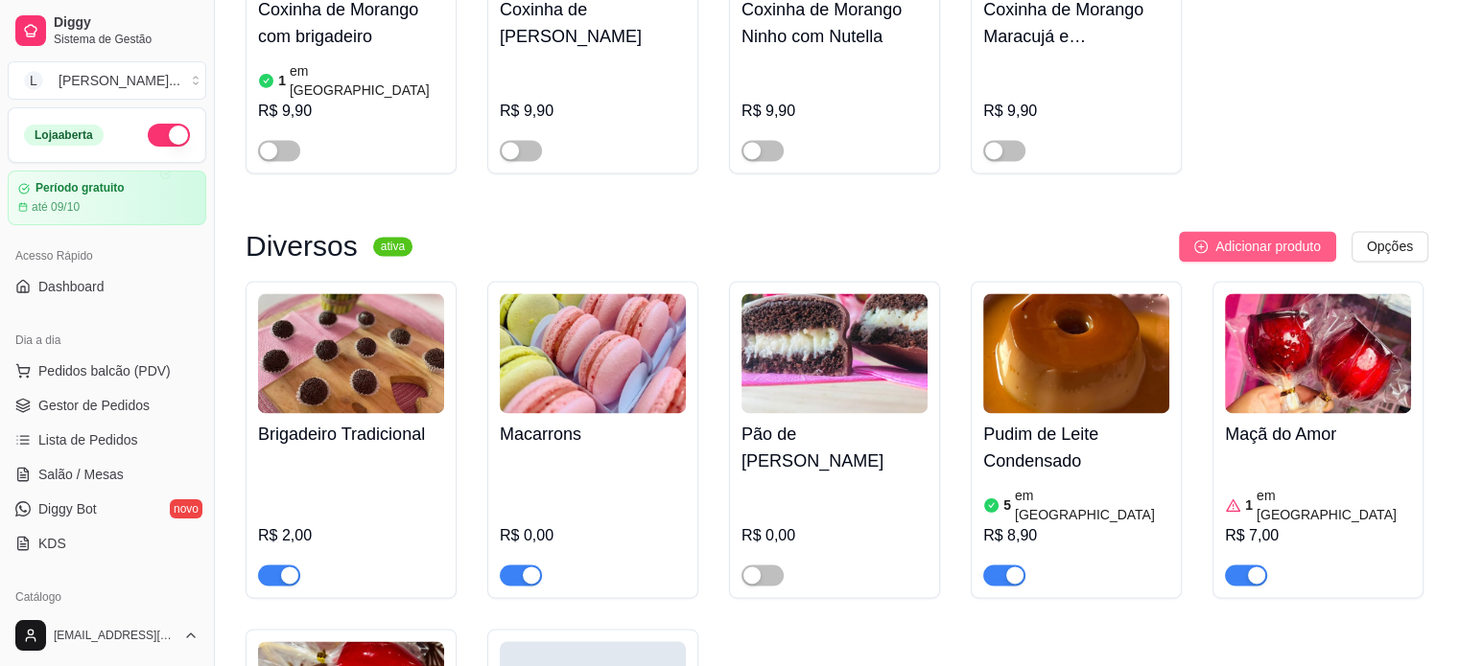
click at [1231, 236] on span "Adicionar produto" at bounding box center [1267, 246] width 105 height 21
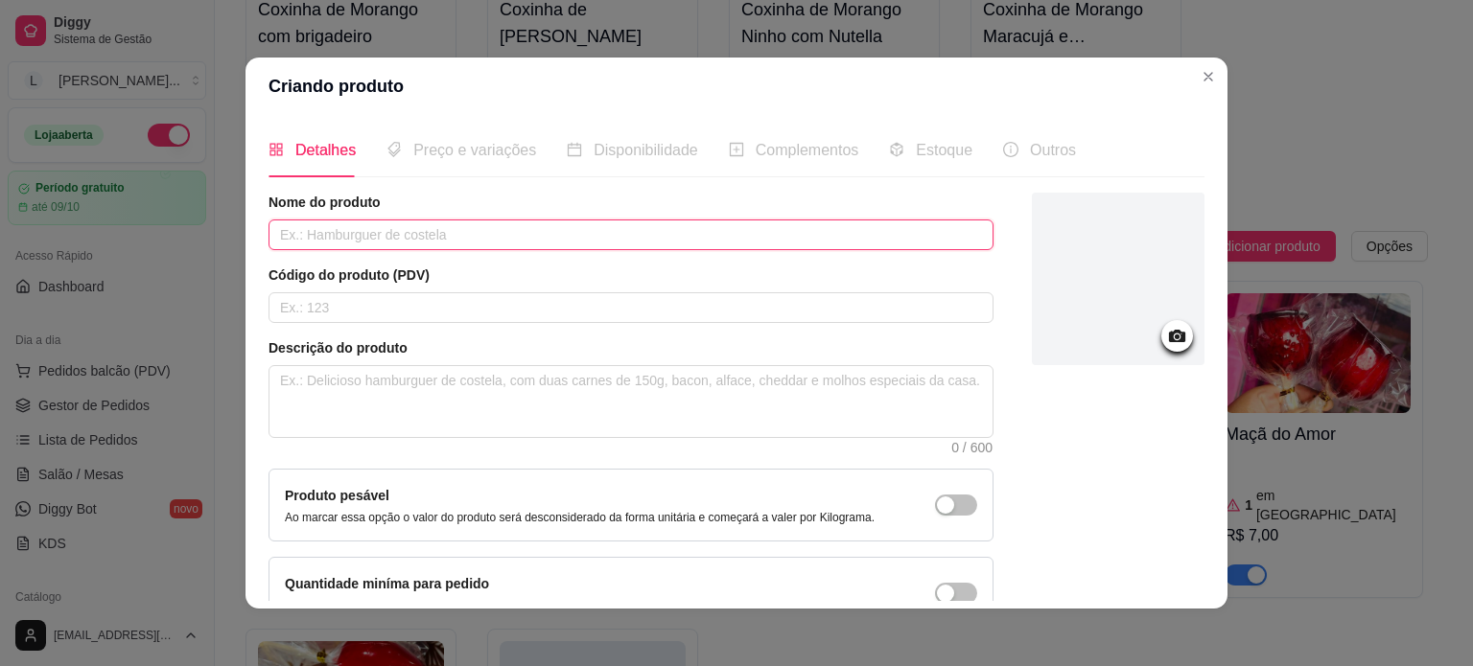
click at [376, 233] on input "text" at bounding box center [630, 235] width 725 height 31
type input "[PERSON_NAME]"
click at [1175, 338] on circle at bounding box center [1177, 337] width 5 height 5
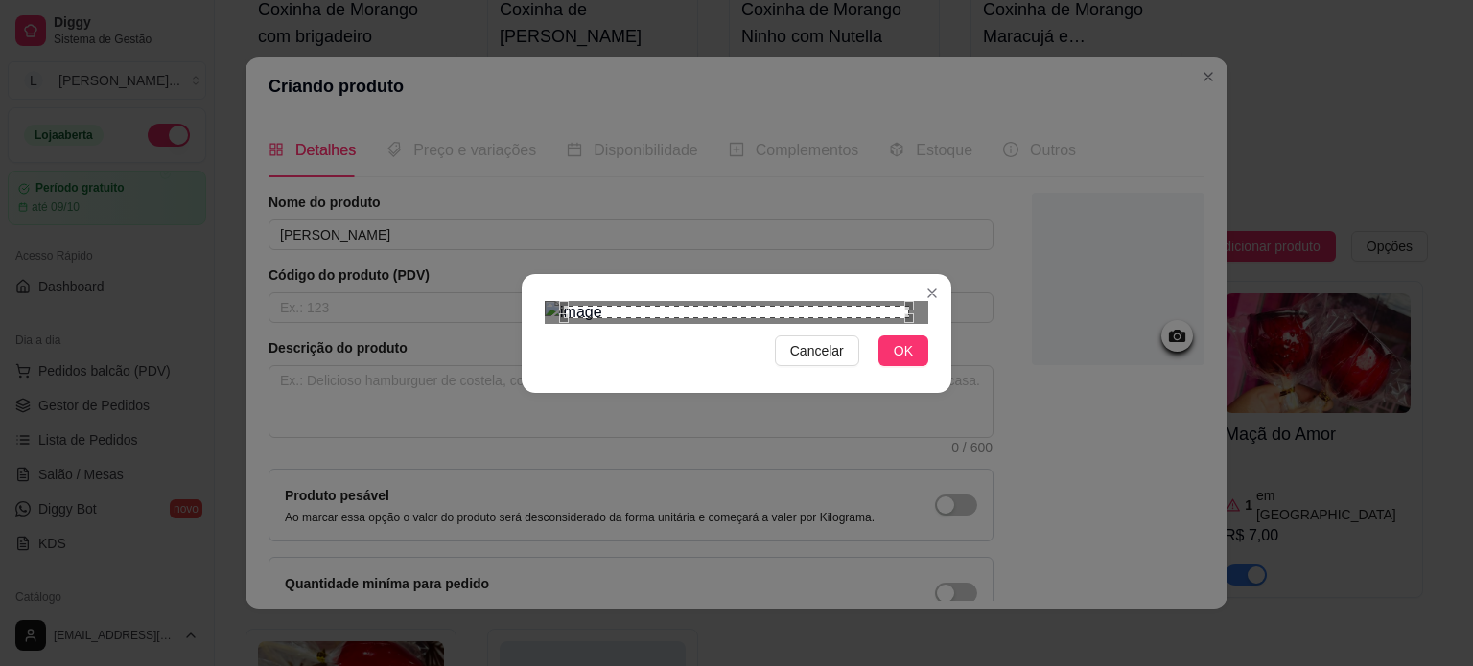
scroll to position [117, 0]
click at [813, 362] on span "Cancelar" at bounding box center [817, 350] width 54 height 21
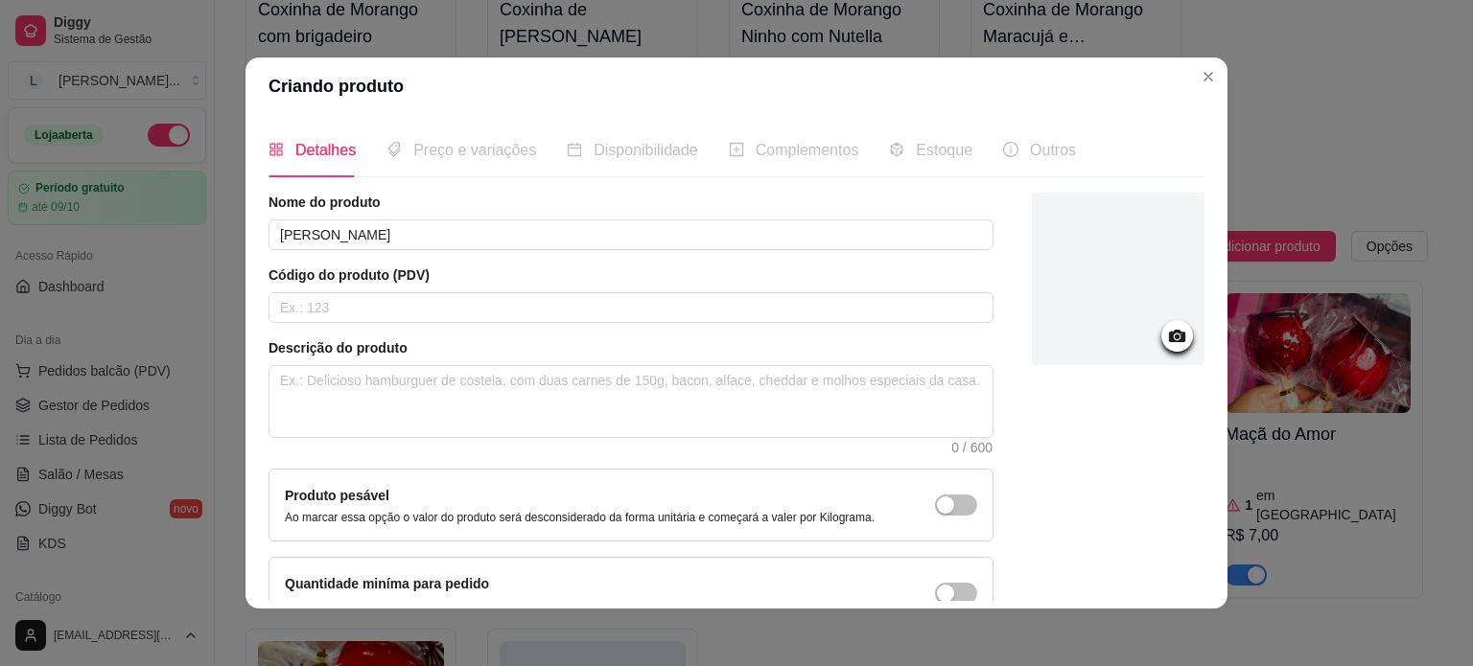
click at [1118, 268] on div at bounding box center [1118, 279] width 173 height 173
click at [1124, 318] on div at bounding box center [1118, 279] width 173 height 173
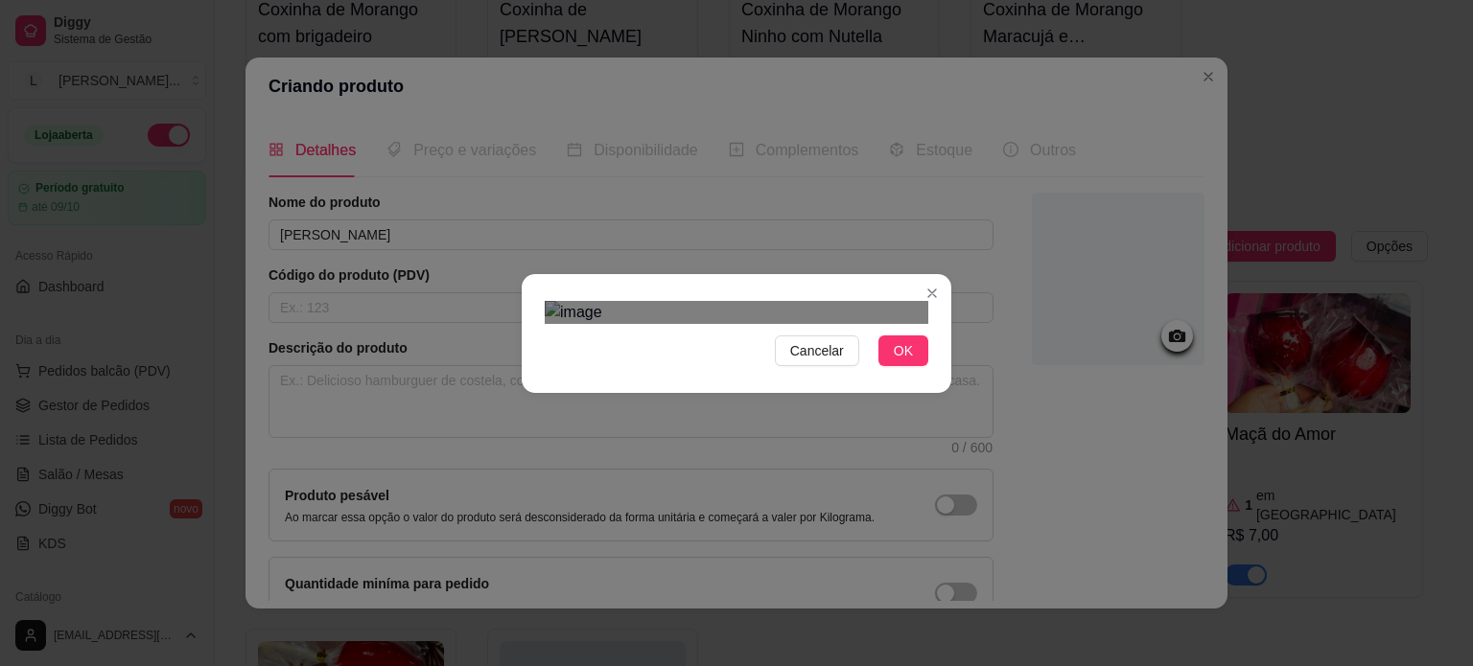
click at [748, 382] on div "Use the arrow keys to move the crop selection area" at bounding box center [728, 554] width 345 height 345
click at [905, 362] on span "OK" at bounding box center [903, 350] width 19 height 21
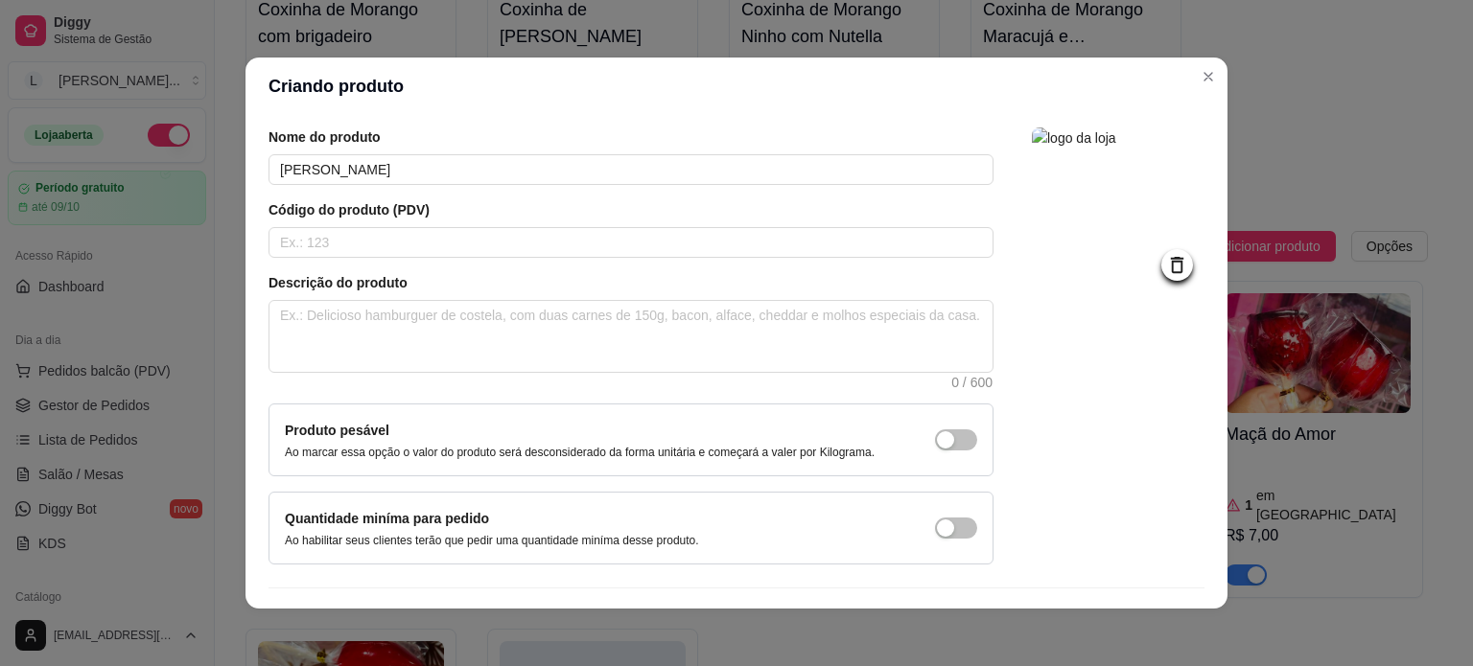
scroll to position [111, 0]
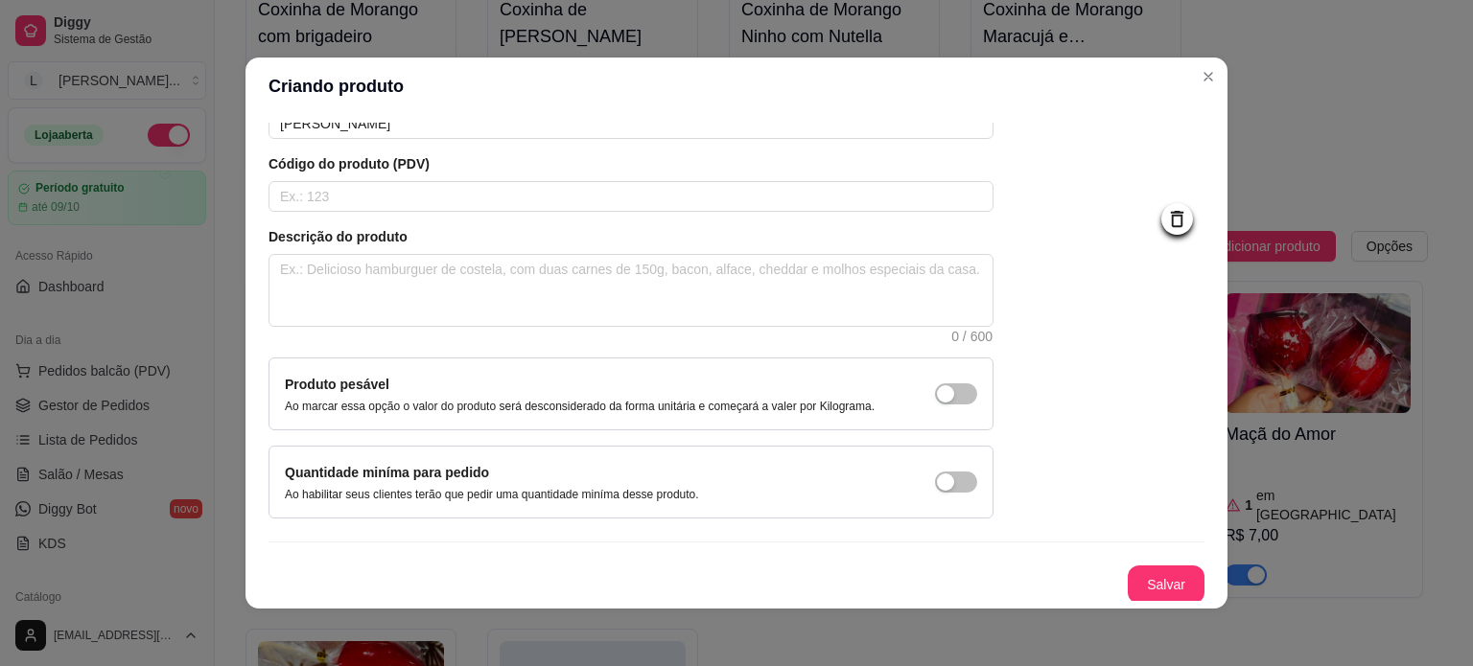
click at [1144, 578] on button "Salvar" at bounding box center [1166, 585] width 77 height 38
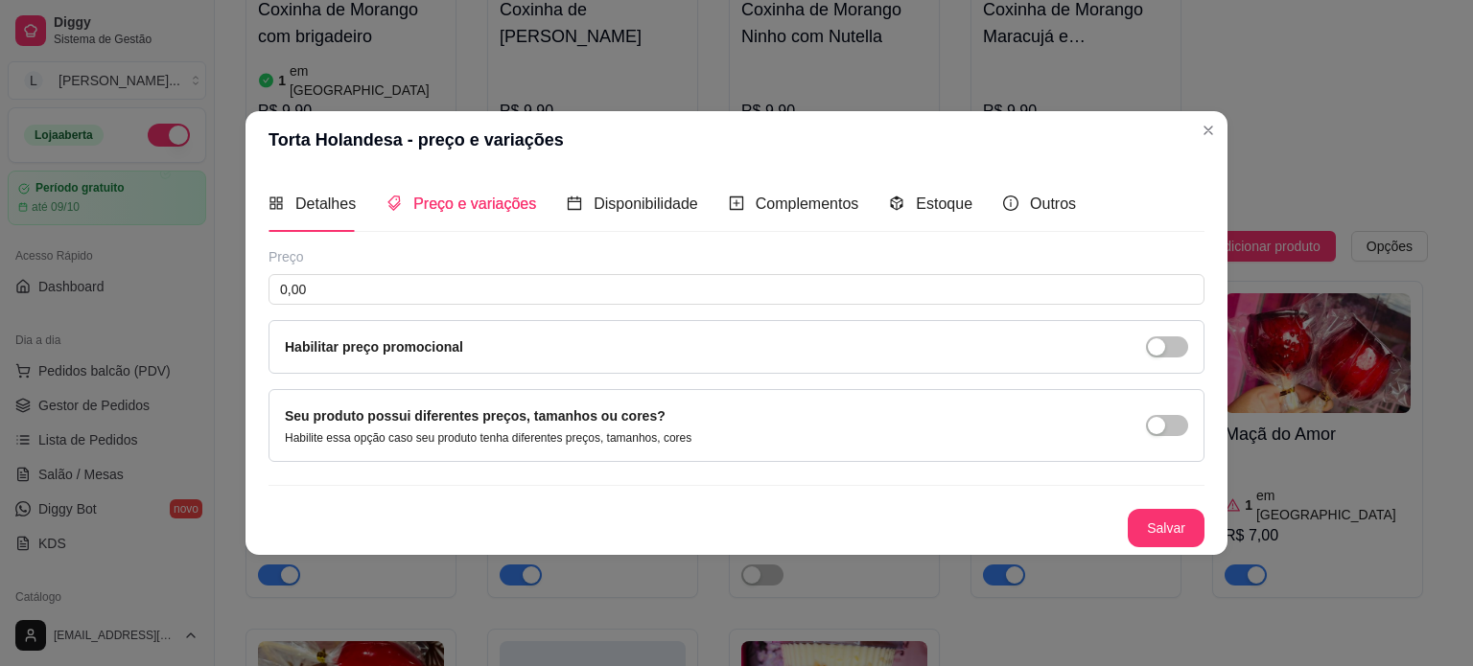
scroll to position [0, 0]
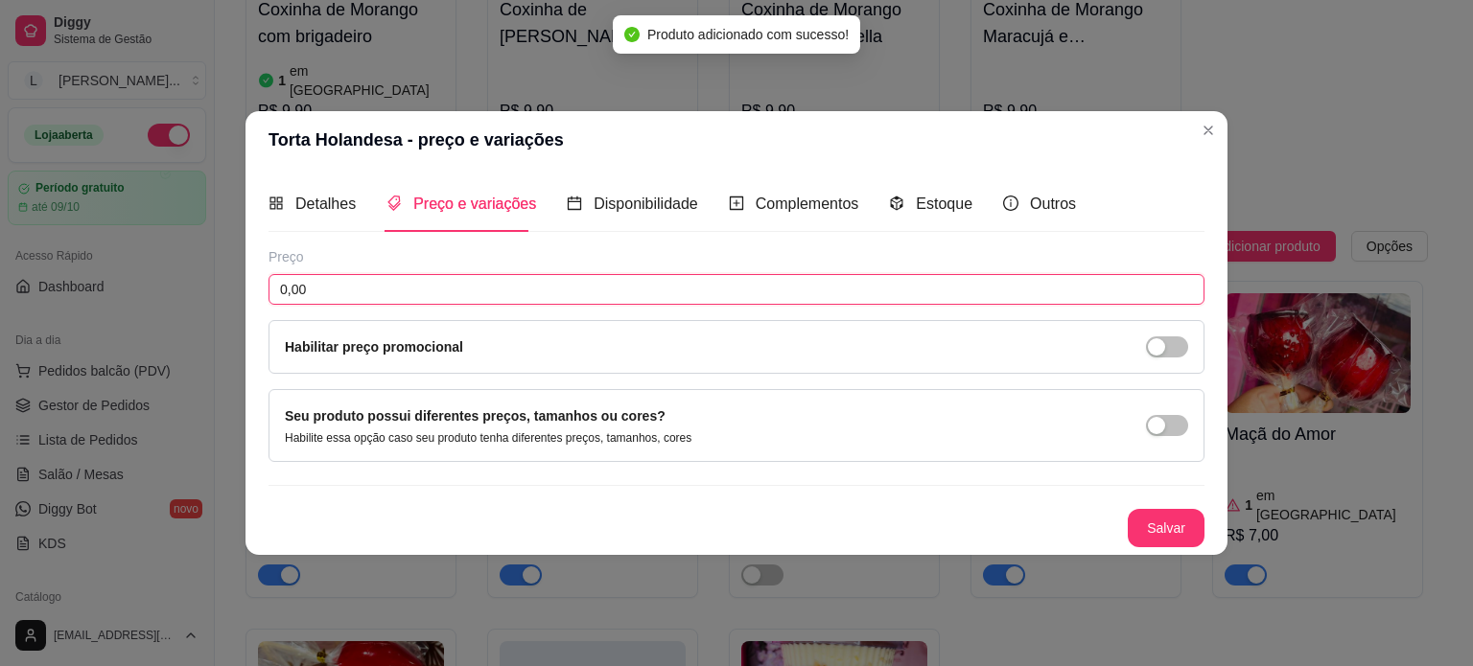
click at [337, 284] on input "0,00" at bounding box center [736, 289] width 936 height 31
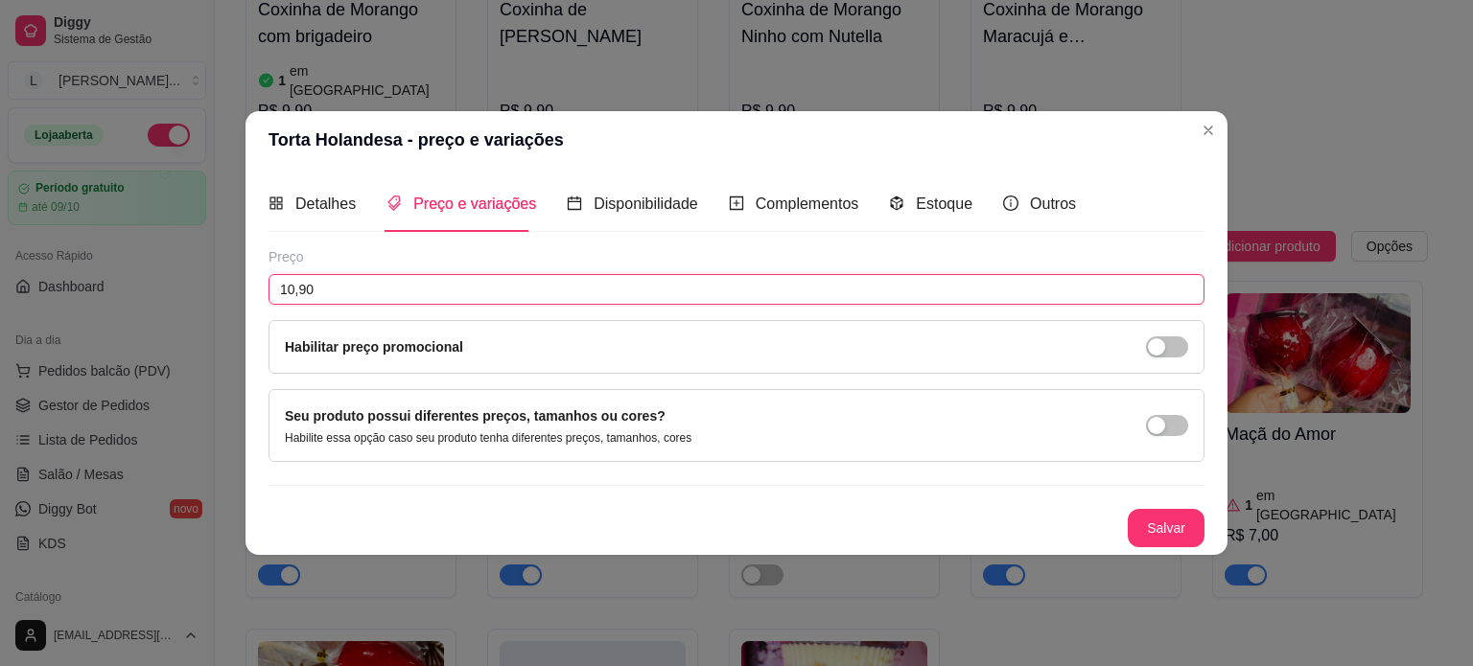
type input "10,90"
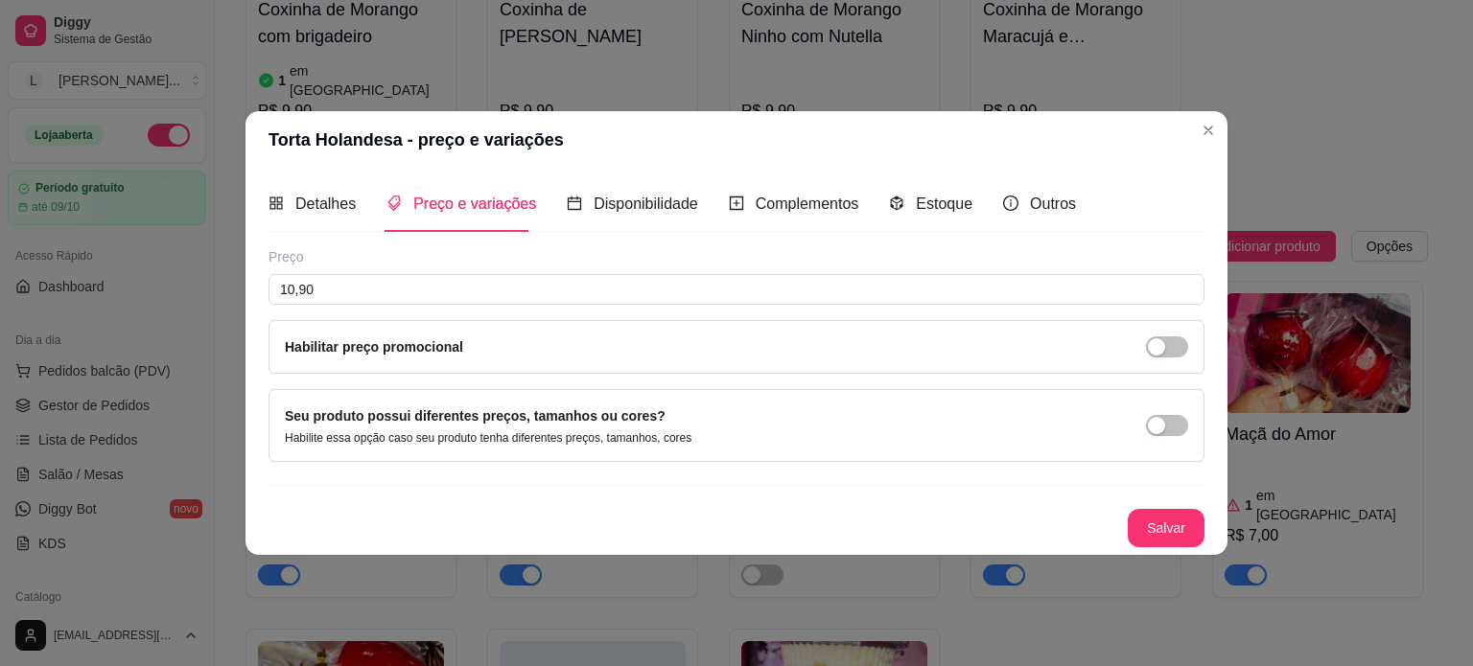
click at [1207, 530] on div "Detalhes Preço e variações Disponibilidade Complementos Estoque Outros Nome do …" at bounding box center [736, 361] width 982 height 385
click at [1195, 530] on button "Salvar" at bounding box center [1166, 528] width 77 height 38
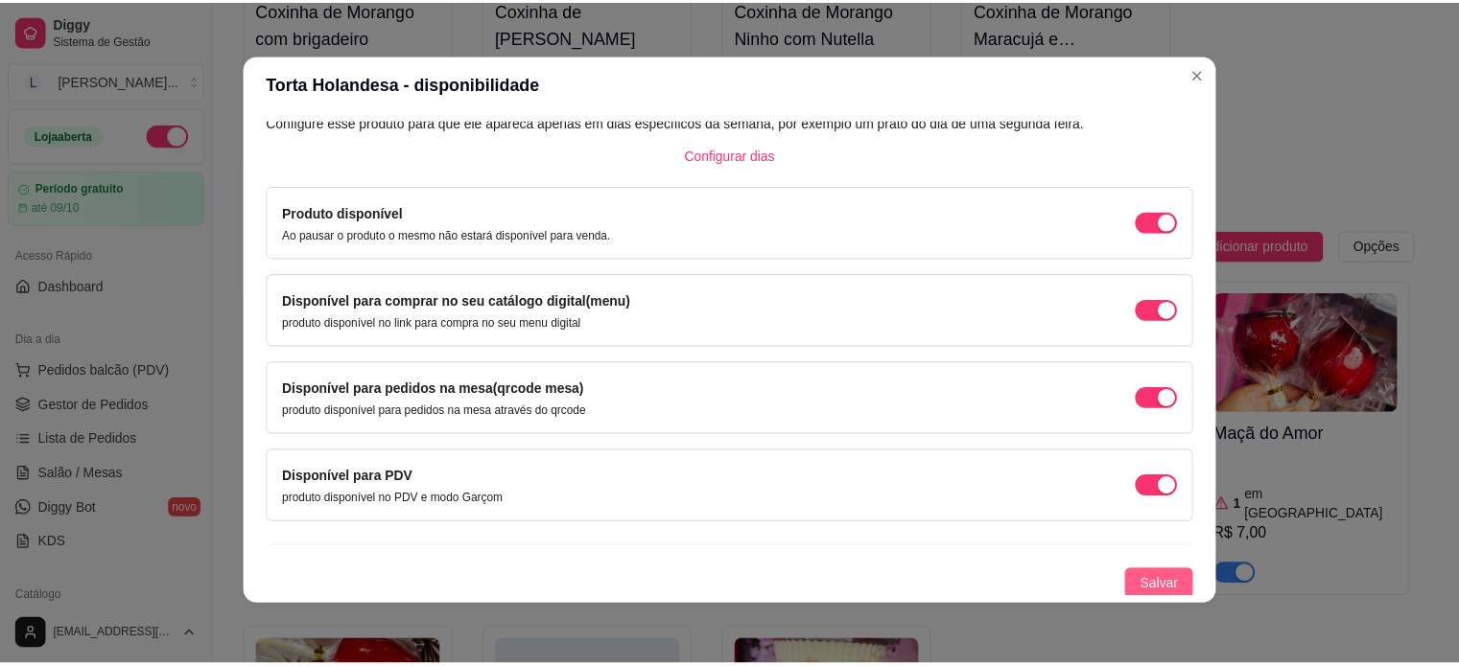
scroll to position [4, 0]
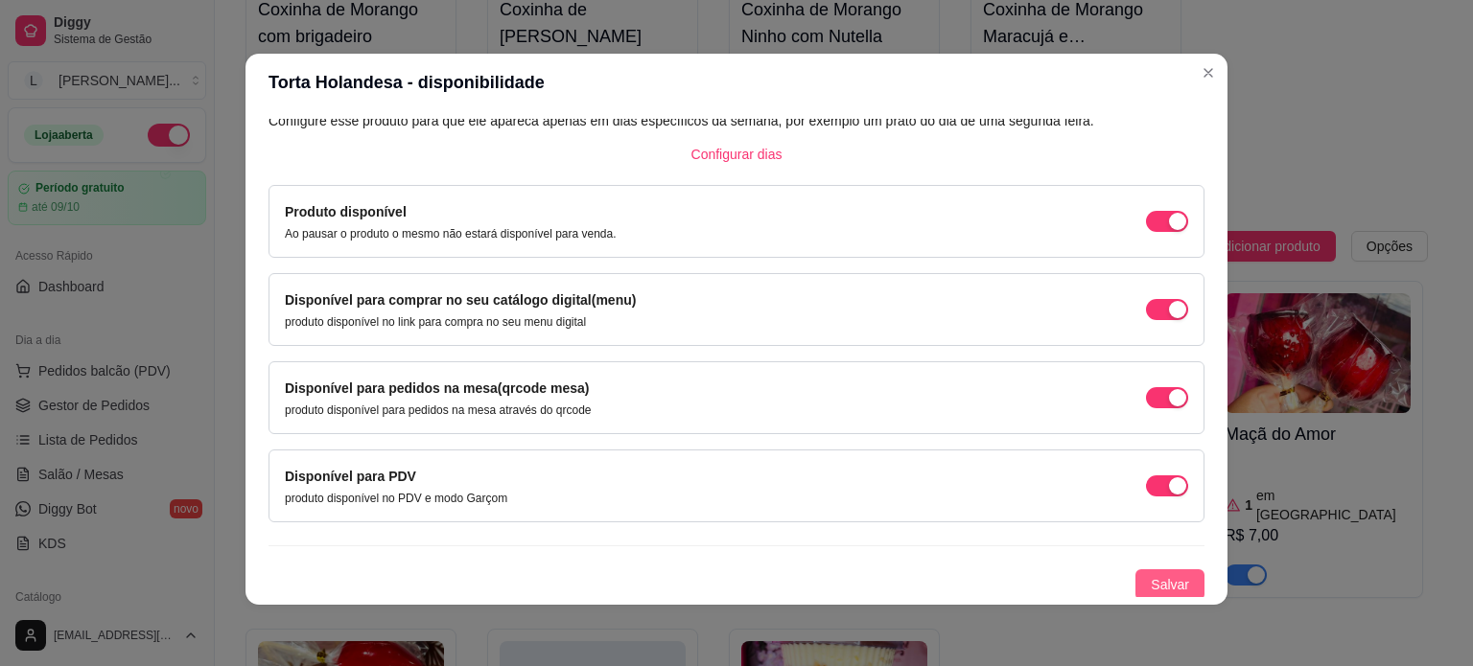
click at [1175, 570] on button "Salvar" at bounding box center [1169, 585] width 69 height 31
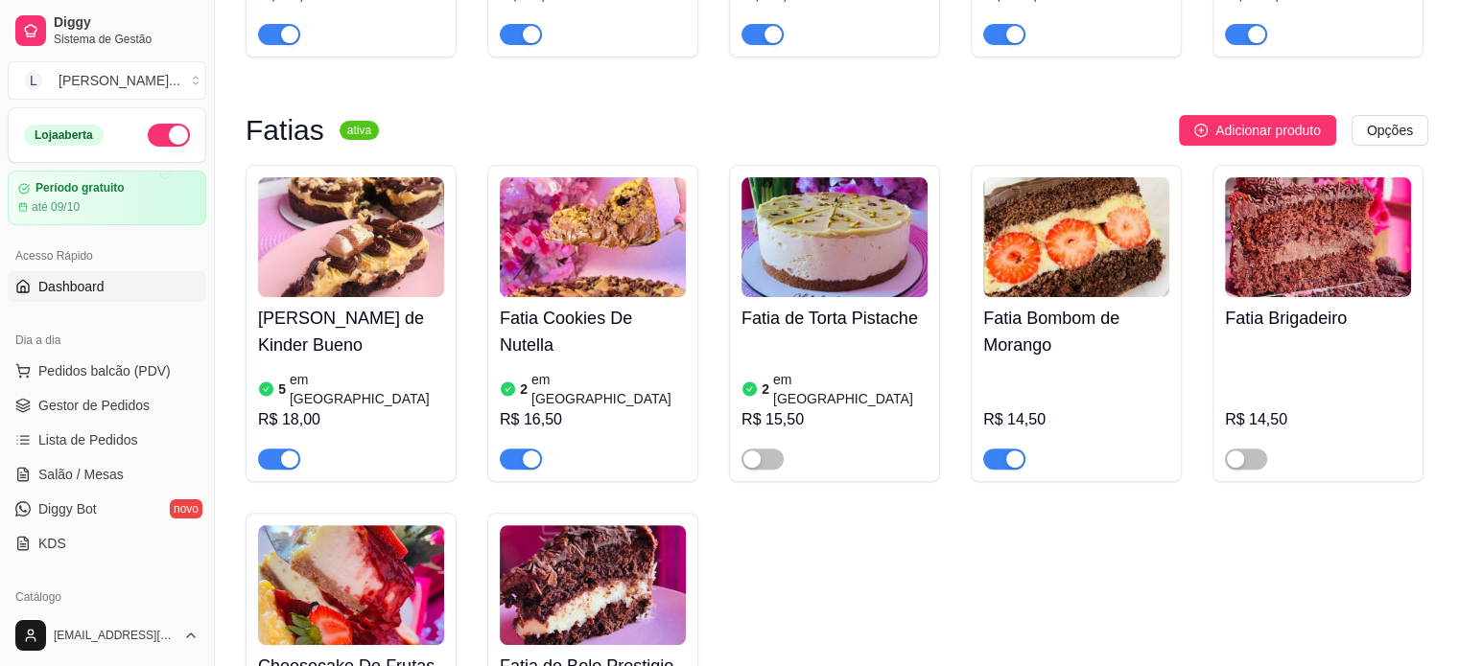
scroll to position [384, 0]
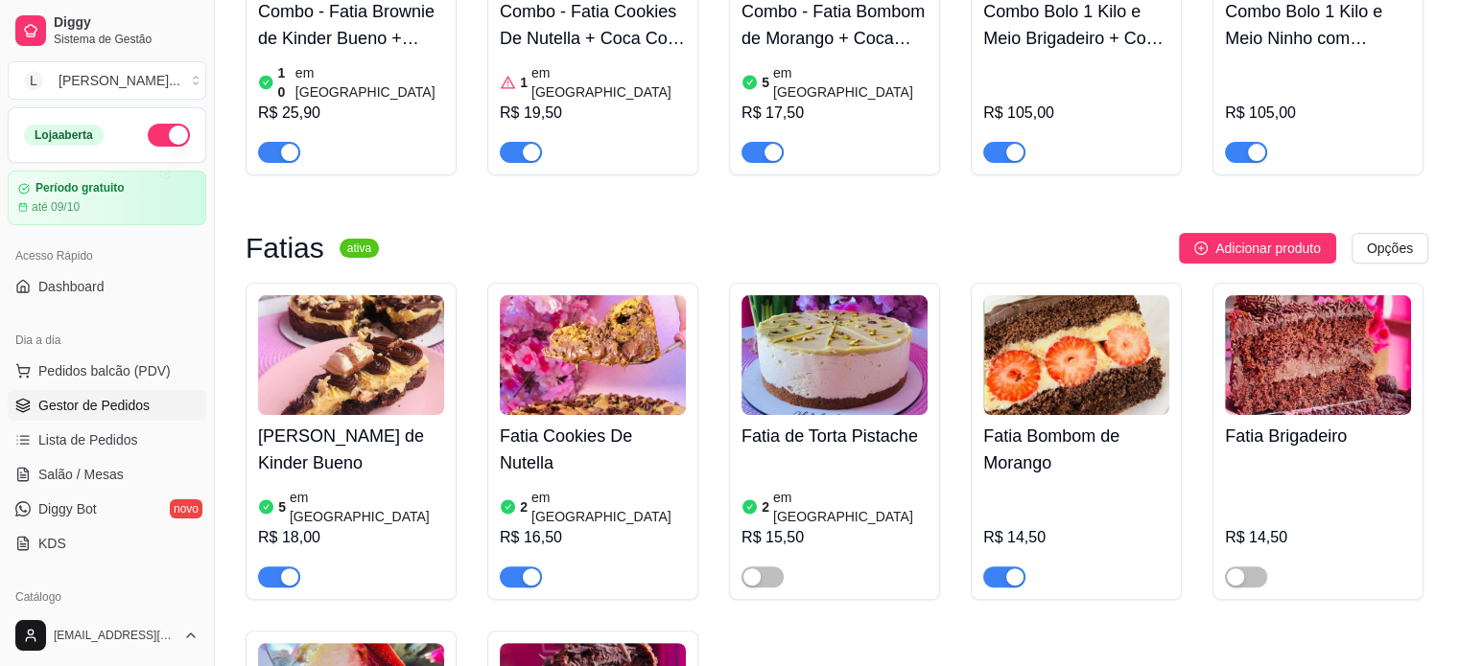
click at [96, 416] on link "Gestor de Pedidos" at bounding box center [107, 405] width 198 height 31
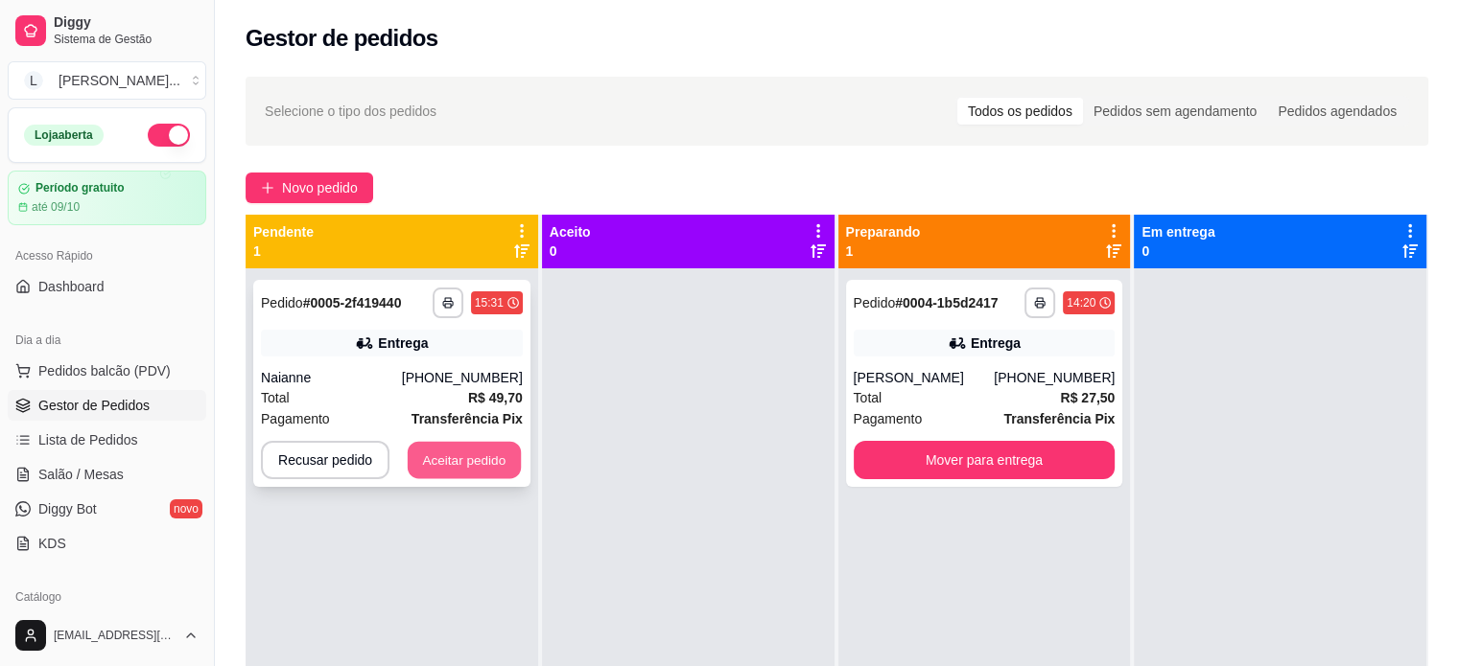
click at [446, 471] on button "Aceitar pedido" at bounding box center [464, 460] width 113 height 37
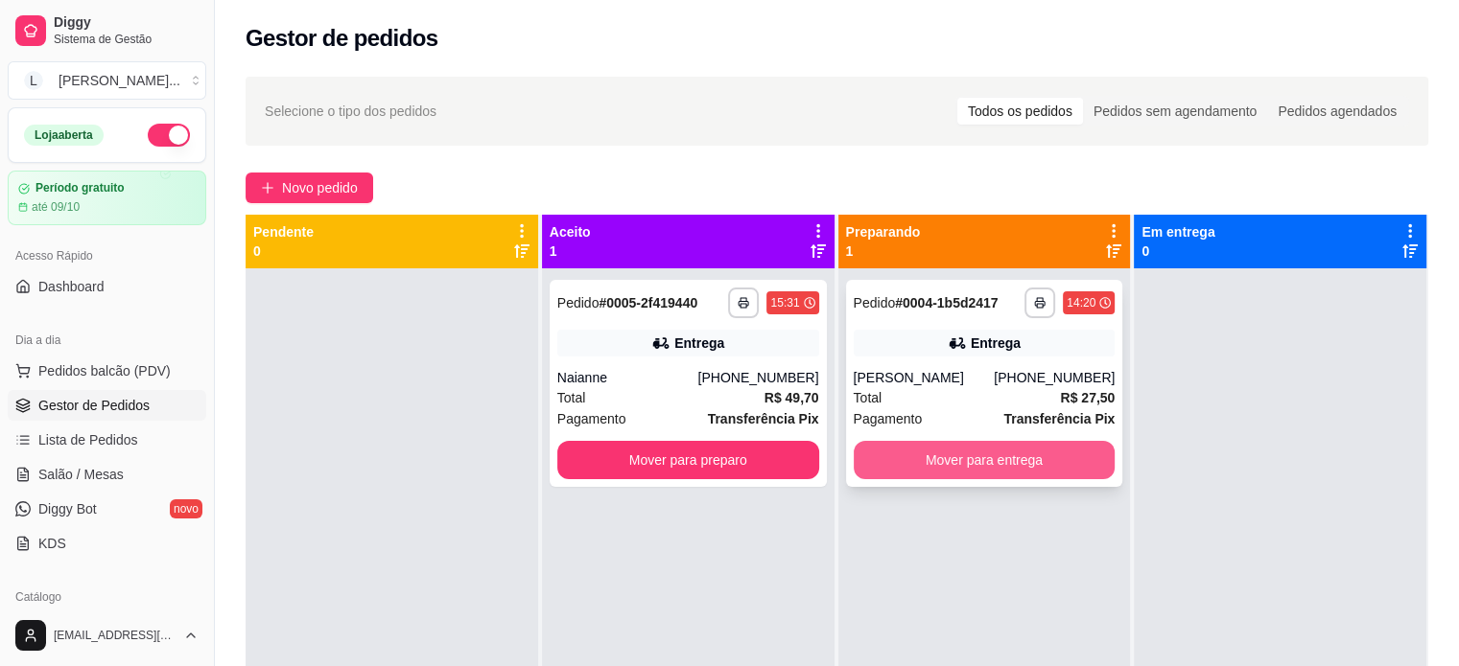
click at [978, 455] on button "Mover para entrega" at bounding box center [984, 460] width 262 height 38
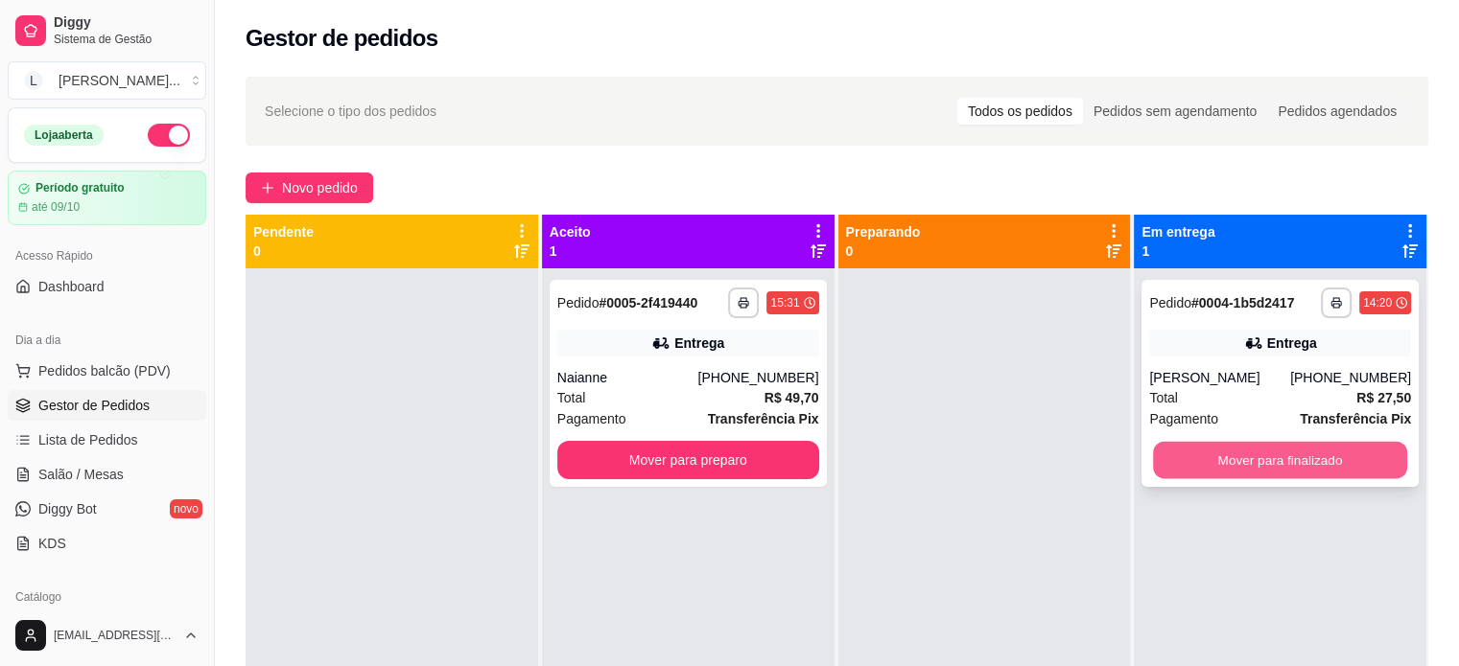
click at [1224, 472] on button "Mover para finalizado" at bounding box center [1280, 460] width 254 height 37
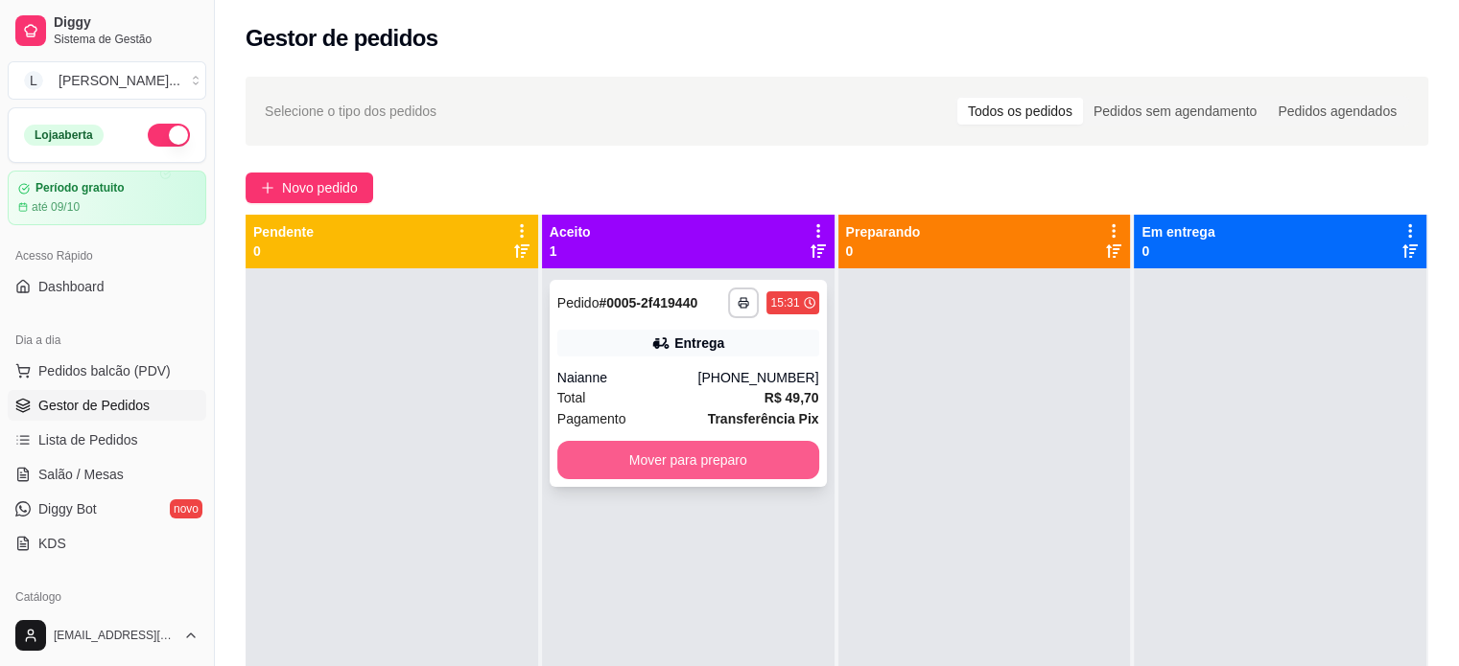
click at [700, 466] on button "Mover para preparo" at bounding box center [688, 460] width 262 height 38
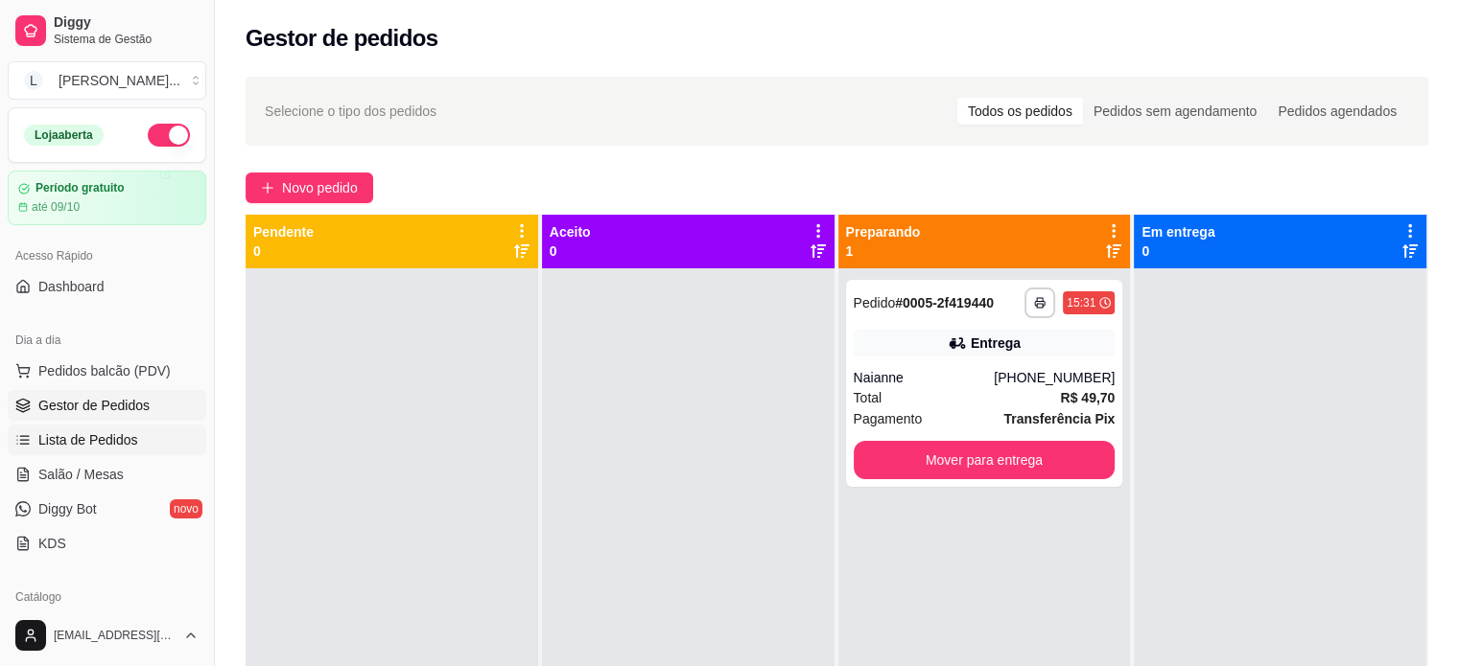
click at [70, 448] on span "Lista de Pedidos" at bounding box center [88, 440] width 100 height 19
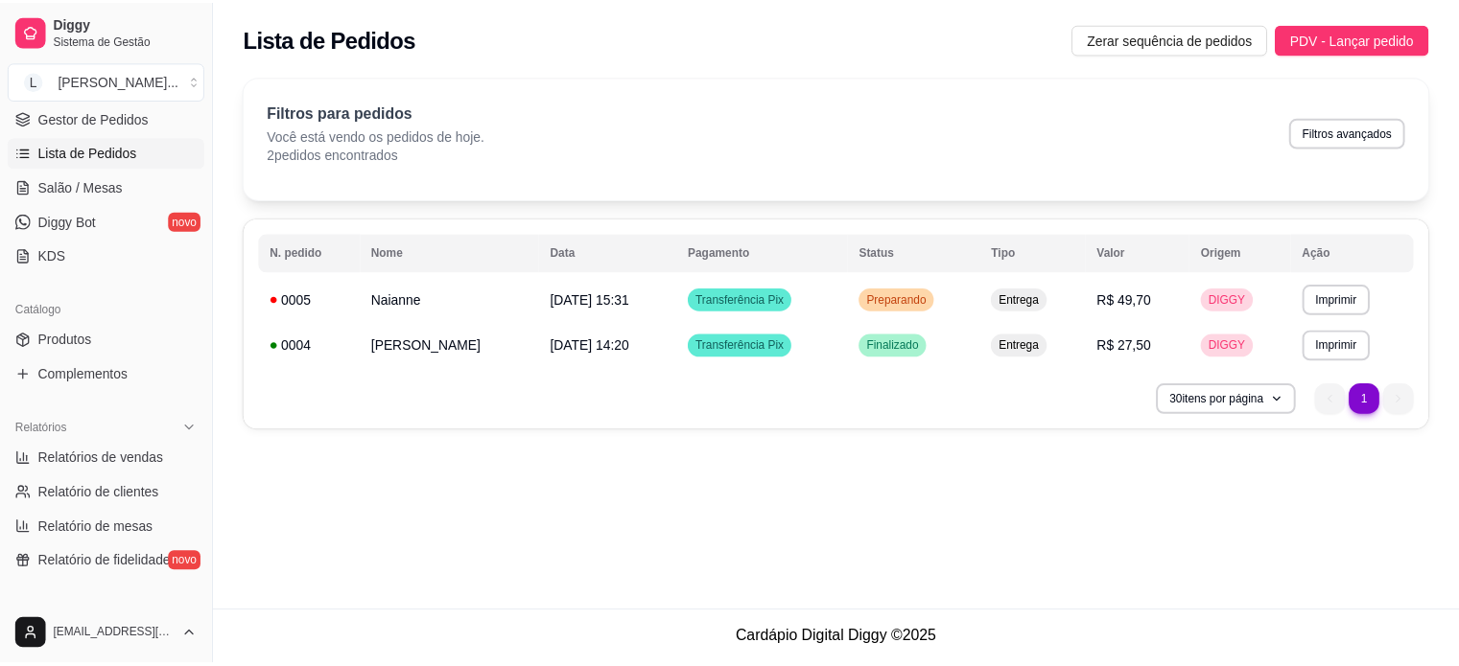
scroll to position [288, 0]
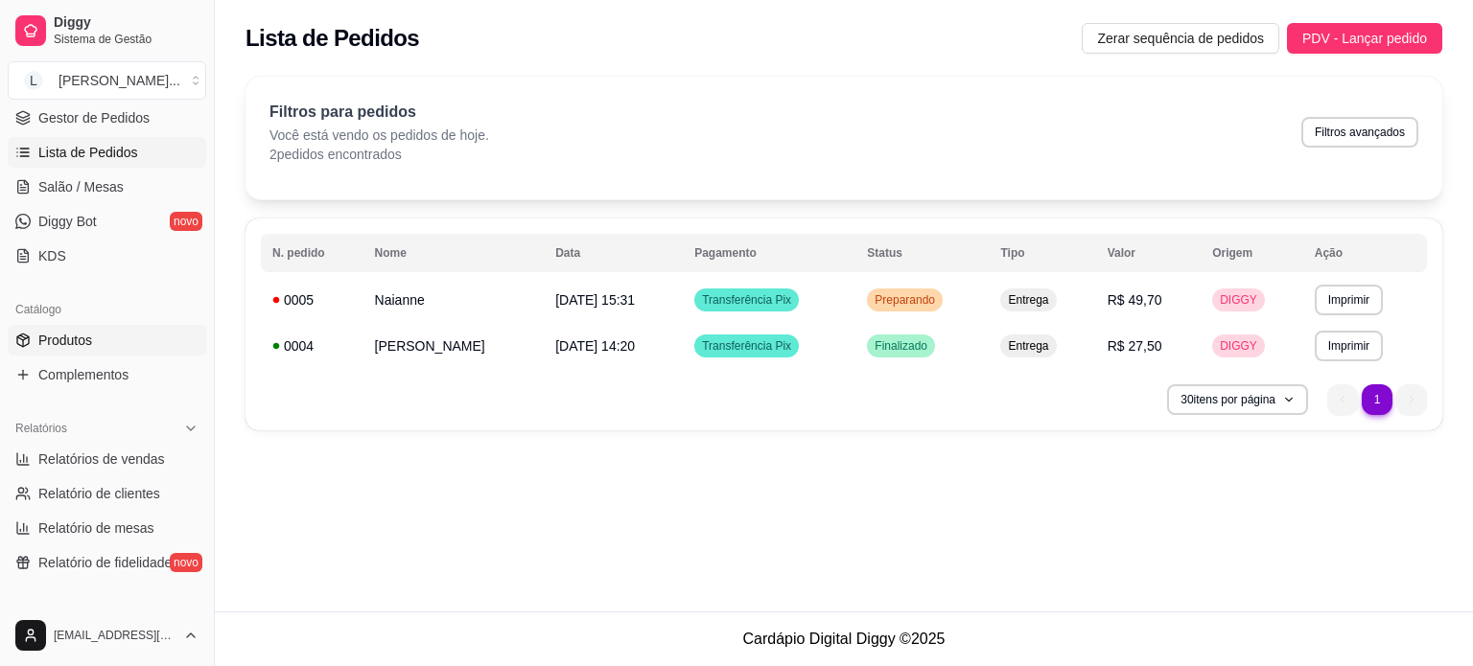
click at [69, 335] on span "Produtos" at bounding box center [65, 340] width 54 height 19
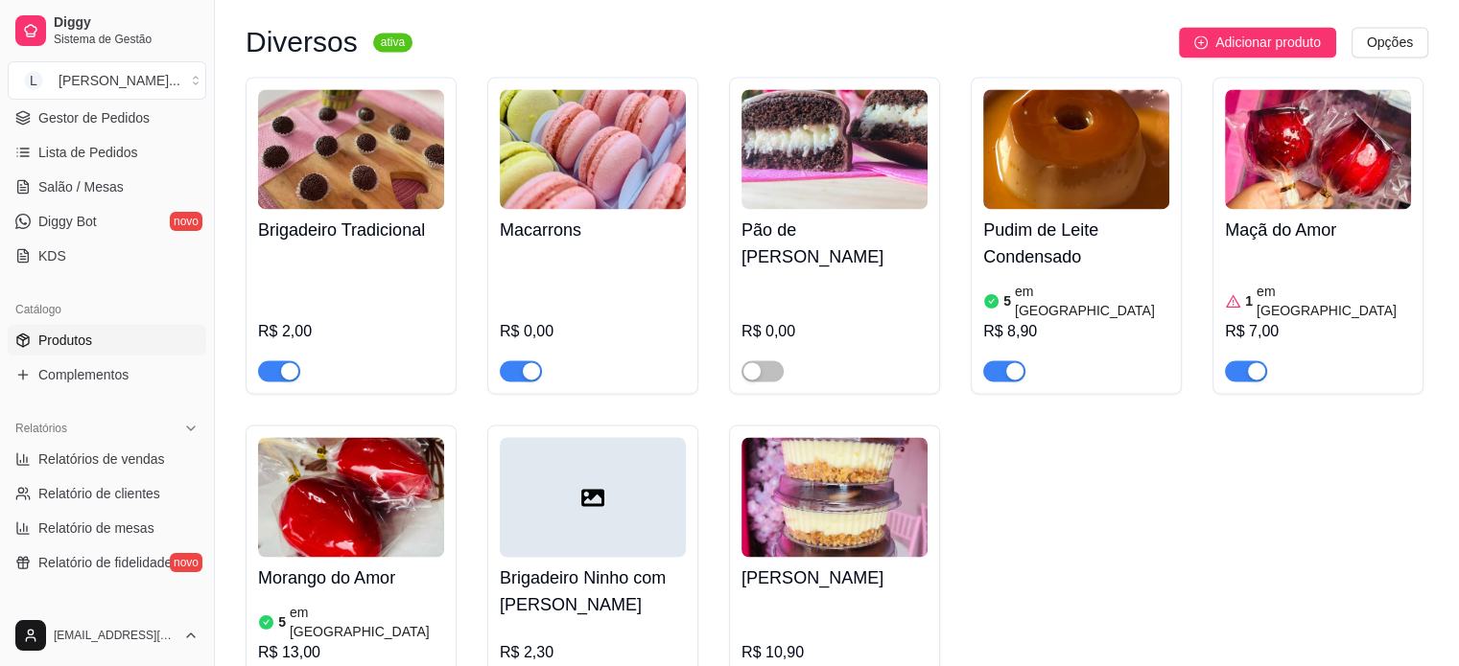
scroll to position [3069, 0]
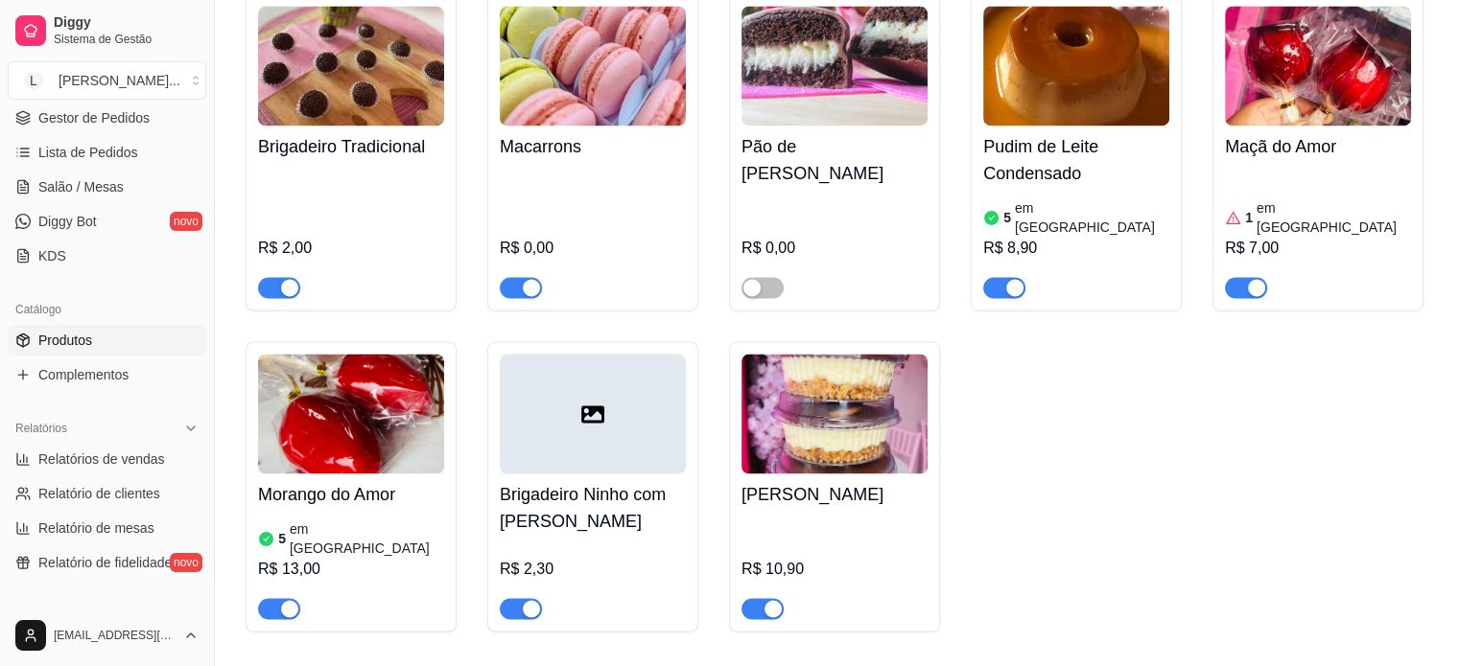
click at [526, 600] on div "button" at bounding box center [531, 608] width 17 height 17
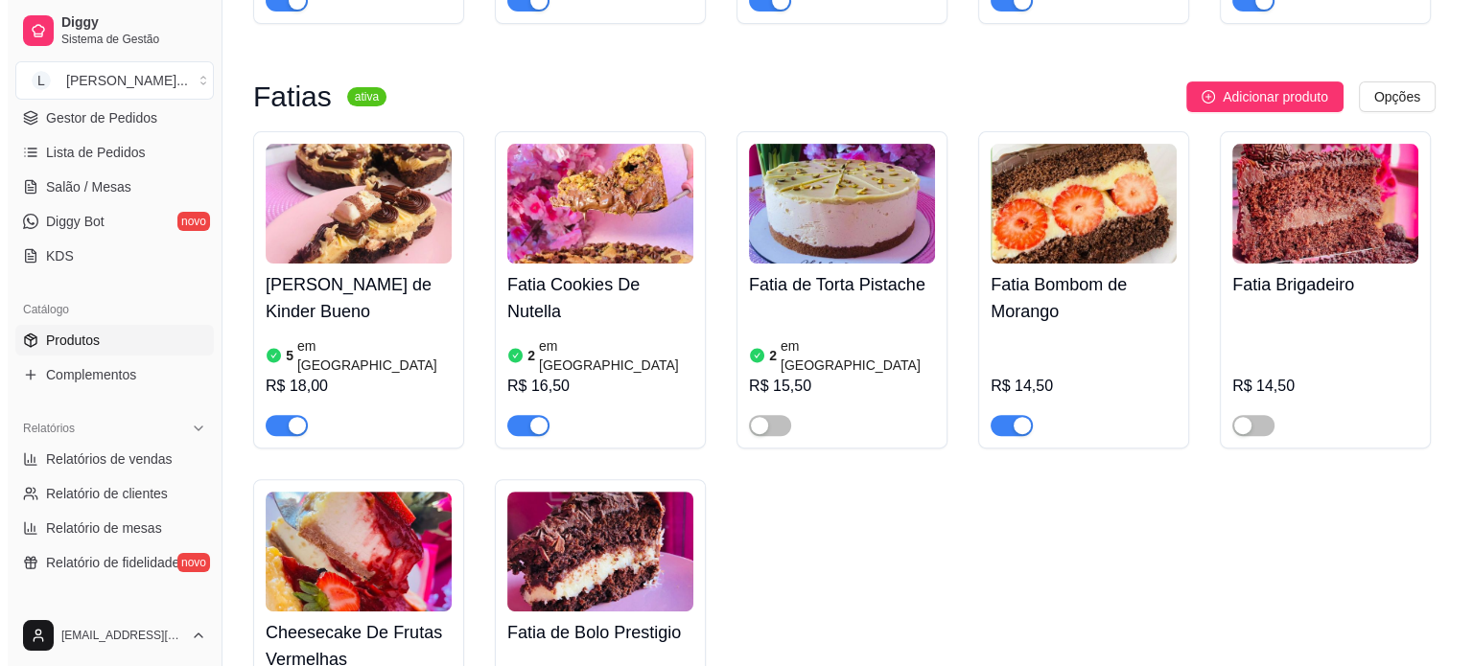
scroll to position [479, 0]
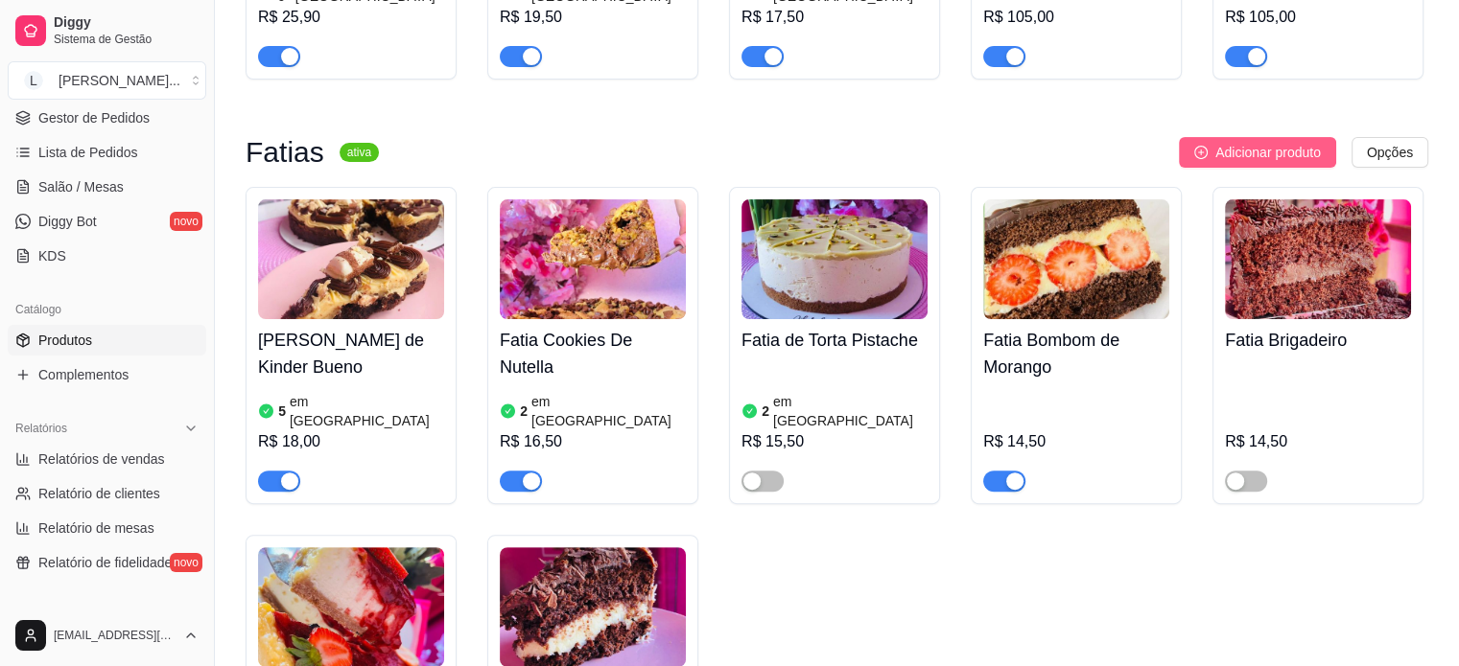
click at [1293, 142] on span "Adicionar produto" at bounding box center [1267, 152] width 105 height 21
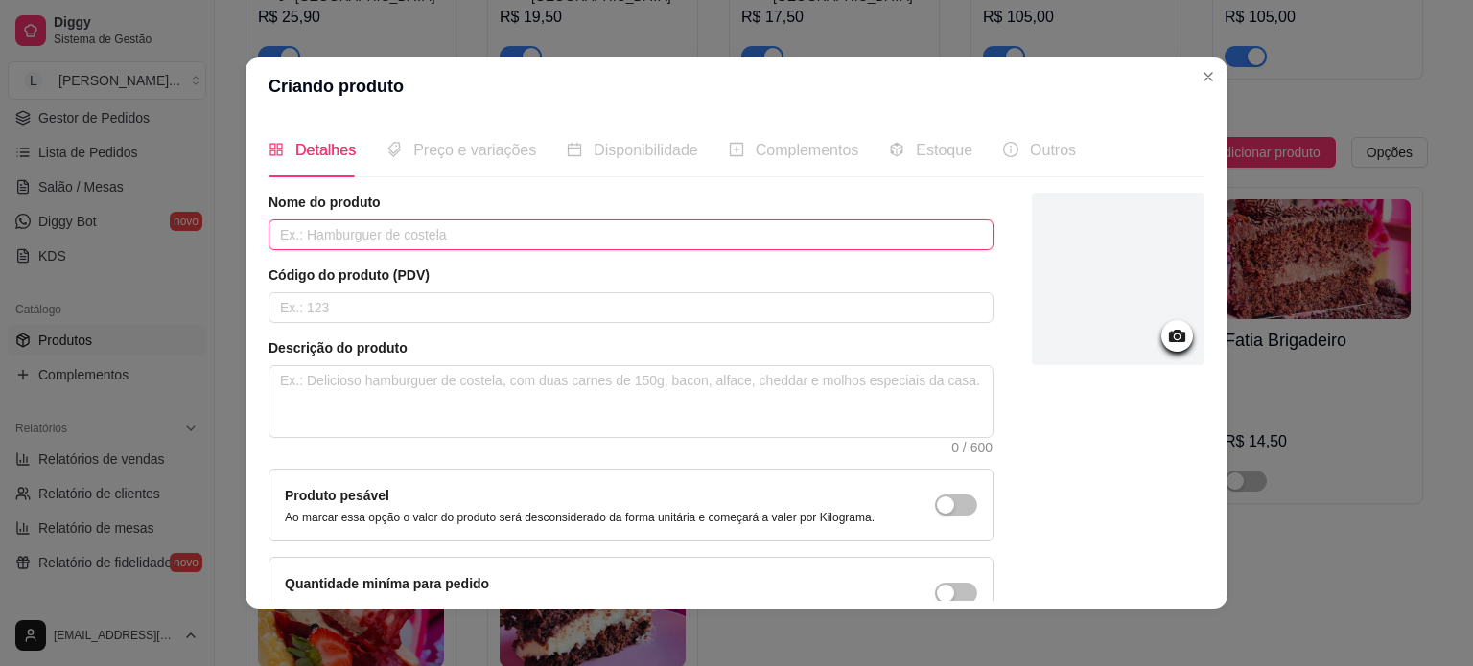
click at [338, 245] on input "text" at bounding box center [630, 235] width 725 height 31
type input "Fatia Doce de Leite com Ameixa"
click at [1099, 322] on div at bounding box center [1118, 279] width 173 height 173
click at [1166, 338] on icon at bounding box center [1177, 336] width 22 height 22
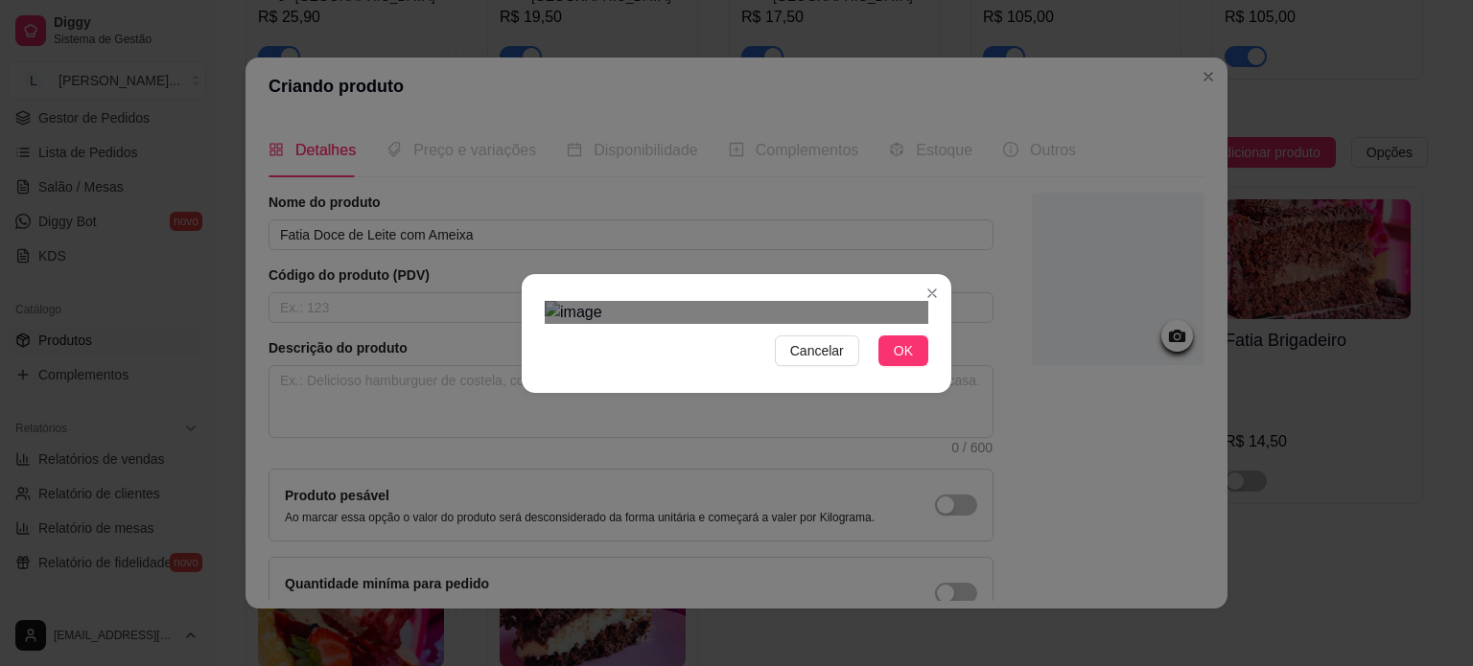
click at [725, 358] on div "Use the arrow keys to move the crop selection area" at bounding box center [722, 530] width 345 height 345
click at [706, 347] on div "Use the arrow keys to move the crop selection area" at bounding box center [721, 519] width 345 height 345
click at [969, 597] on div "Cancelar OK" at bounding box center [736, 333] width 1473 height 666
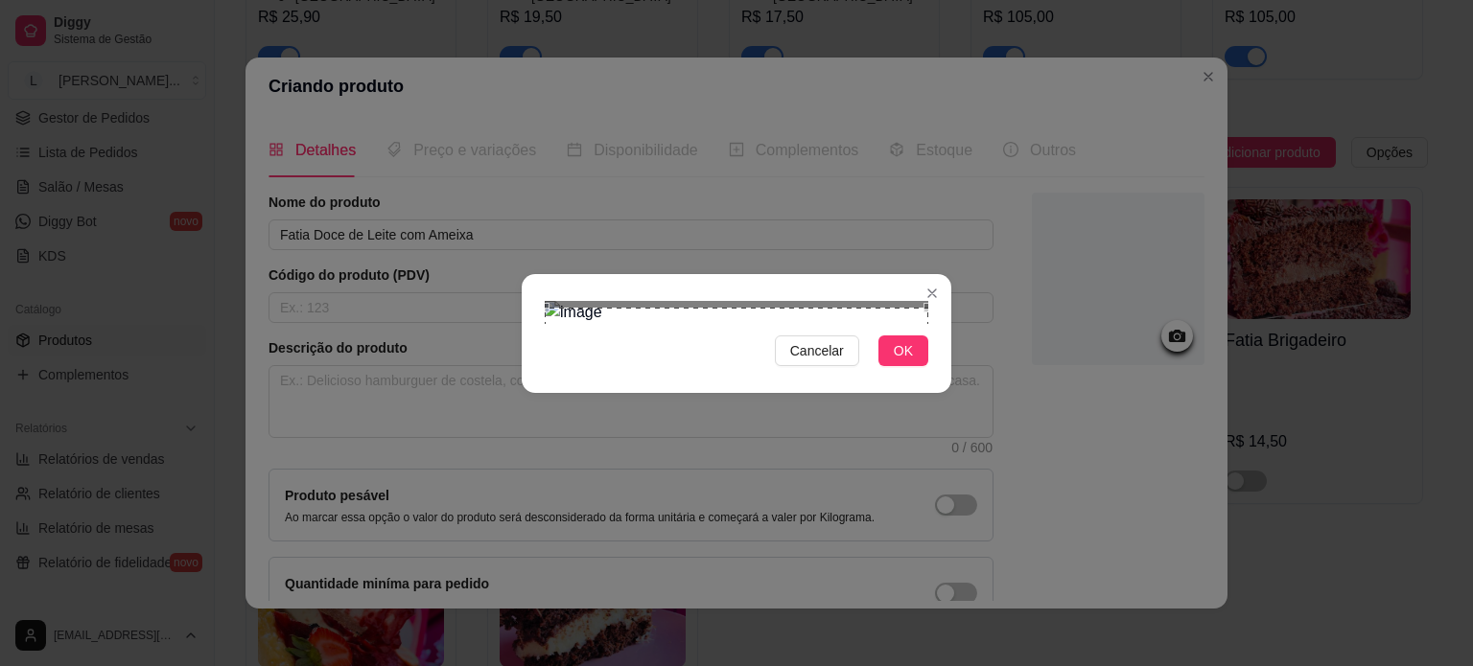
click at [721, 308] on div "Use the arrow keys to move the crop selection area" at bounding box center [737, 500] width 384 height 384
click at [886, 366] on button "OK" at bounding box center [903, 351] width 50 height 31
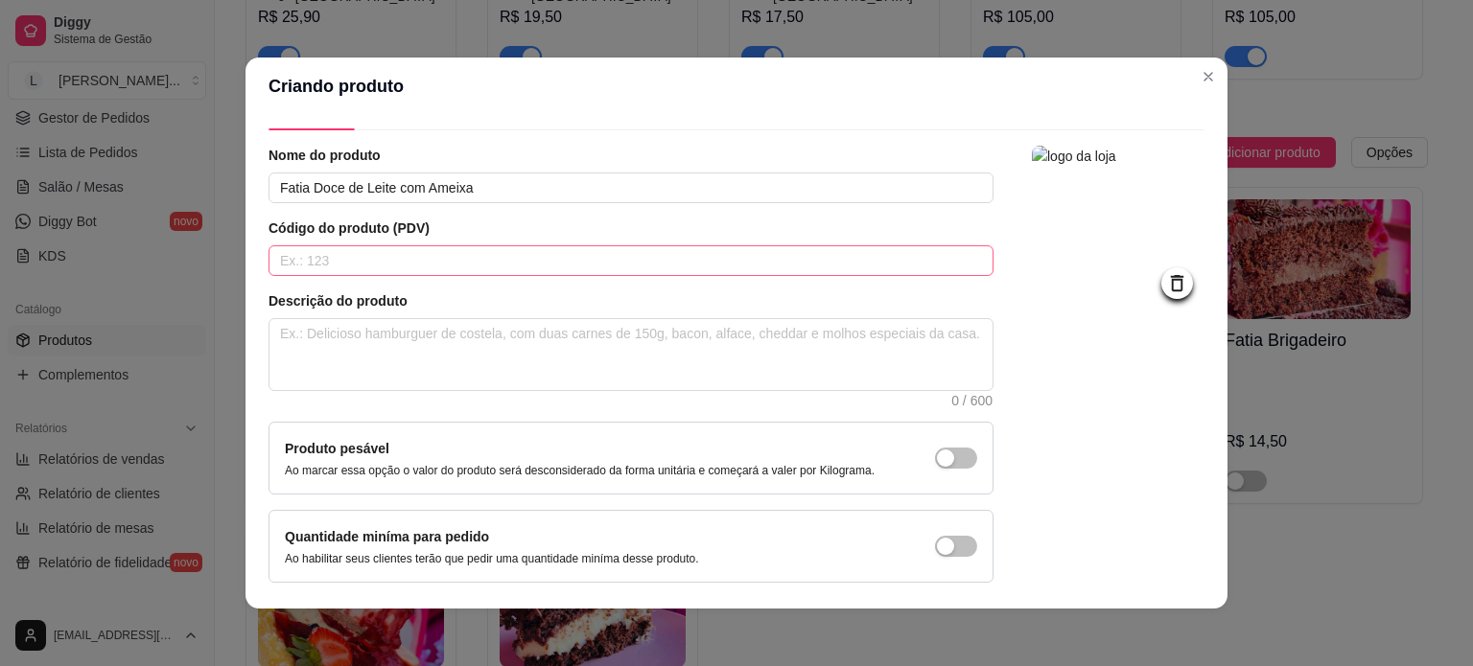
scroll to position [111, 0]
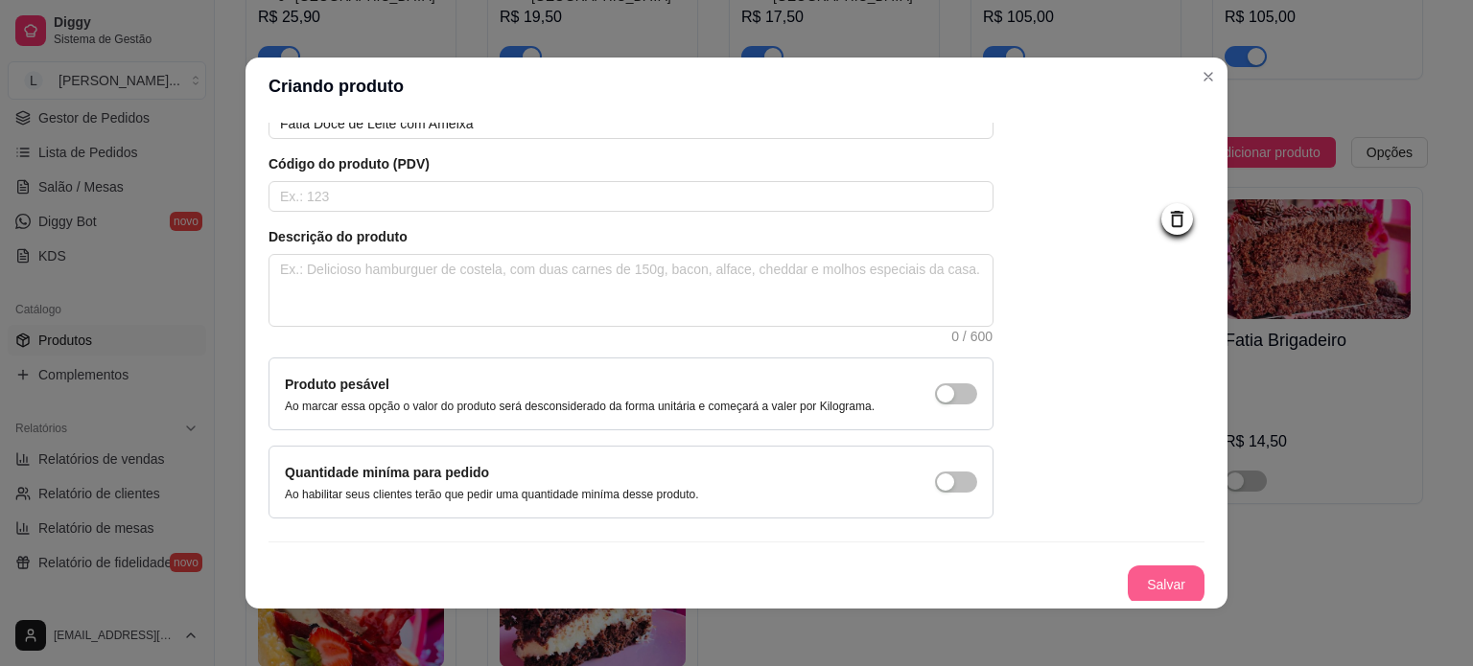
click at [1132, 582] on button "Salvar" at bounding box center [1166, 585] width 77 height 38
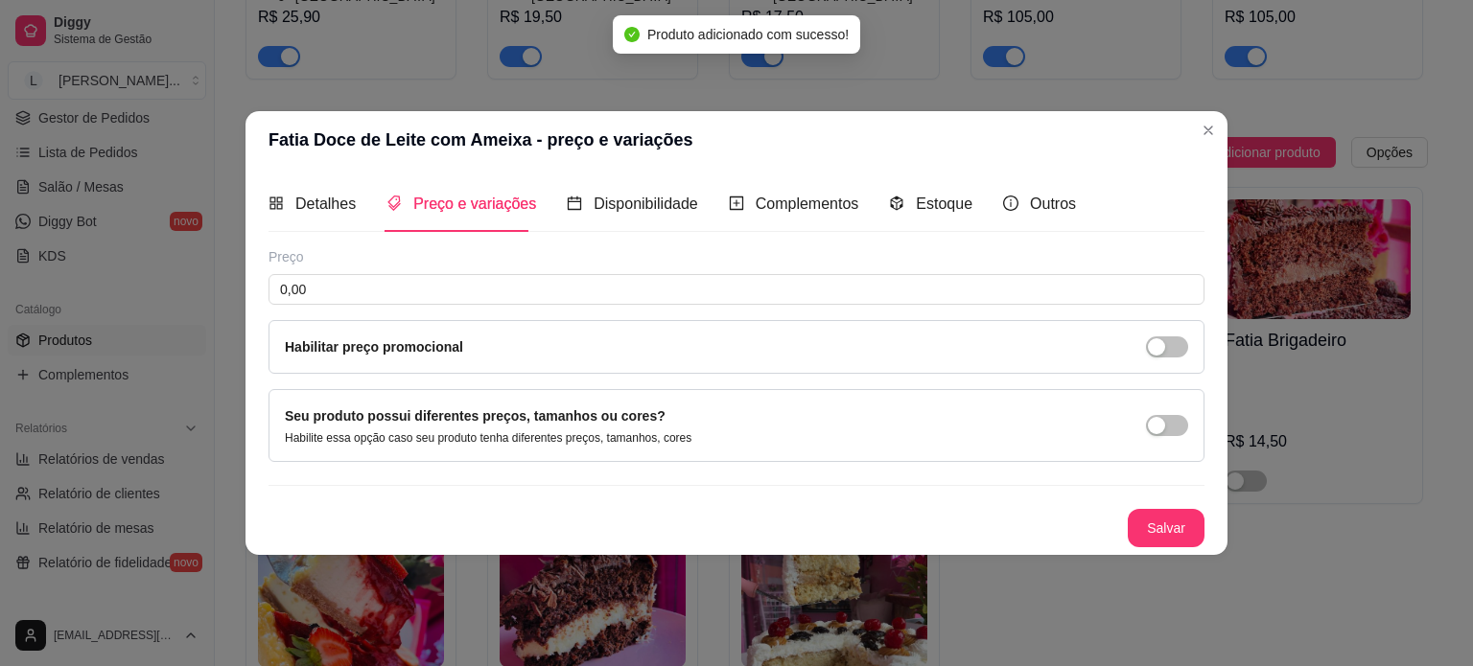
scroll to position [0, 0]
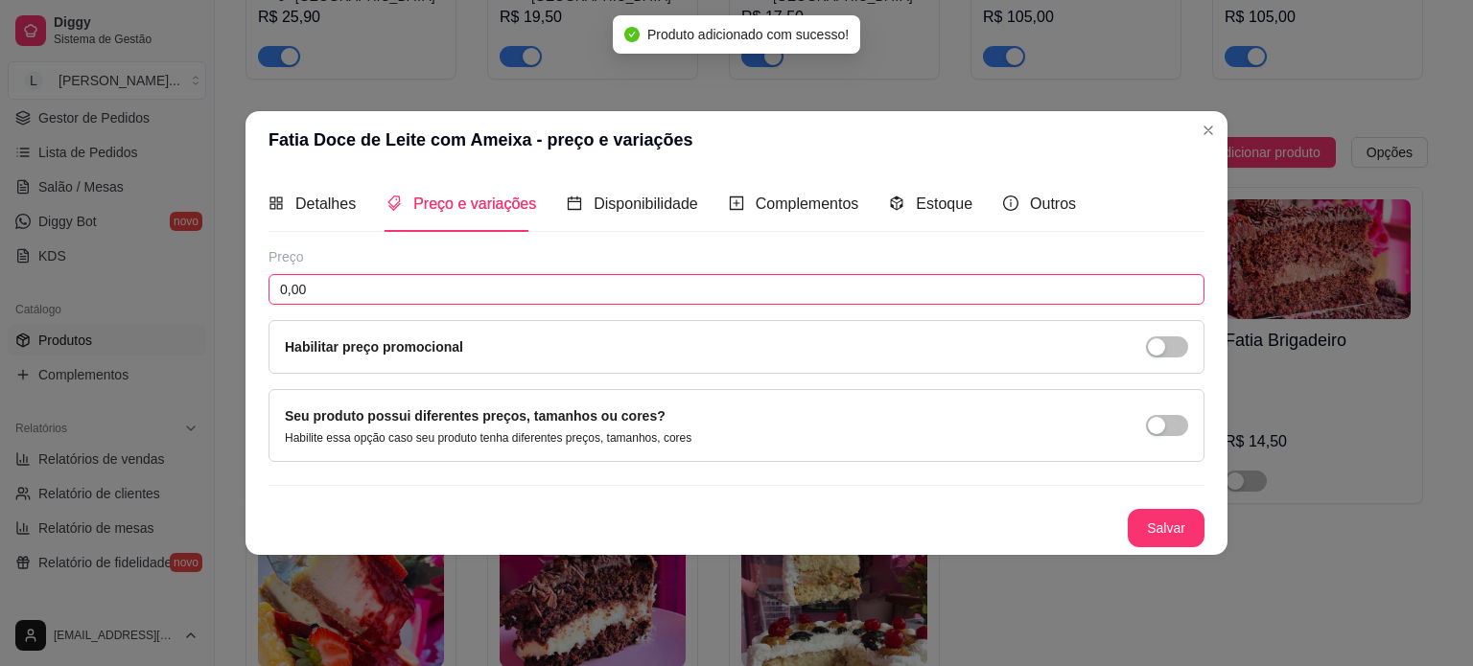
click at [447, 289] on input "0,00" at bounding box center [736, 289] width 936 height 31
type input "14,50"
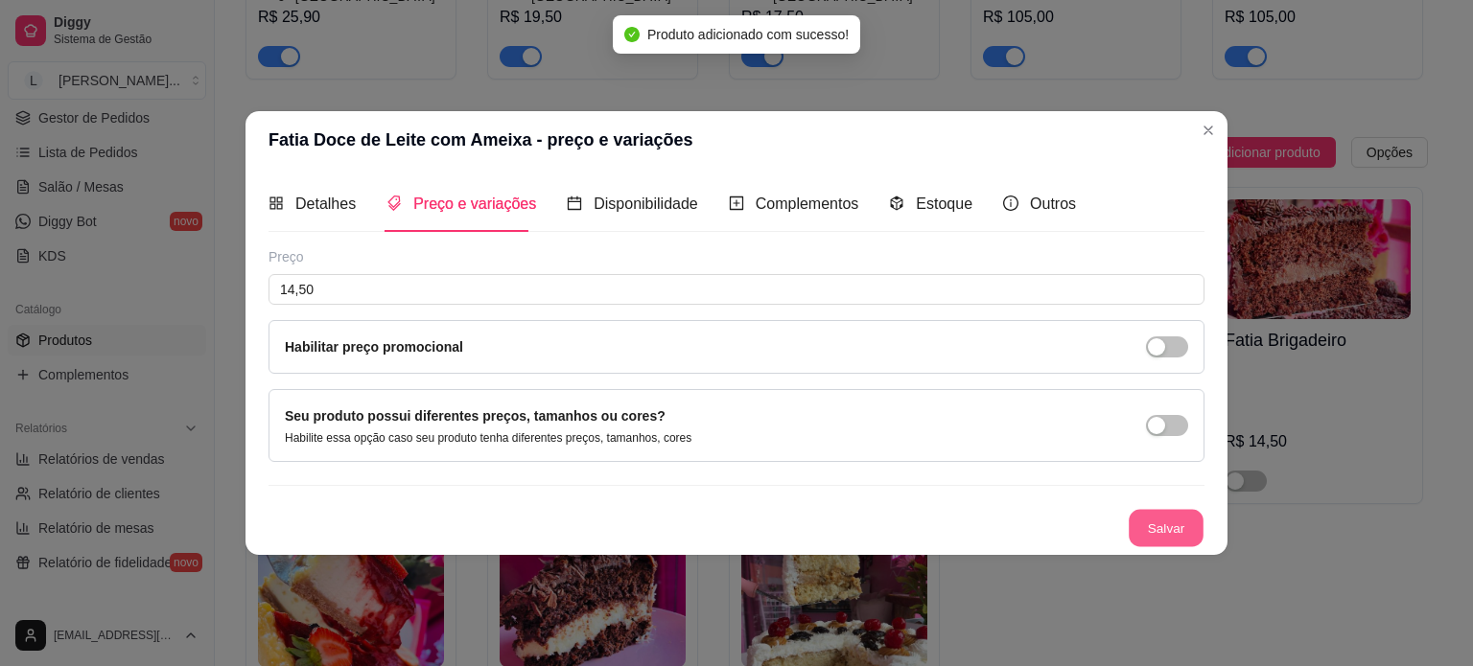
click at [1198, 528] on button "Salvar" at bounding box center [1166, 527] width 75 height 37
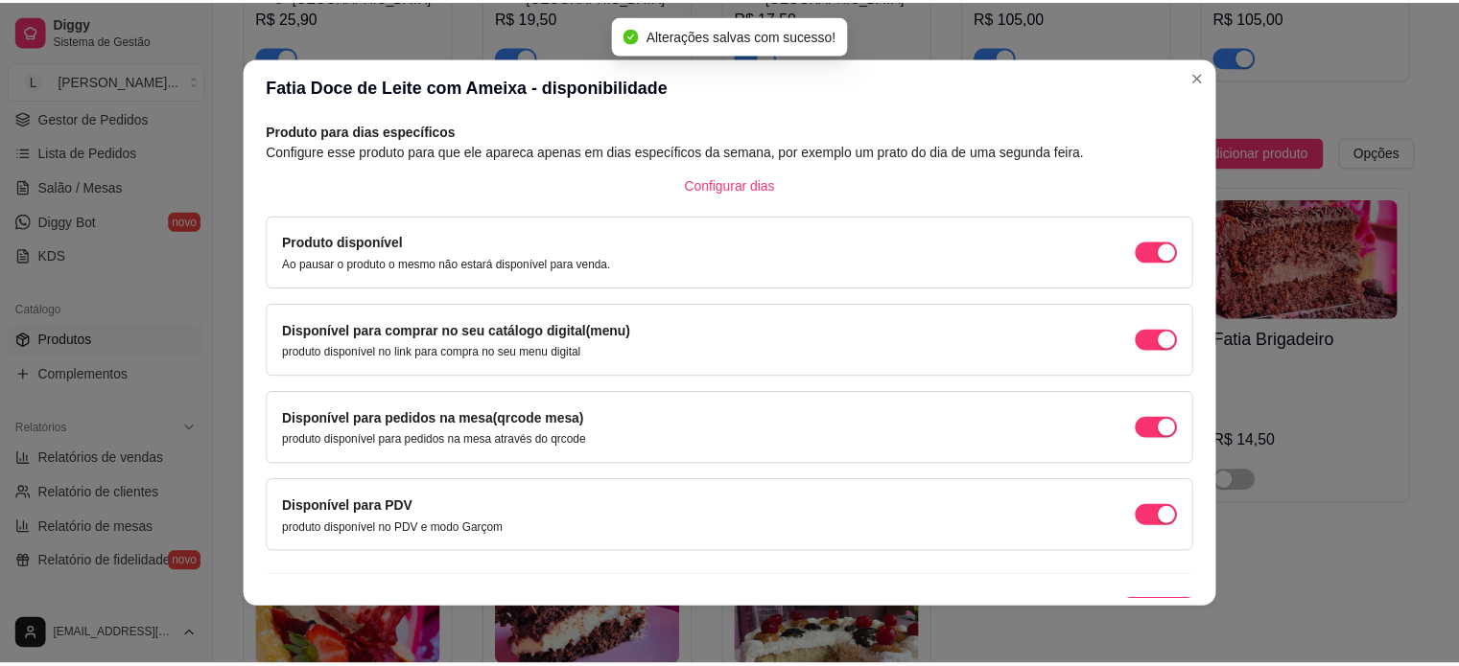
scroll to position [119, 0]
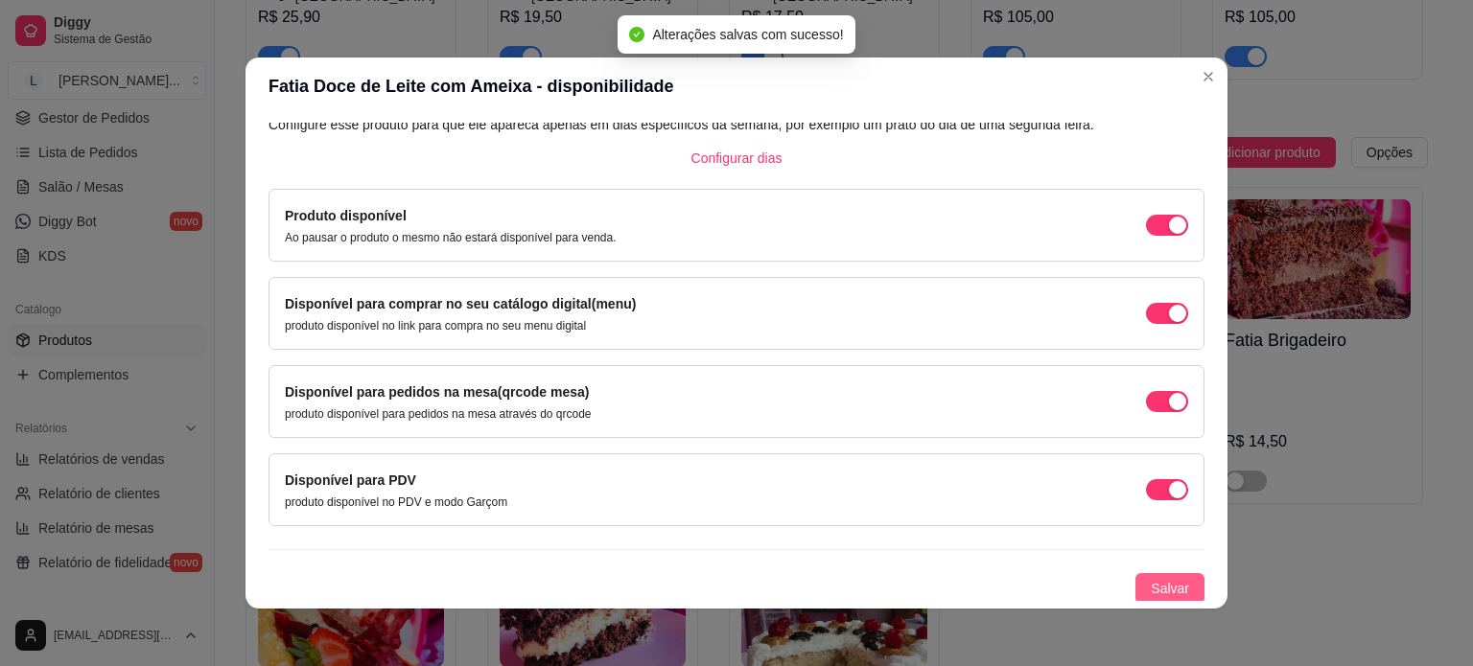
click at [1155, 580] on span "Salvar" at bounding box center [1170, 588] width 38 height 21
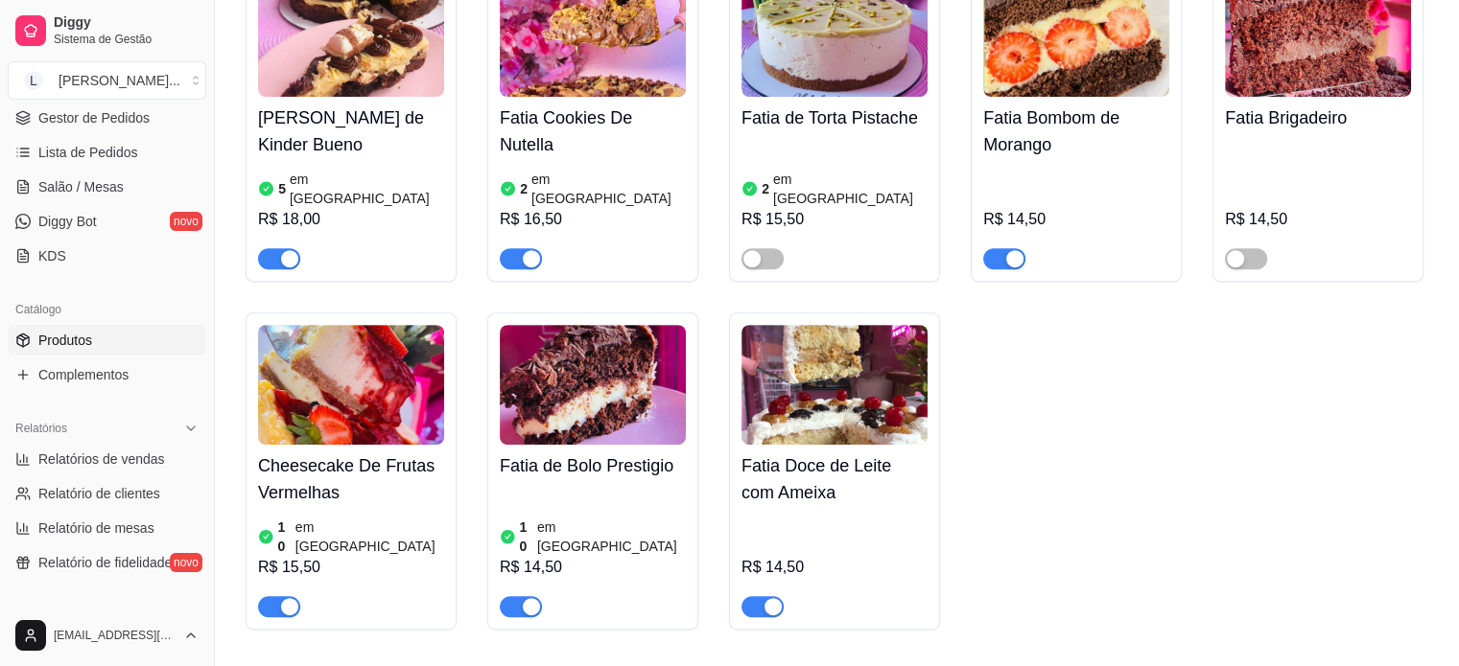
scroll to position [767, 0]
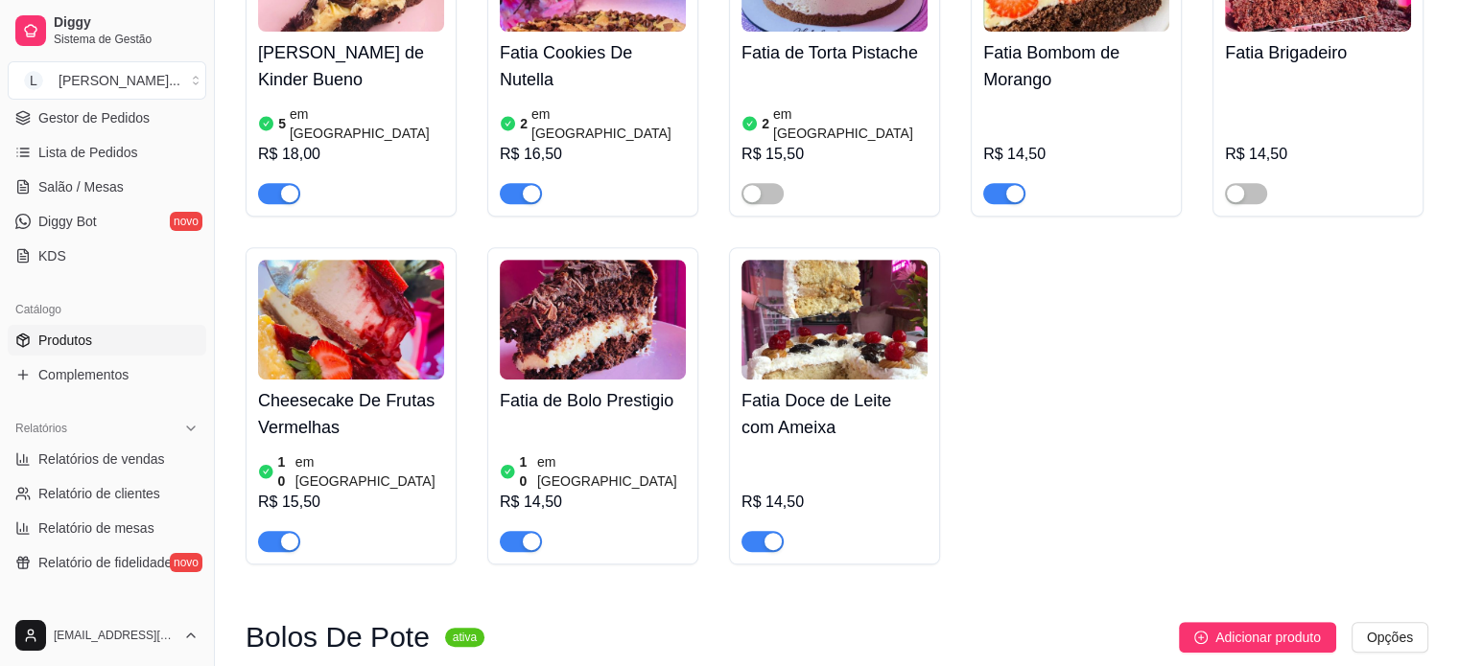
click at [823, 260] on img at bounding box center [834, 320] width 186 height 120
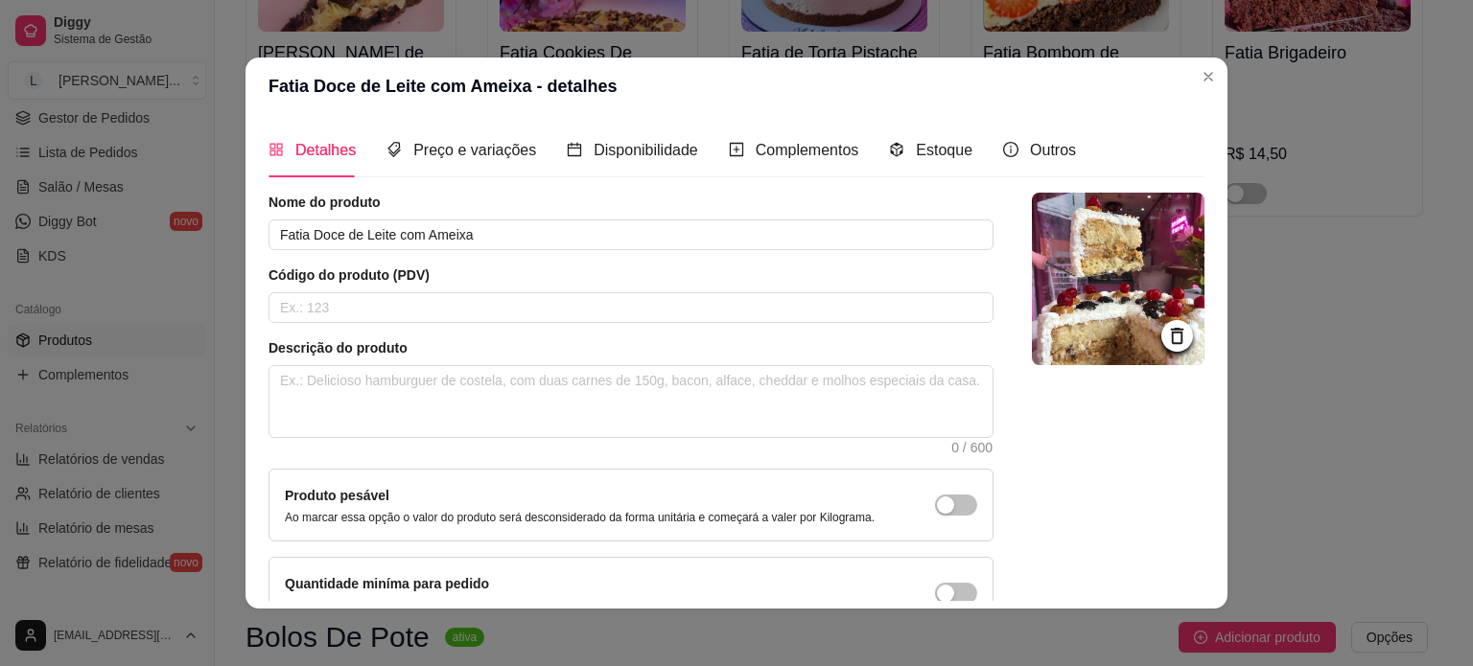
click at [1121, 260] on img at bounding box center [1118, 279] width 173 height 173
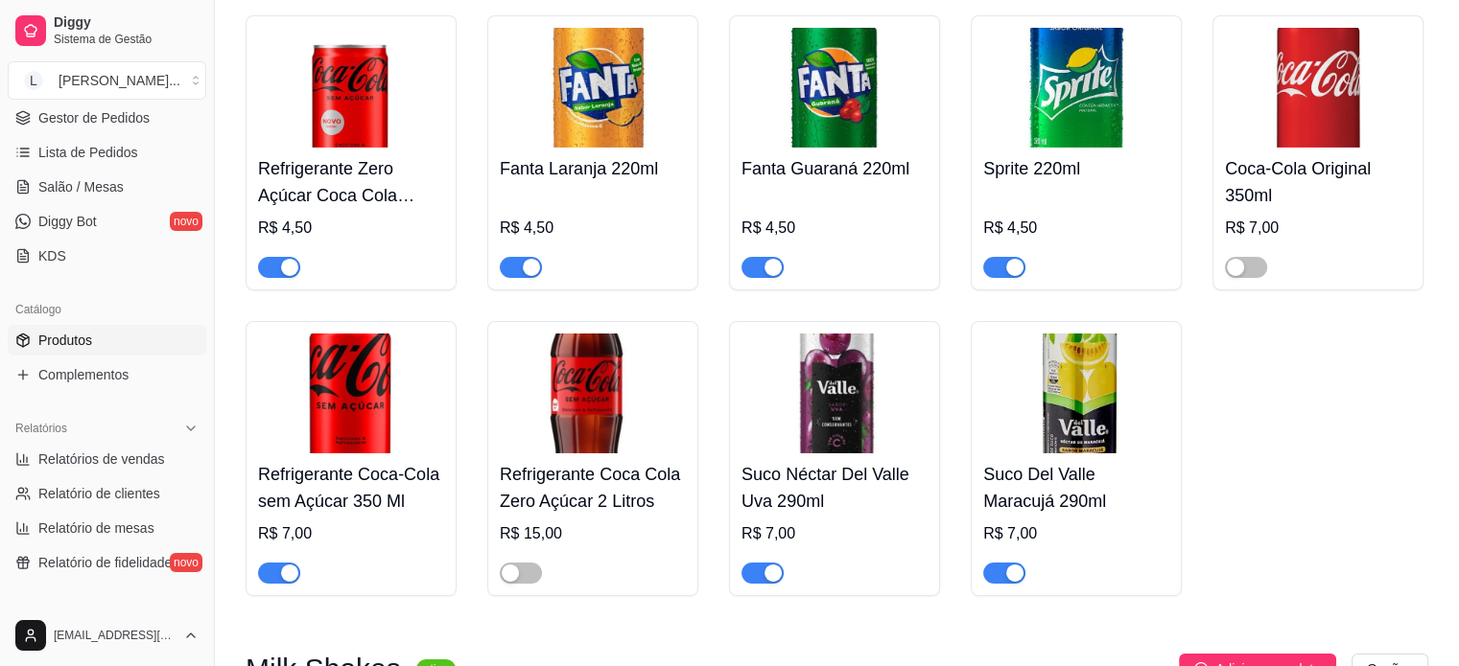
scroll to position [6587, 0]
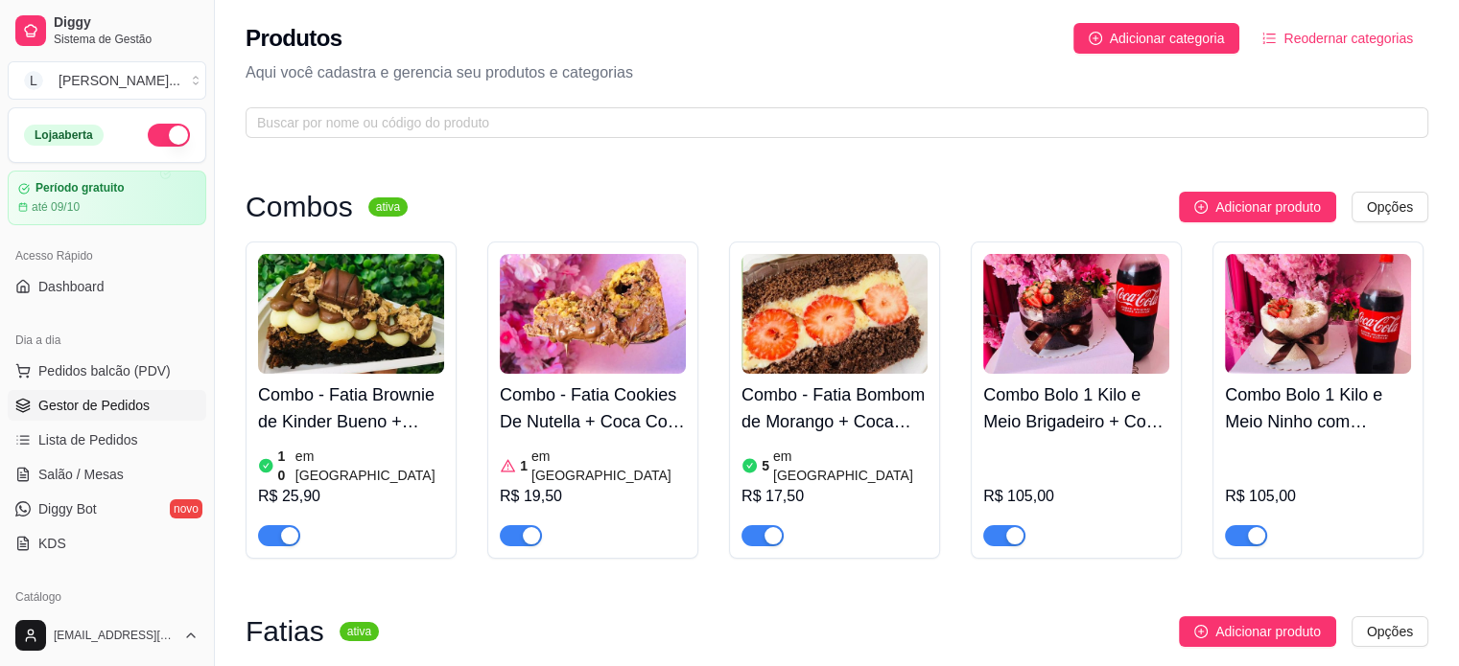
click at [93, 415] on link "Gestor de Pedidos" at bounding box center [107, 405] width 198 height 31
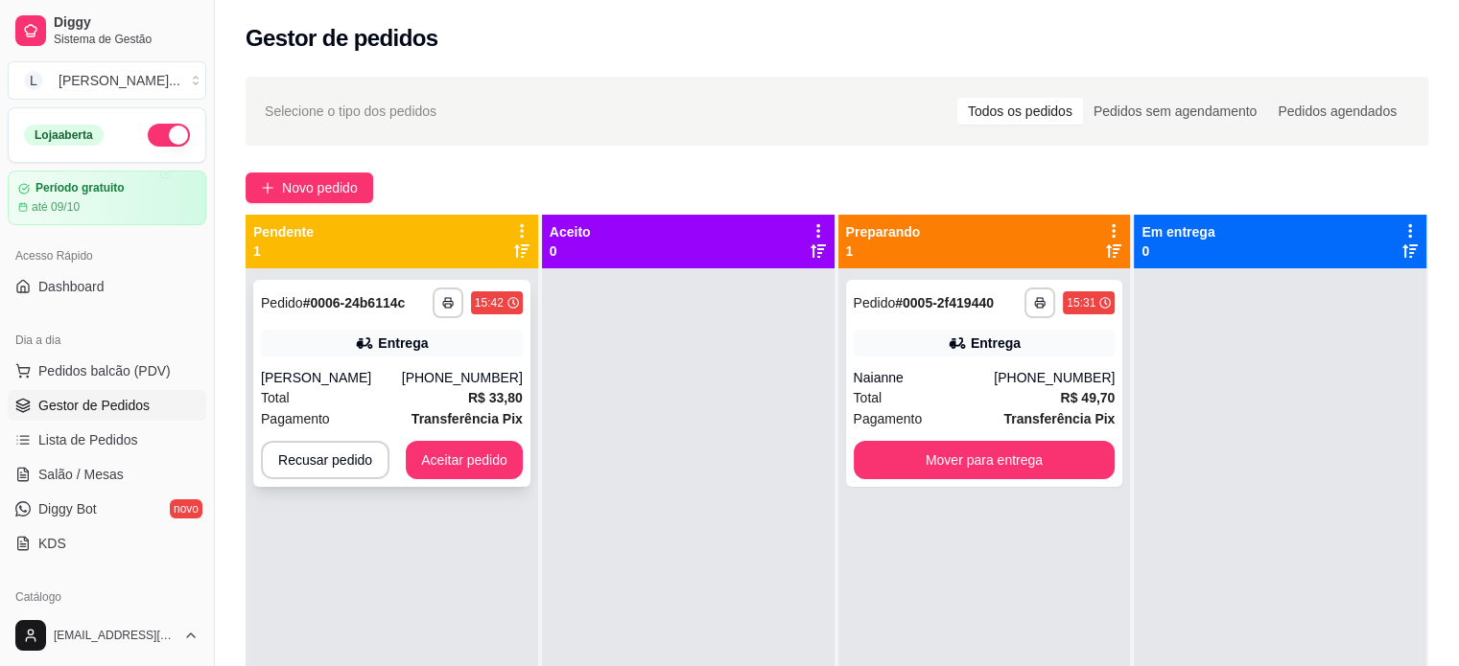
click at [390, 386] on div "Isaac Vilhena" at bounding box center [331, 377] width 141 height 19
click at [468, 455] on button "Aceitar pedido" at bounding box center [464, 460] width 117 height 38
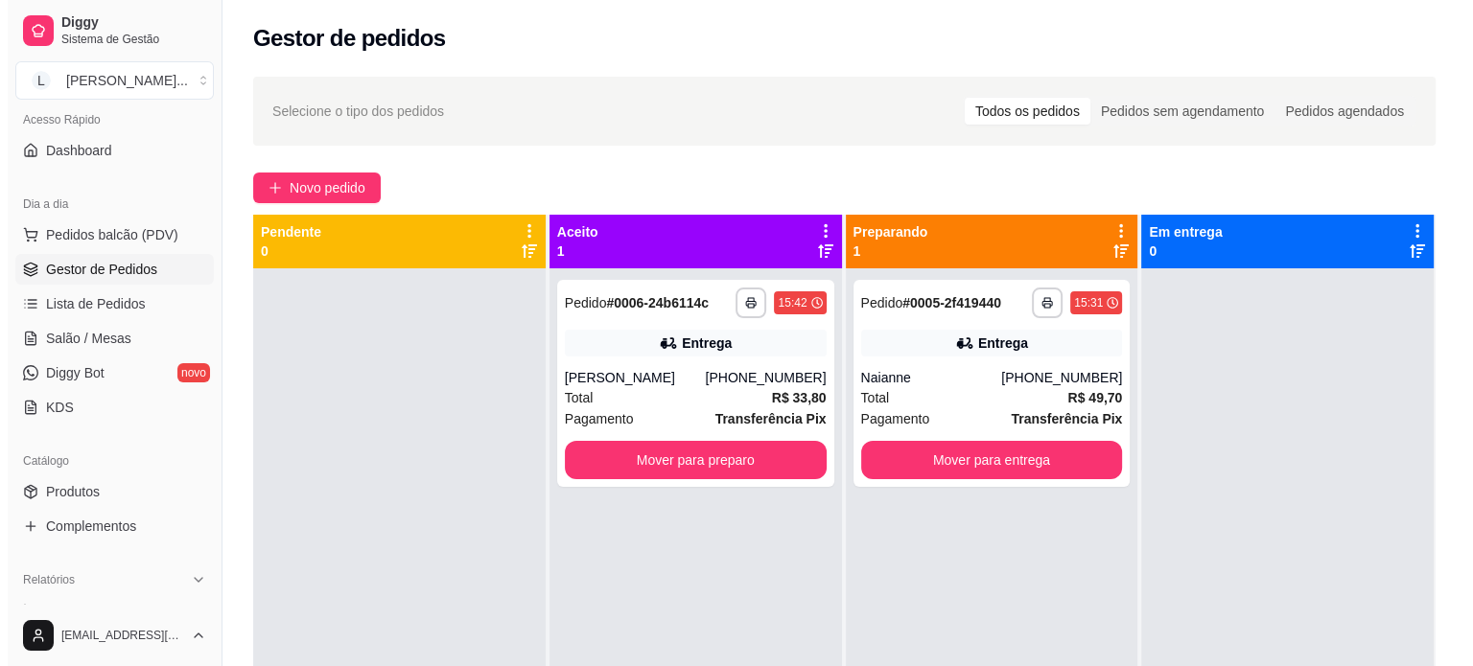
scroll to position [288, 0]
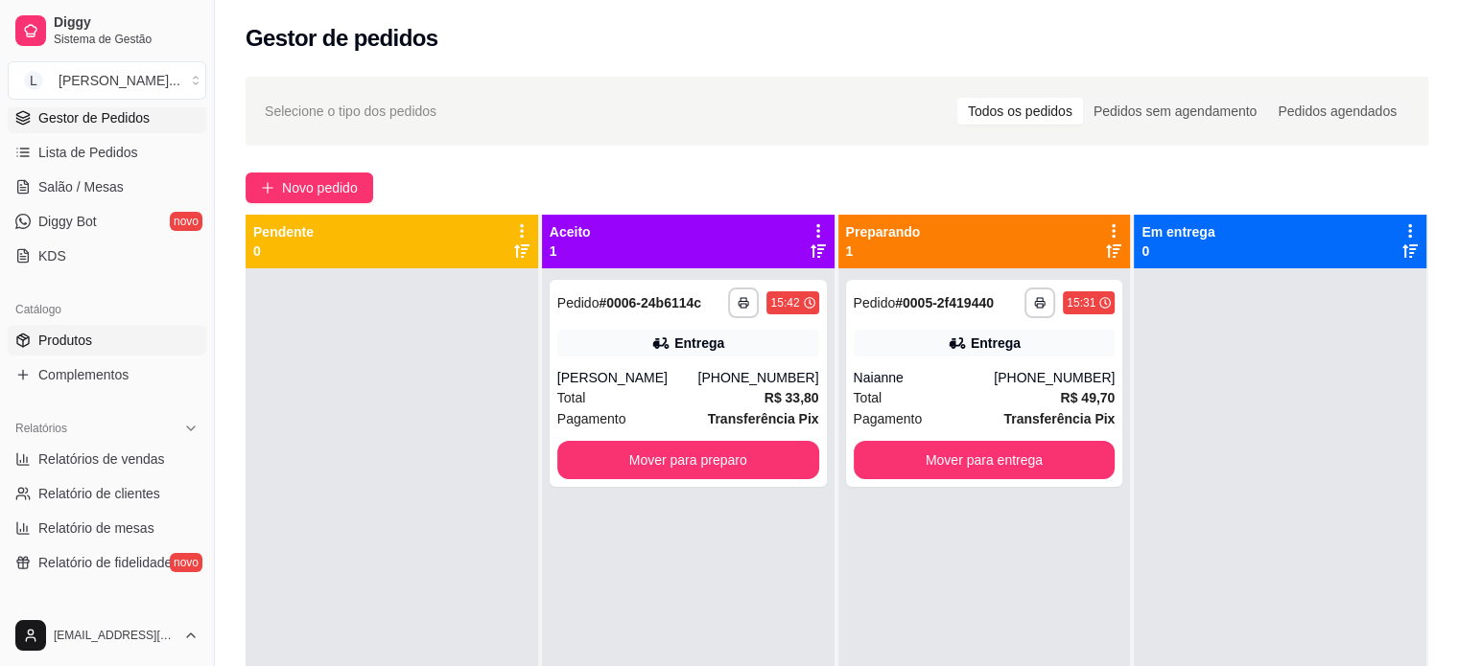
click at [51, 338] on span "Produtos" at bounding box center [65, 340] width 54 height 19
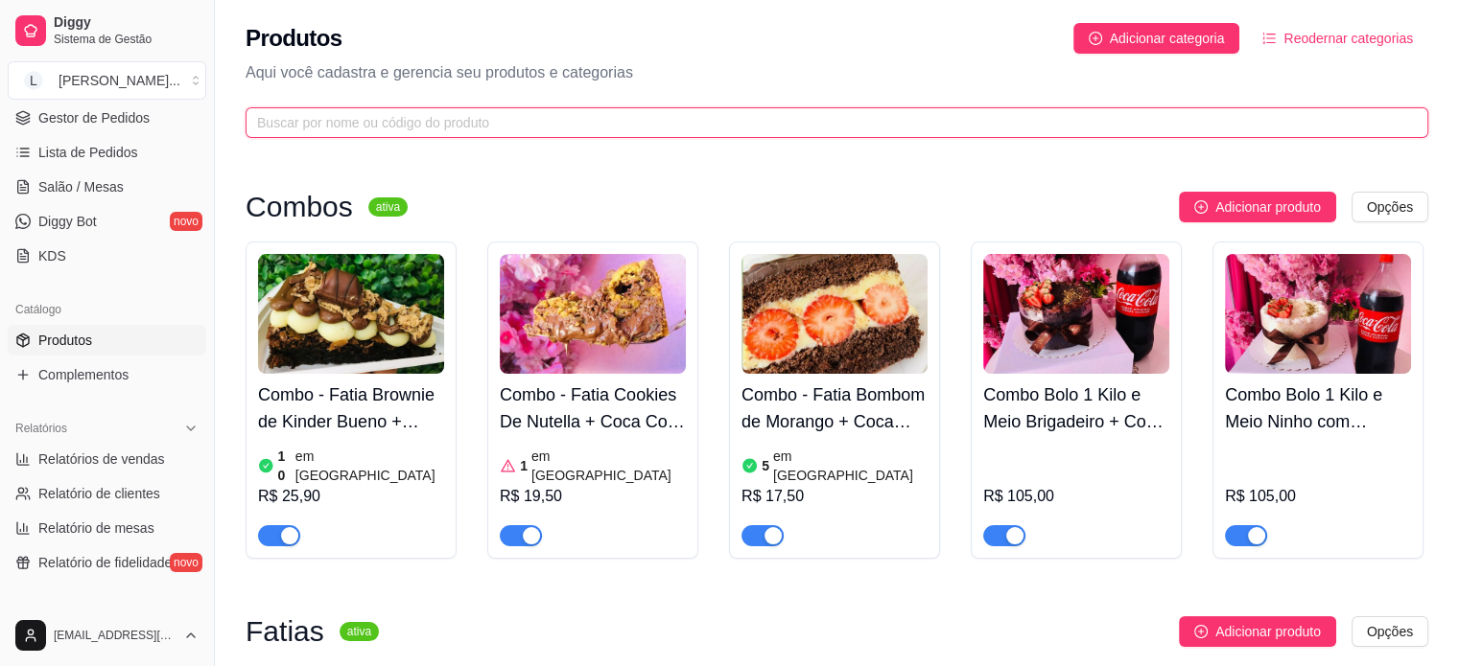
click at [576, 129] on input "text" at bounding box center [829, 122] width 1144 height 21
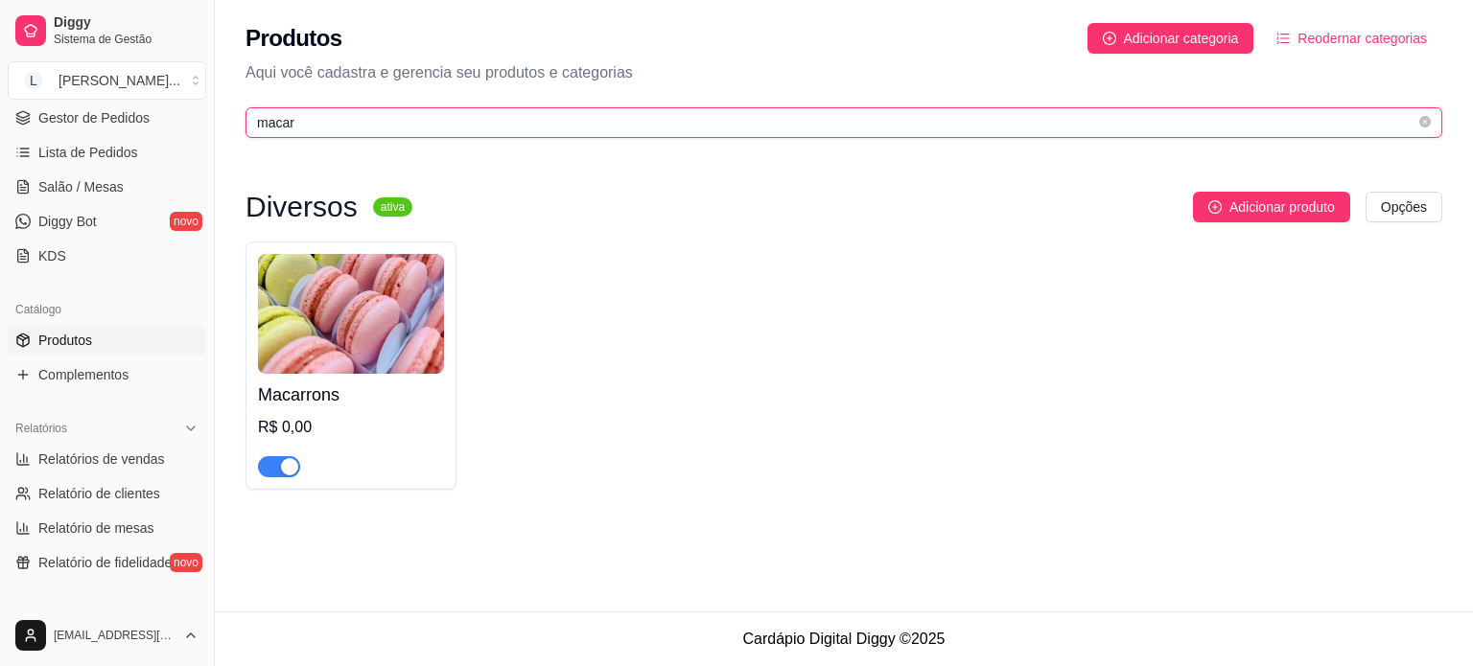
type input "macar"
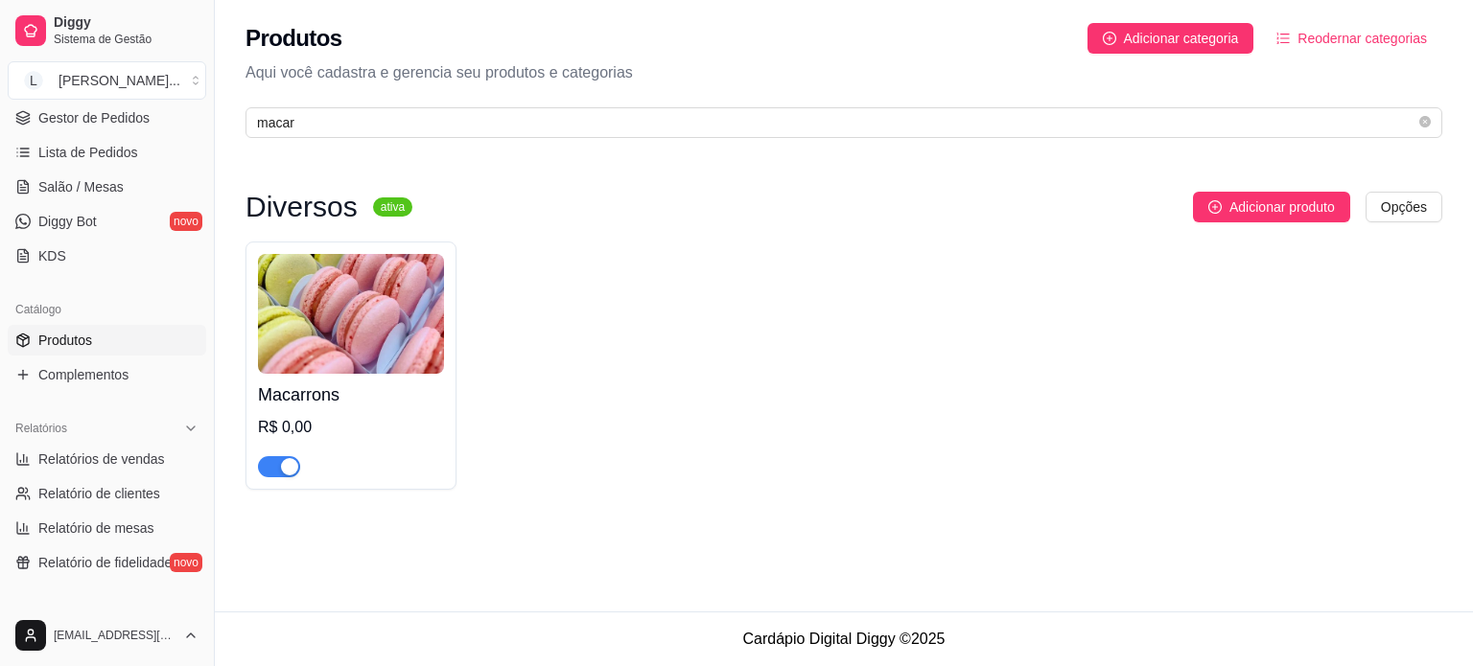
click at [398, 300] on img at bounding box center [351, 314] width 186 height 120
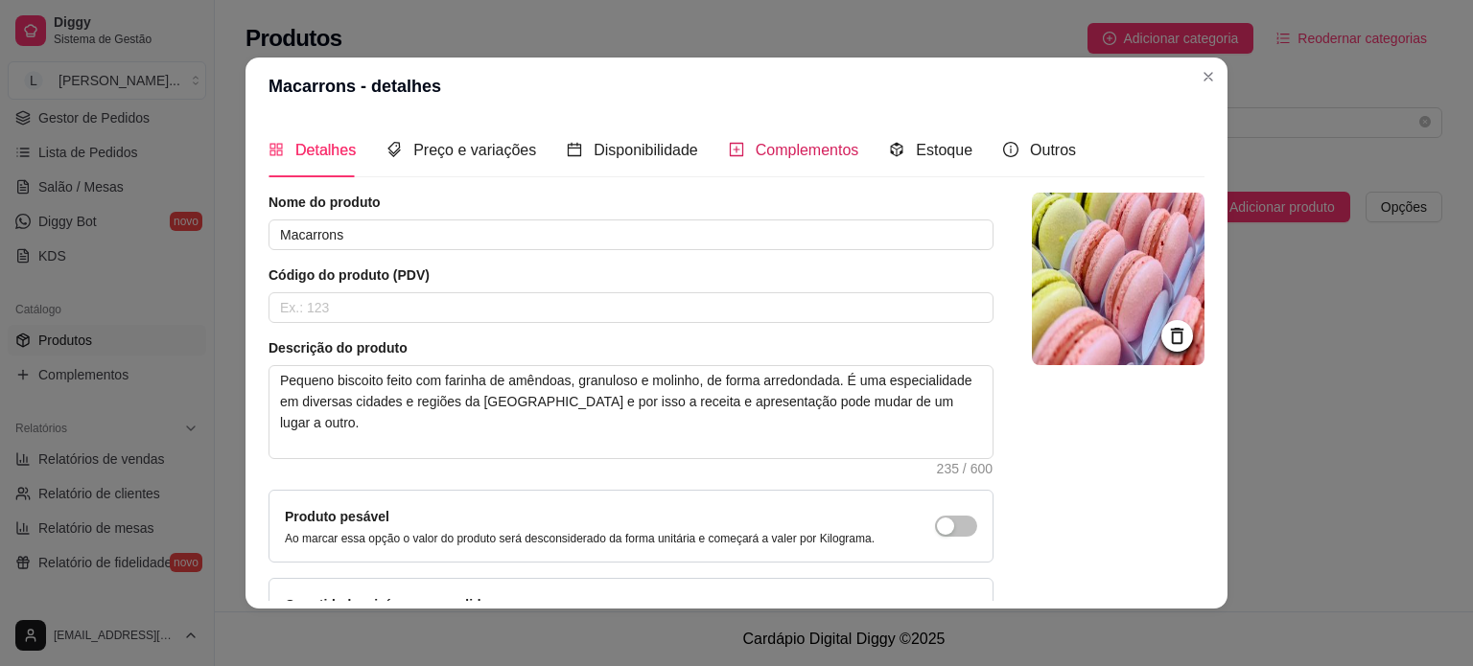
click at [829, 142] on span "Complementos" at bounding box center [808, 150] width 104 height 16
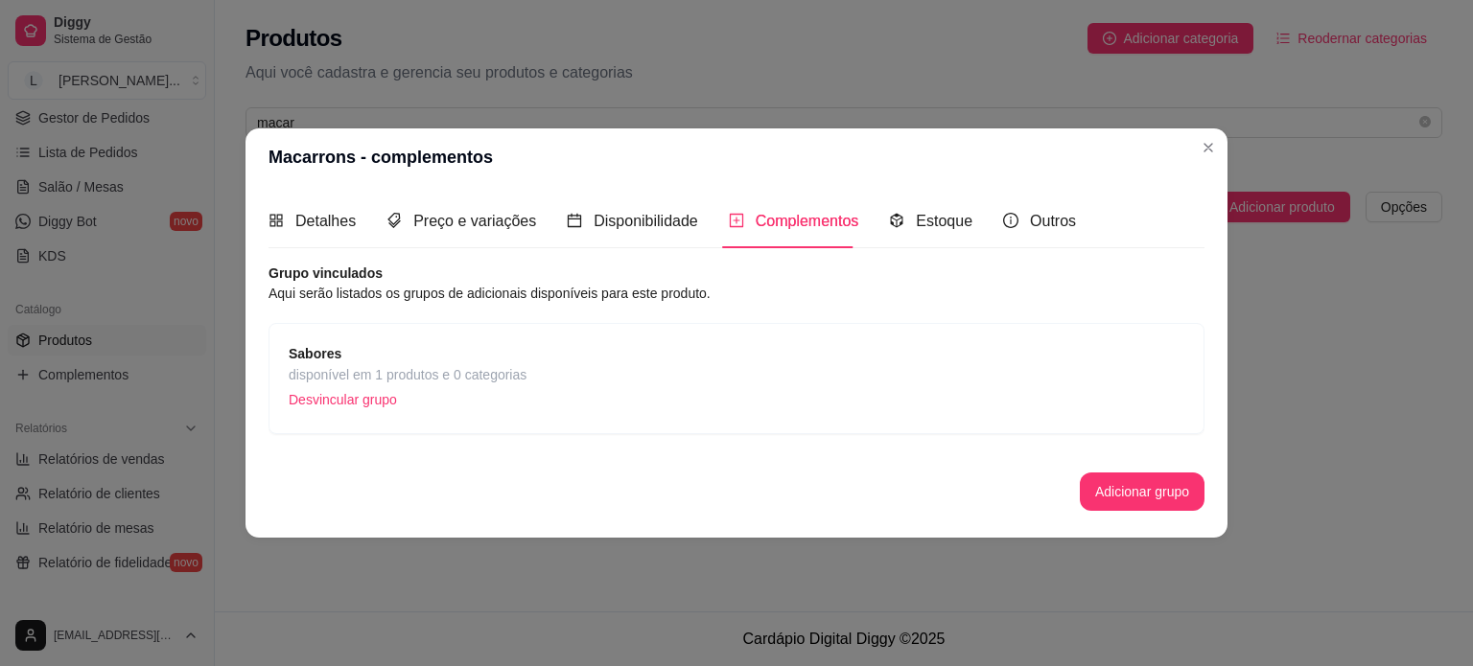
click at [549, 383] on div "Sabores disponível em 1 produtos e 0 categorias Desvincular grupo" at bounding box center [737, 378] width 896 height 71
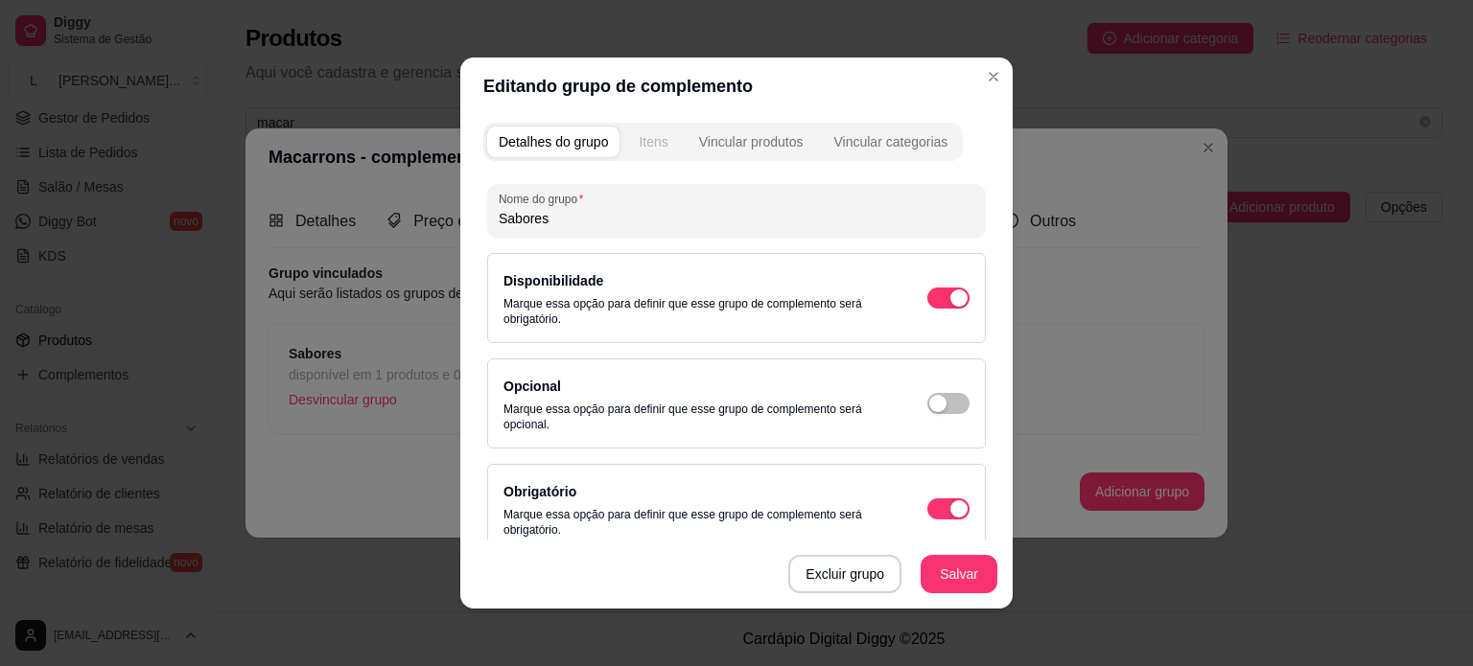
click at [642, 133] on div "Itens" at bounding box center [653, 141] width 29 height 19
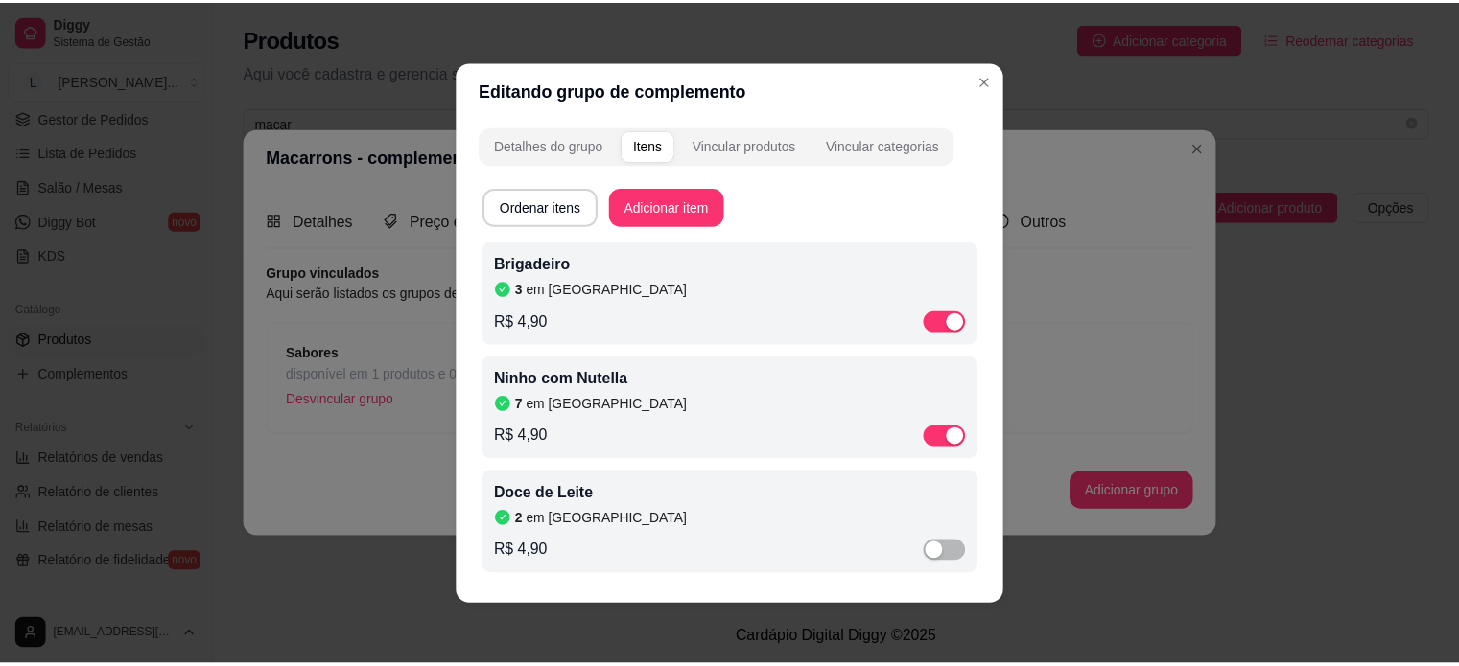
scroll to position [2, 0]
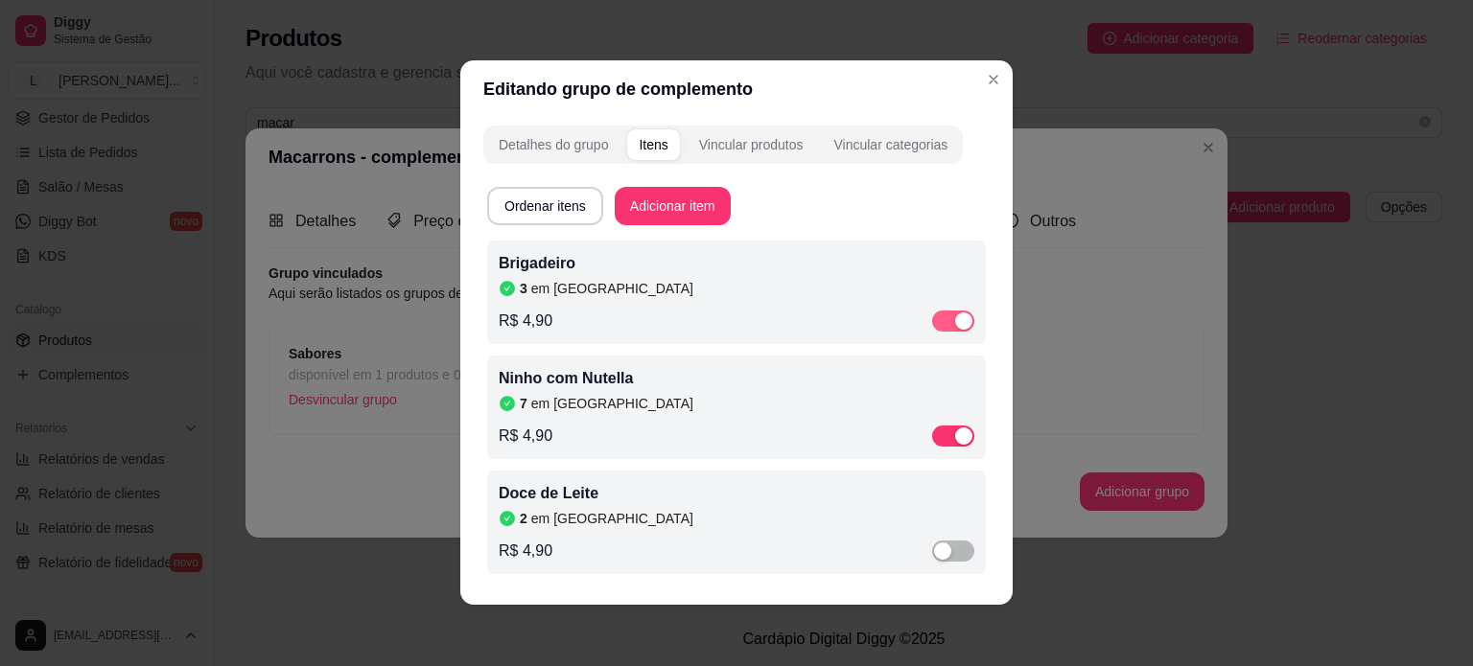
click at [958, 317] on div "button" at bounding box center [963, 321] width 17 height 17
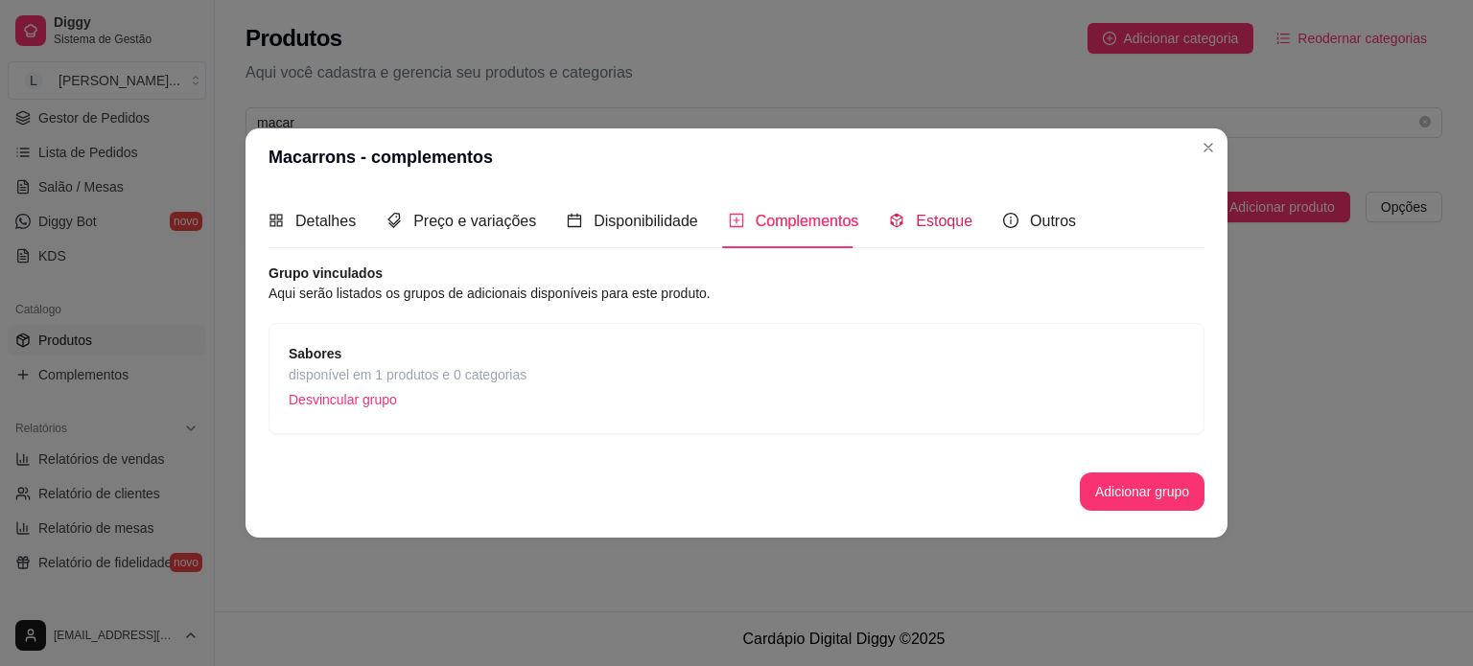
click at [917, 223] on span "Estoque" at bounding box center [944, 221] width 57 height 16
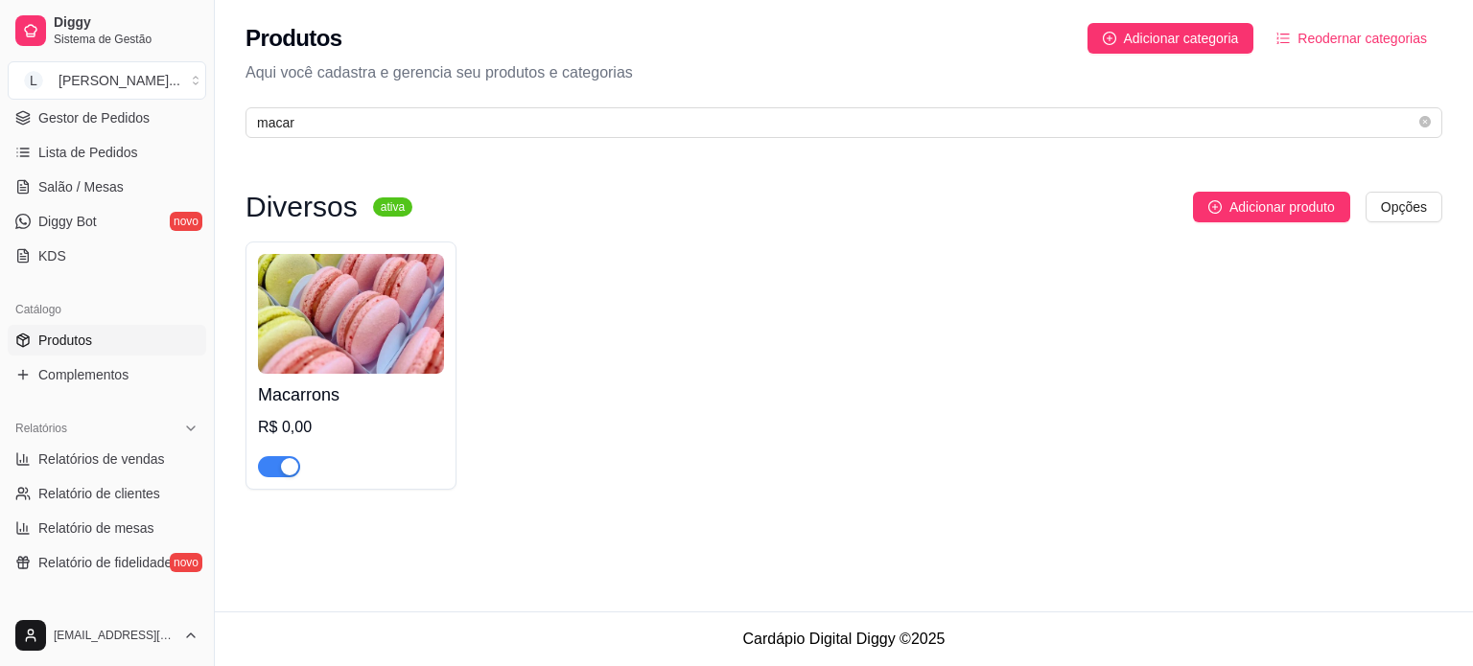
click at [462, 360] on div "Macarrons R$ 0,00" at bounding box center [843, 366] width 1197 height 248
click at [439, 357] on img at bounding box center [351, 314] width 186 height 120
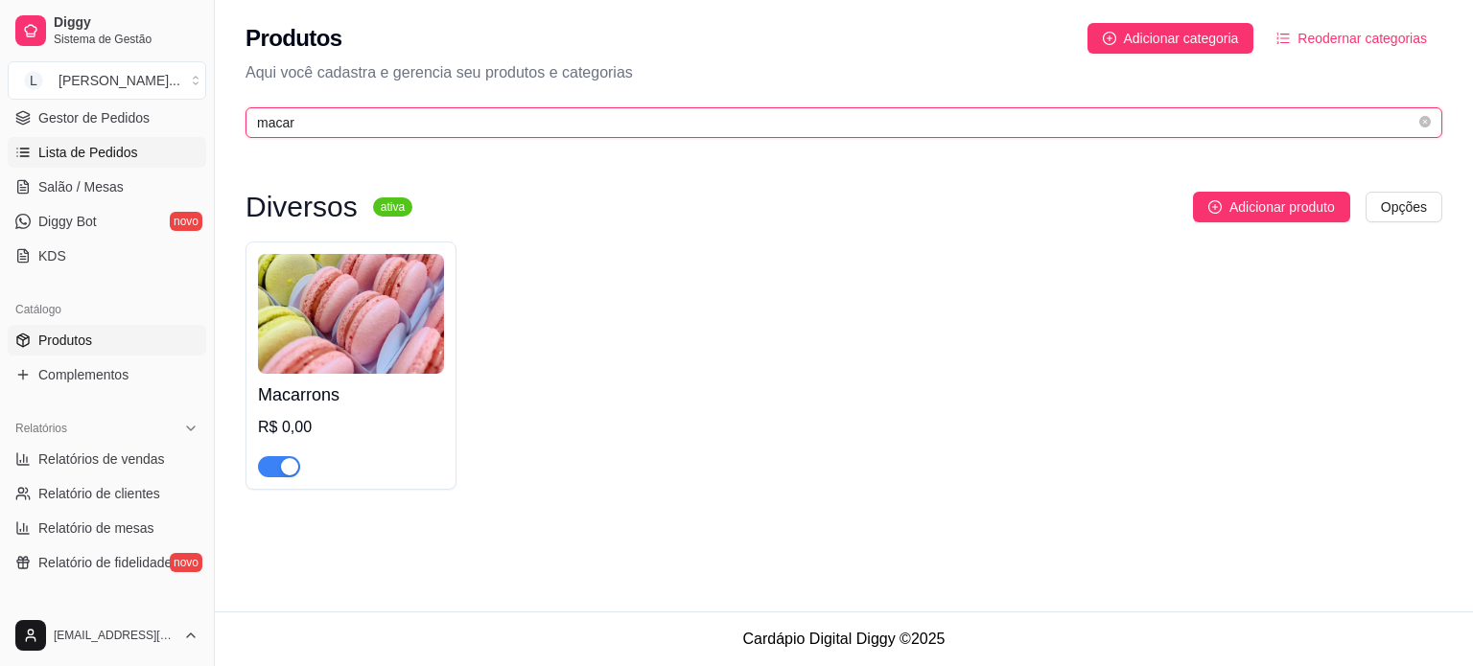
drag, startPoint x: 346, startPoint y: 128, endPoint x: 191, endPoint y: 144, distance: 156.2
click at [191, 144] on div "Diggy Sistema de Gestão L Lika Cakes ... Loja aberta Período gratuito até 09/10…" at bounding box center [736, 333] width 1473 height 666
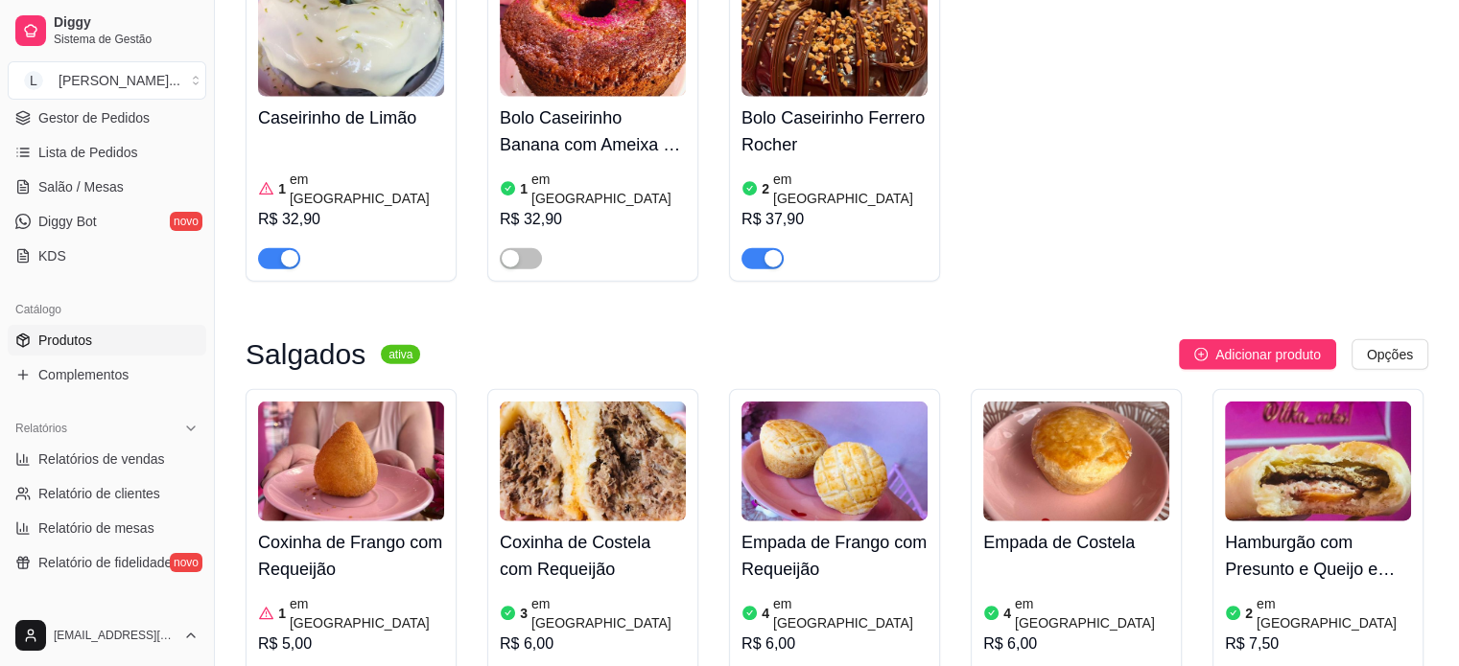
scroll to position [4699, 0]
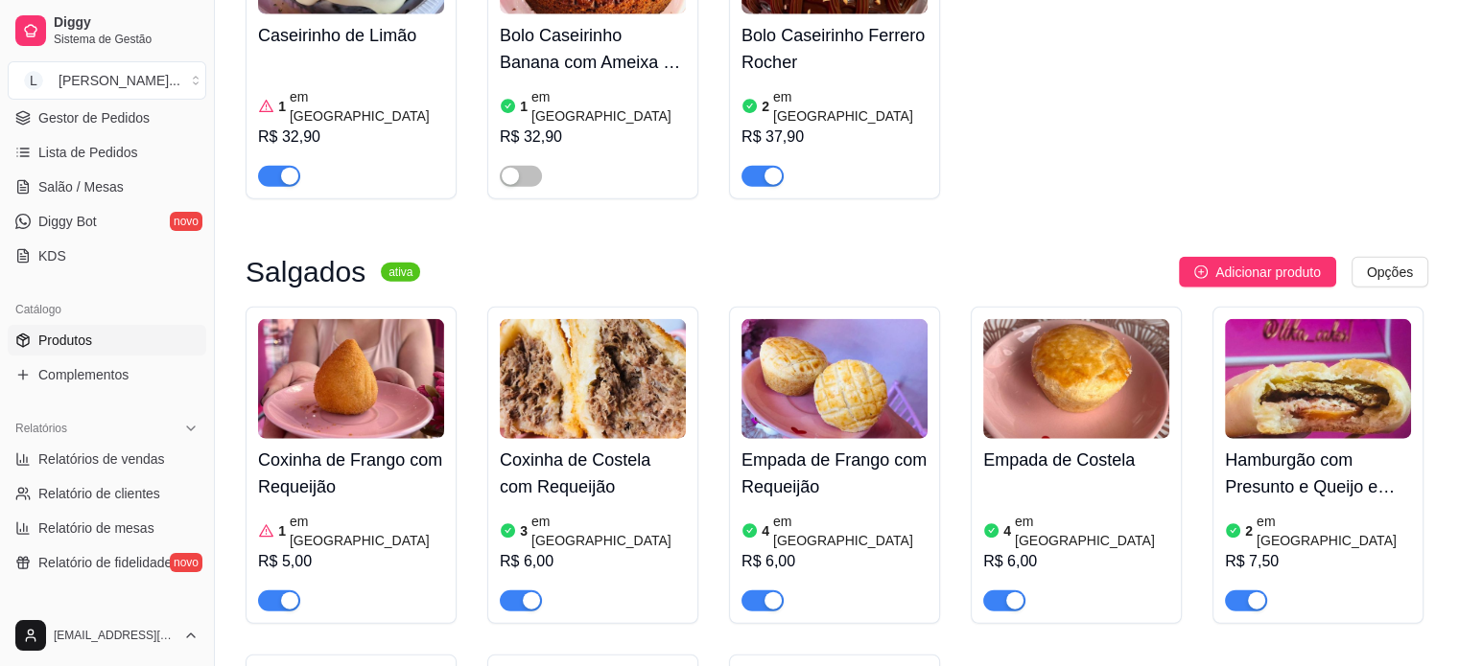
click at [537, 512] on article "em [GEOGRAPHIC_DATA]" at bounding box center [608, 531] width 154 height 38
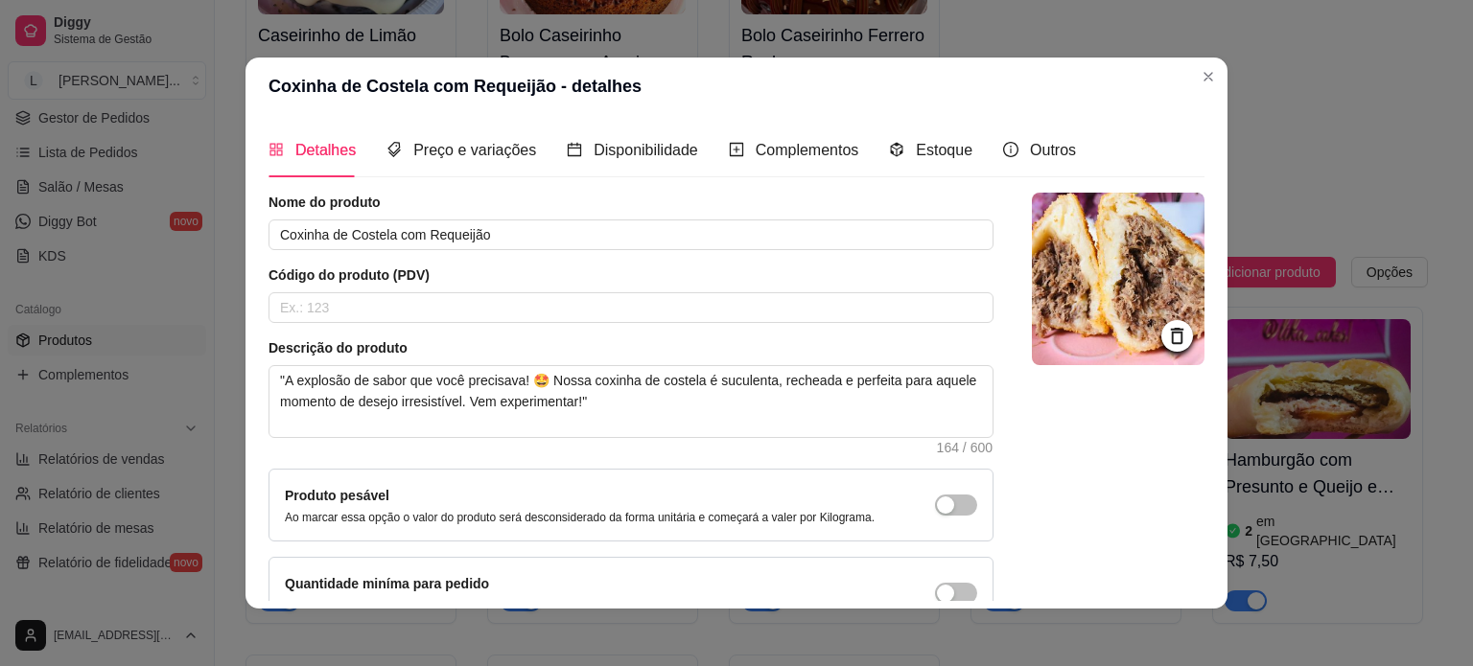
click at [960, 144] on div "Detalhes Preço e variações Disponibilidade Complementos Estoque Outros" at bounding box center [671, 150] width 807 height 55
click at [951, 152] on span "Estoque" at bounding box center [944, 150] width 57 height 16
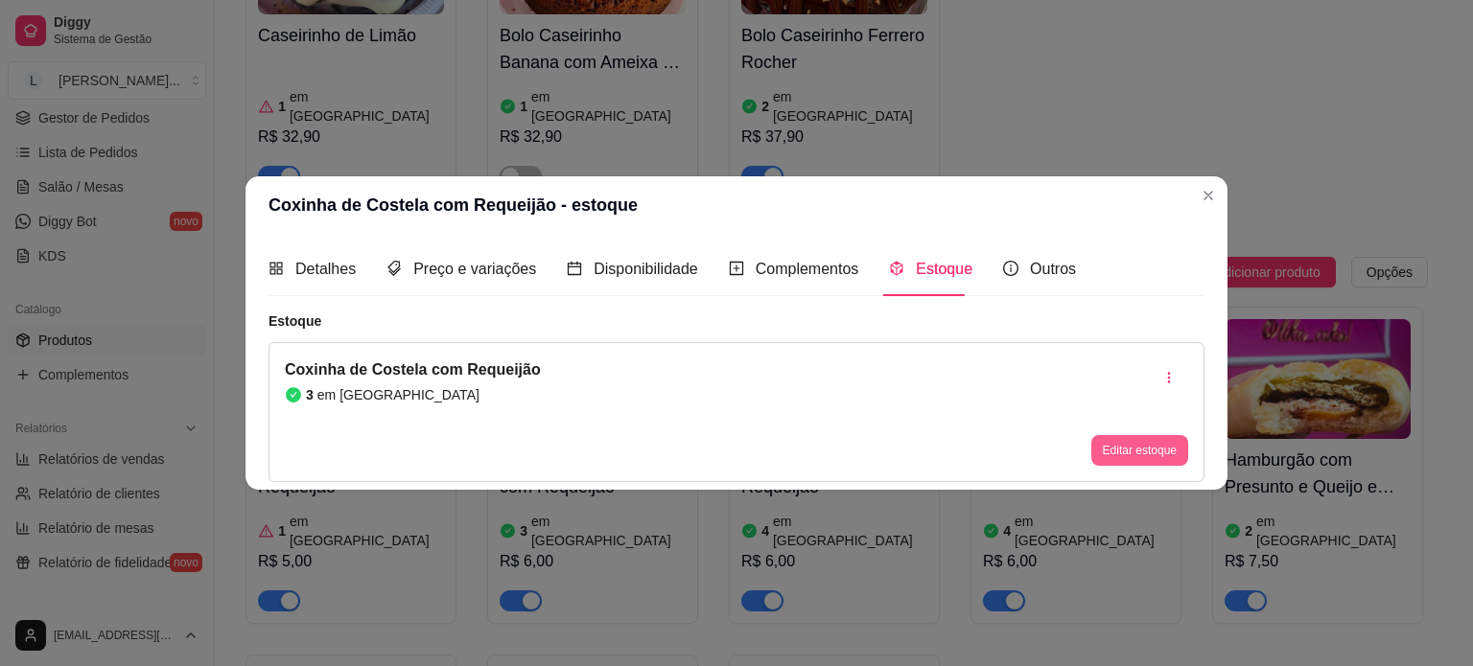
click at [1128, 438] on button "Editar estoque" at bounding box center [1139, 450] width 97 height 31
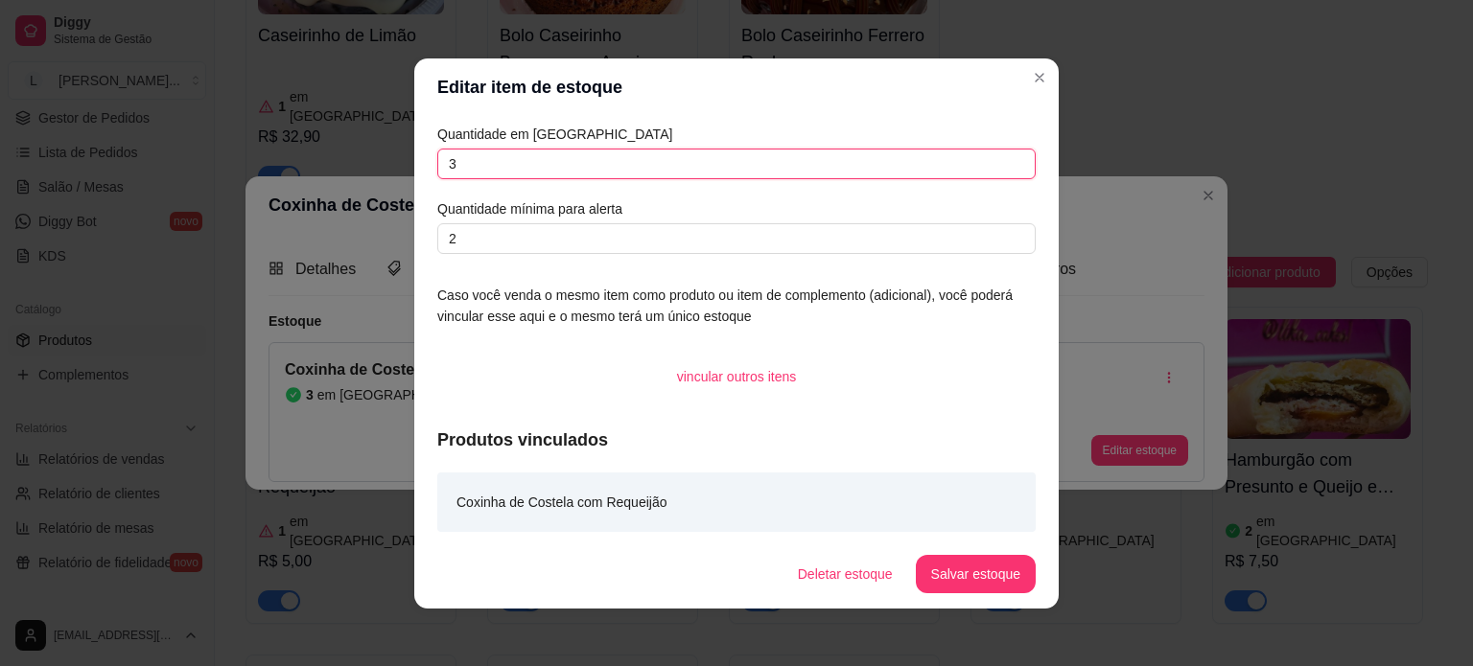
drag, startPoint x: 472, startPoint y: 162, endPoint x: 315, endPoint y: 155, distance: 156.4
click at [315, 155] on div "Editar item de estoque Quantidade em estoque 3 Quantidade mínima para alerta 2 …" at bounding box center [736, 333] width 1473 height 666
type input "1"
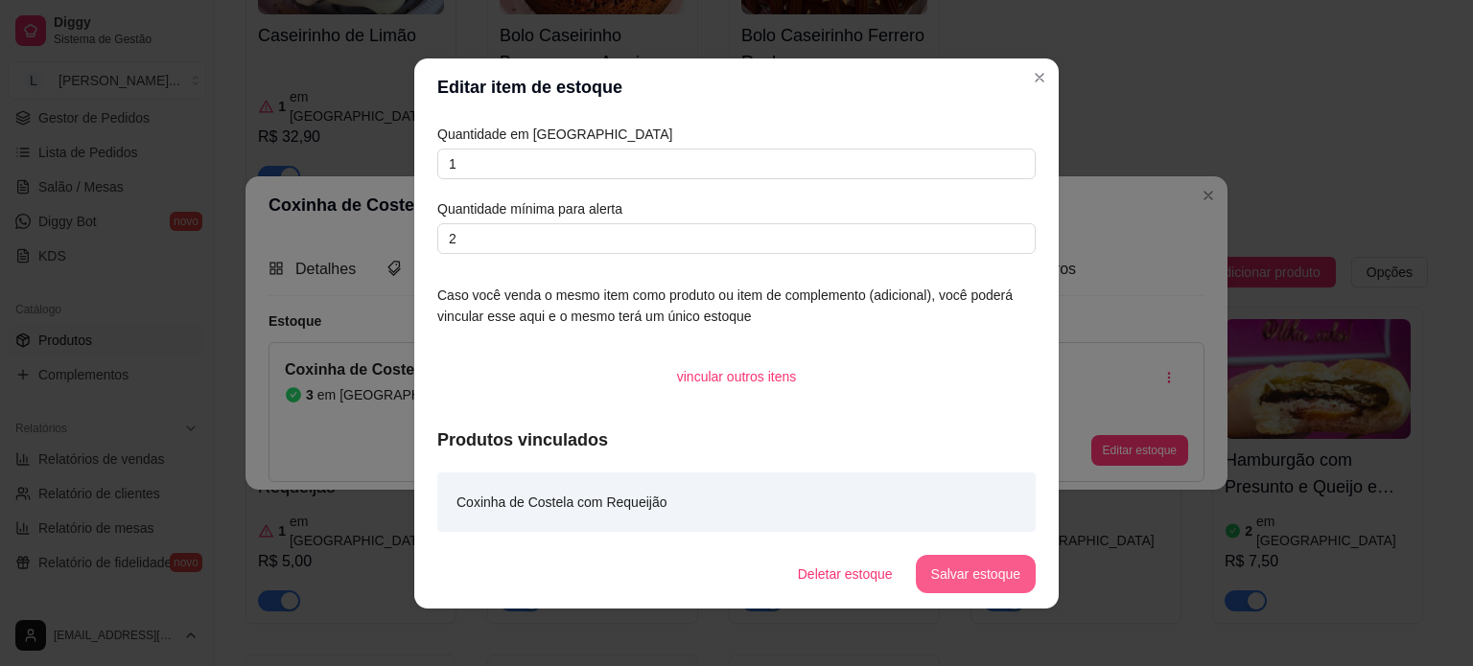
click at [959, 582] on button "Salvar estoque" at bounding box center [976, 574] width 120 height 38
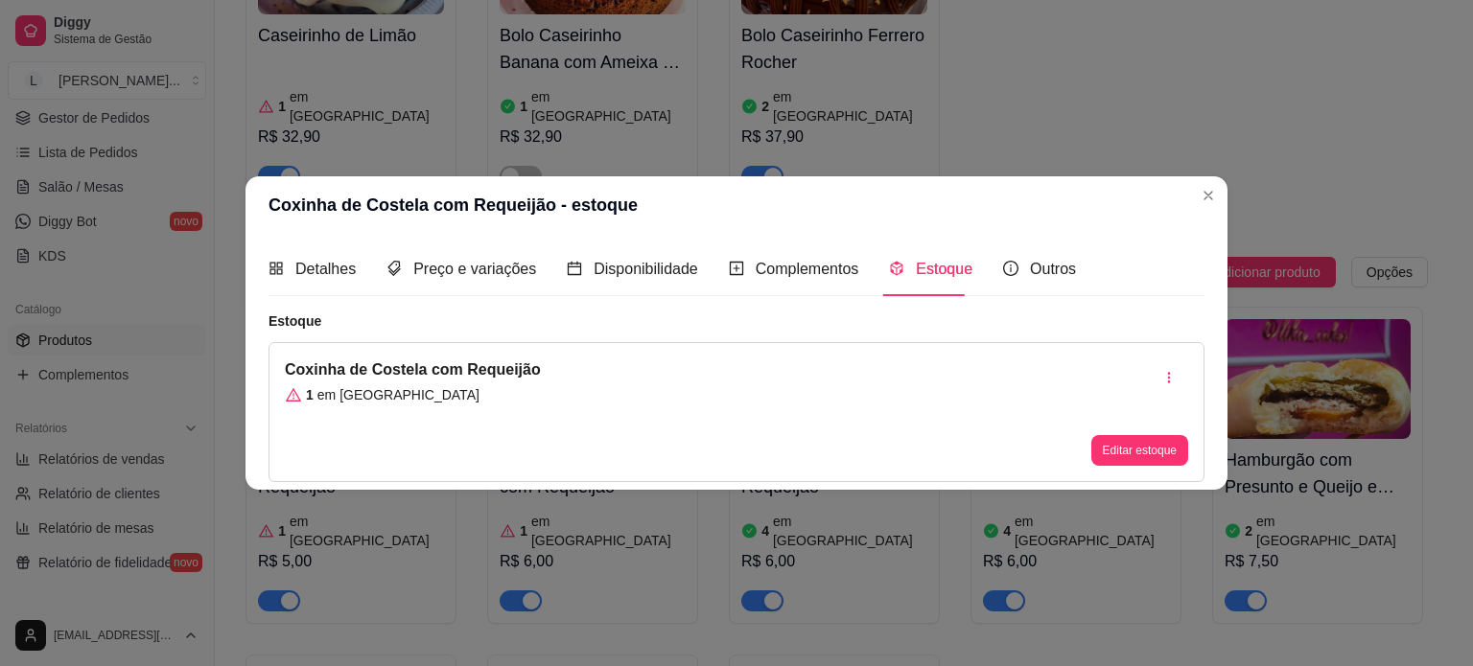
click at [1193, 204] on header "Coxinha de Costela com Requeijão - estoque" at bounding box center [736, 205] width 982 height 58
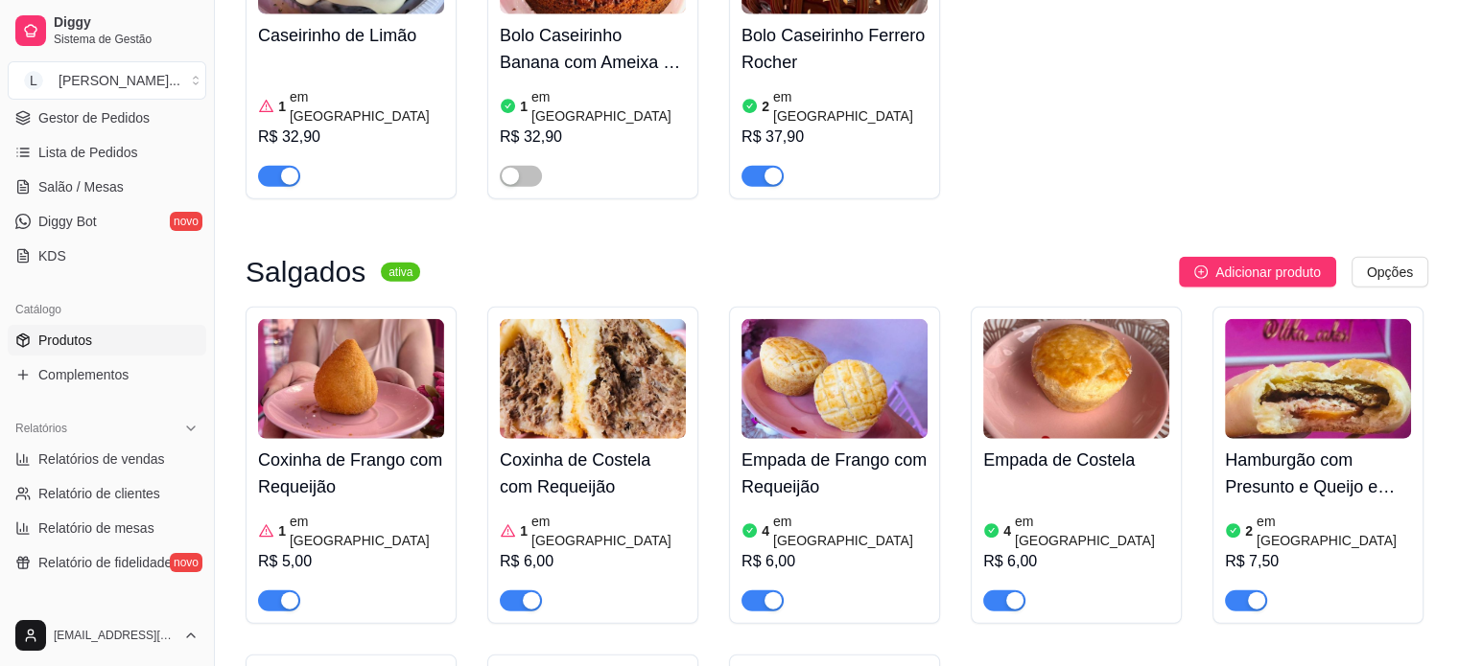
click at [340, 439] on div "Coxinha de Frango com Requeijão 1 em estoque R$ 5,00" at bounding box center [351, 525] width 186 height 173
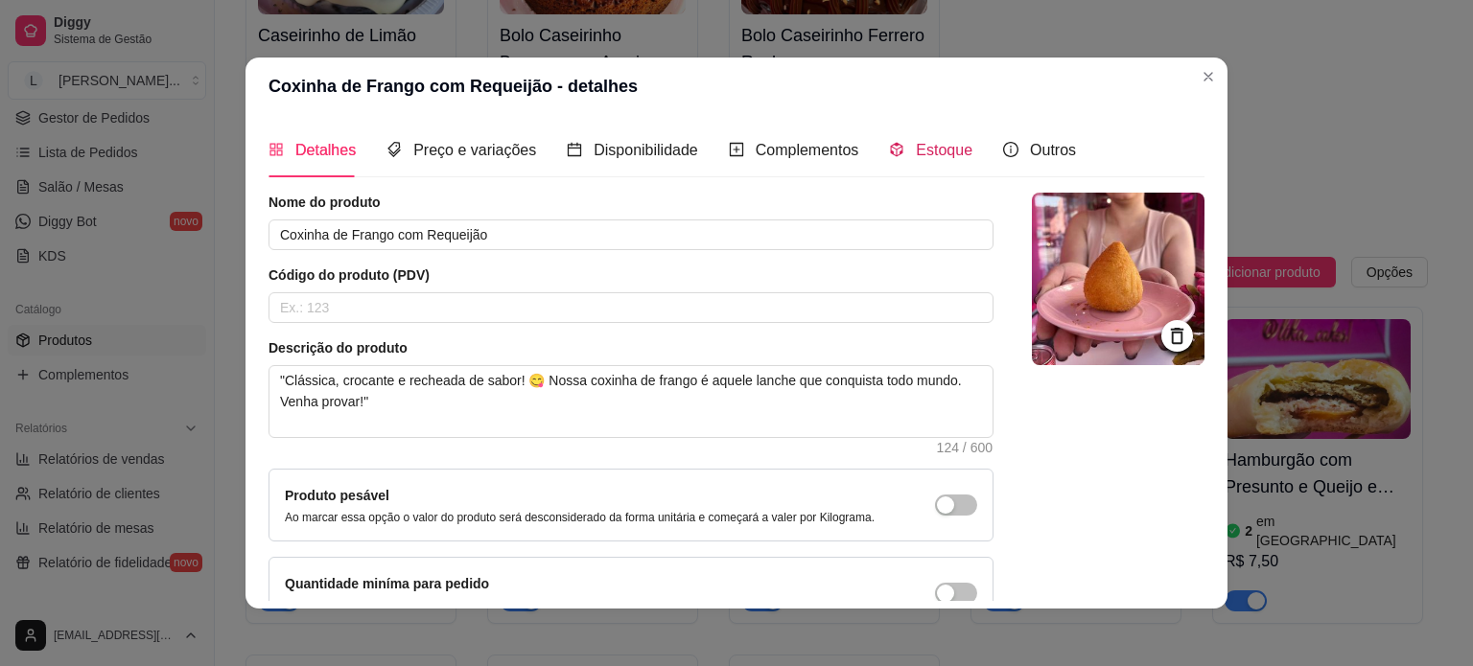
click at [924, 145] on span "Estoque" at bounding box center [944, 150] width 57 height 16
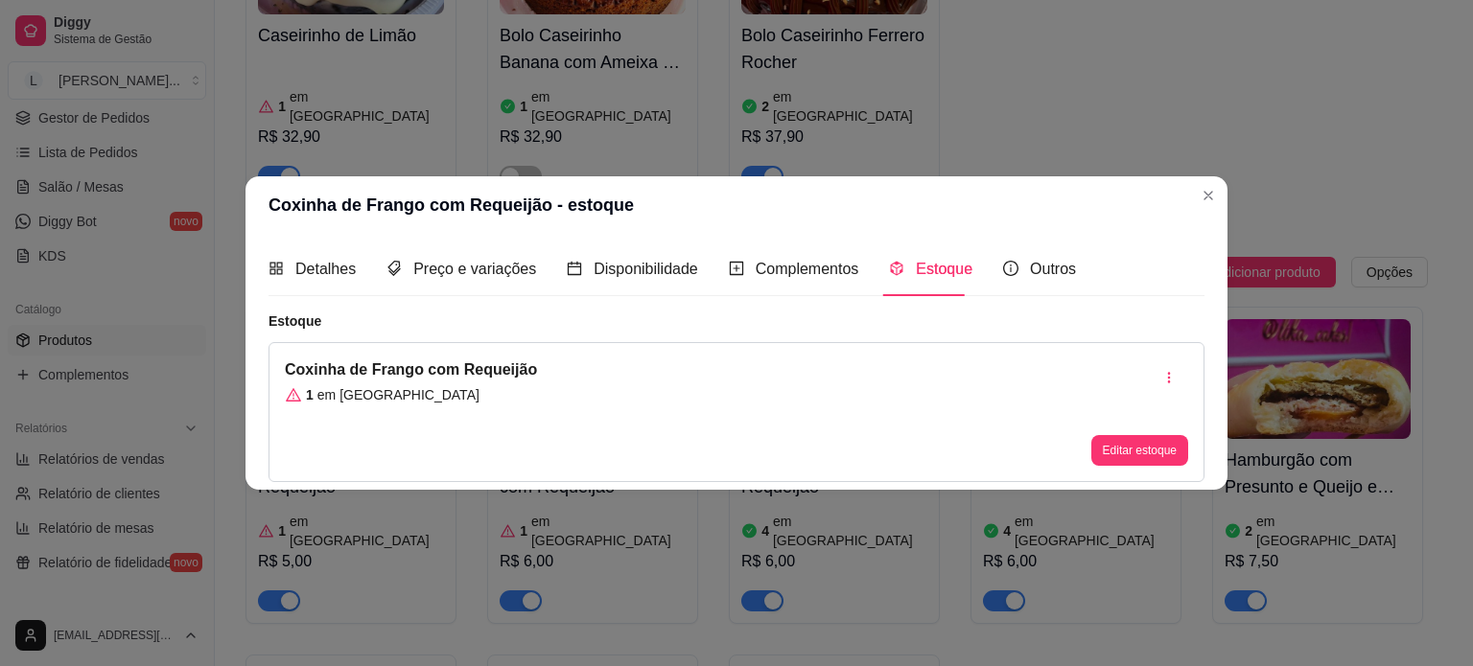
click at [1147, 450] on button "Editar estoque" at bounding box center [1139, 450] width 97 height 31
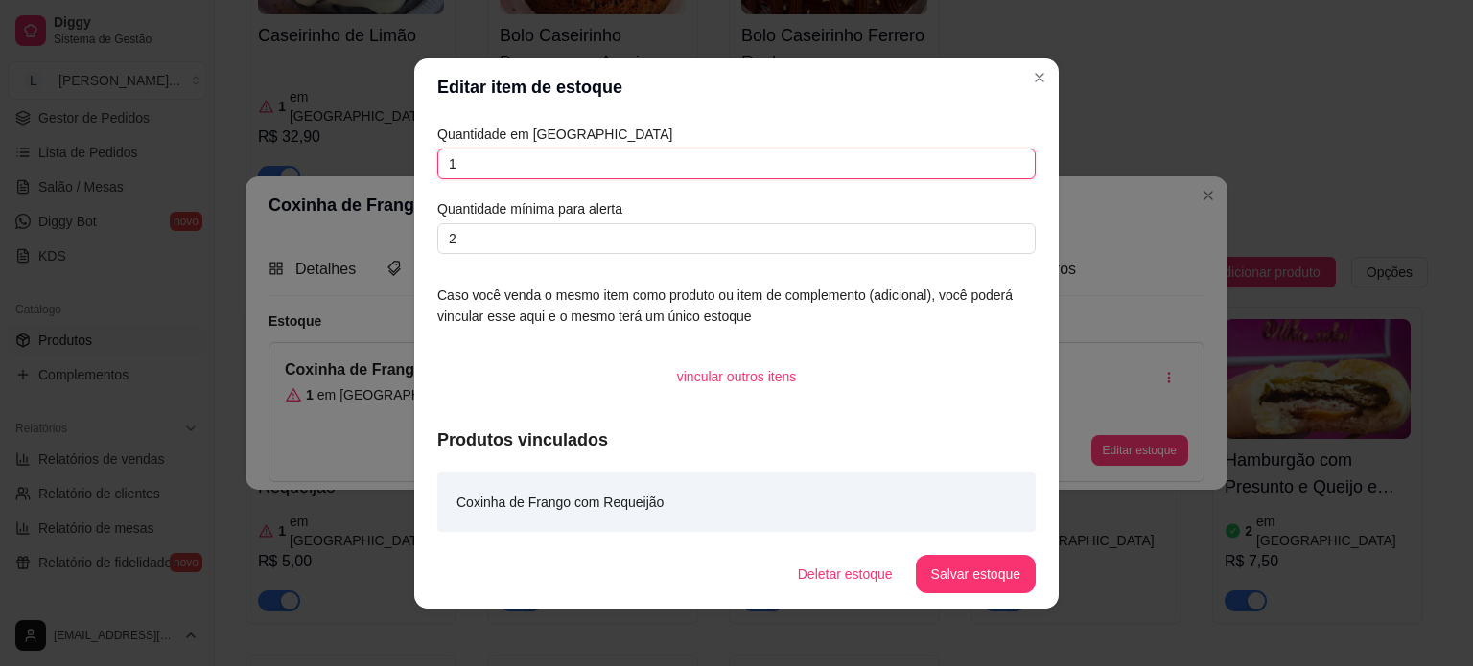
drag, startPoint x: 472, startPoint y: 178, endPoint x: 402, endPoint y: 156, distance: 73.4
click at [402, 156] on div "Editar item de estoque Quantidade em estoque 1 Quantidade mínima para alerta 2 …" at bounding box center [736, 333] width 1473 height 666
type input "5"
type input "4"
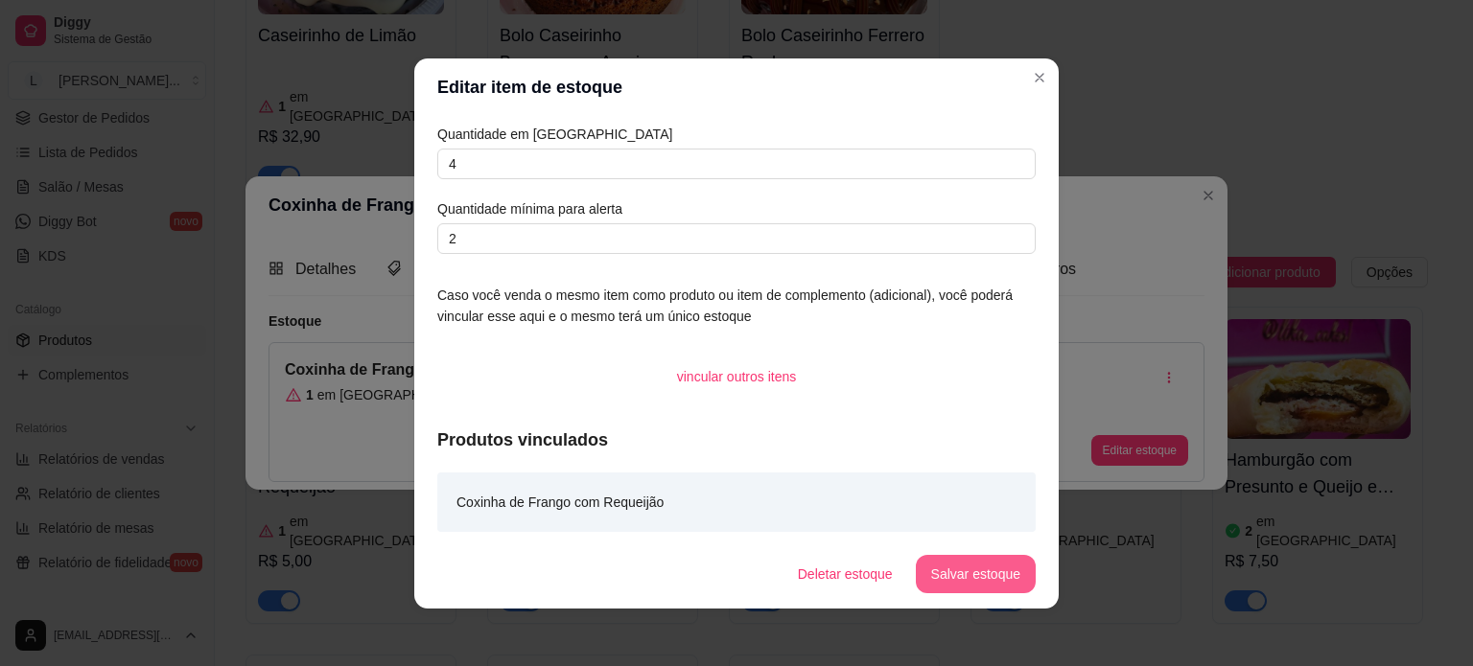
click at [948, 563] on button "Salvar estoque" at bounding box center [976, 574] width 120 height 38
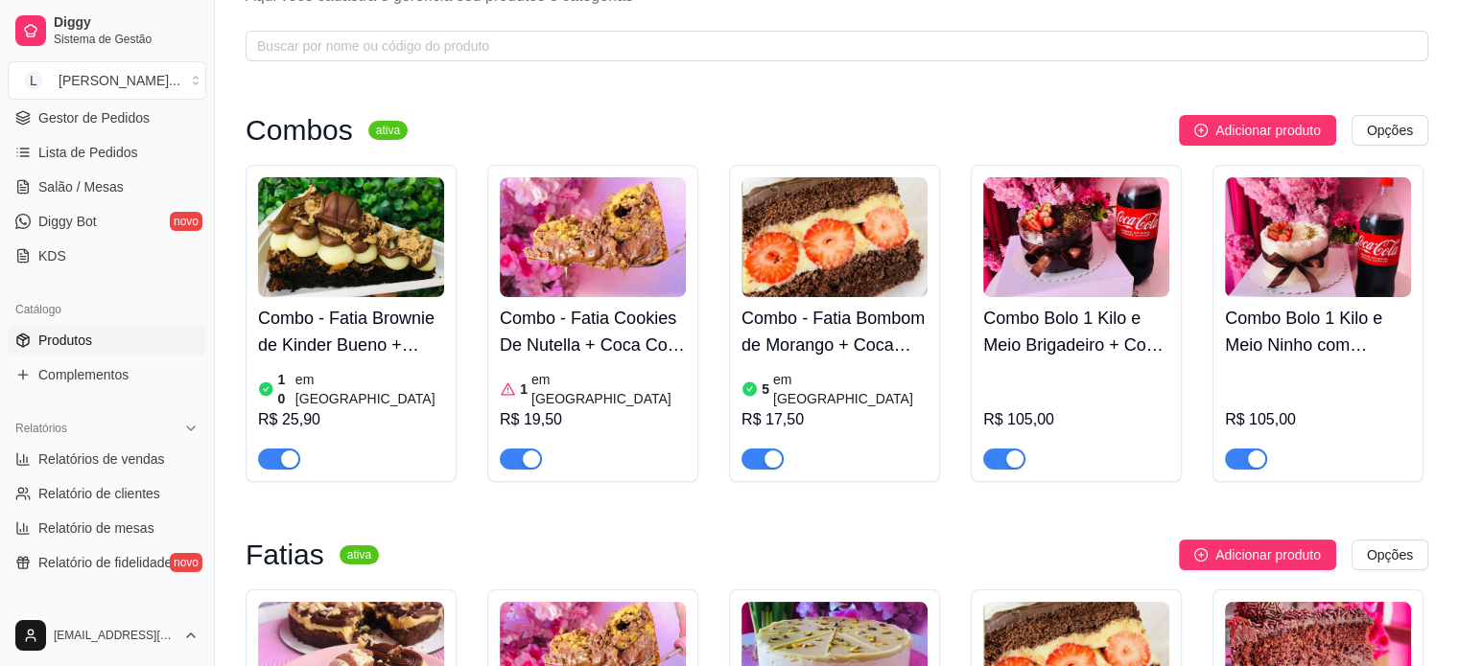
scroll to position [0, 0]
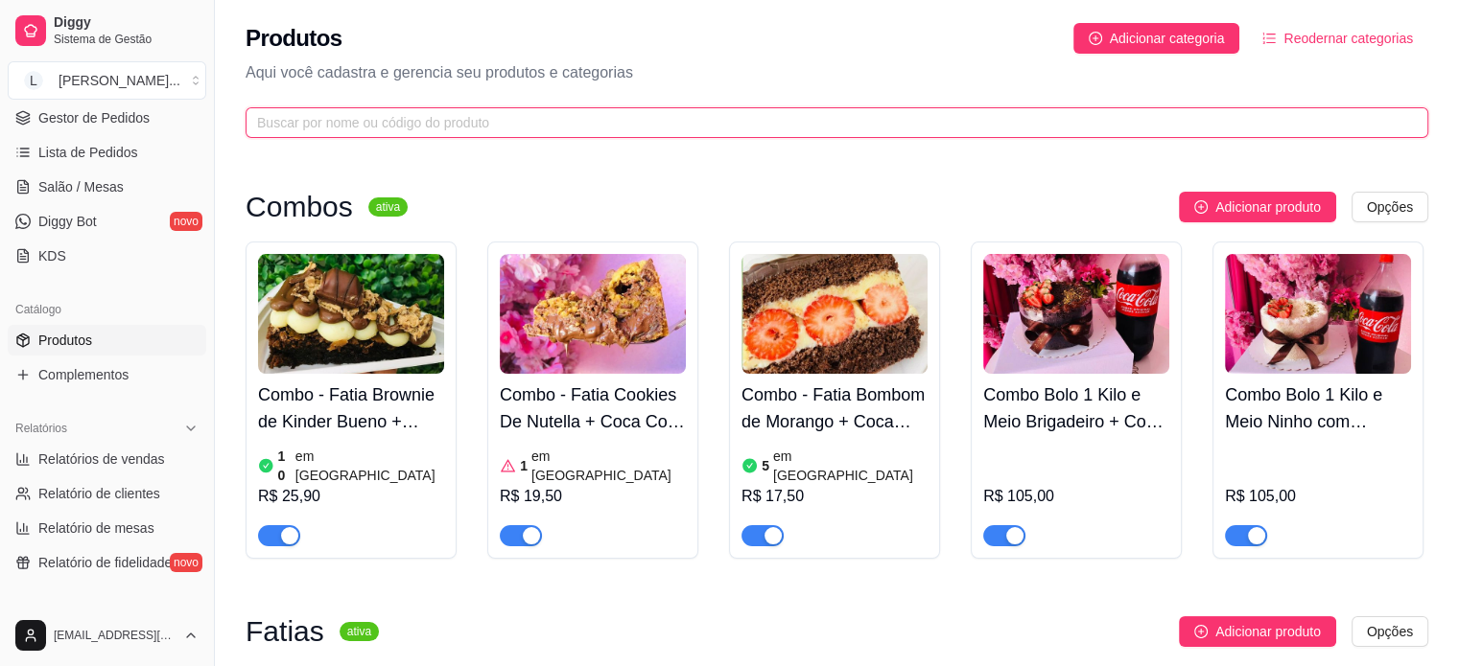
click at [361, 132] on input "text" at bounding box center [829, 122] width 1144 height 21
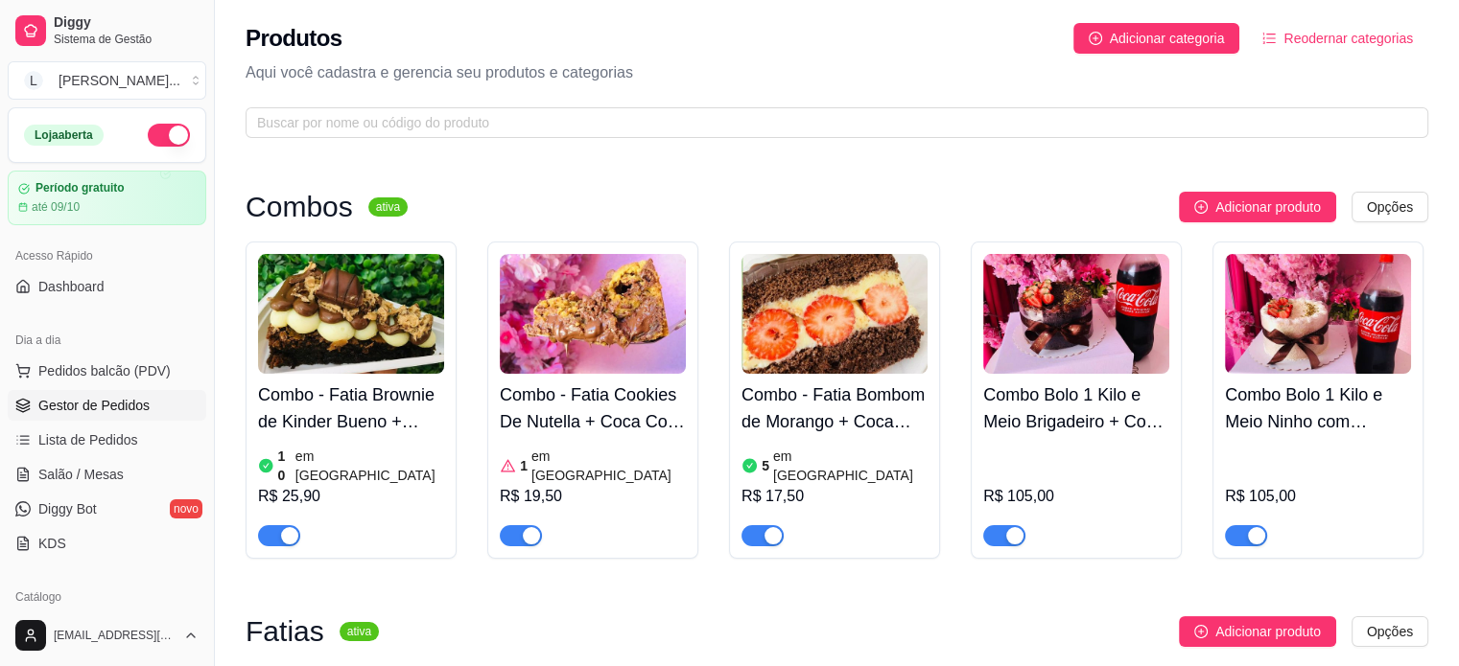
click at [74, 403] on span "Gestor de Pedidos" at bounding box center [93, 405] width 111 height 19
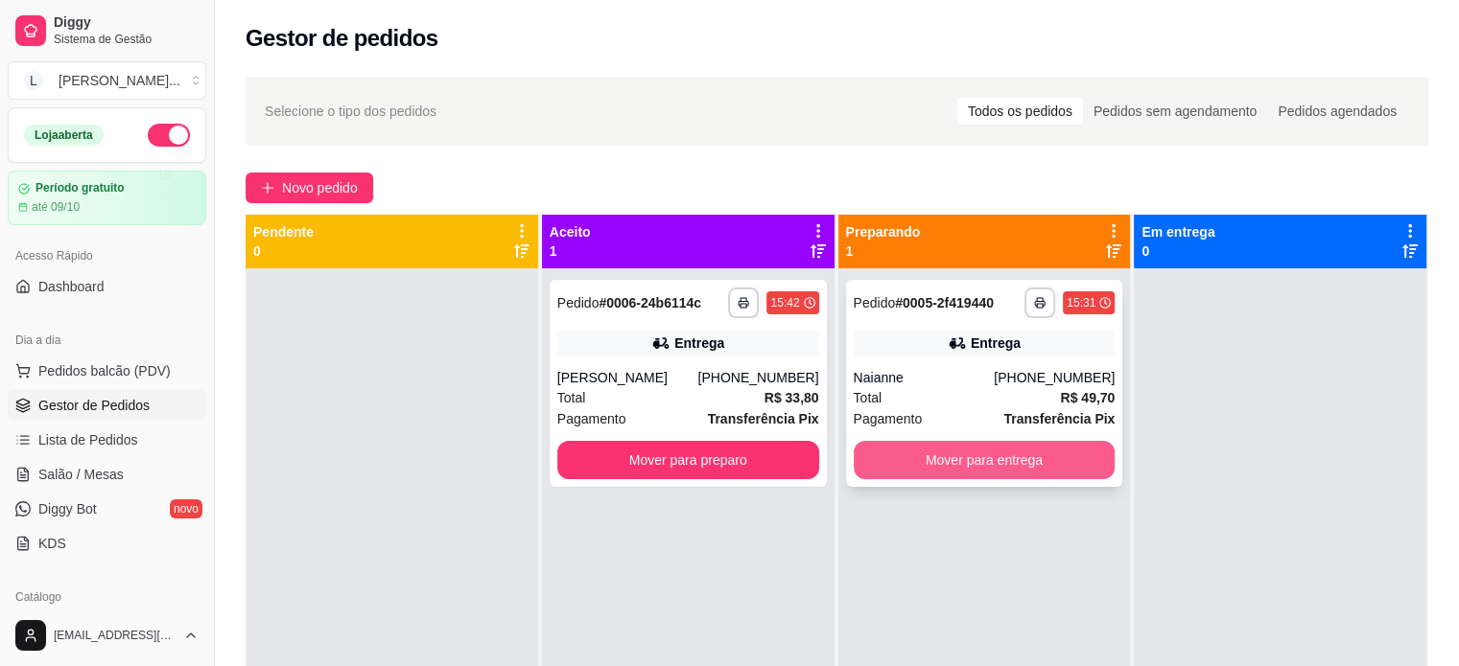
click at [935, 452] on button "Mover para entrega" at bounding box center [984, 460] width 262 height 38
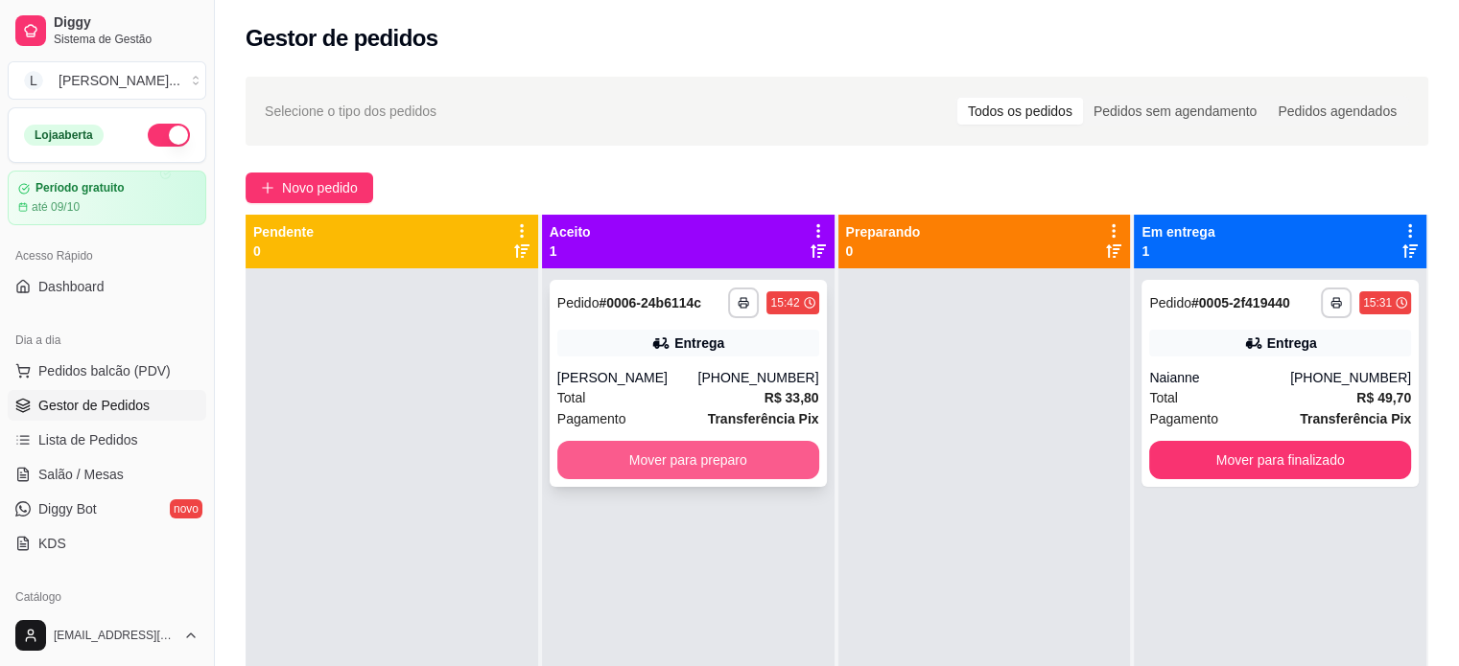
click at [703, 461] on button "Mover para preparo" at bounding box center [688, 460] width 262 height 38
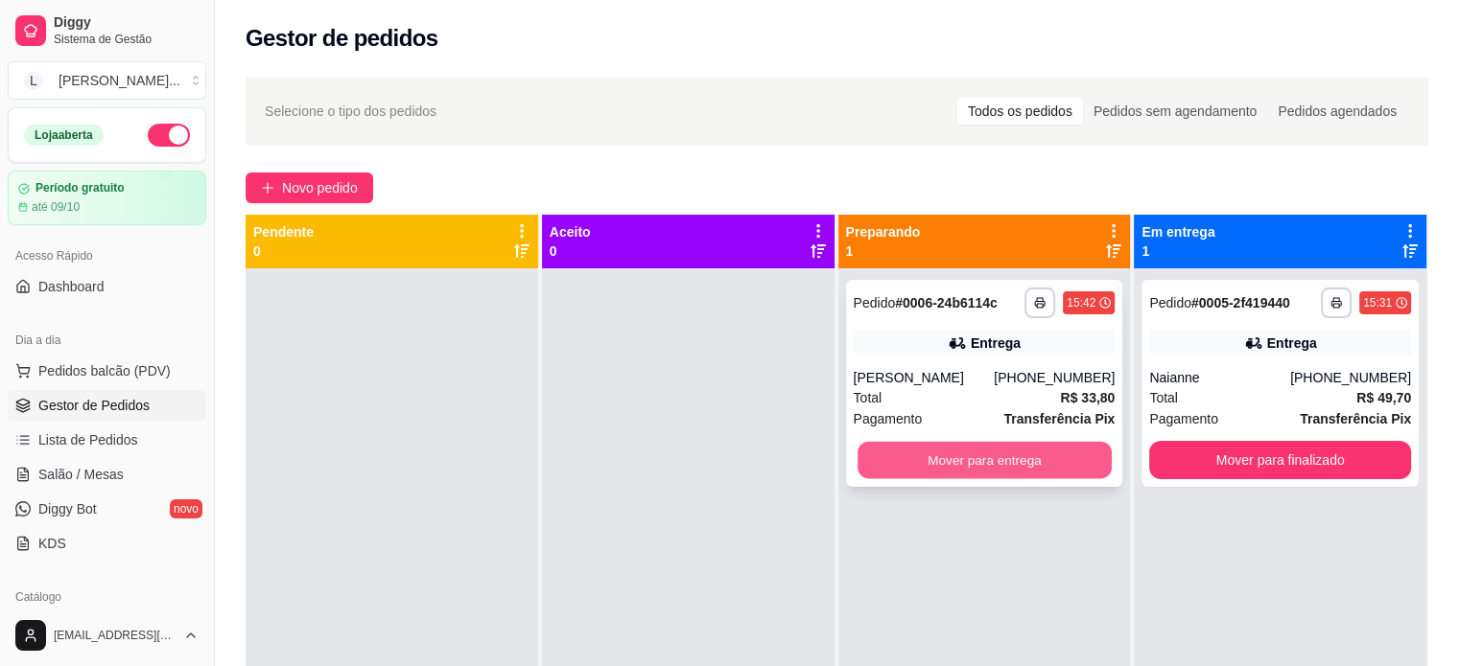
click at [1030, 470] on button "Mover para entrega" at bounding box center [984, 460] width 254 height 37
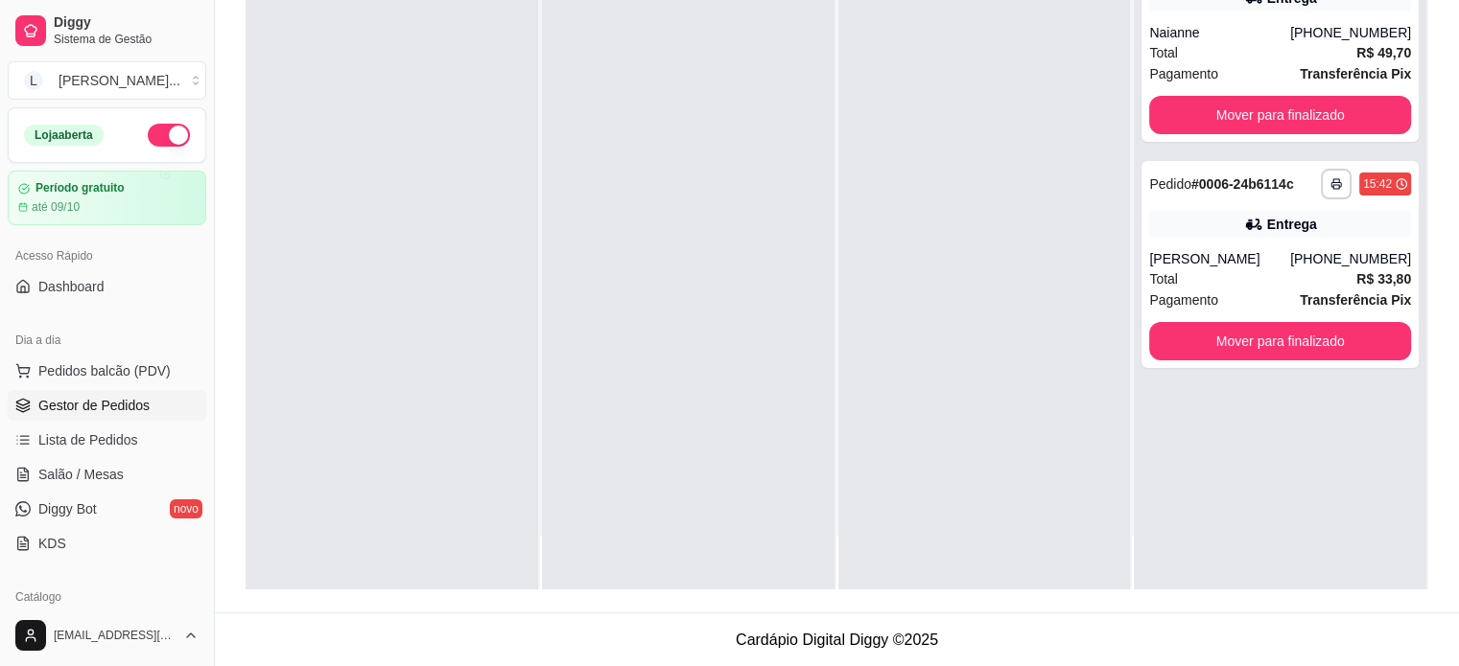
scroll to position [292, 0]
click at [54, 444] on span "Lista de Pedidos" at bounding box center [88, 440] width 100 height 19
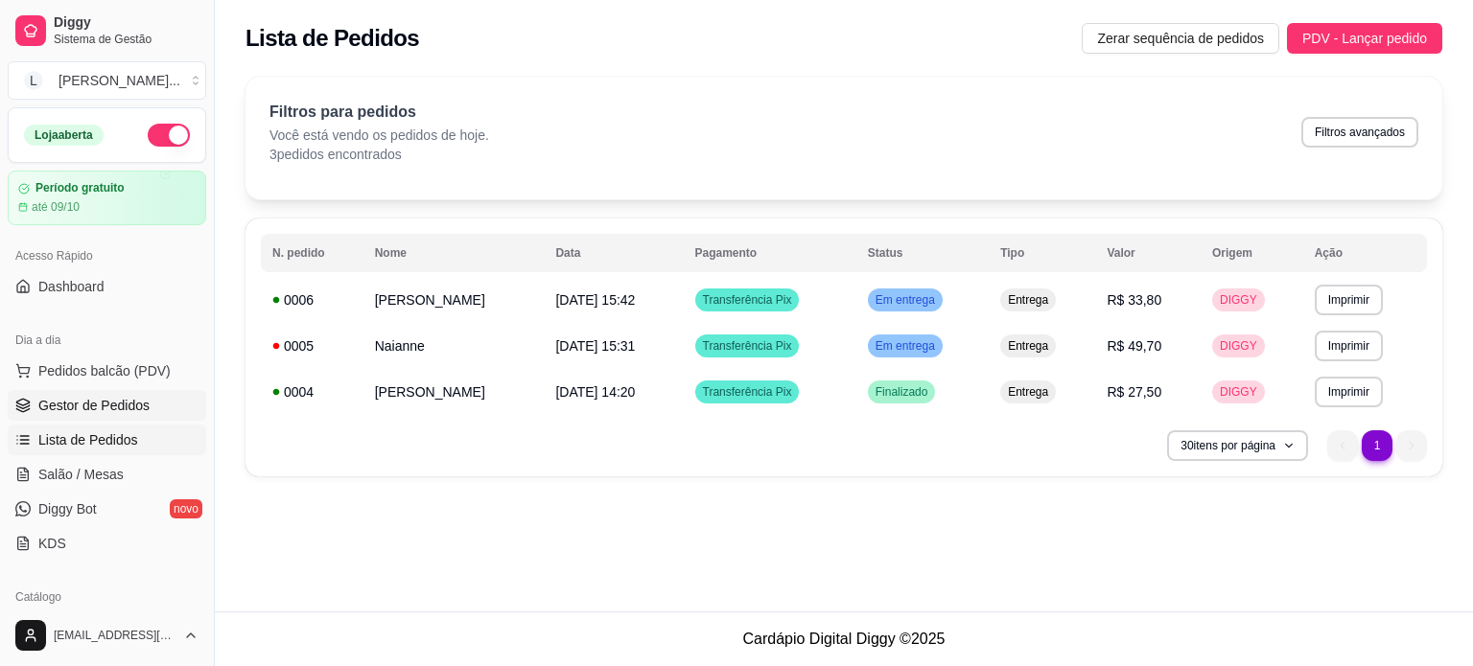
click at [82, 401] on span "Gestor de Pedidos" at bounding box center [93, 405] width 111 height 19
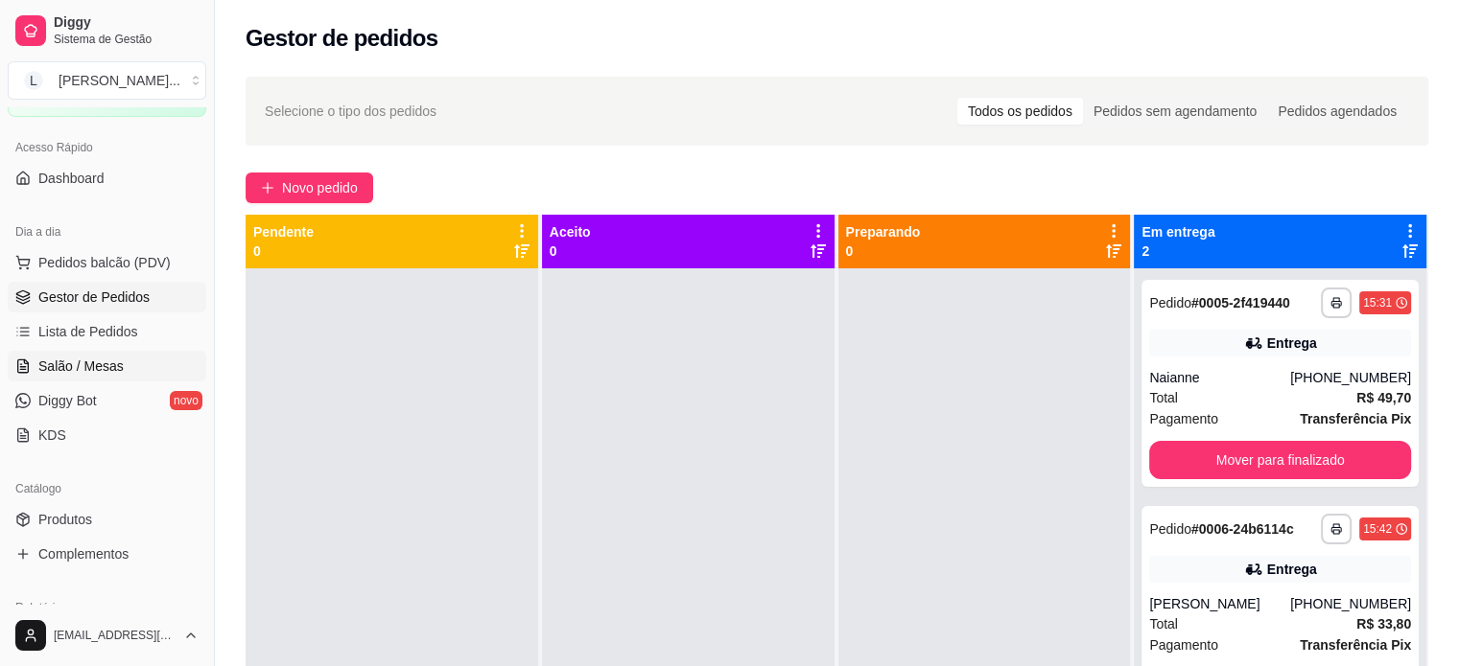
scroll to position [192, 0]
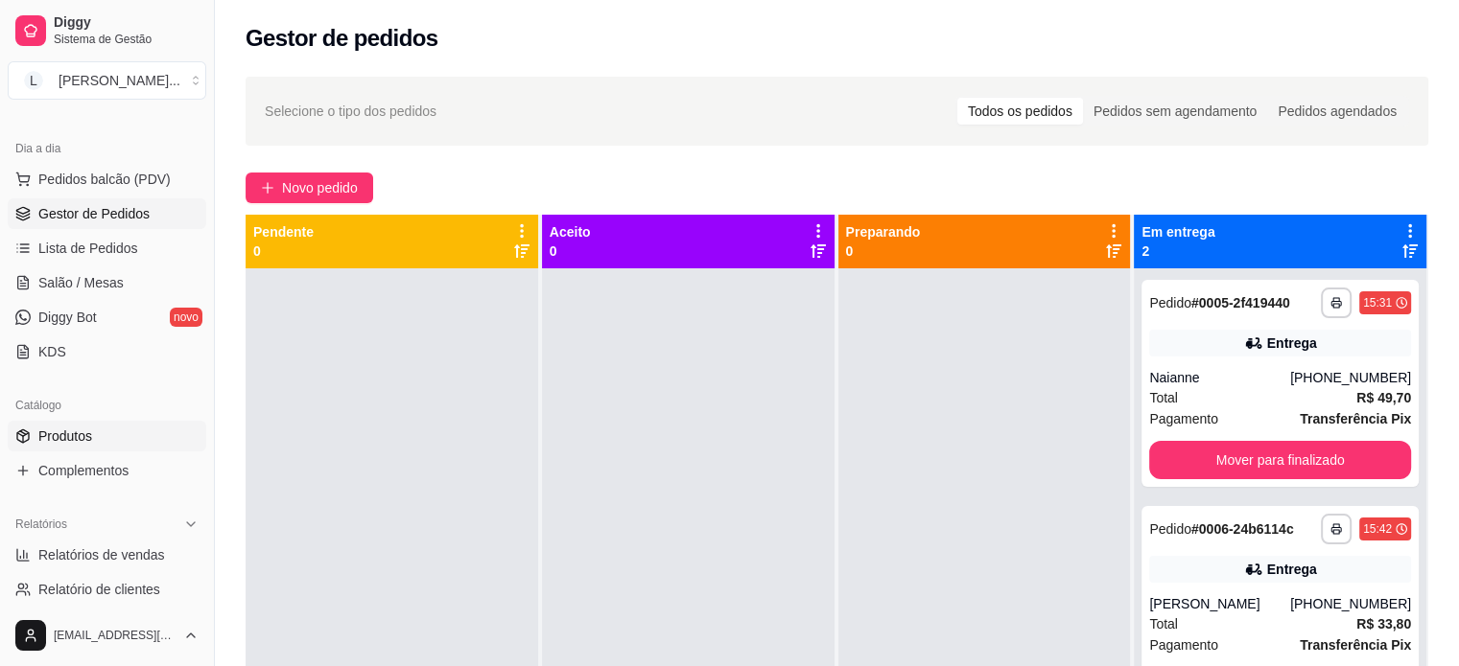
click at [81, 432] on span "Produtos" at bounding box center [65, 436] width 54 height 19
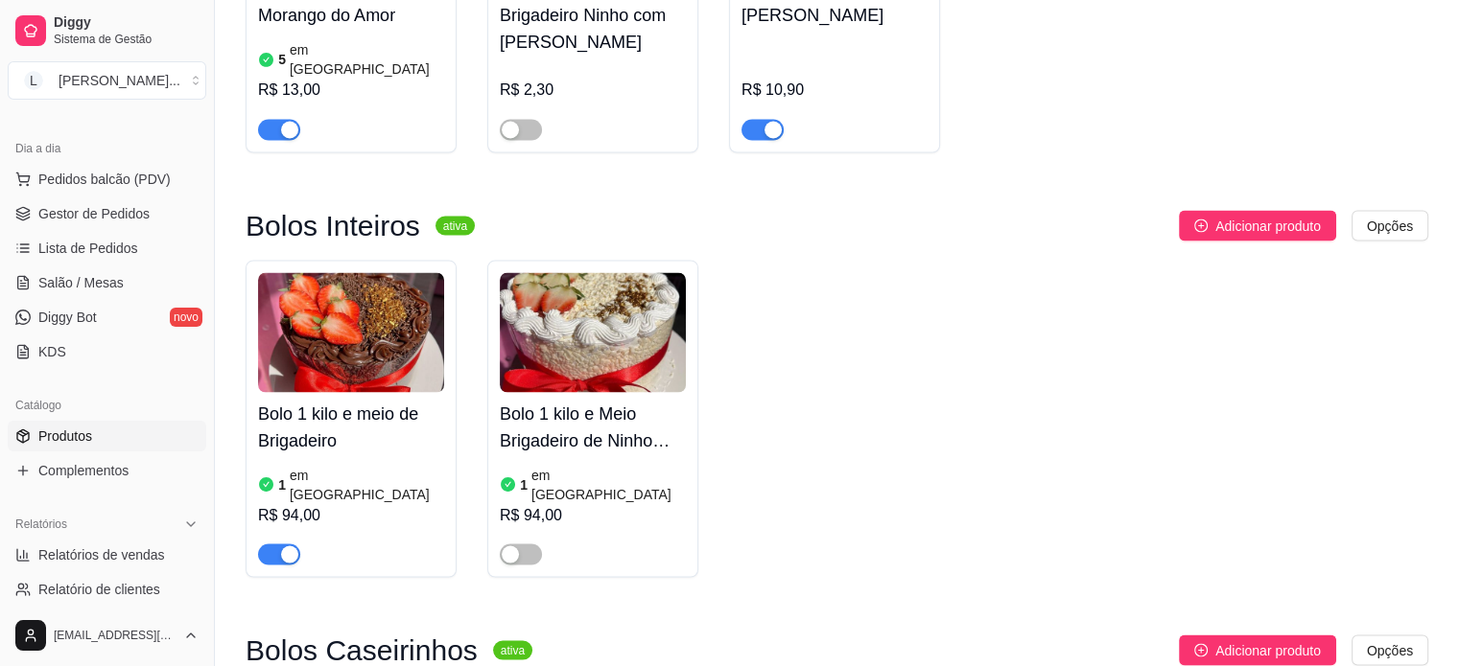
scroll to position [3644, 0]
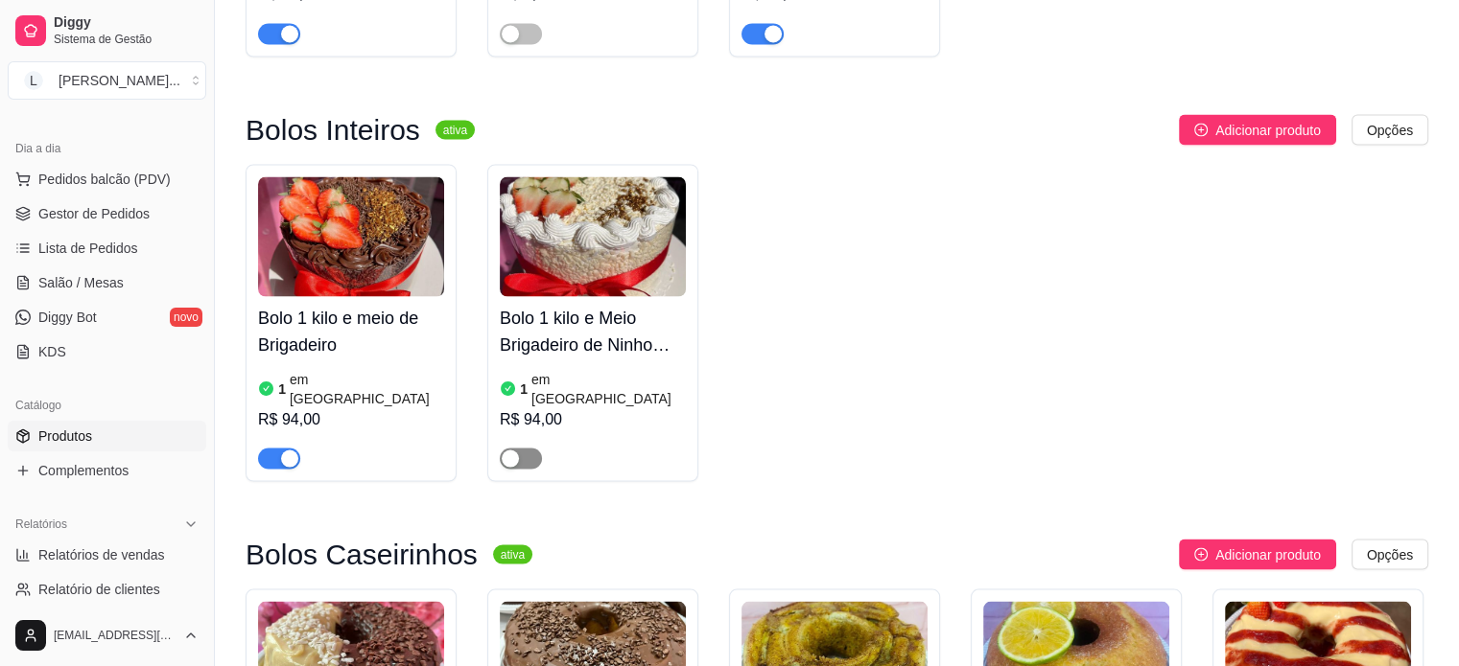
click at [525, 448] on span "button" at bounding box center [521, 458] width 42 height 21
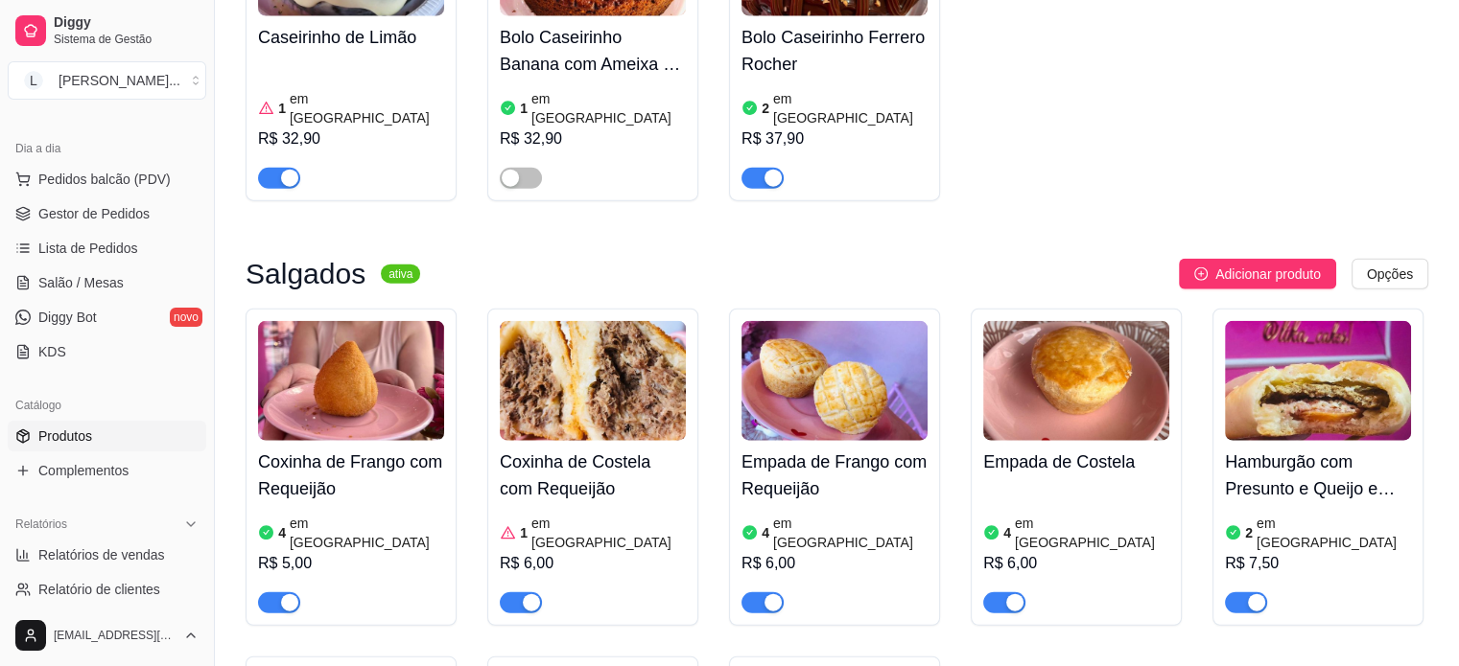
scroll to position [4699, 0]
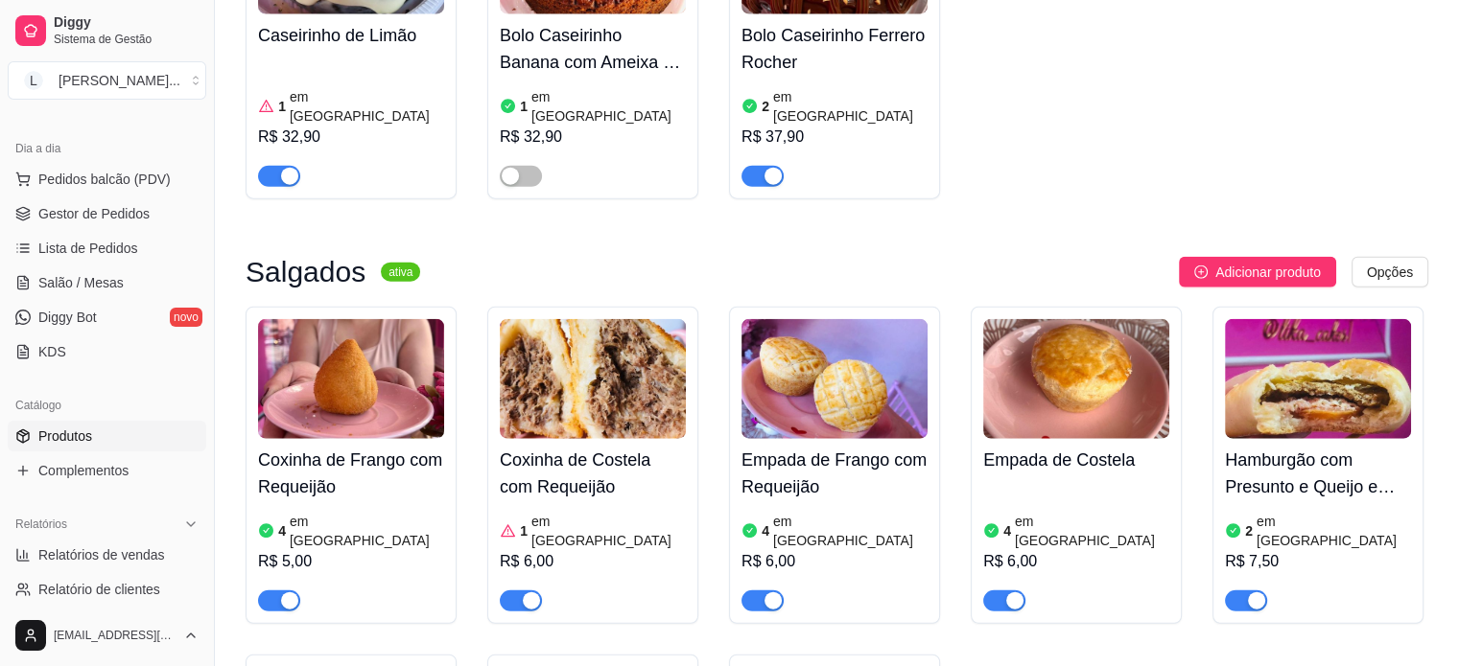
click at [525, 593] on div "button" at bounding box center [531, 601] width 17 height 17
click at [284, 593] on div "button" at bounding box center [289, 601] width 17 height 17
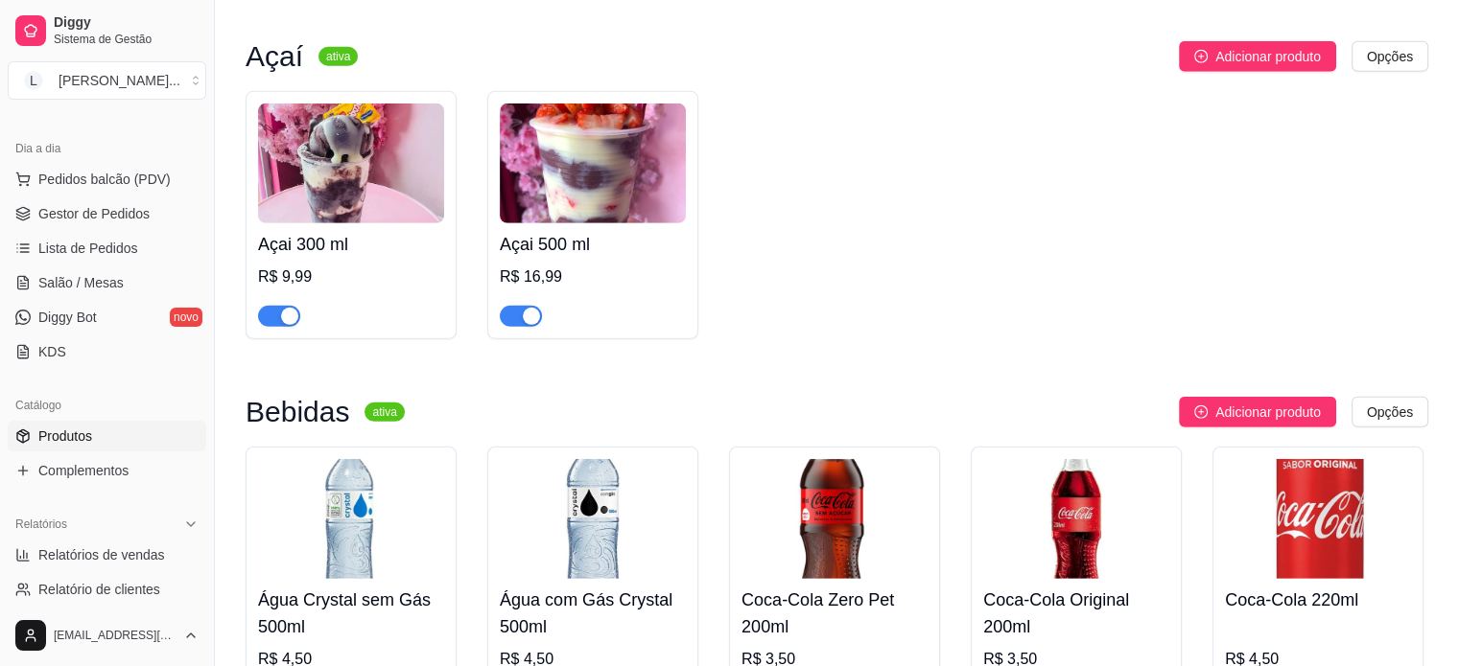
scroll to position [5562, 0]
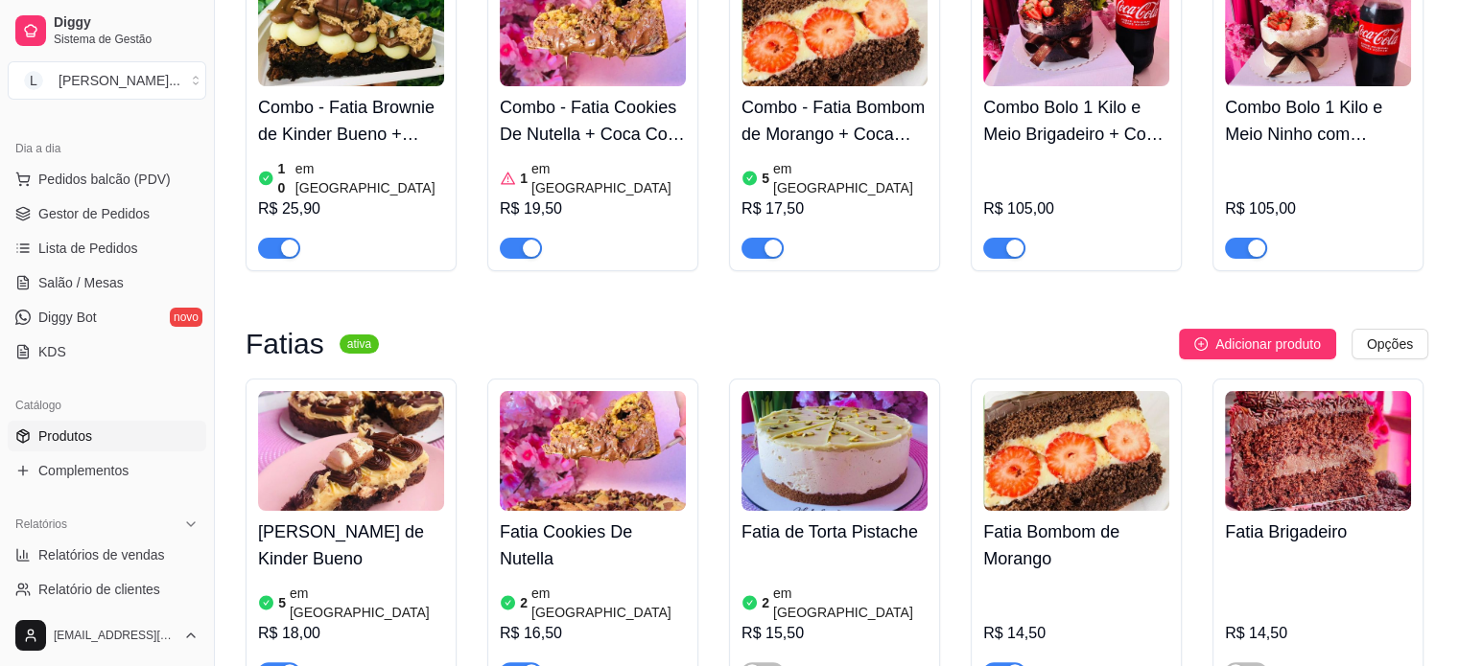
scroll to position [0, 0]
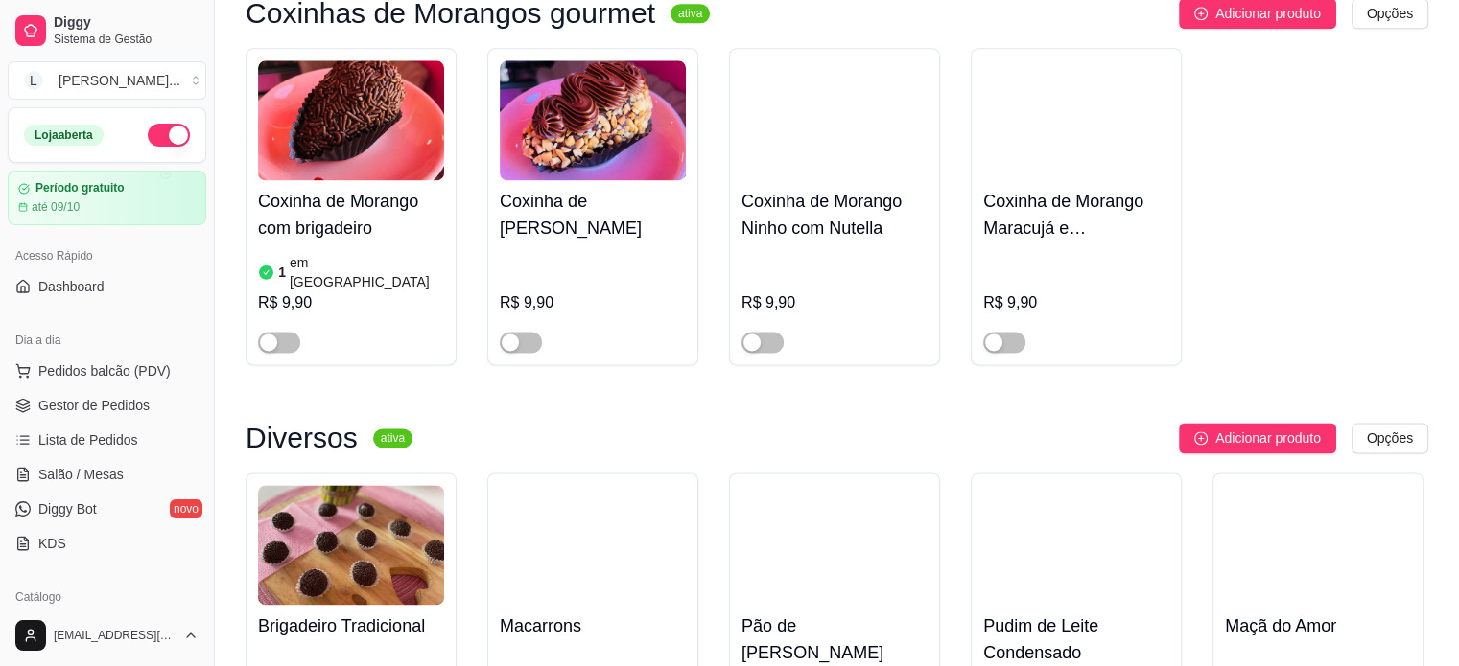
scroll to position [2973, 0]
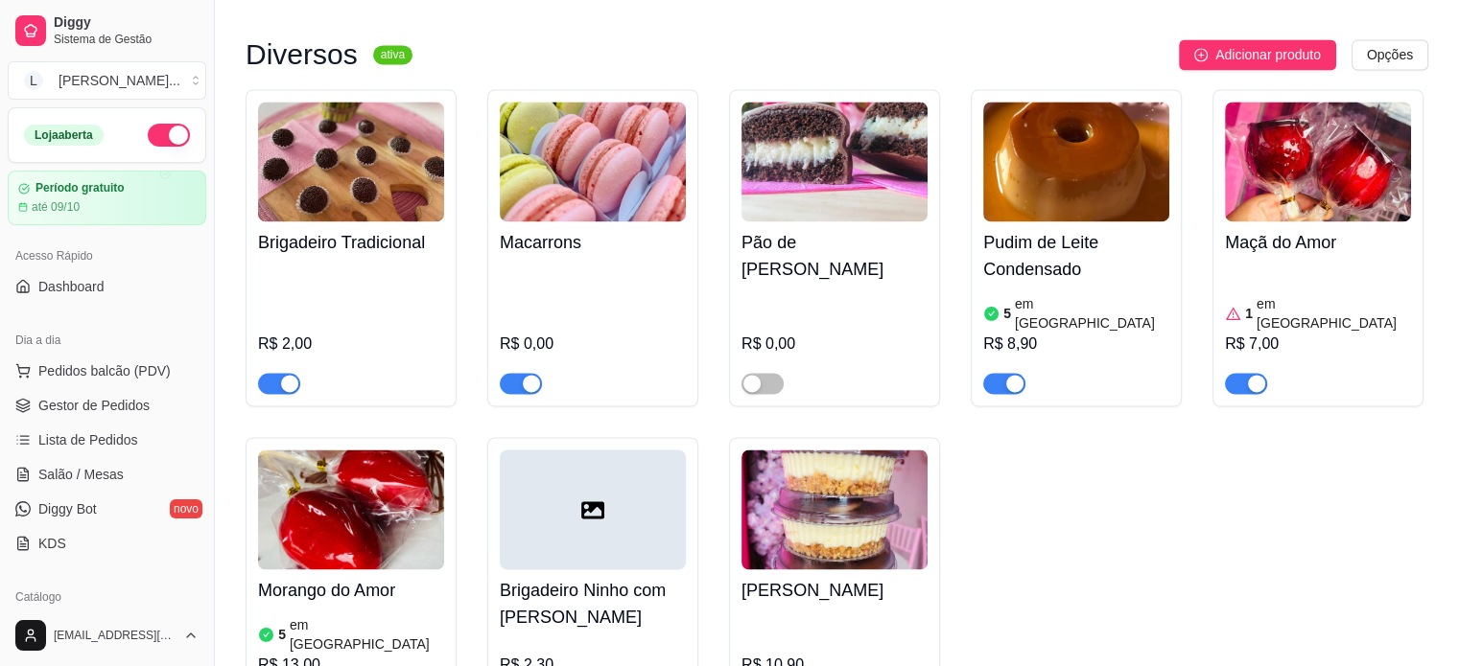
click at [1013, 375] on div "button" at bounding box center [1014, 383] width 17 height 17
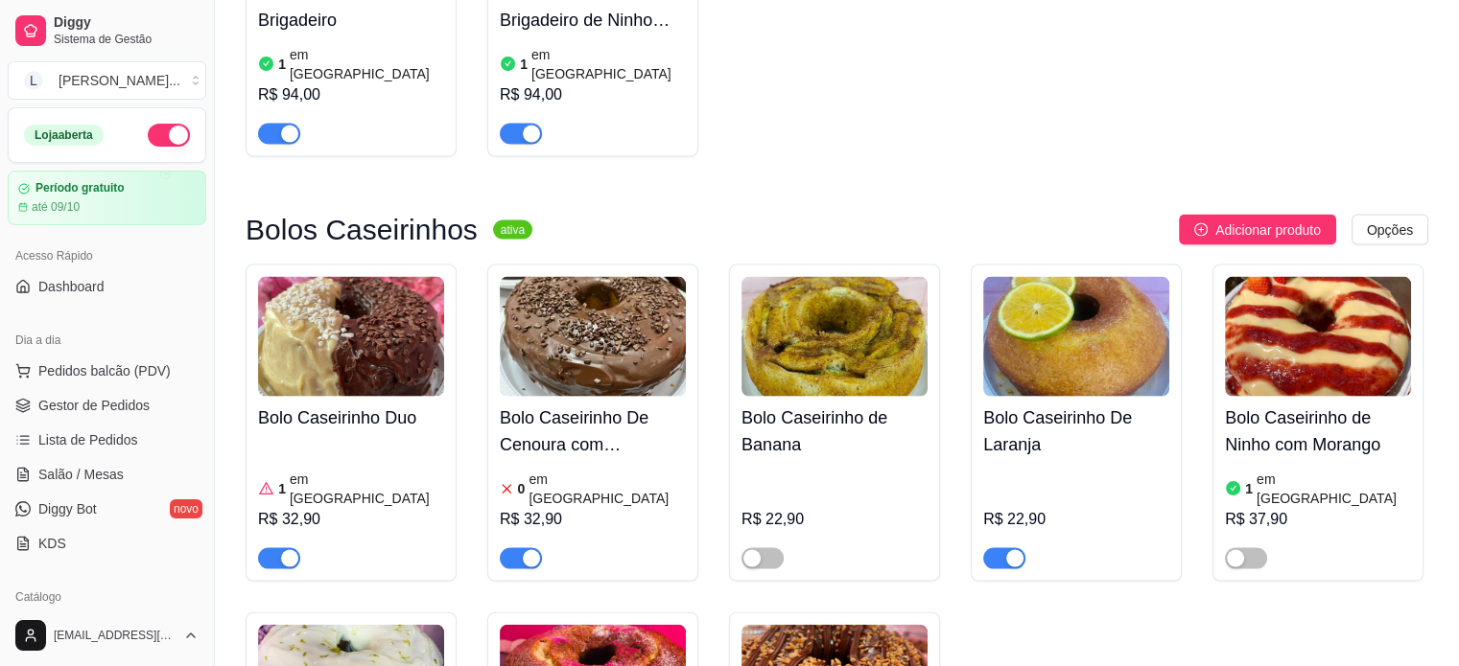
scroll to position [4123, 0]
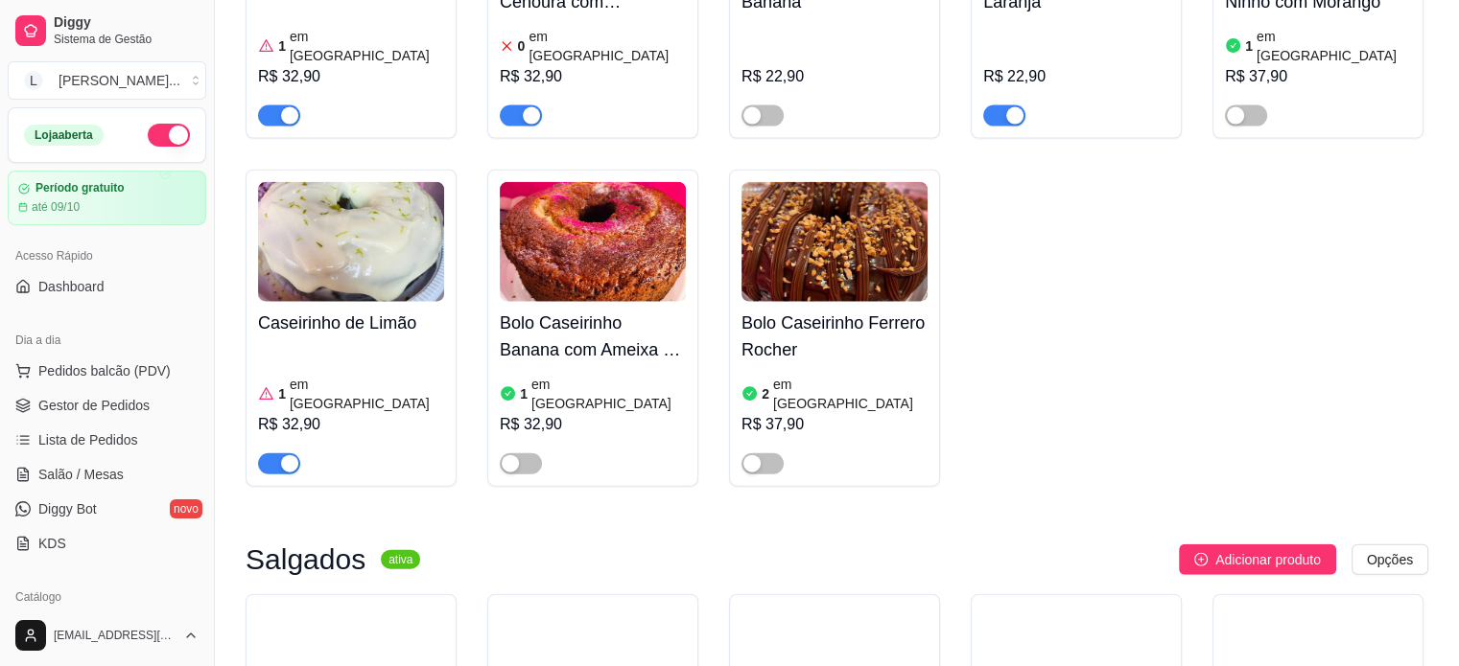
scroll to position [4699, 0]
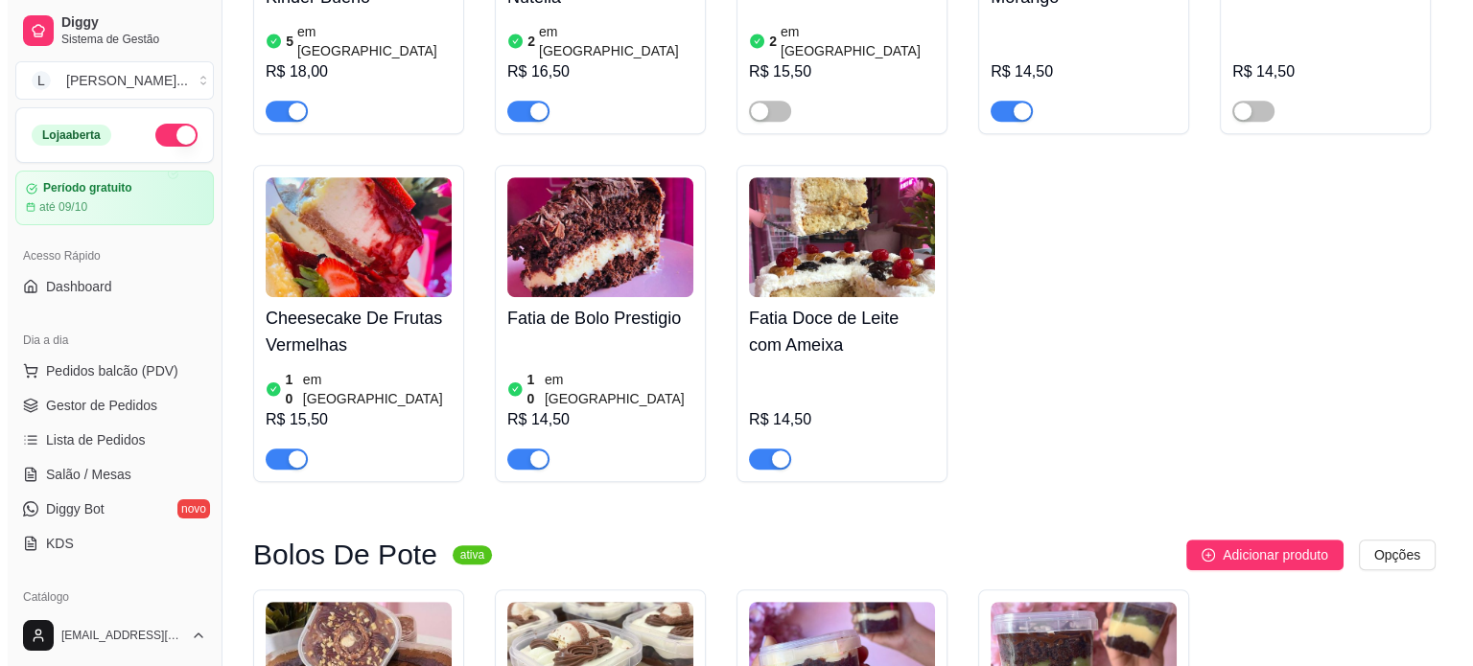
scroll to position [767, 0]
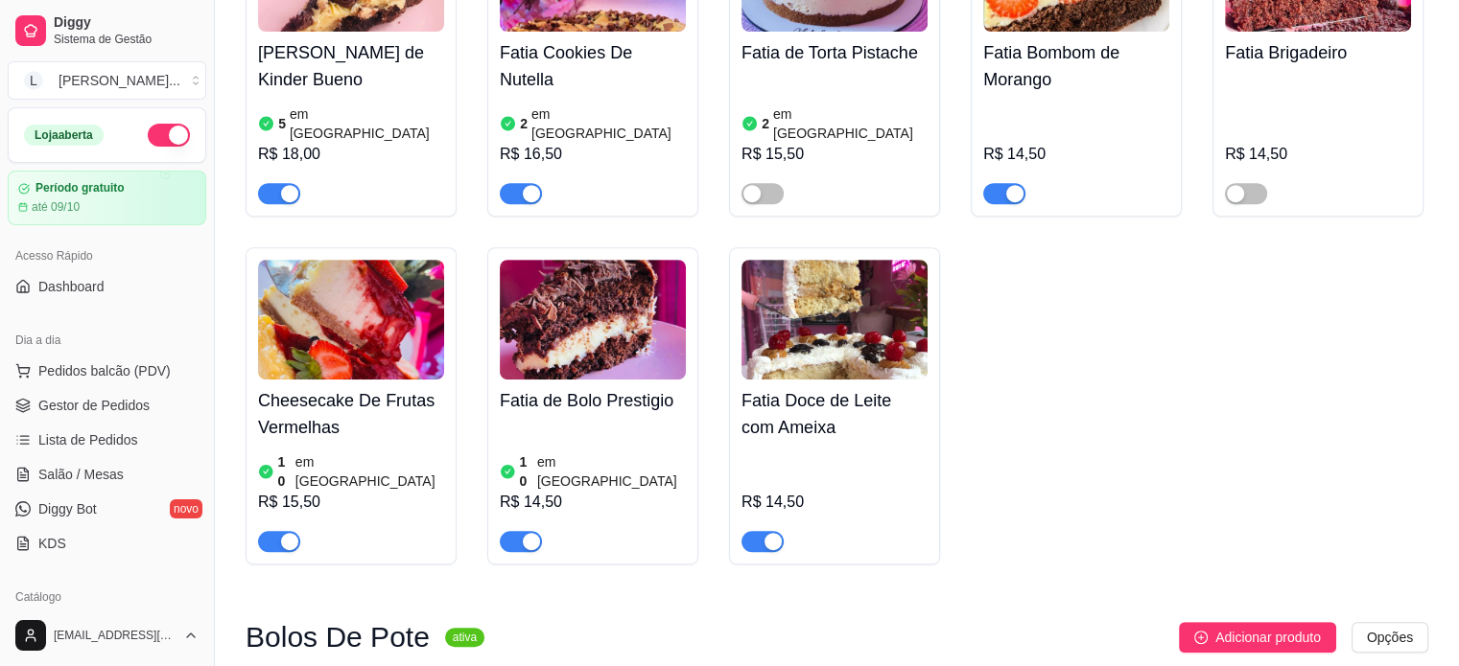
click at [329, 299] on img at bounding box center [351, 320] width 186 height 120
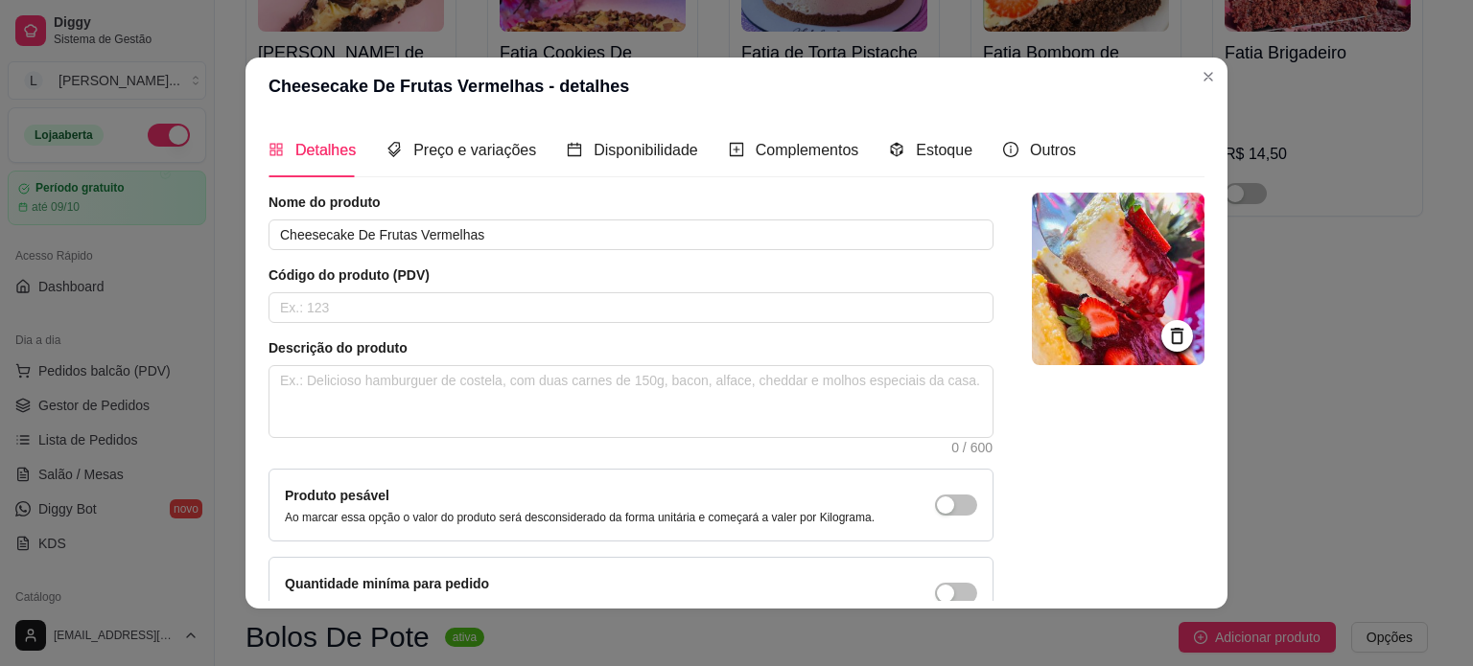
click at [1166, 328] on icon at bounding box center [1177, 336] width 22 height 22
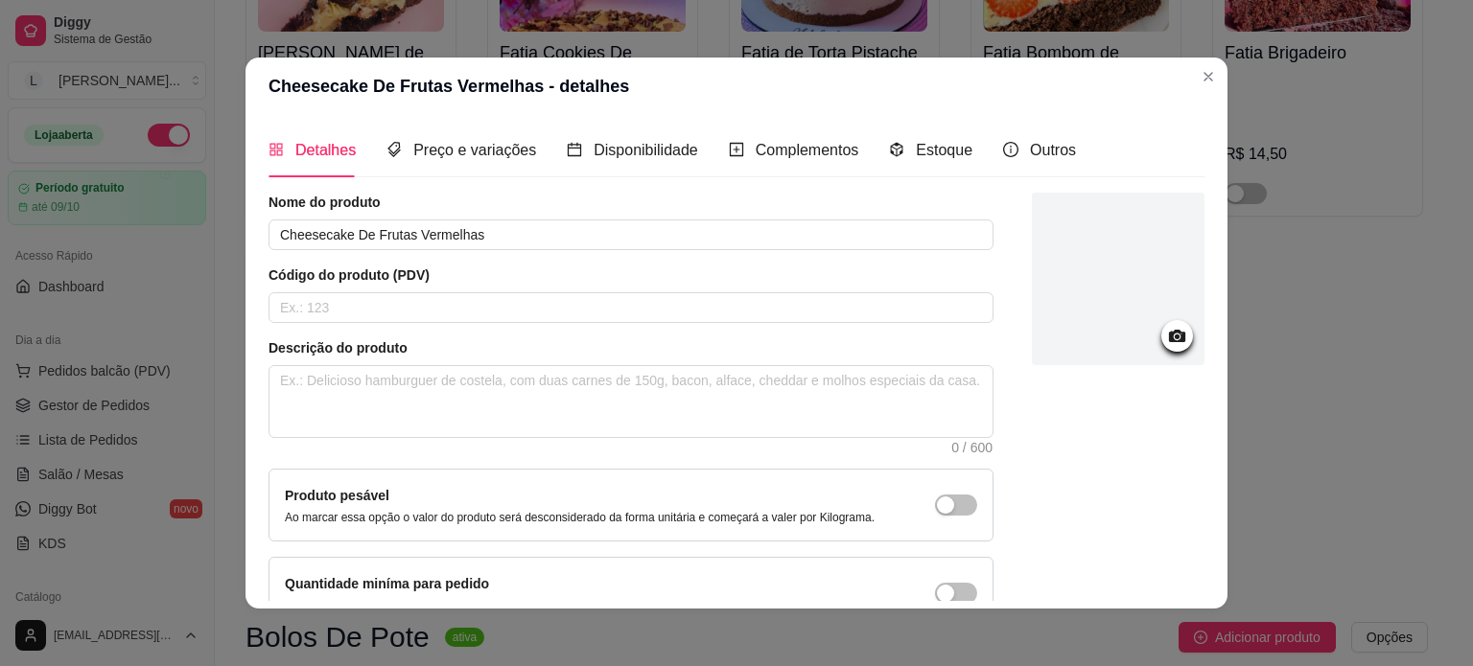
click at [1166, 328] on icon at bounding box center [1177, 336] width 22 height 22
click at [1069, 256] on div at bounding box center [1118, 279] width 173 height 173
click at [1128, 321] on div at bounding box center [1118, 279] width 173 height 173
click at [1128, 310] on div at bounding box center [1118, 279] width 173 height 173
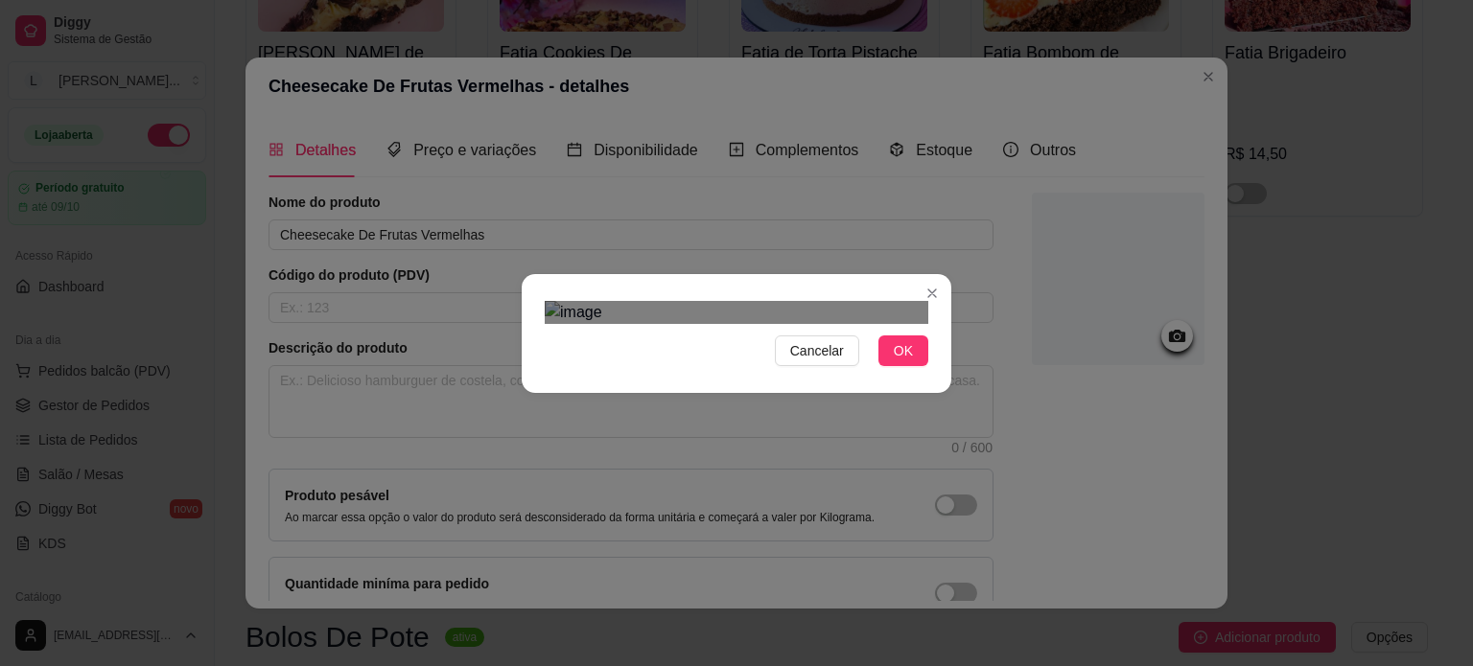
click at [795, 364] on div "Use the arrow keys to move the crop selection area" at bounding box center [717, 536] width 345 height 345
click at [930, 374] on div "Cancelar OK" at bounding box center [737, 333] width 430 height 81
click at [885, 366] on button "OK" at bounding box center [903, 351] width 50 height 31
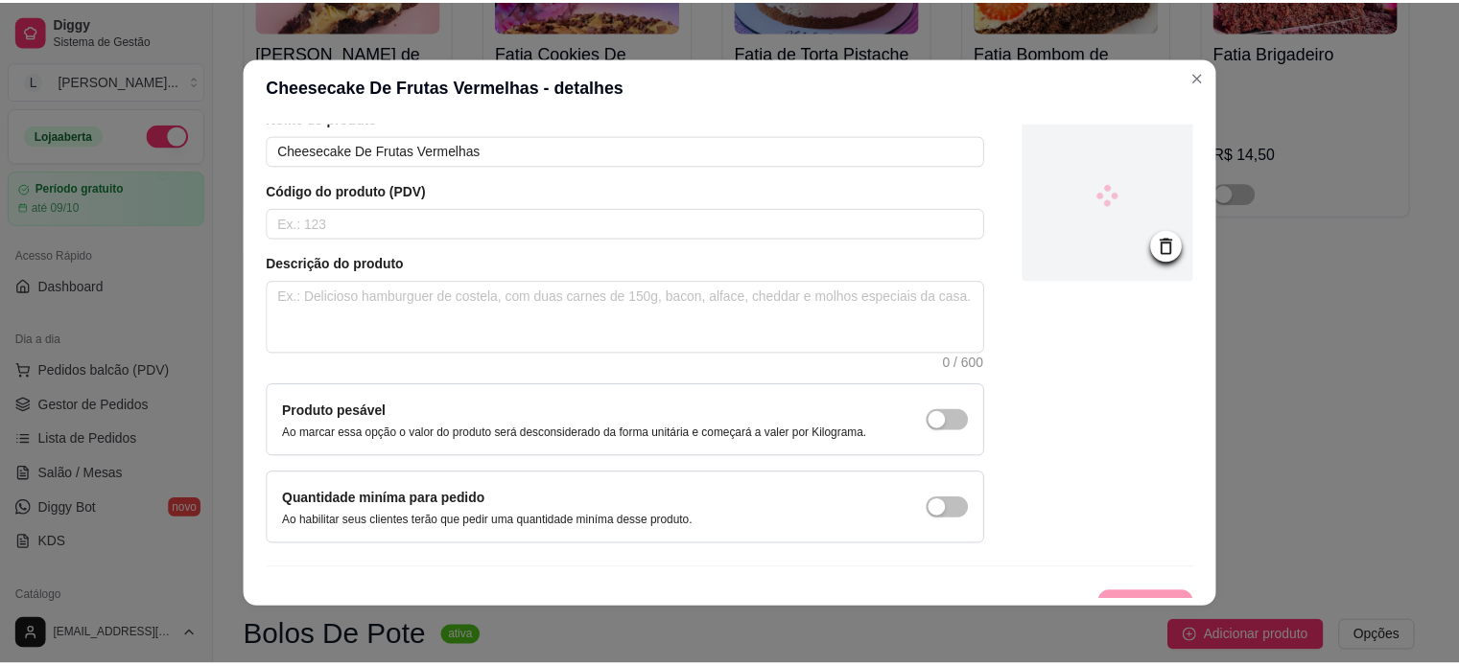
scroll to position [111, 0]
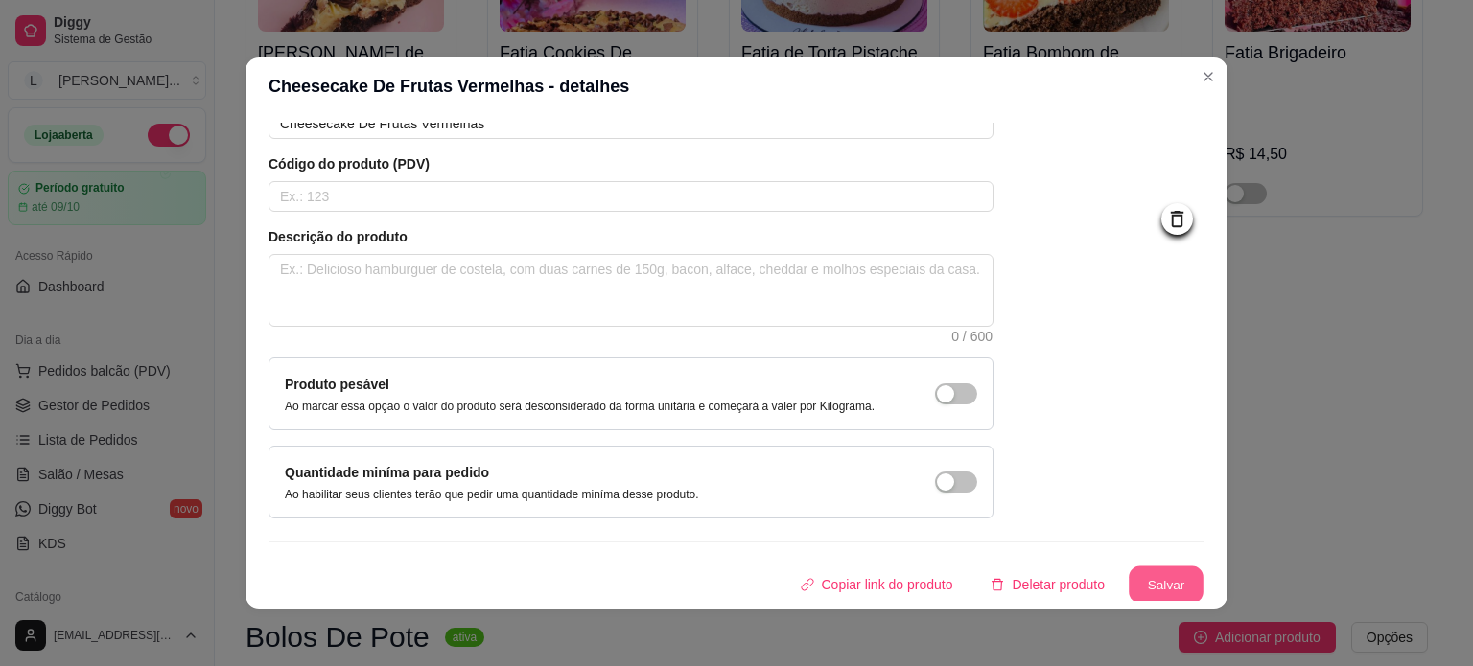
click at [1129, 578] on button "Salvar" at bounding box center [1166, 585] width 75 height 37
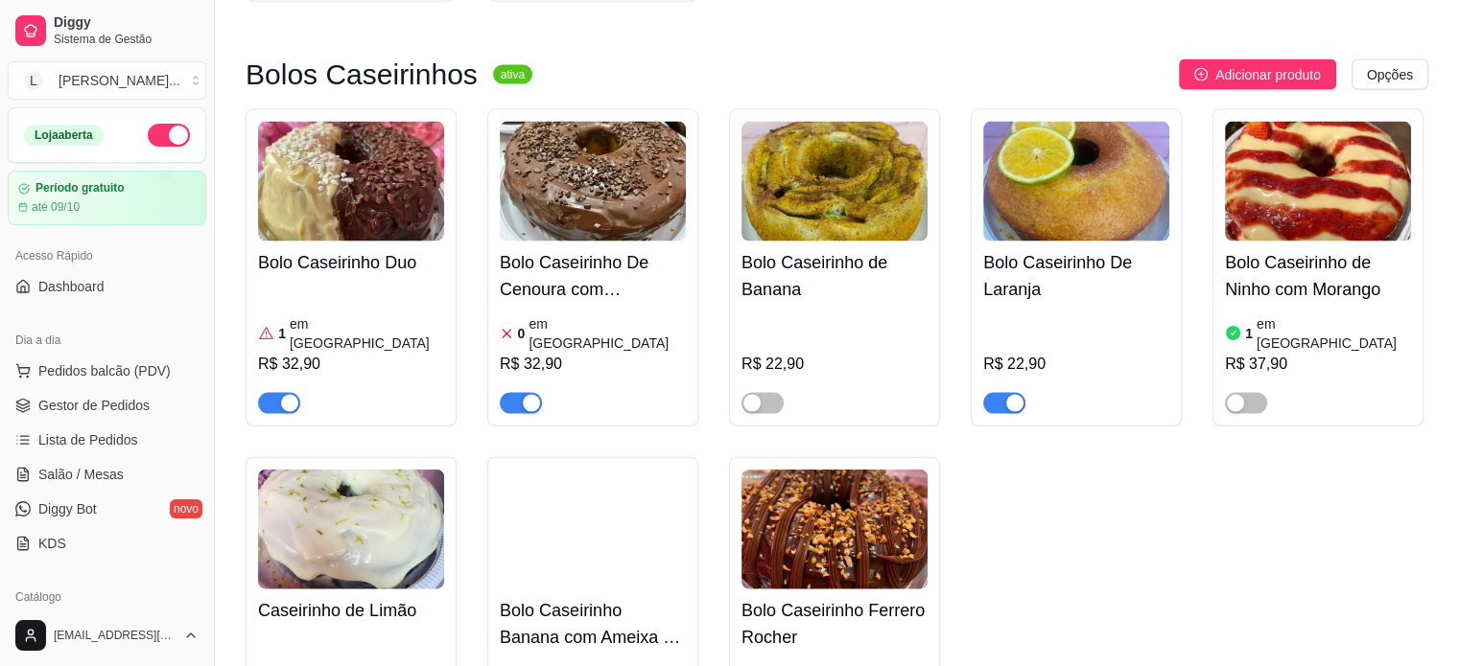
scroll to position [4507, 0]
